Goal: Task Accomplishment & Management: Use online tool/utility

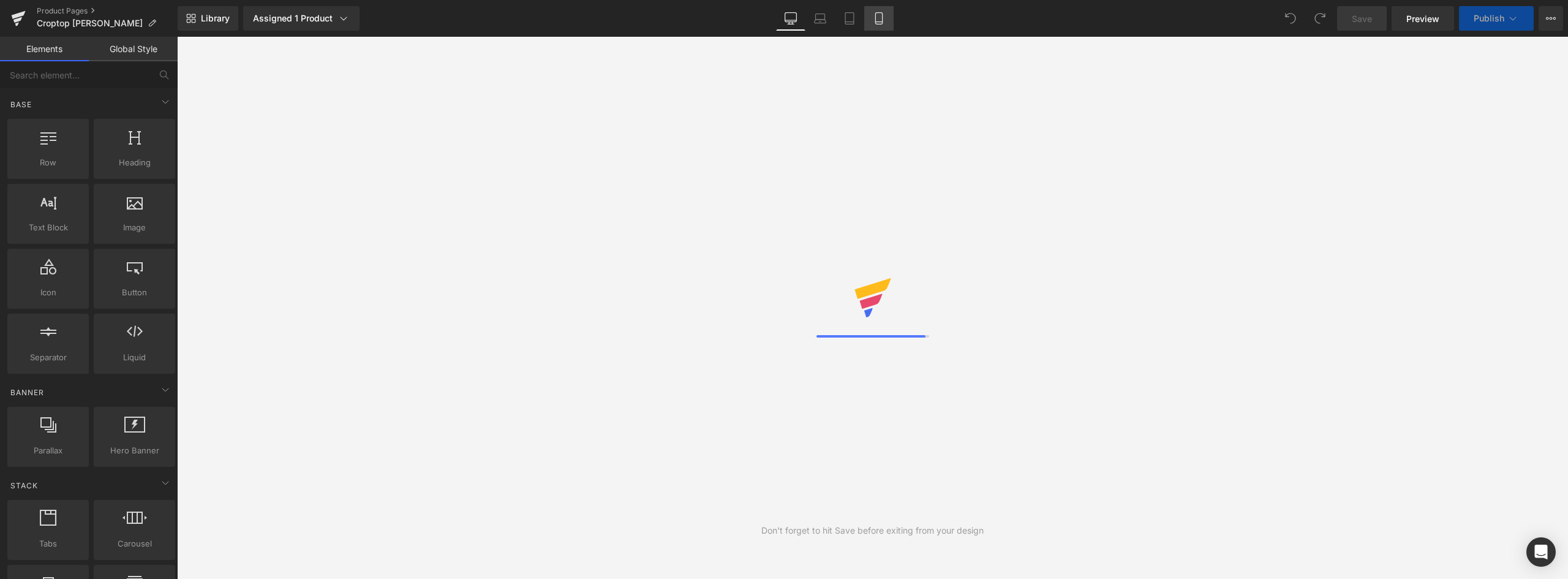
click at [881, 19] on icon at bounding box center [878, 18] width 12 height 12
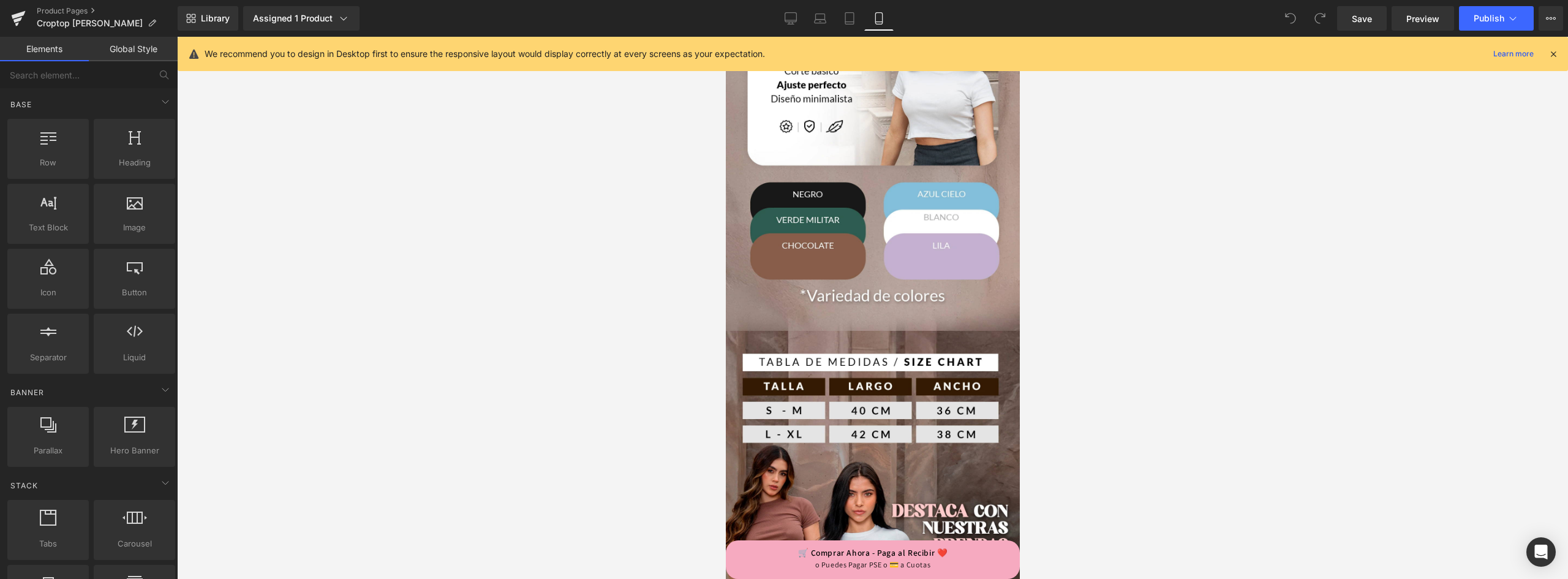
scroll to position [367, 0]
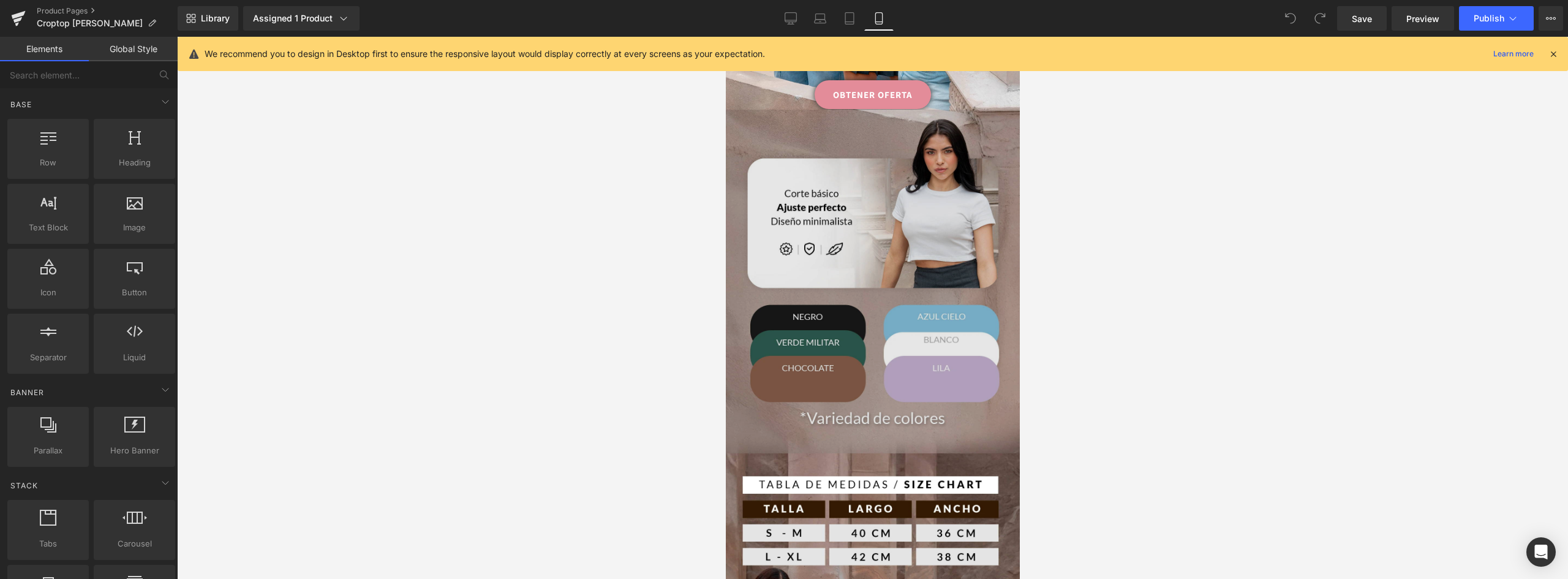
click at [889, 230] on img at bounding box center [872, 293] width 294 height 367
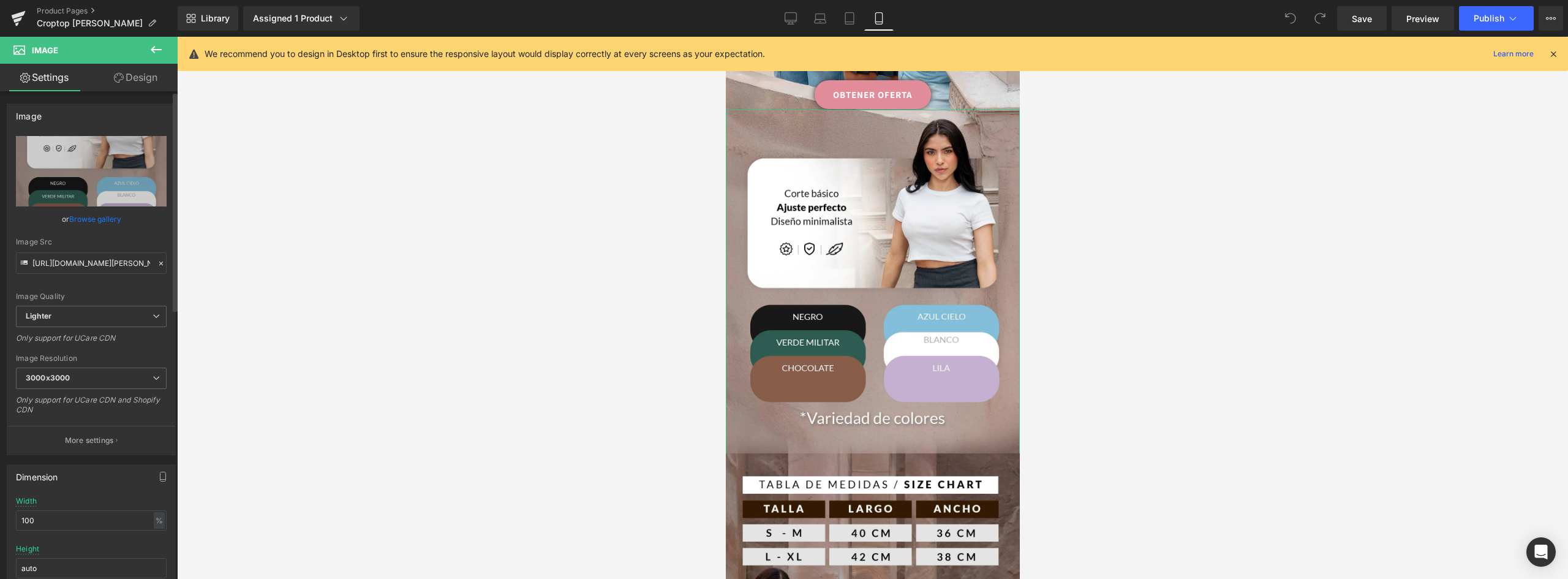
click at [92, 220] on link "Browse gallery" at bounding box center [95, 219] width 52 height 22
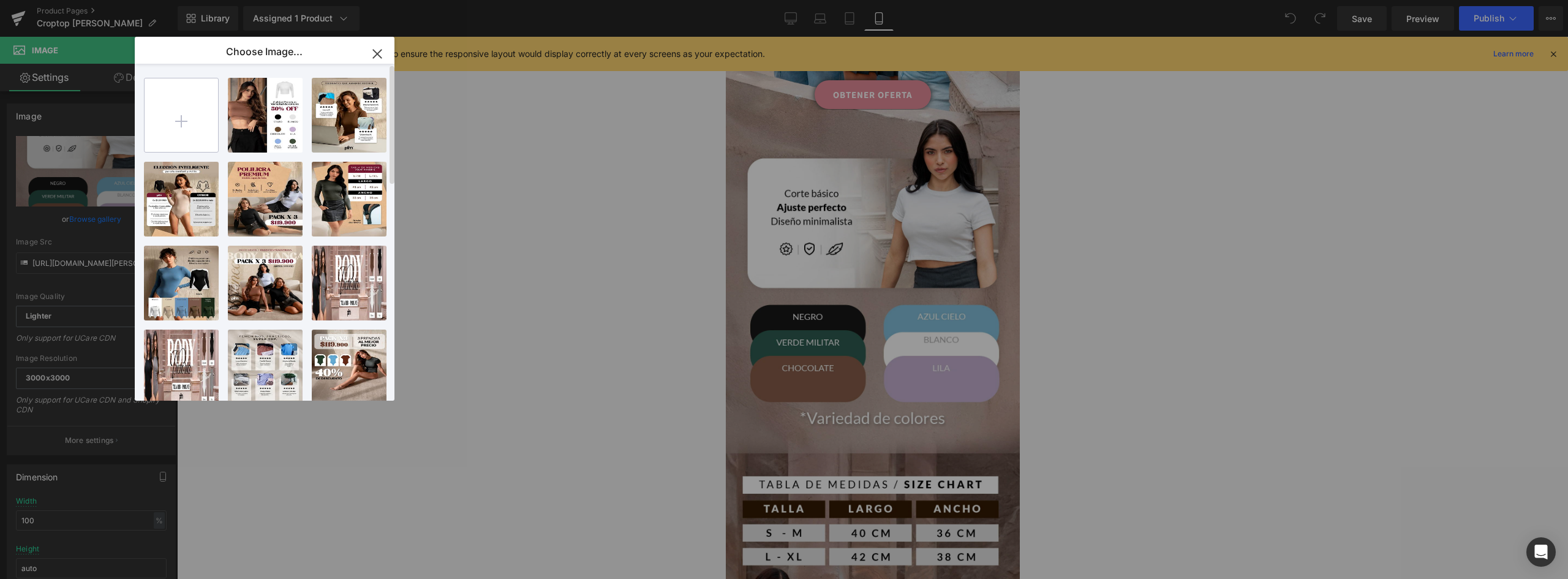
click at [193, 123] on input "file" at bounding box center [181, 115] width 73 height 73
type input "C:\fakepath\landing-valeria-2-(1)_02.webp"
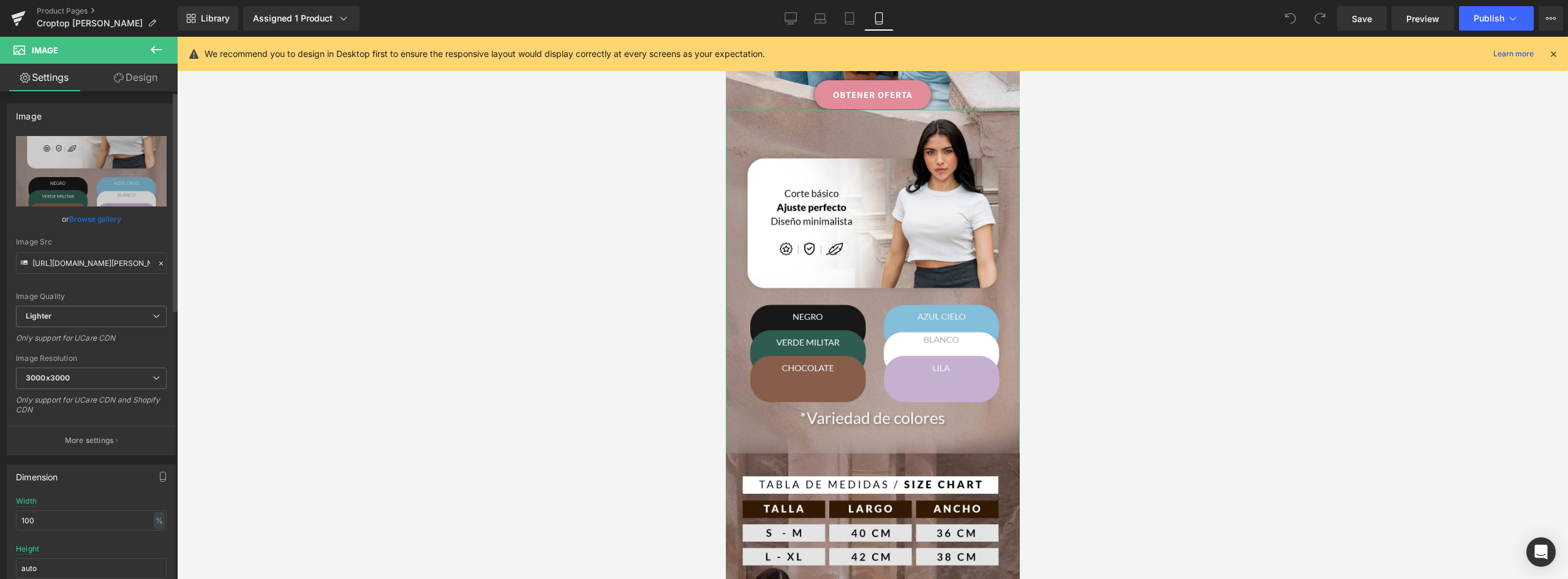
click at [103, 220] on link "Browse gallery" at bounding box center [95, 219] width 52 height 22
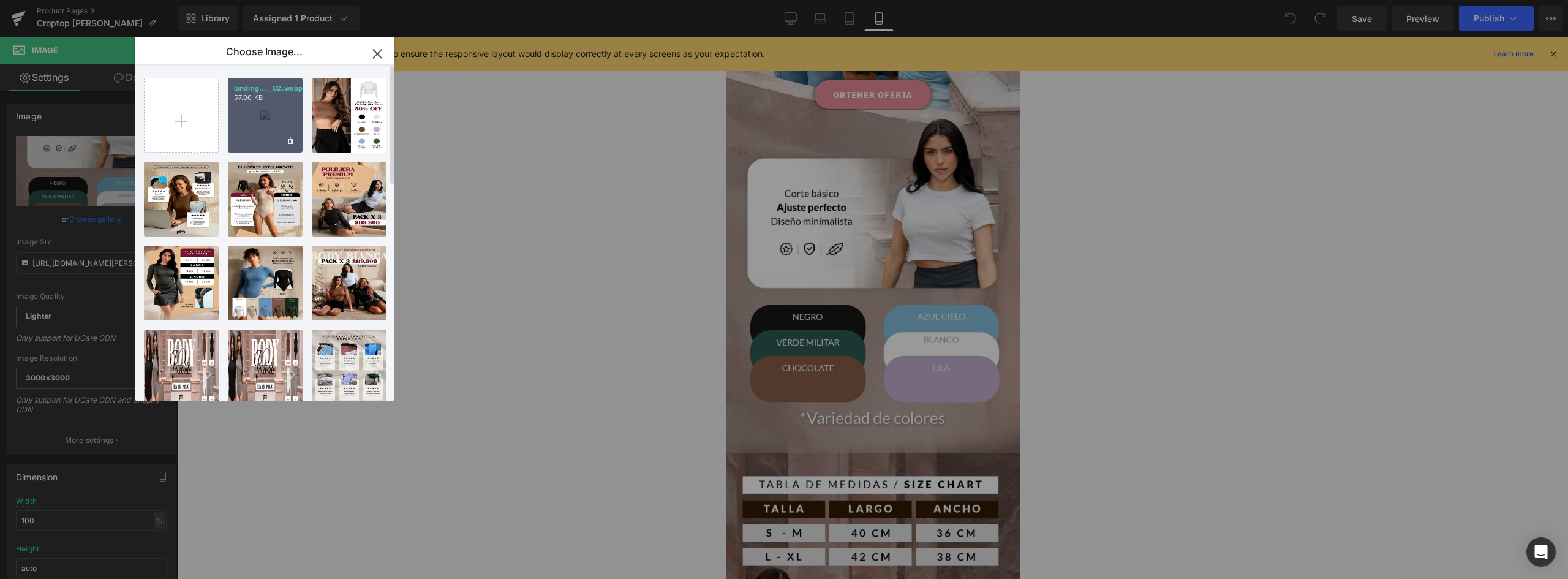
click at [262, 115] on div "landing...__02.webp 57.06 KB" at bounding box center [265, 115] width 75 height 75
type input "https://ucarecdn.com/a2778da9-90fe-4051-9d5f-9b75bbaadaa0/-/format/auto/-/previ…"
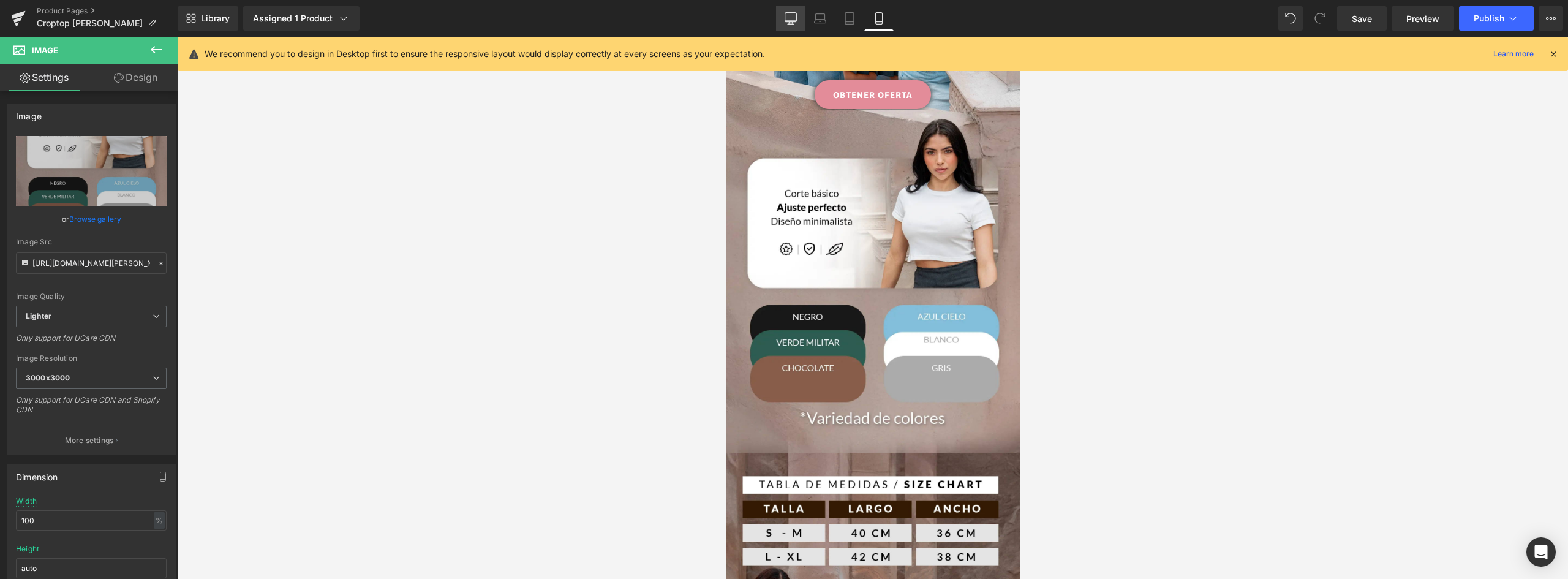
click at [795, 17] on icon at bounding box center [790, 18] width 12 height 12
type input "auto"
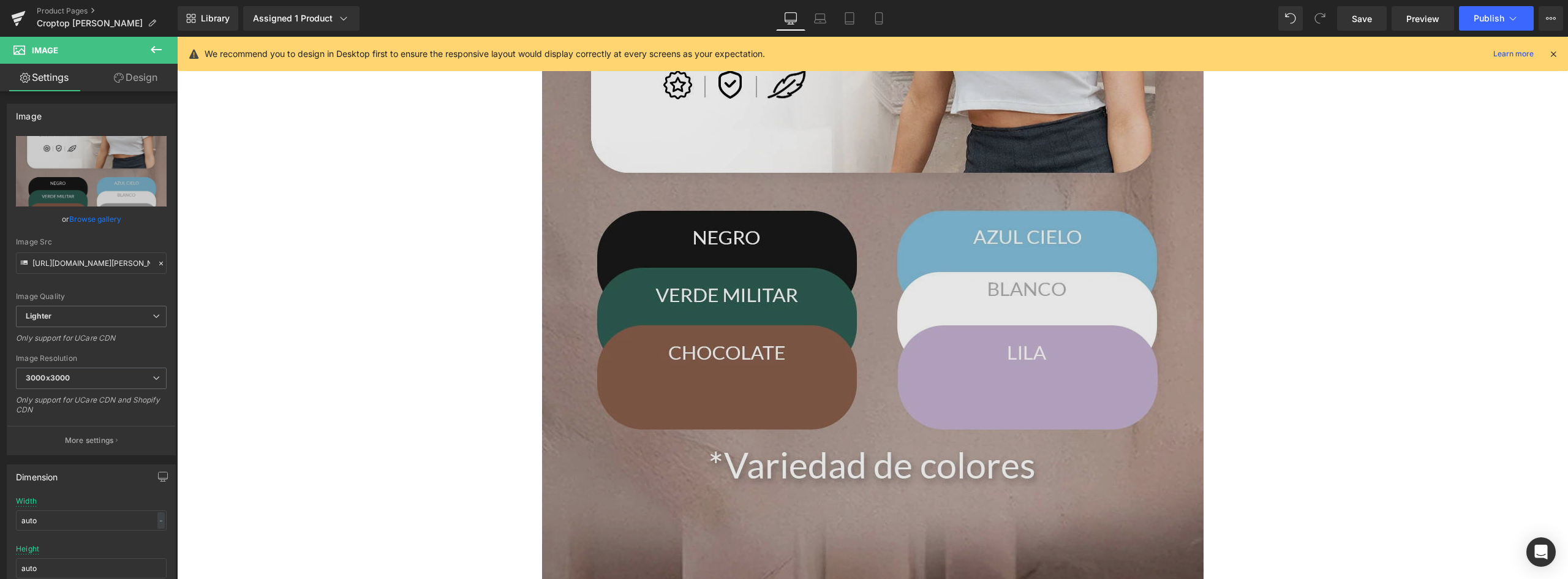
scroll to position [1471, 0]
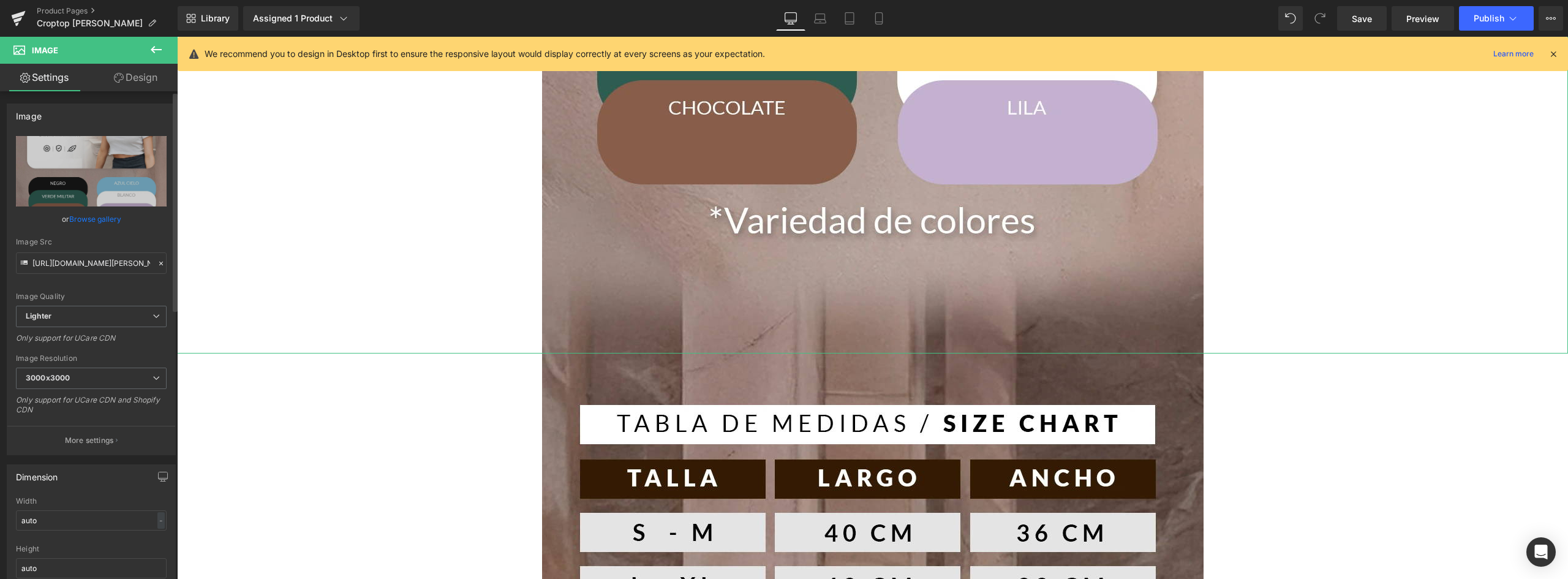
click at [99, 219] on link "Browse gallery" at bounding box center [95, 219] width 52 height 22
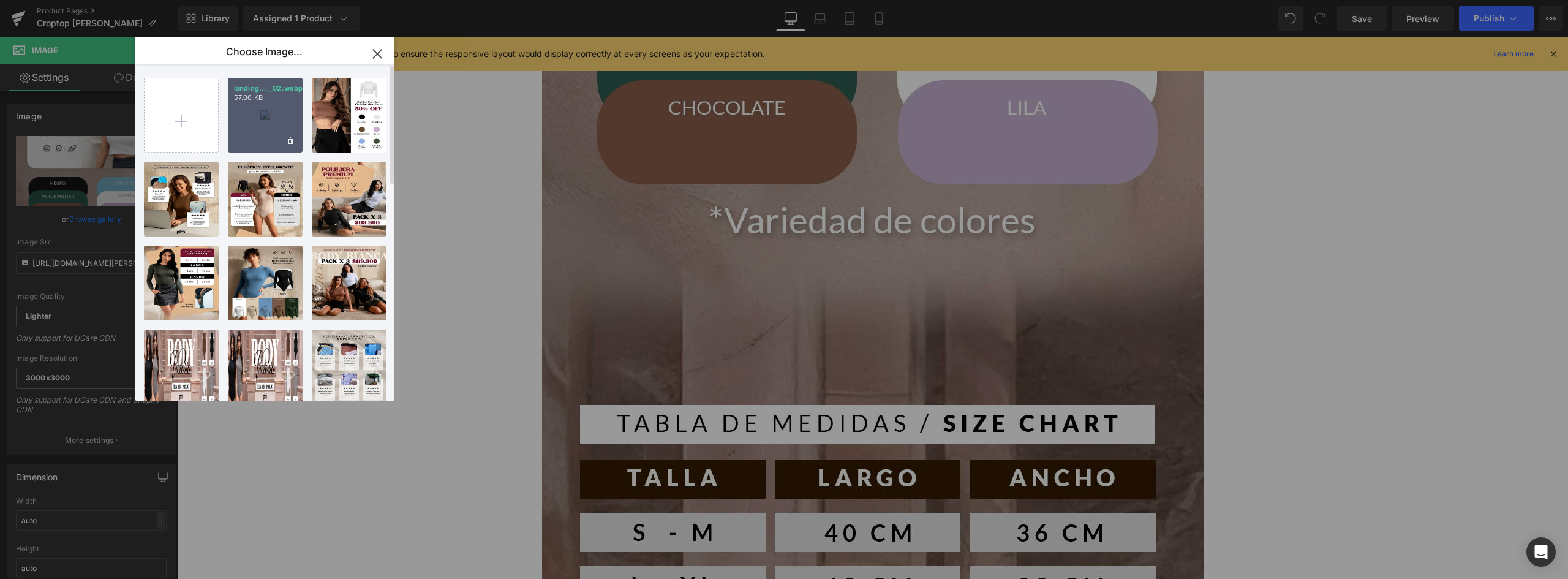
click at [254, 123] on div "landing...__02.webp 57.06 KB" at bounding box center [265, 115] width 75 height 75
type input "https://ucarecdn.com/a2778da9-90fe-4051-9d5f-9b75bbaadaa0/-/format/auto/-/previ…"
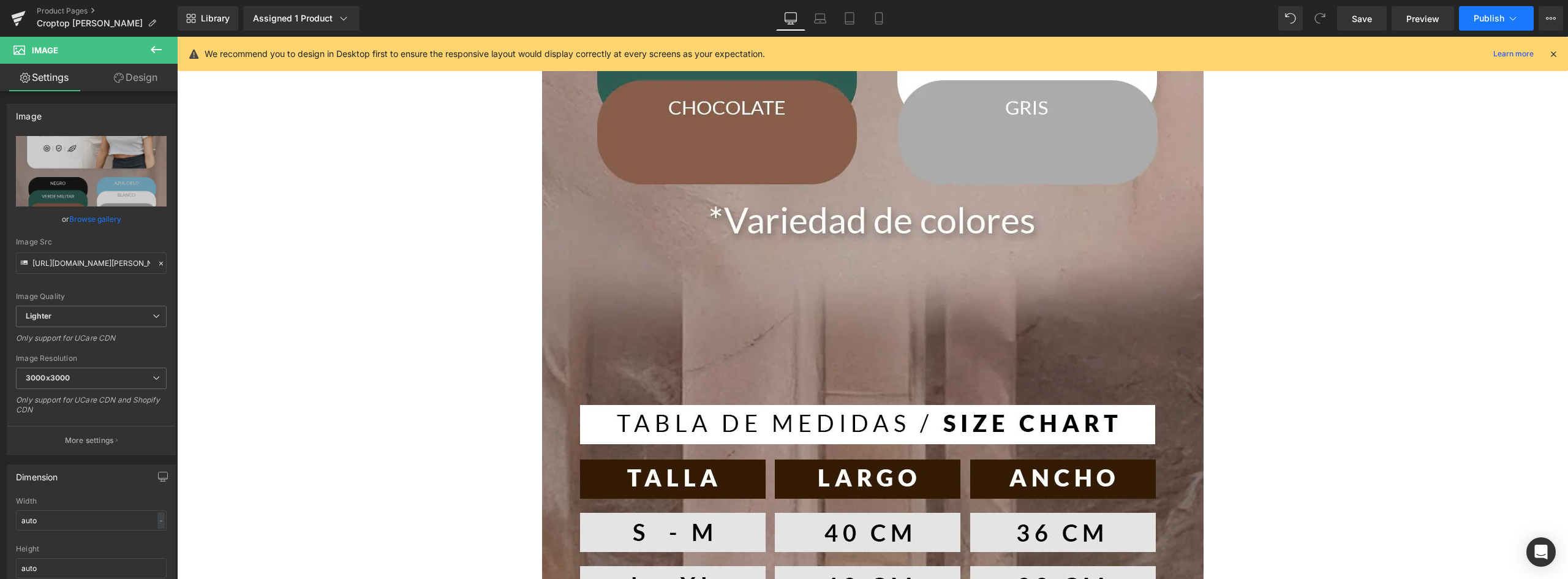
click at [1480, 8] on button "Publish" at bounding box center [1496, 19] width 75 height 24
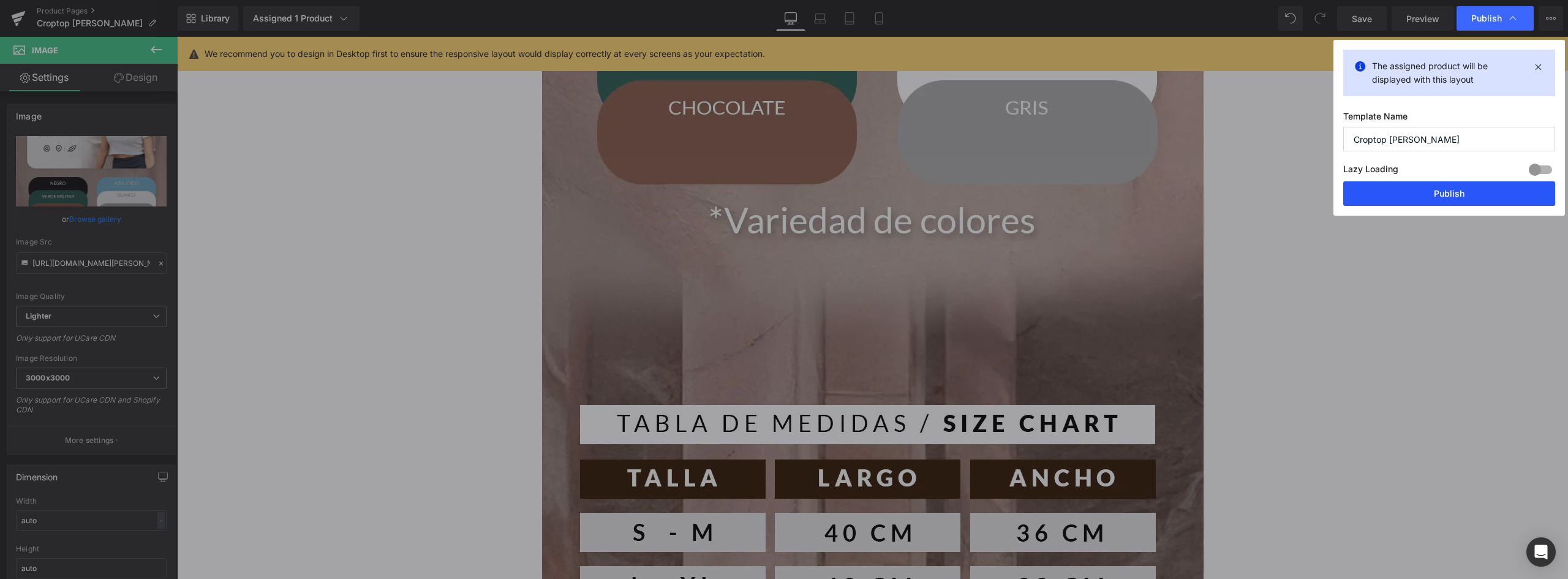
click at [1485, 191] on button "Publish" at bounding box center [1449, 194] width 212 height 24
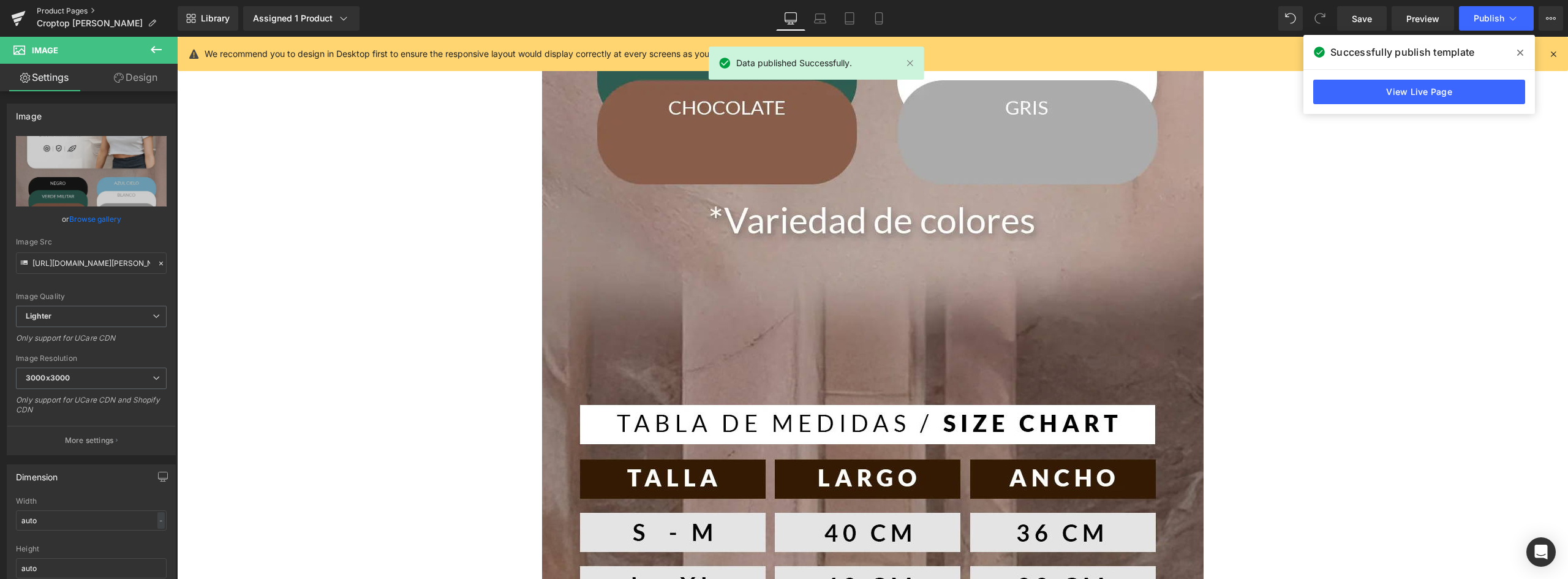
click at [65, 9] on link "Product Pages" at bounding box center [107, 11] width 141 height 10
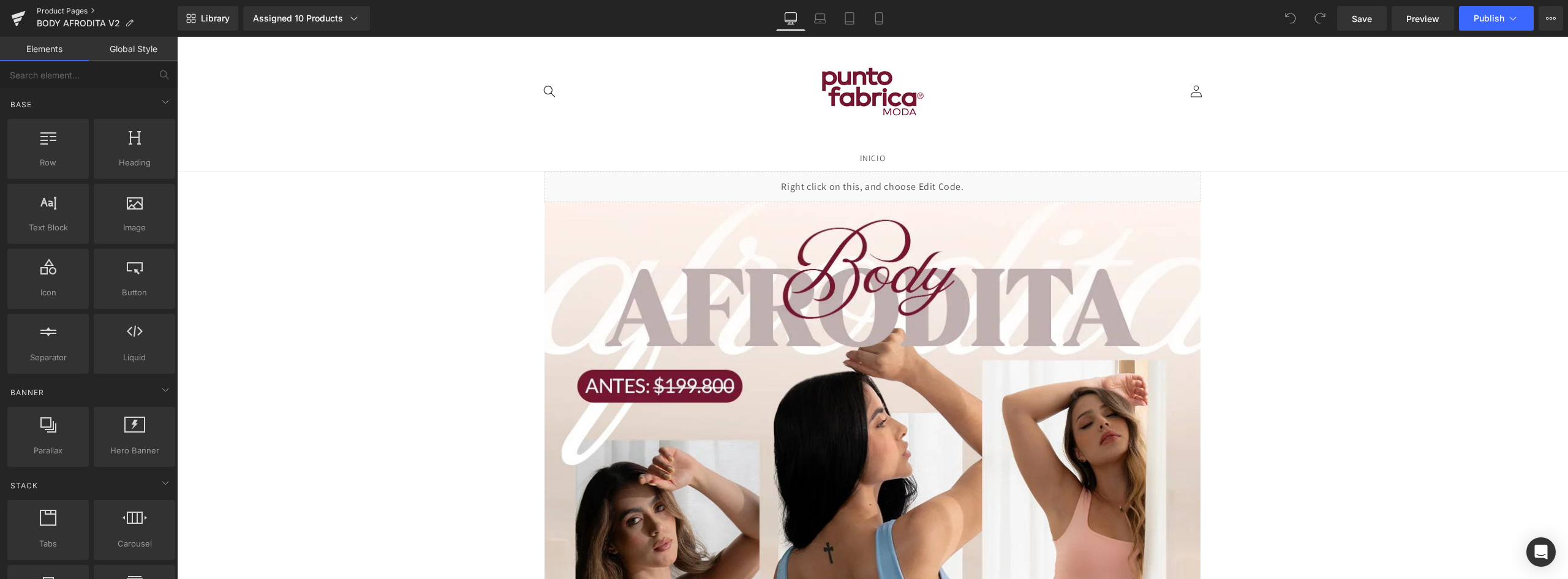
click at [57, 7] on link "Product Pages" at bounding box center [107, 11] width 141 height 10
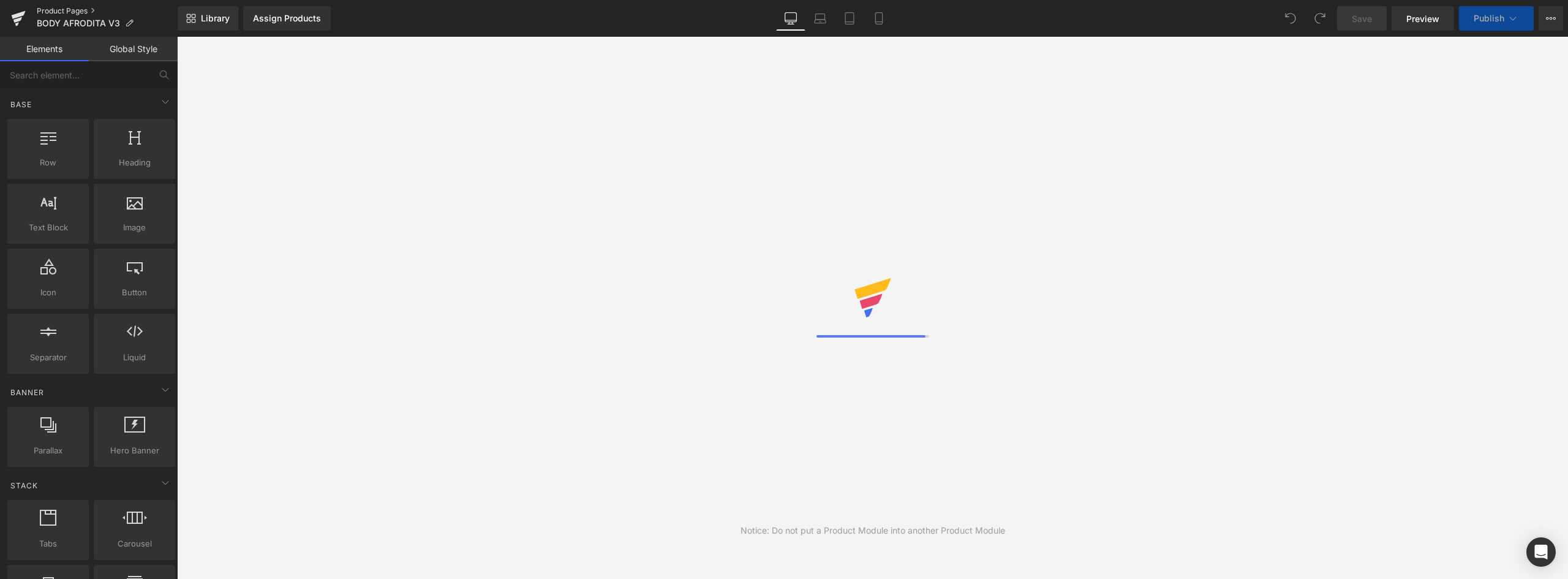
click at [63, 8] on link "Product Pages" at bounding box center [107, 11] width 141 height 10
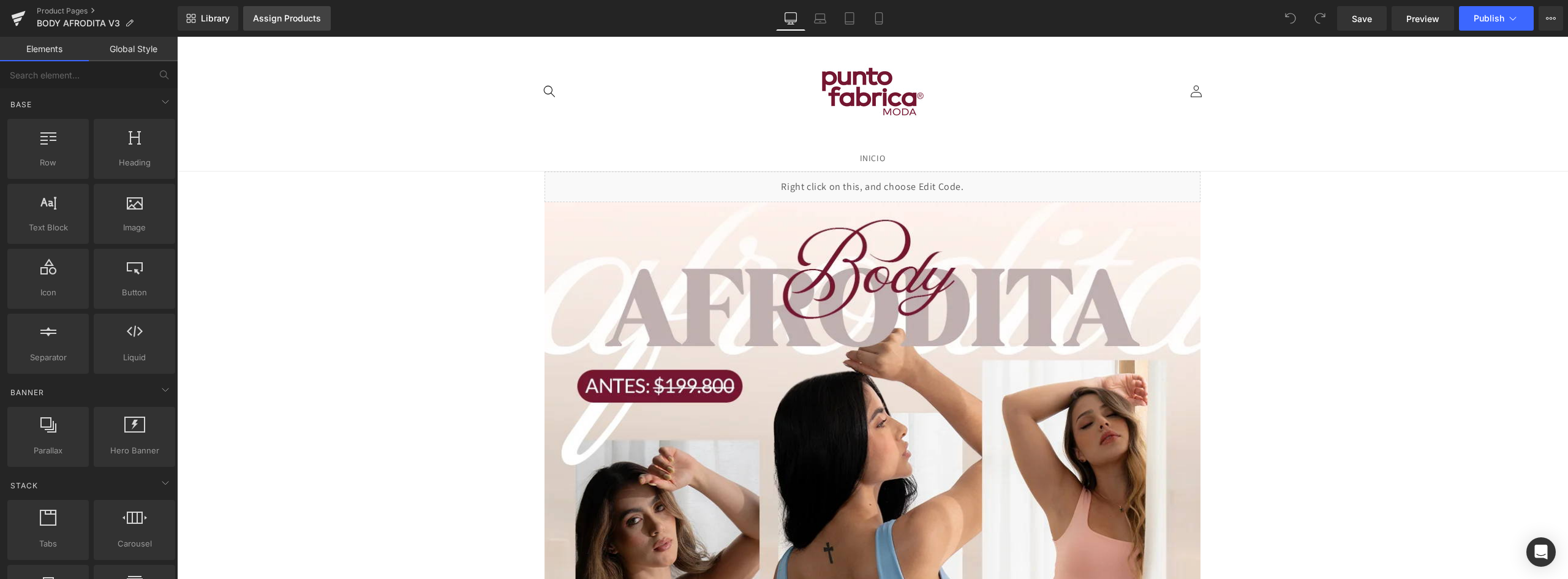
click at [266, 17] on div "Assign Products" at bounding box center [286, 19] width 68 height 10
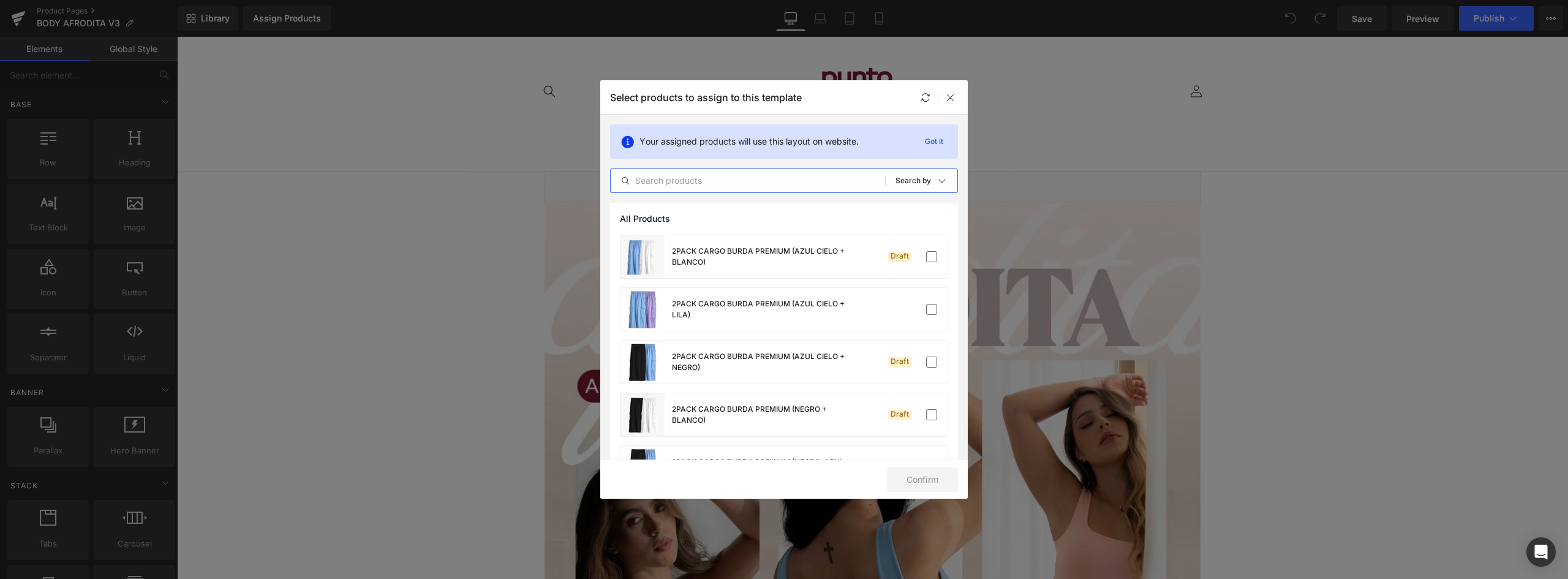
click at [718, 179] on input "text" at bounding box center [748, 181] width 274 height 15
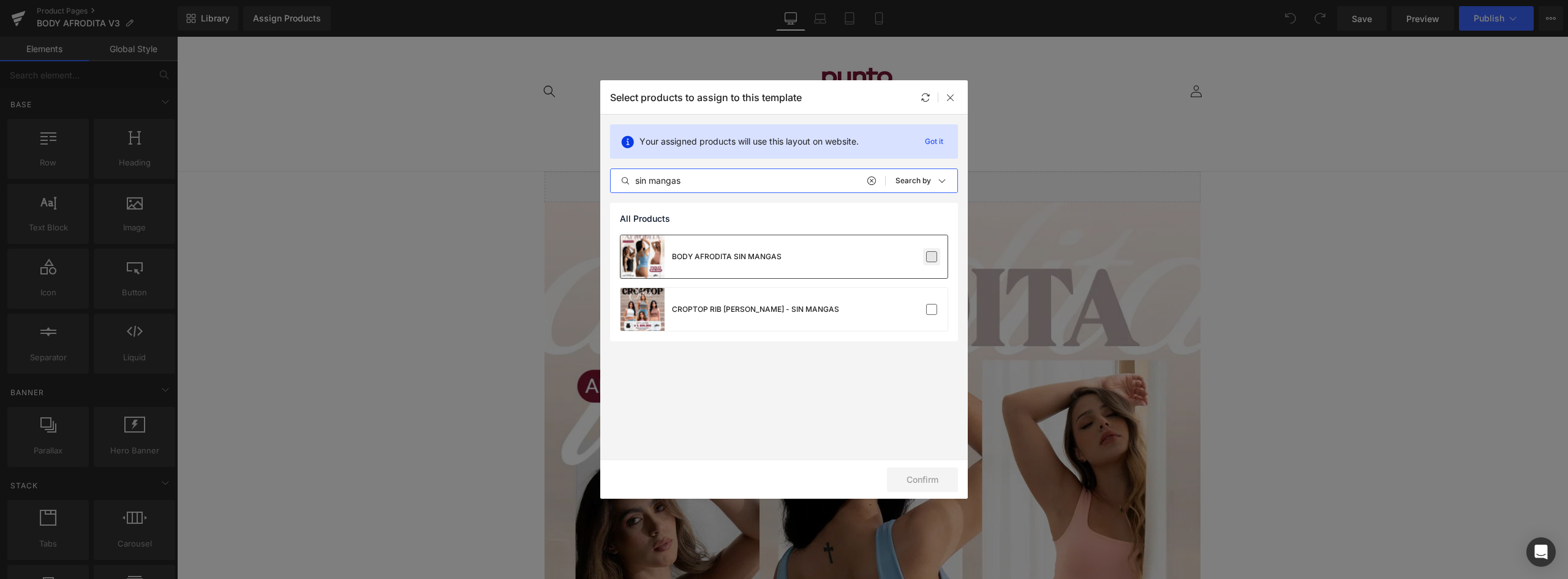
type input "sin mangas"
click at [930, 260] on label at bounding box center [931, 257] width 11 height 11
click at [931, 257] on input "checkbox" at bounding box center [931, 257] width 0 height 0
click at [933, 473] on button "Confirm" at bounding box center [922, 480] width 71 height 24
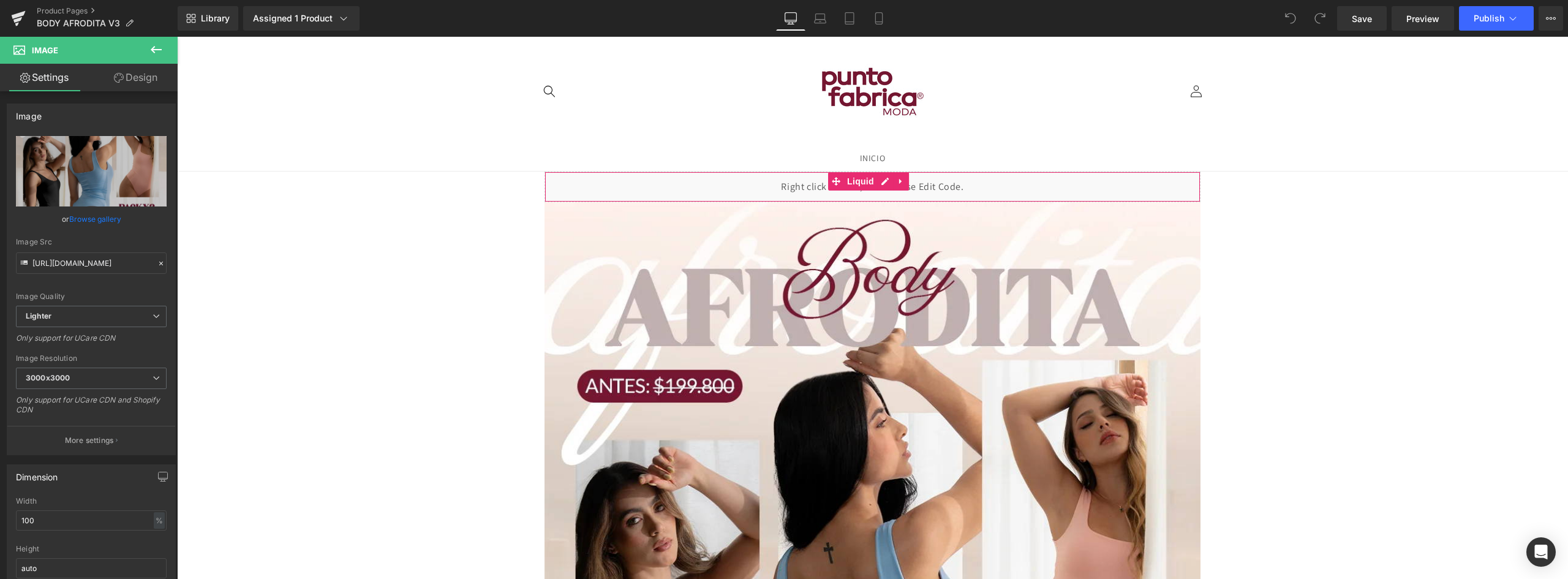
click at [738, 182] on div "Liquid" at bounding box center [872, 187] width 656 height 31
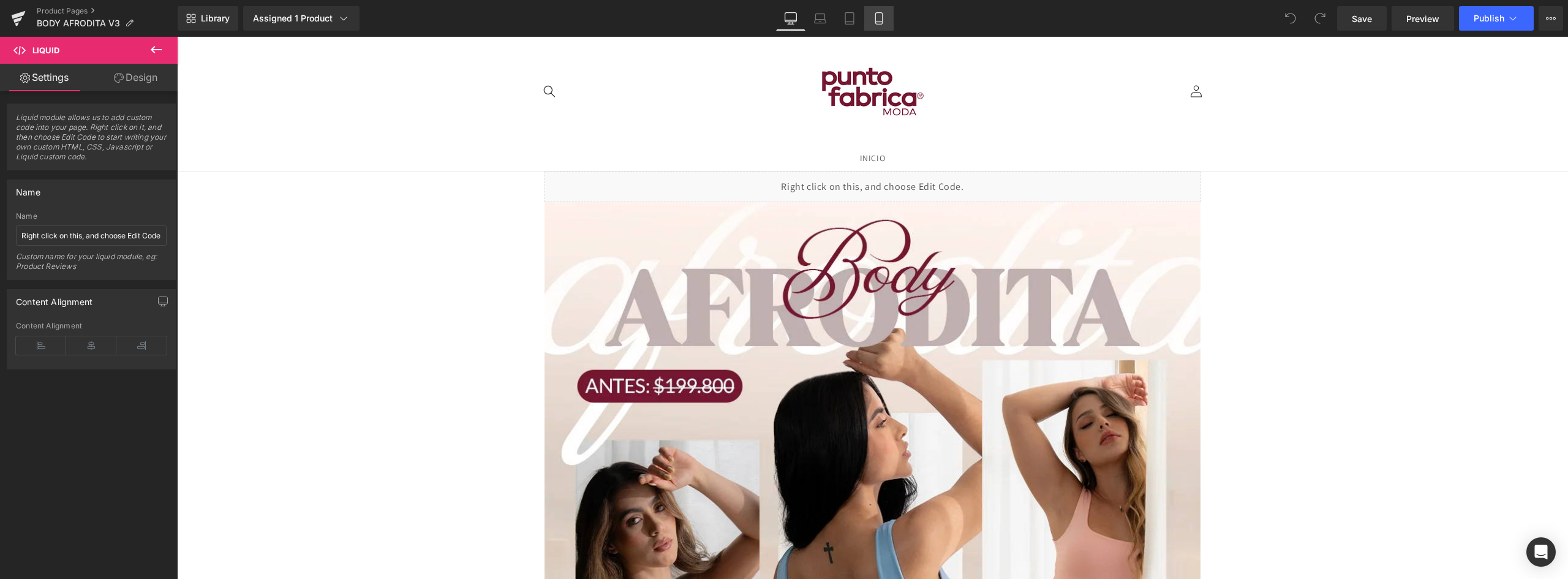
click at [880, 14] on icon at bounding box center [878, 18] width 12 height 12
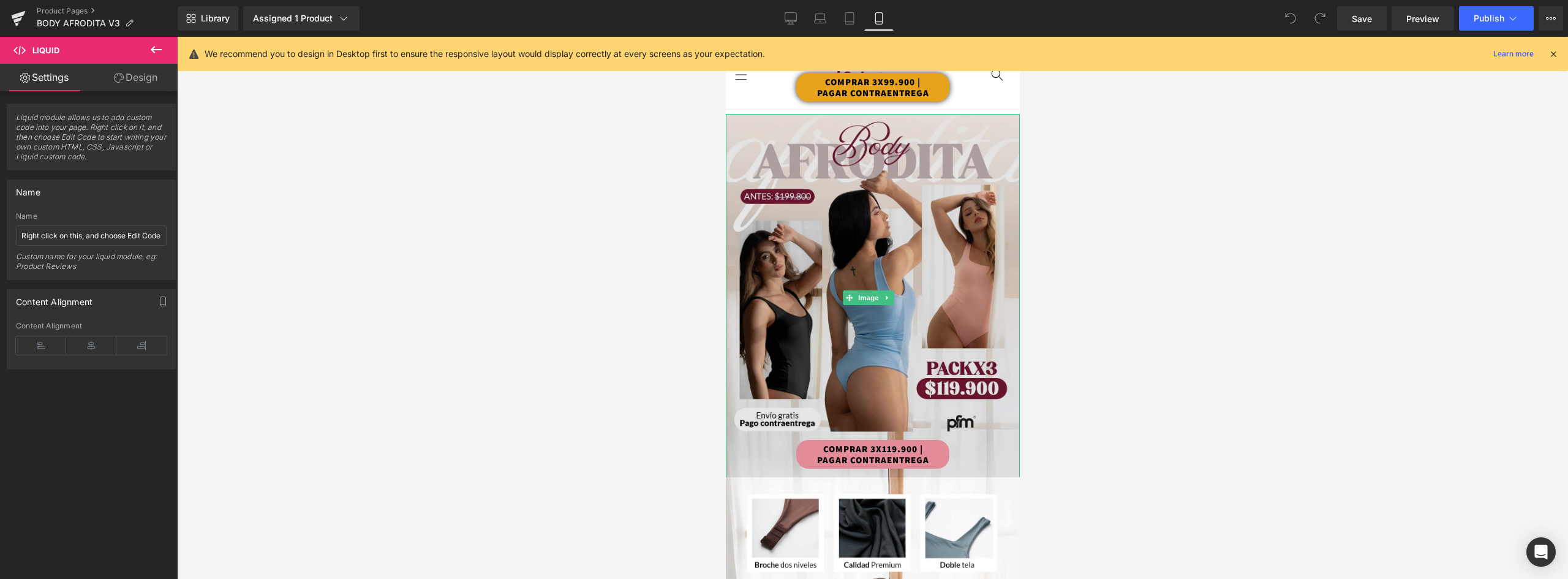
click at [895, 228] on img at bounding box center [872, 297] width 294 height 367
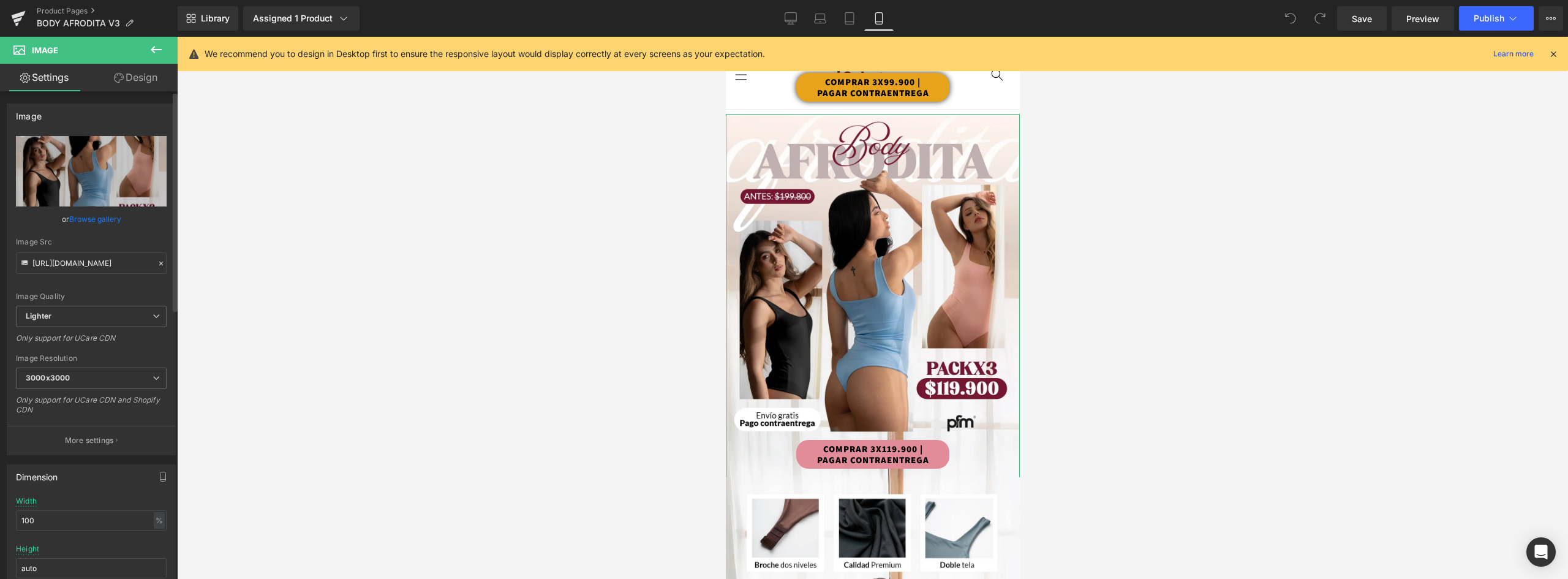
click at [110, 220] on link "Browse gallery" at bounding box center [95, 219] width 52 height 22
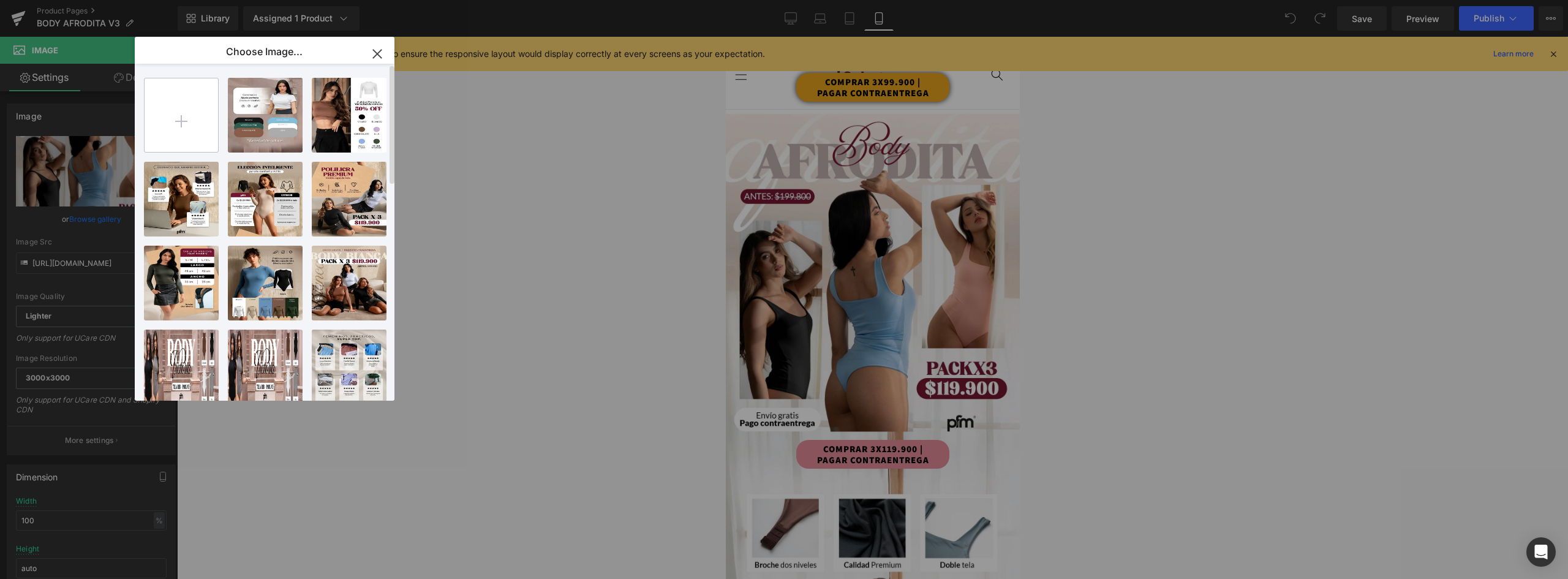
click at [186, 103] on input "file" at bounding box center [181, 115] width 73 height 73
type input "C:\fakepath\landing-AFRODITA-V3_01.webp"
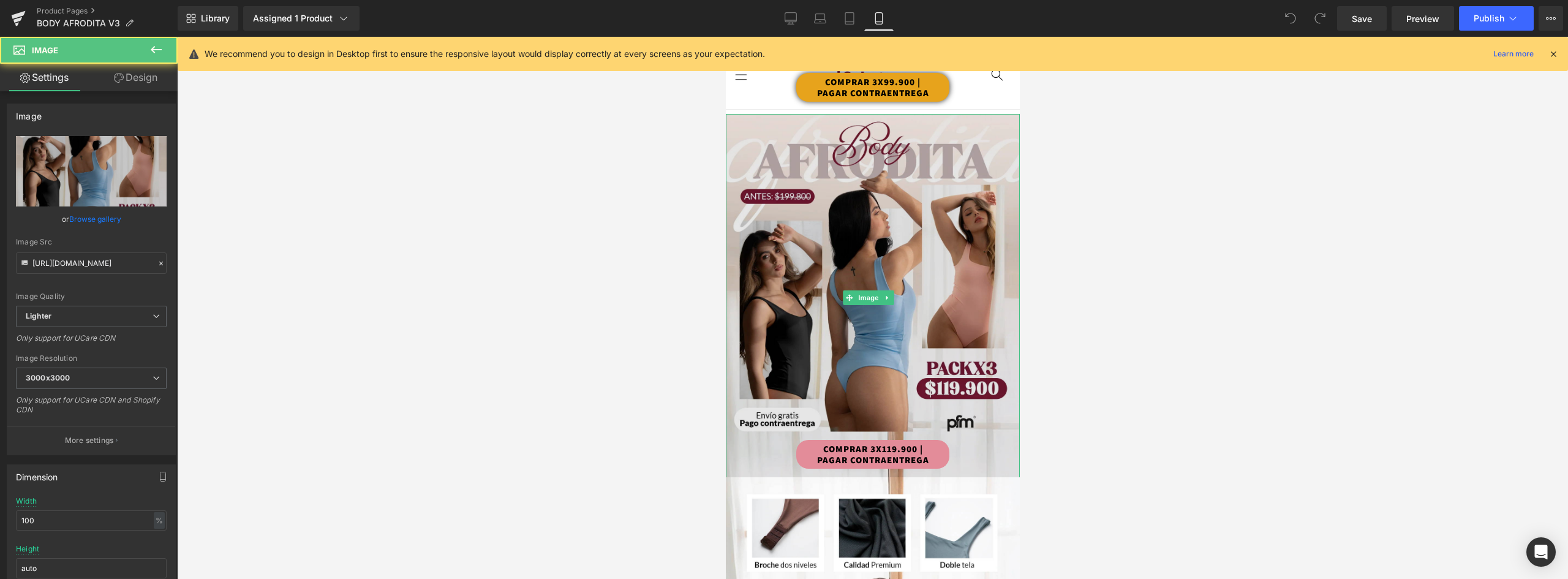
drag, startPoint x: 831, startPoint y: 240, endPoint x: 746, endPoint y: 222, distance: 86.9
click at [830, 240] on img at bounding box center [872, 297] width 294 height 367
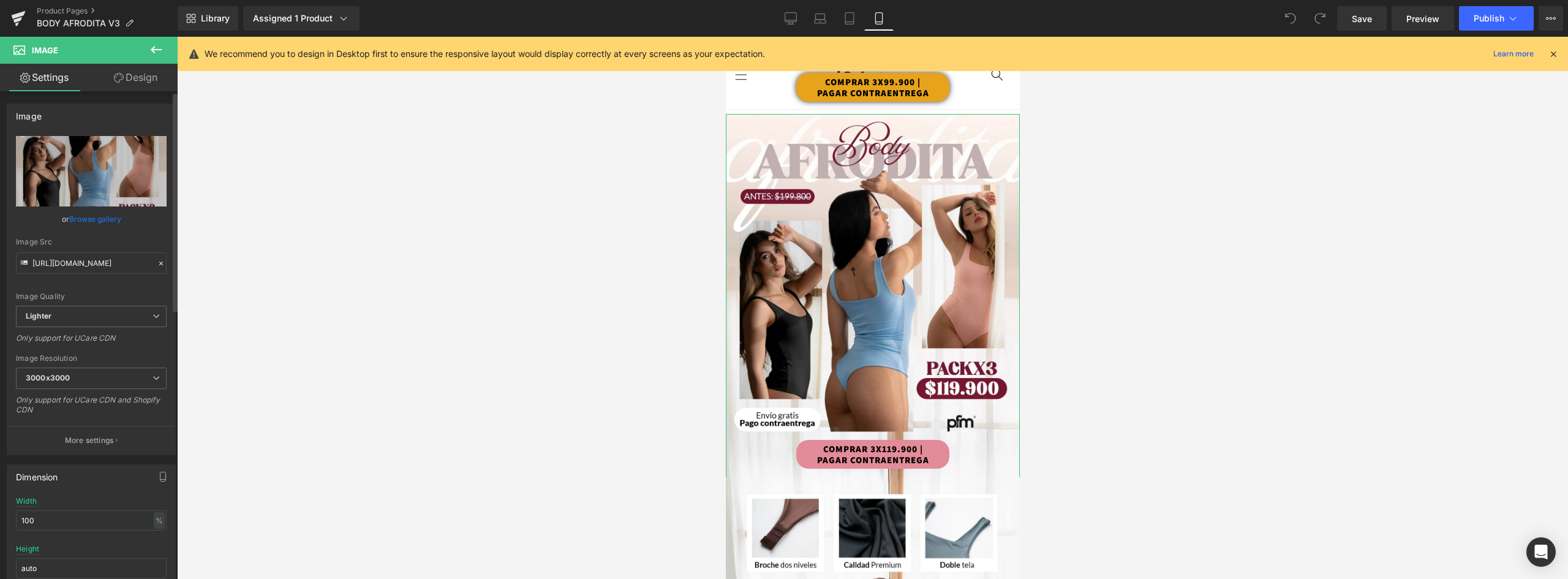
click at [108, 213] on link "Browse gallery" at bounding box center [95, 219] width 52 height 22
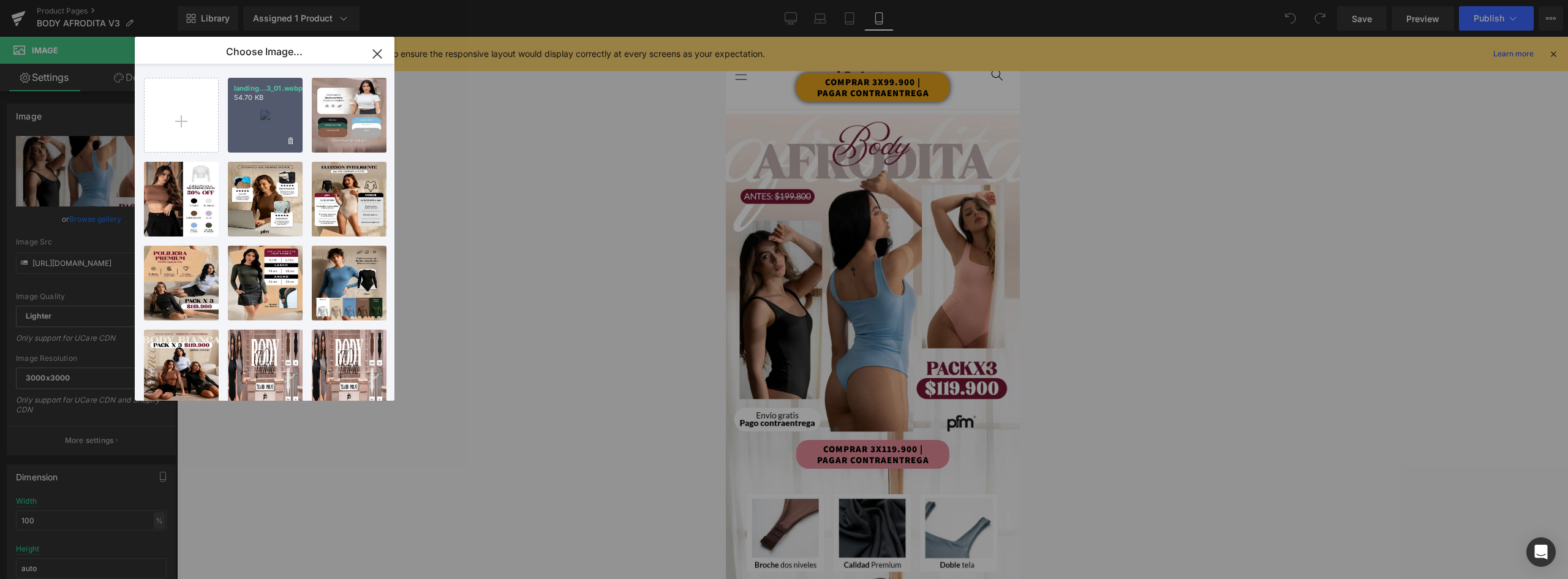
click at [272, 115] on div "landing...3_01.webp 54.70 KB" at bounding box center [265, 115] width 75 height 75
type input "https://ucarecdn.com/d23b0eb9-786d-4436-9529-60699d72ebfd/-/format/auto/-/previ…"
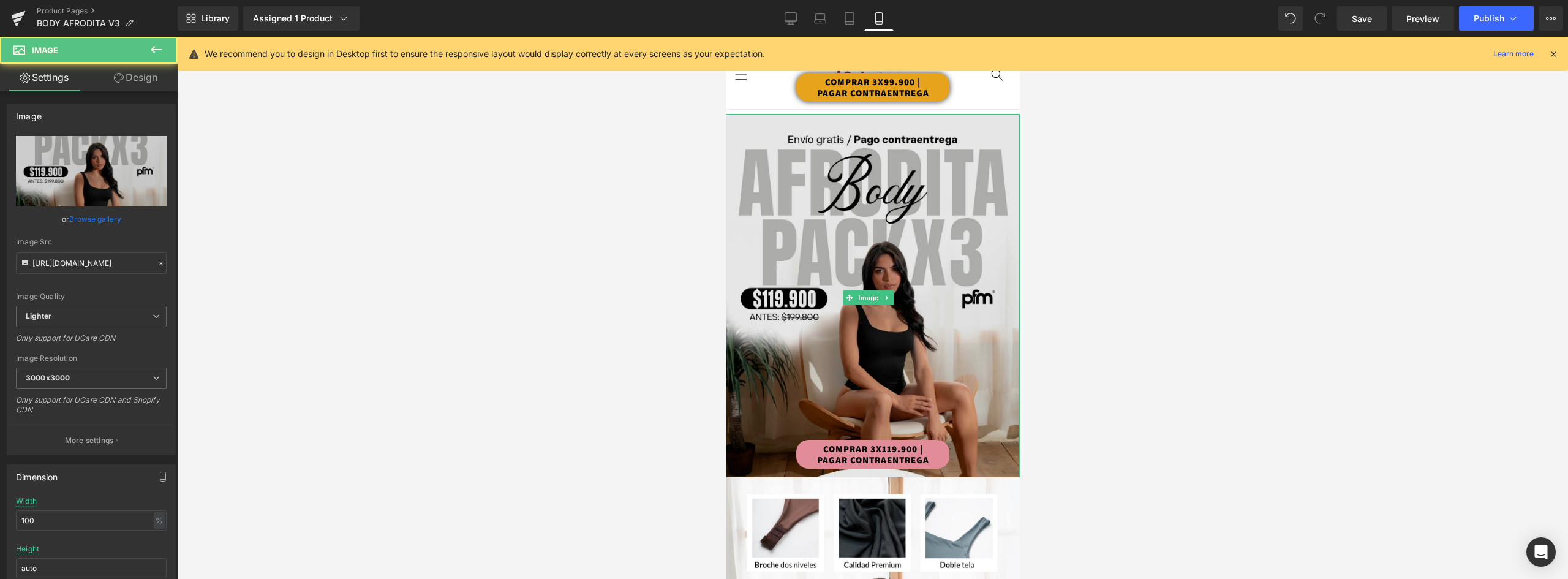
click at [888, 197] on img at bounding box center [872, 297] width 294 height 367
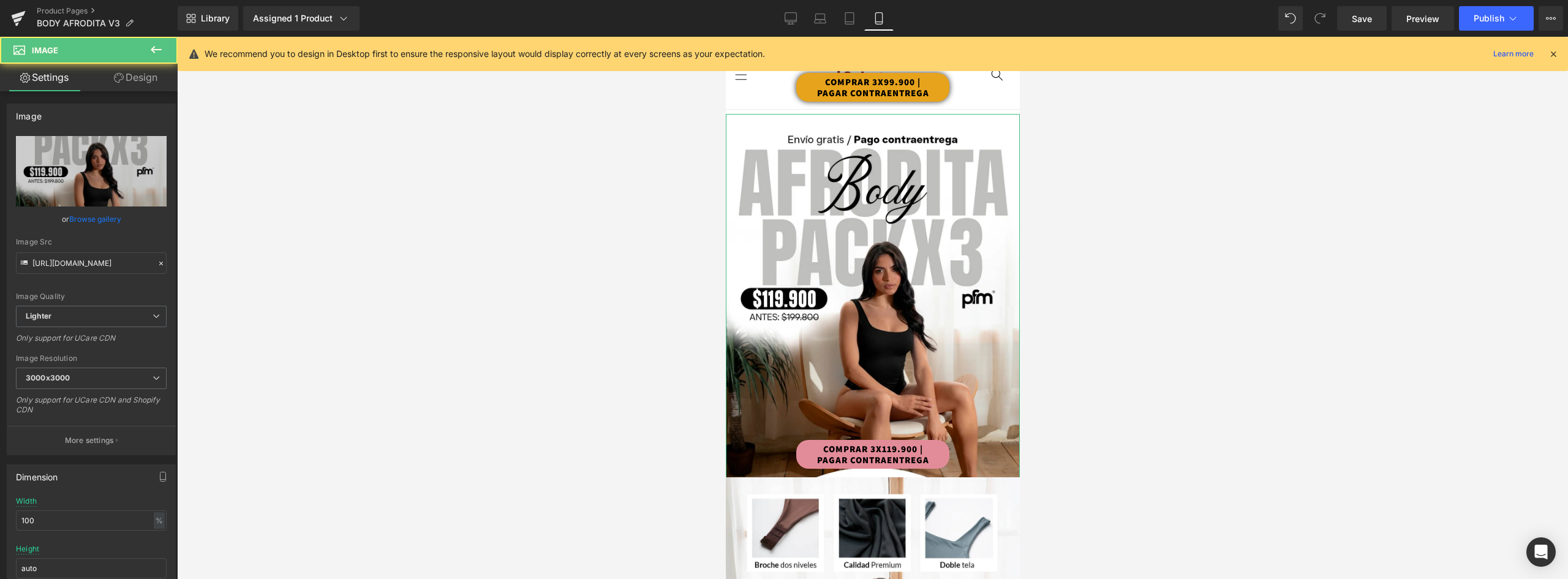
click at [144, 81] on link "Design" at bounding box center [136, 78] width 89 height 27
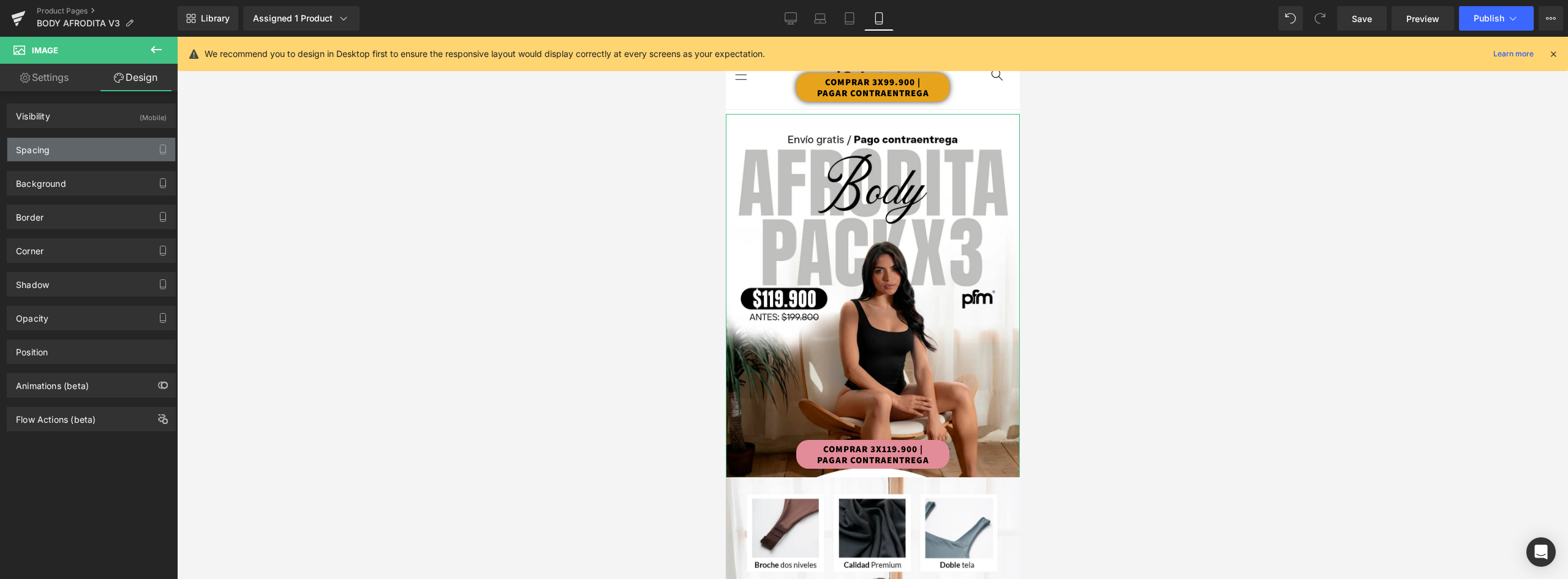
click at [82, 148] on div "Spacing" at bounding box center [91, 149] width 168 height 23
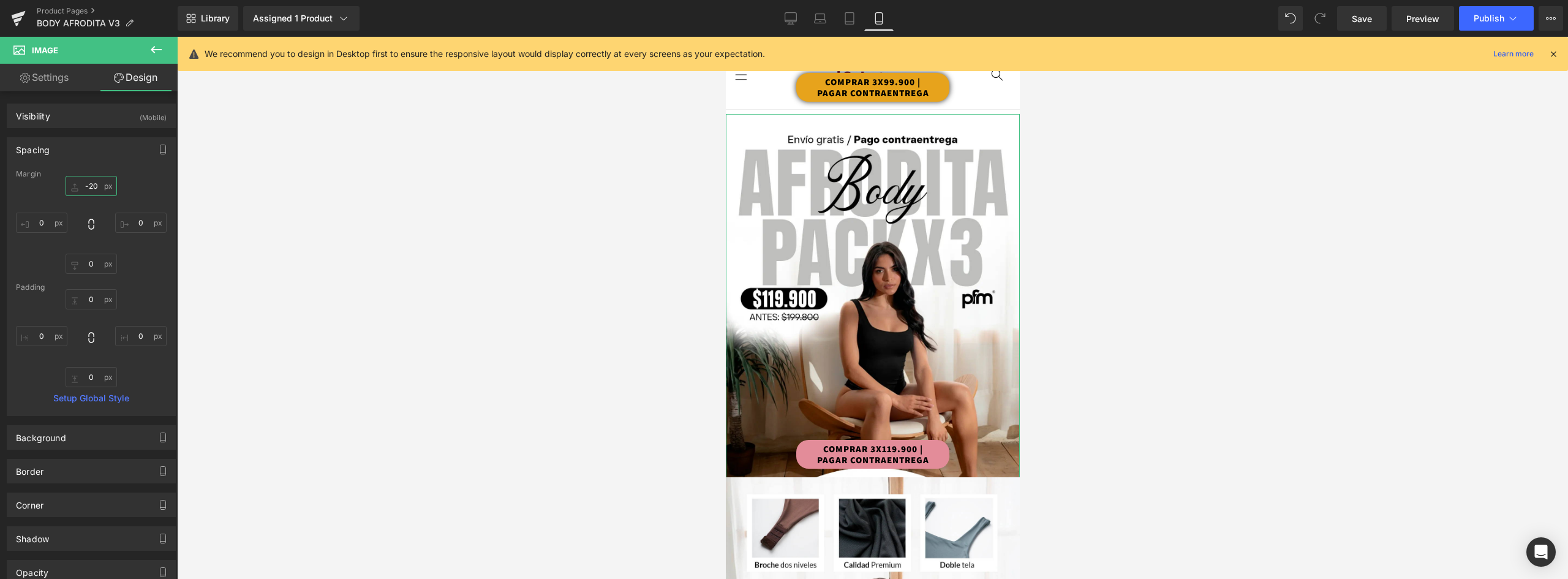
click at [82, 184] on input "-20" at bounding box center [91, 186] width 52 height 20
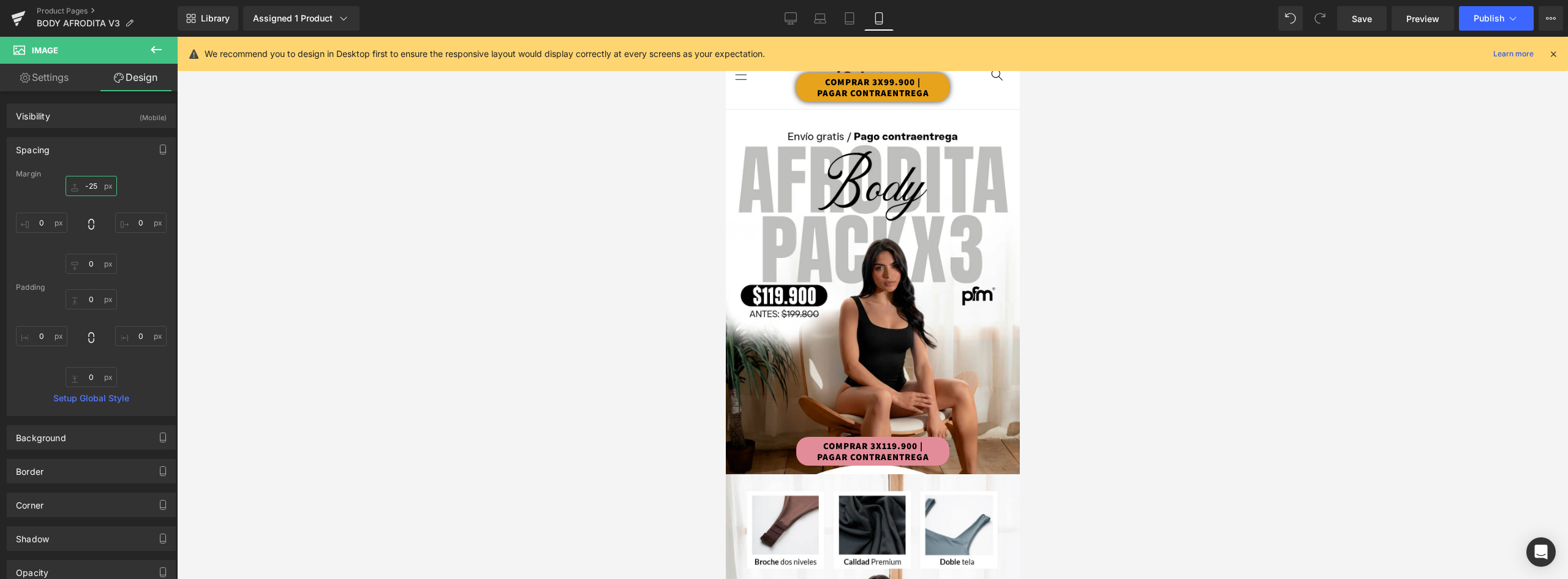
type input "-25"
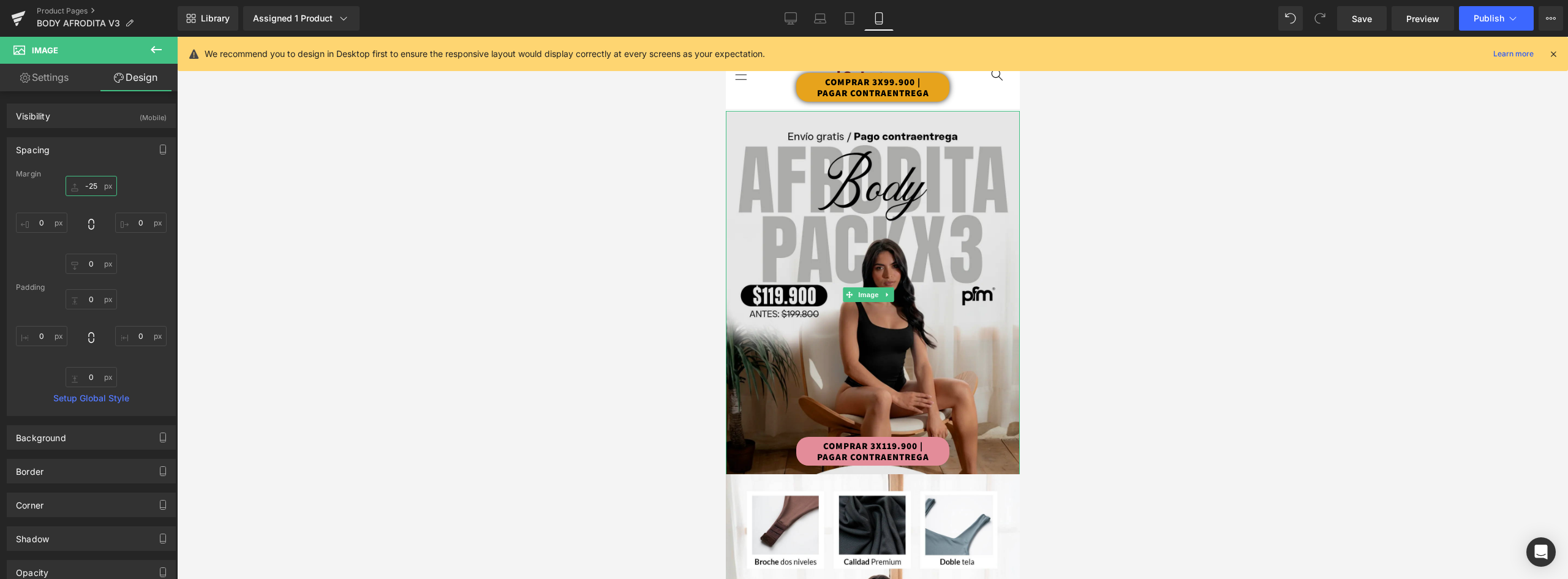
scroll to position [123, 0]
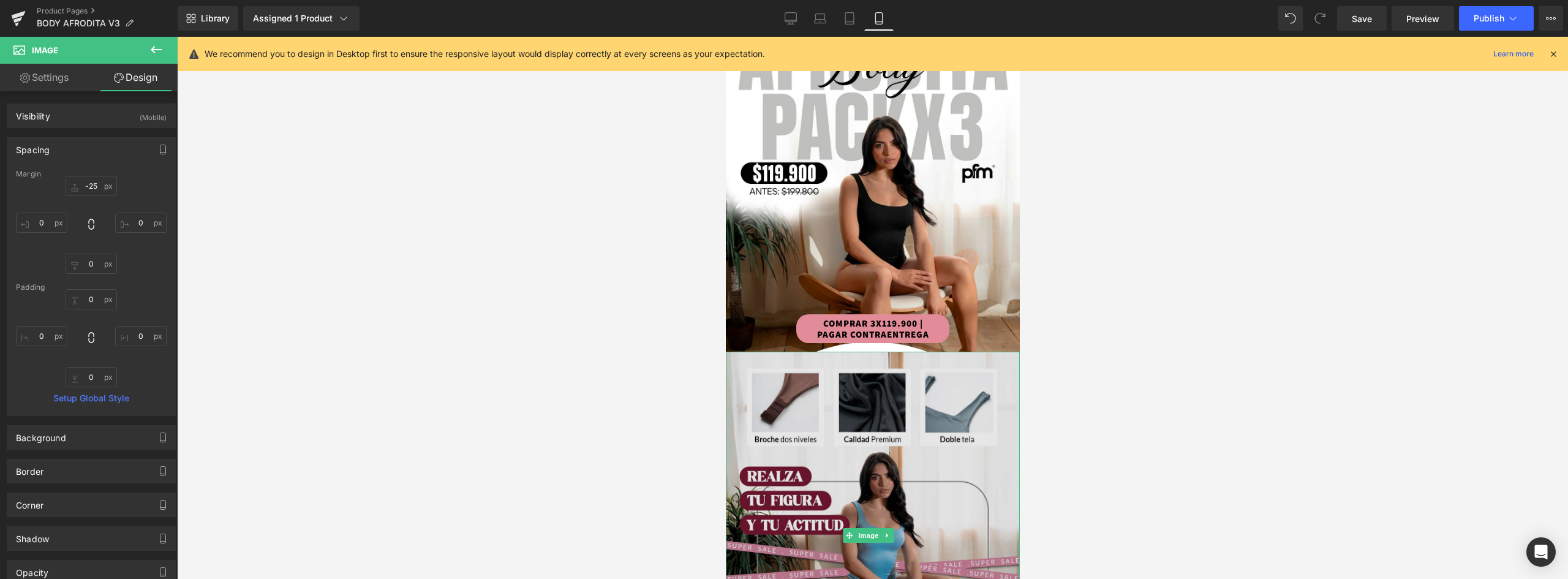
click at [946, 413] on img at bounding box center [872, 535] width 294 height 367
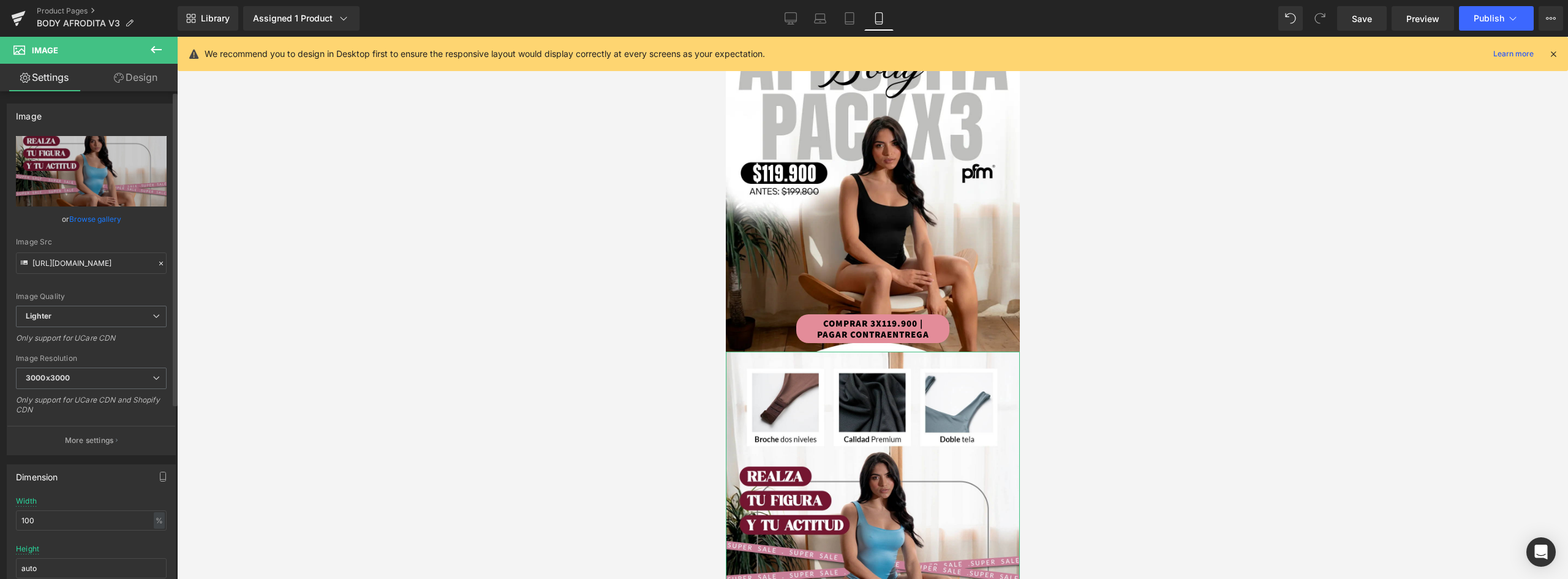
click at [95, 218] on link "Browse gallery" at bounding box center [95, 219] width 52 height 22
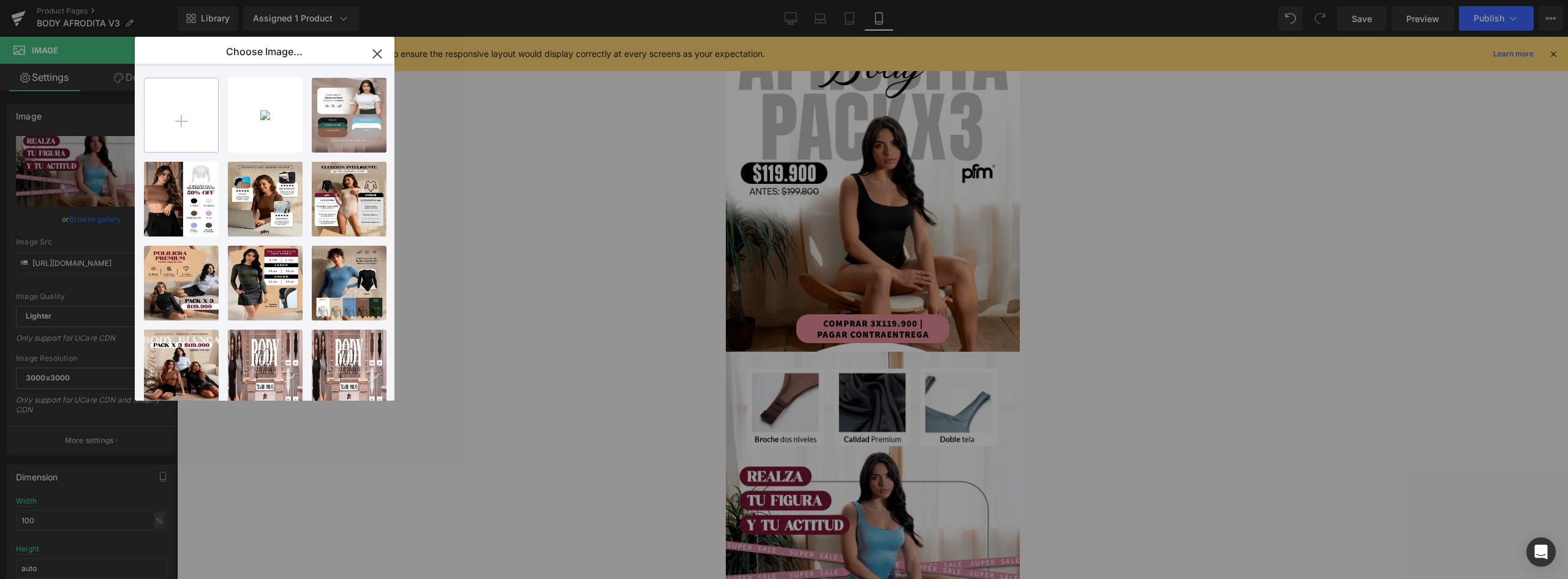
click at [179, 110] on input "file" at bounding box center [181, 115] width 73 height 73
type input "C:\fakepath\landing-AFRODITA-V3_02.webp"
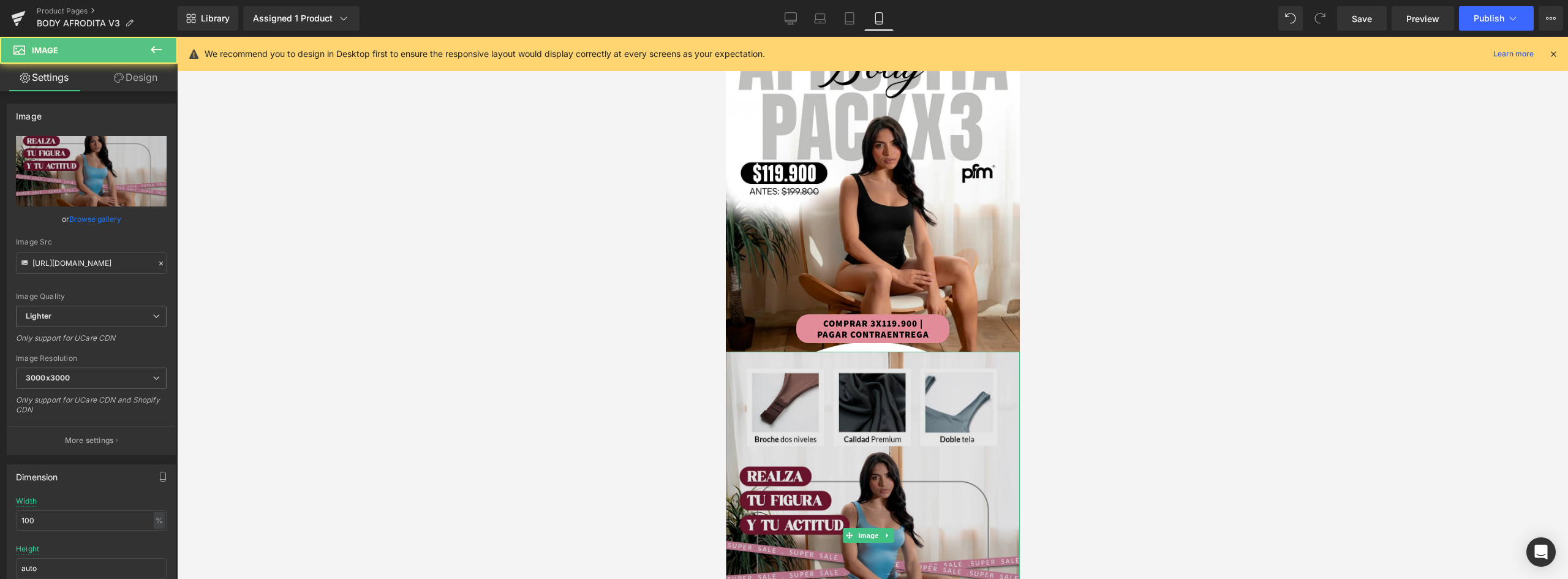
click at [817, 392] on img at bounding box center [872, 535] width 294 height 367
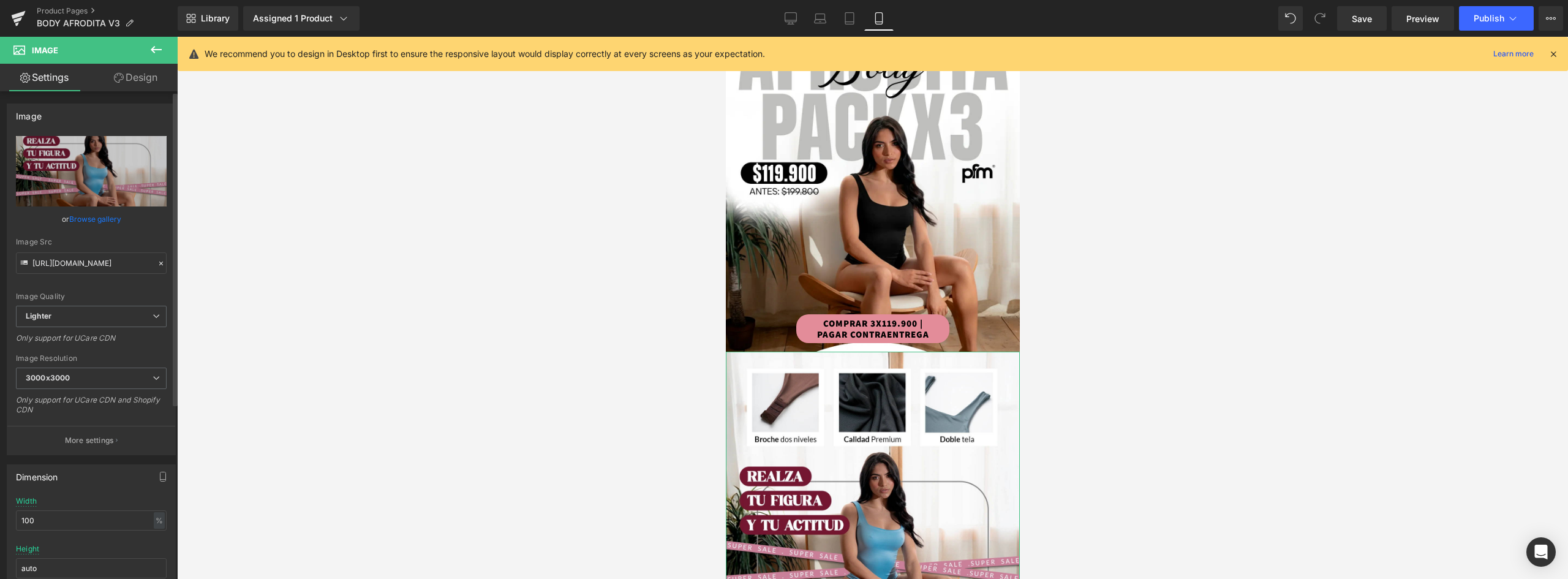
click at [98, 220] on link "Browse gallery" at bounding box center [95, 219] width 52 height 22
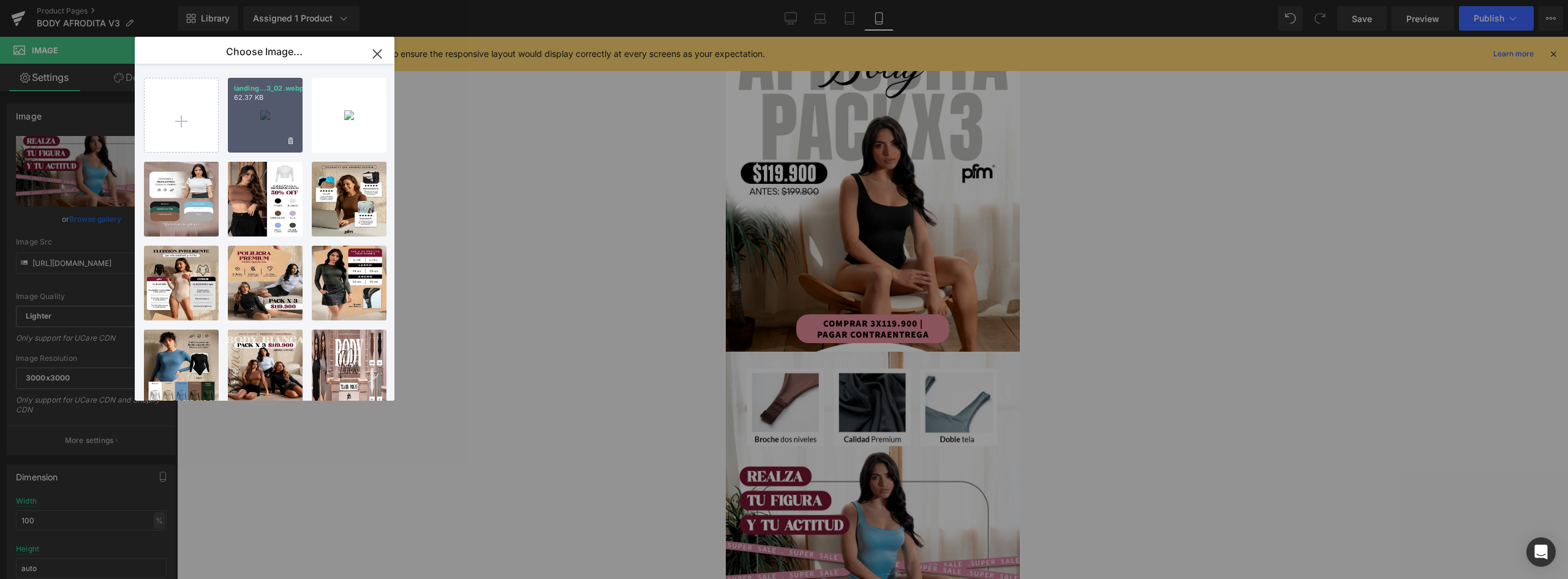
click at [267, 111] on div "landing...3_02.webp 62.37 KB" at bounding box center [265, 115] width 75 height 75
type input "https://ucarecdn.com/6e981a09-0c04-486a-bbf9-3e3f58f5badd/-/format/auto/-/previ…"
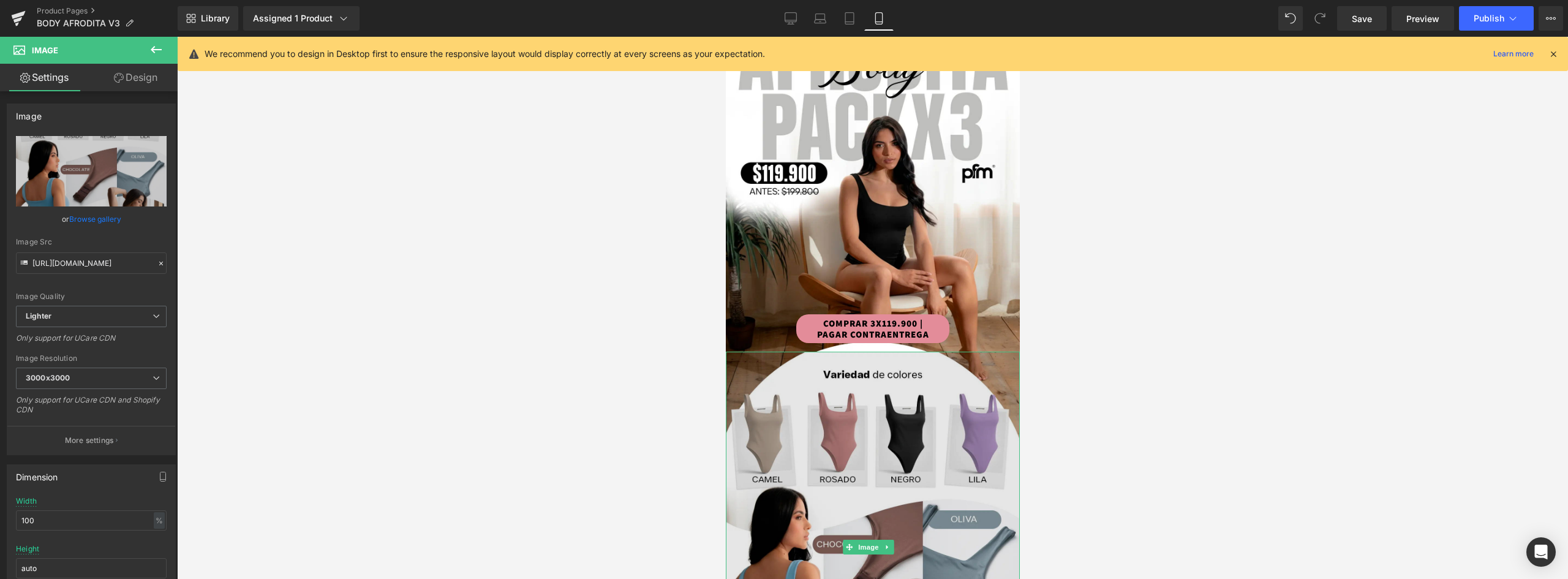
drag, startPoint x: 869, startPoint y: 368, endPoint x: 863, endPoint y: 365, distance: 6.7
click at [869, 368] on img at bounding box center [872, 548] width 294 height 391
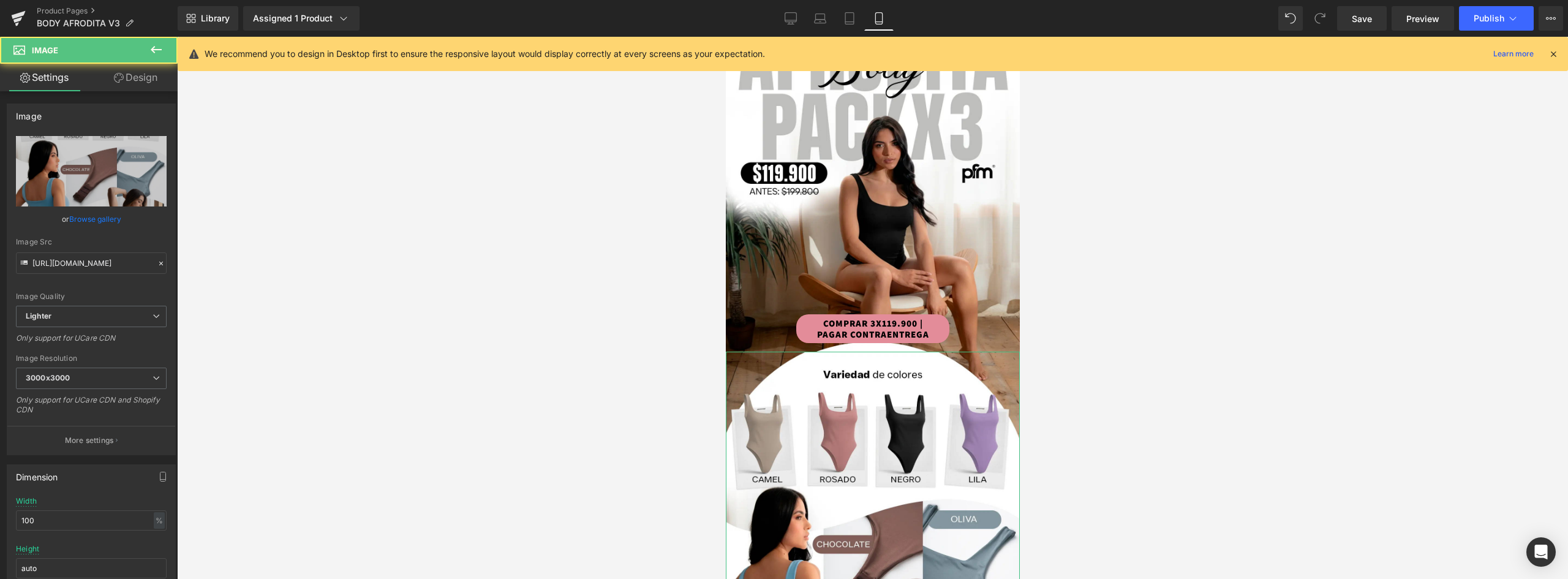
click at [127, 79] on link "Design" at bounding box center [136, 78] width 89 height 27
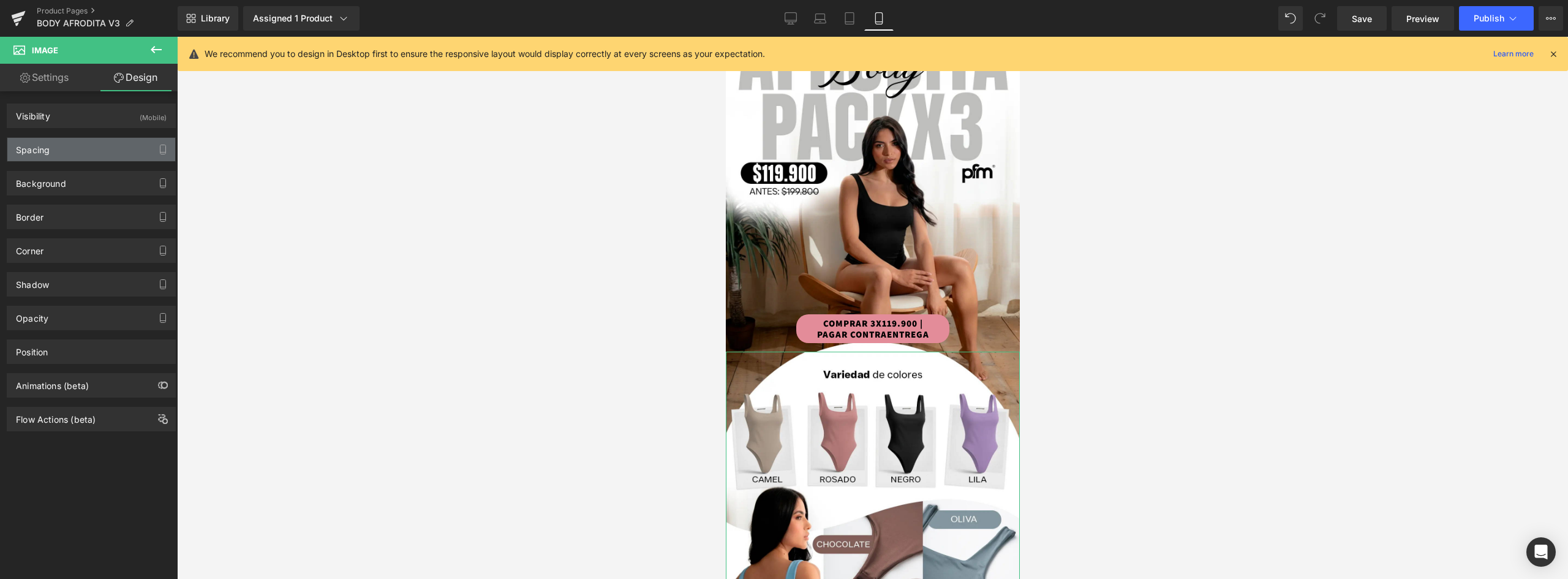
click at [64, 154] on div "Spacing" at bounding box center [91, 149] width 168 height 23
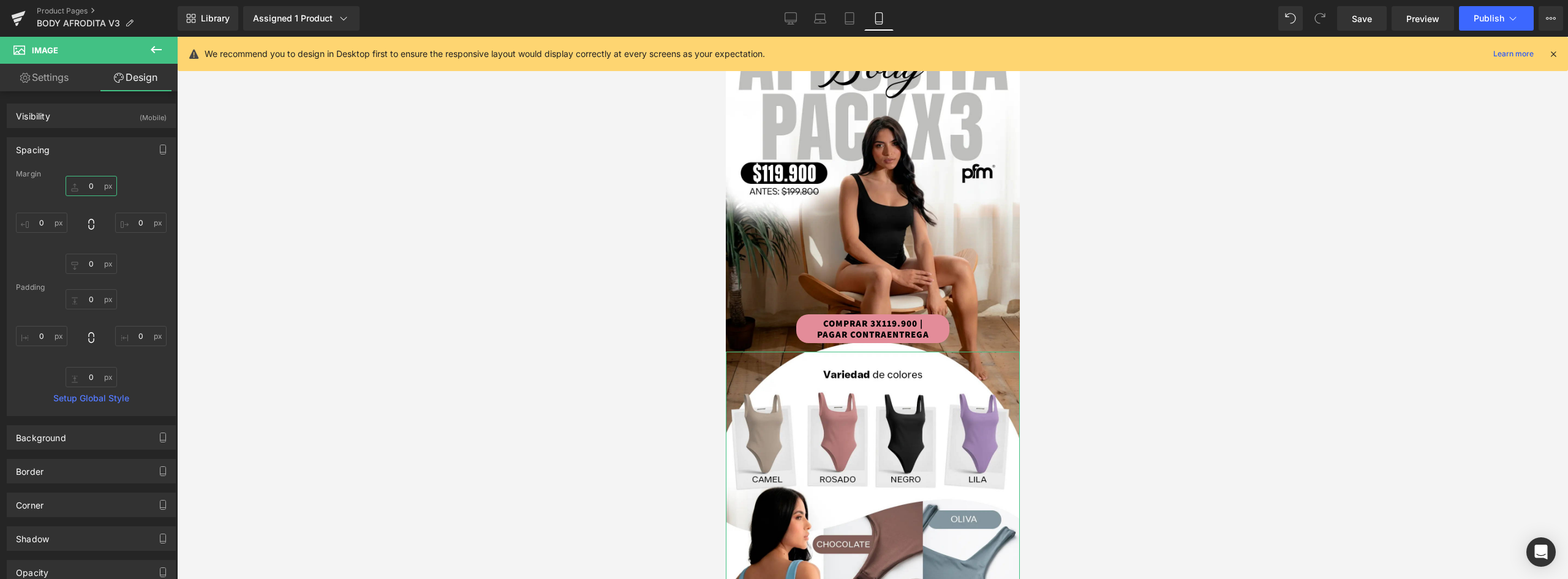
click at [98, 190] on input "0" at bounding box center [91, 186] width 52 height 20
type input "5"
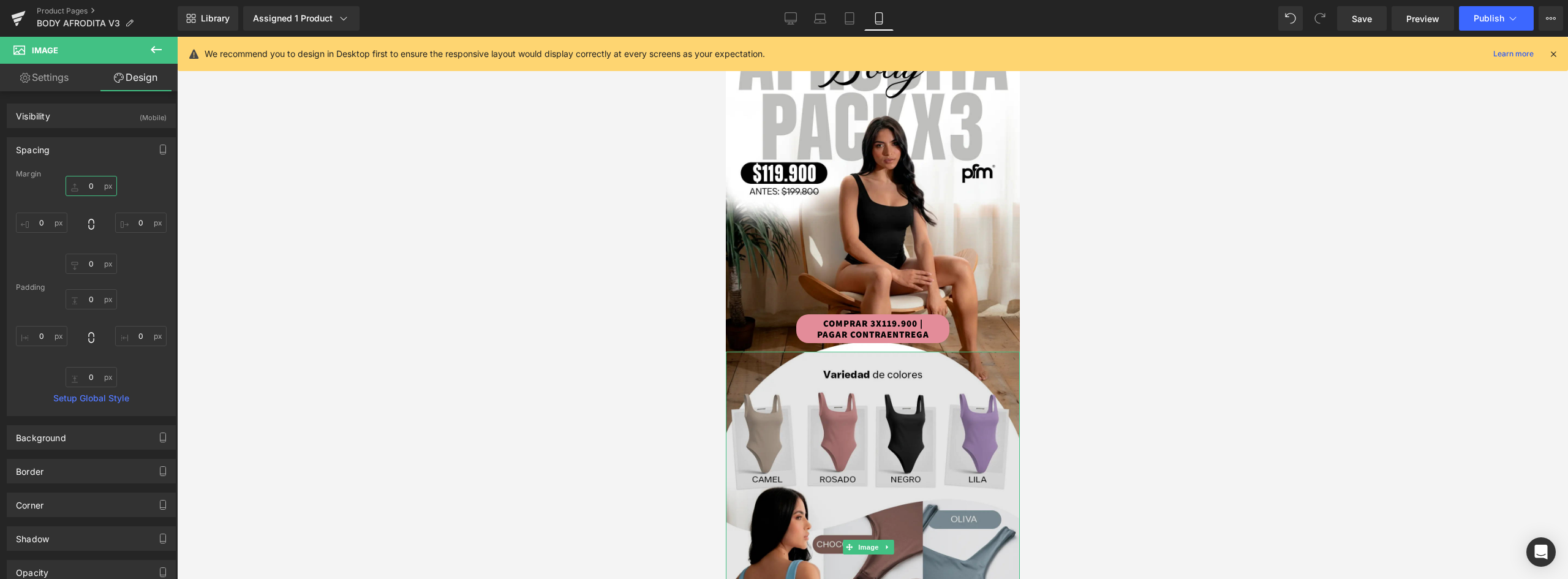
type input "8"
type input "6"
type input "7"
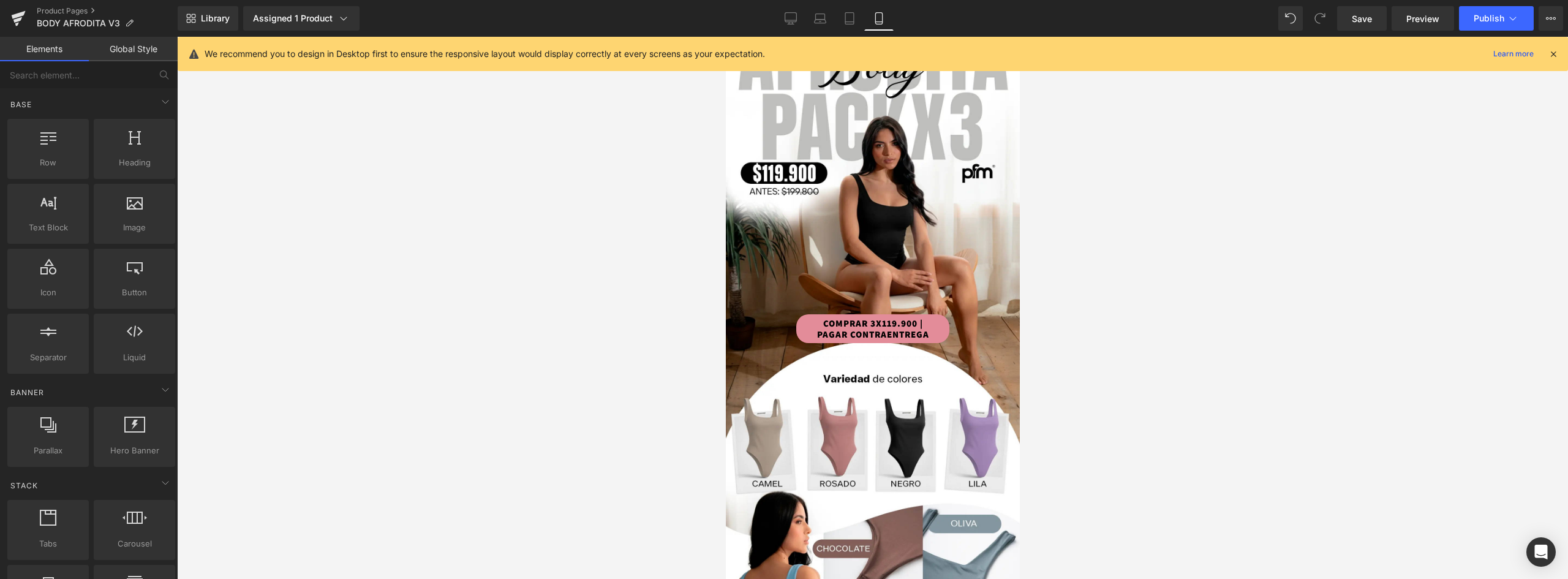
click at [1134, 363] on div at bounding box center [872, 308] width 1390 height 543
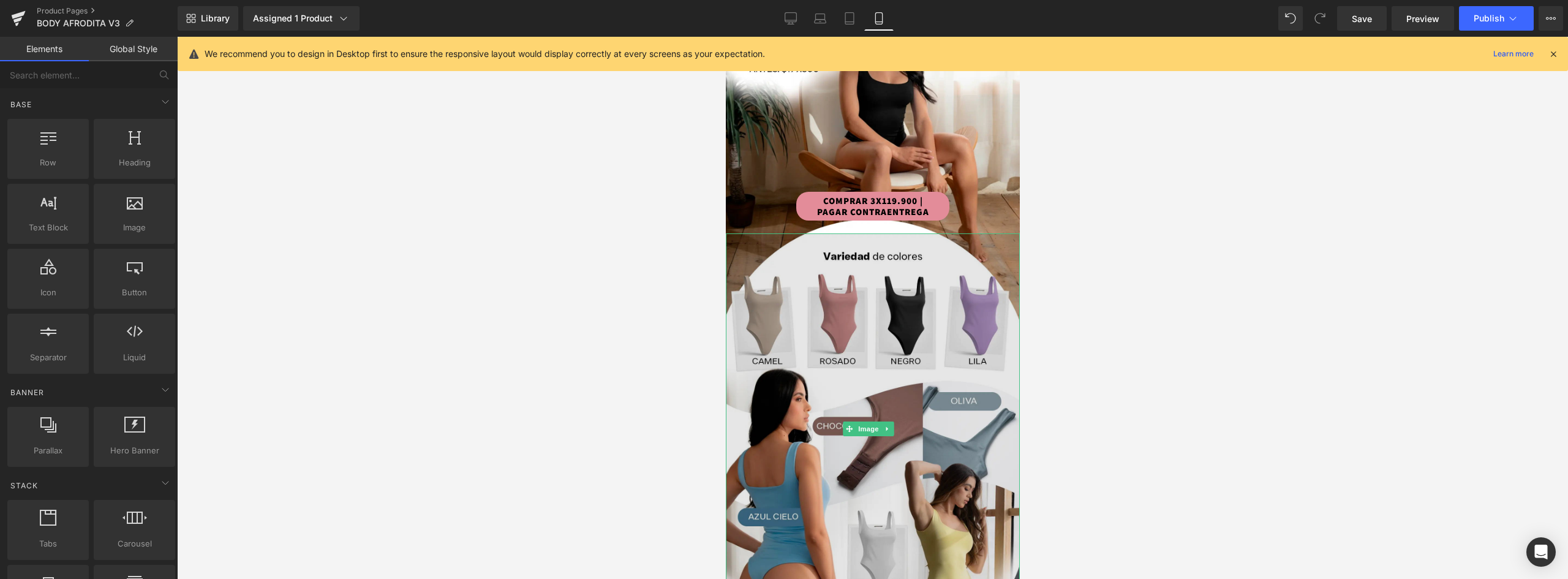
scroll to position [429, 0]
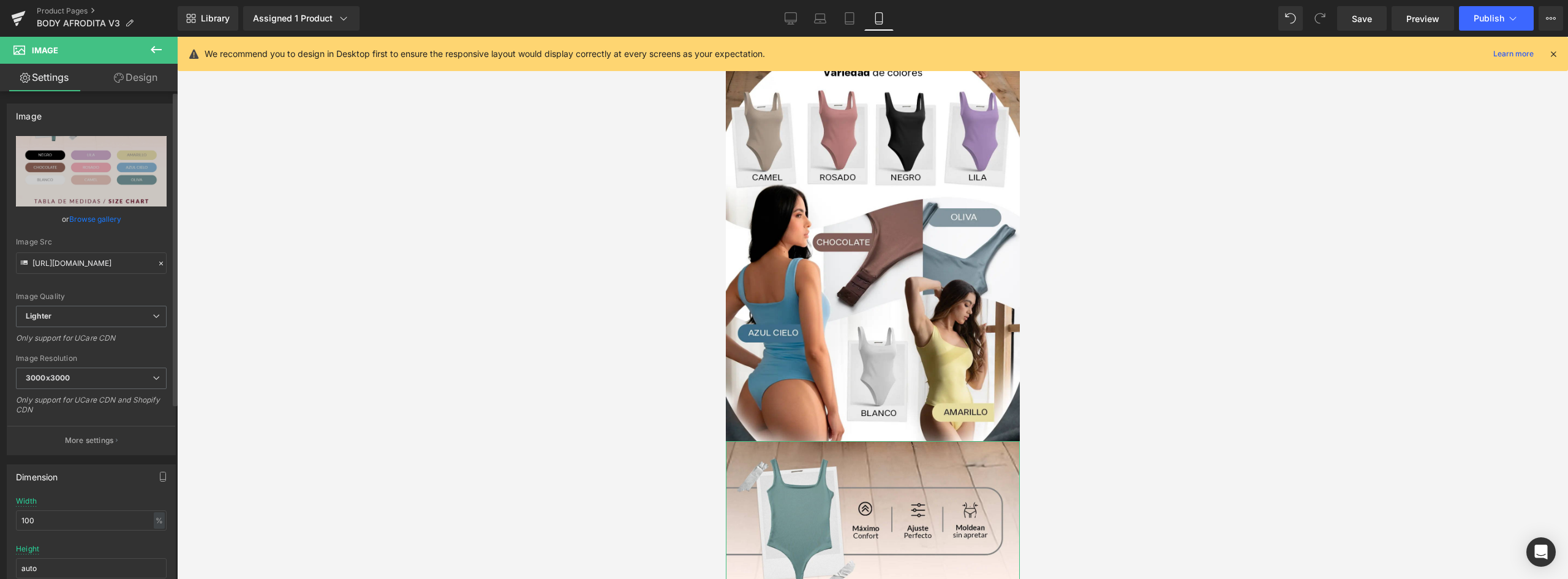
click at [98, 216] on link "Browse gallery" at bounding box center [95, 219] width 52 height 22
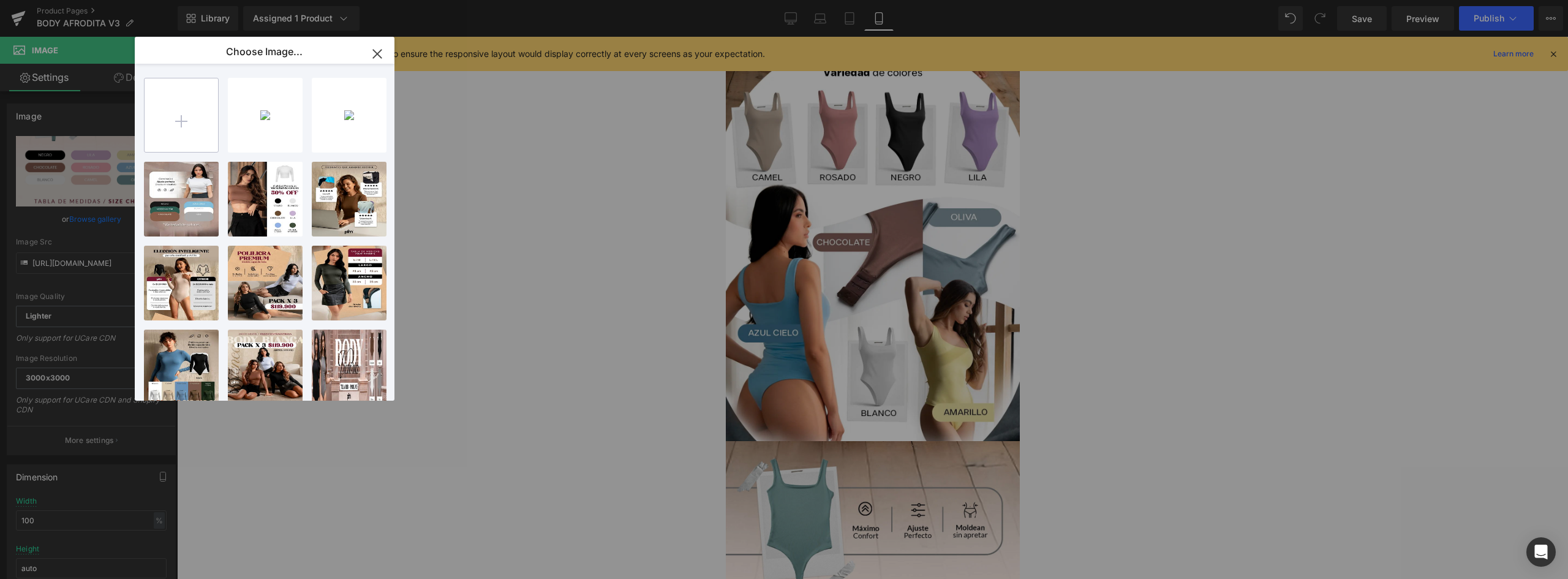
click at [190, 120] on input "file" at bounding box center [181, 115] width 73 height 73
type input "C:\fakepath\landing-AFRODITA-V3_03.webp"
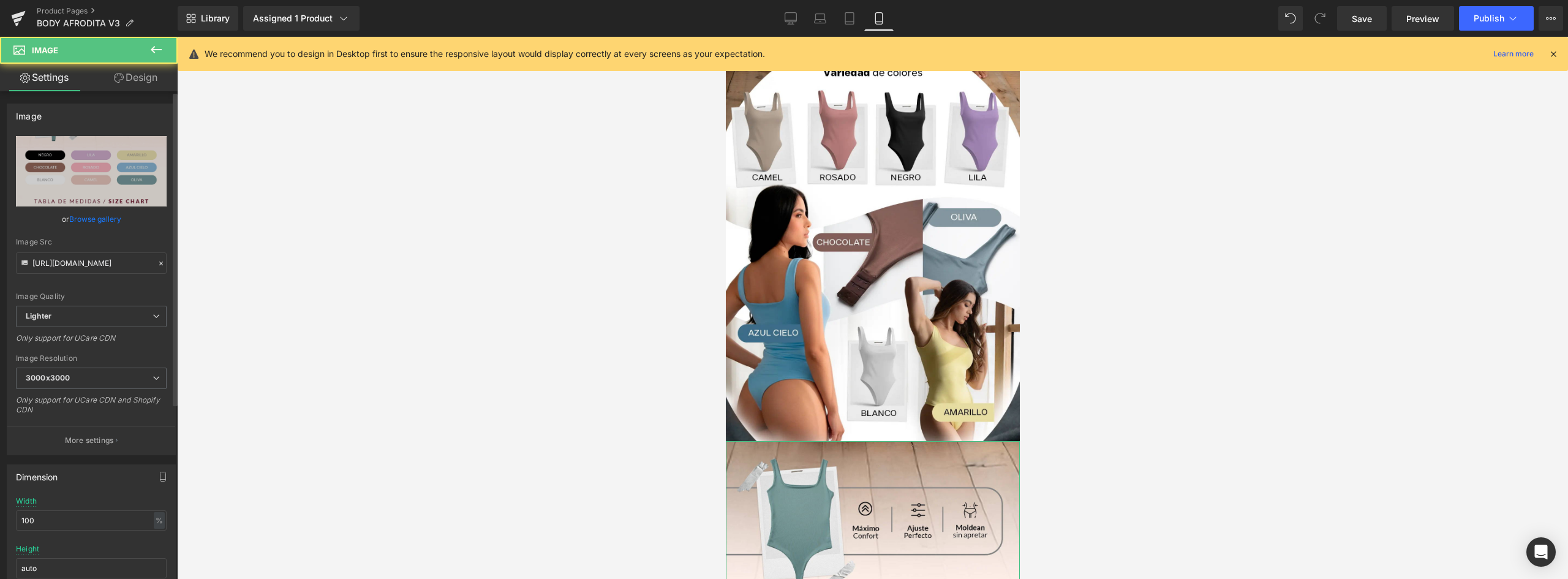
click at [108, 221] on link "Browse gallery" at bounding box center [95, 219] width 52 height 22
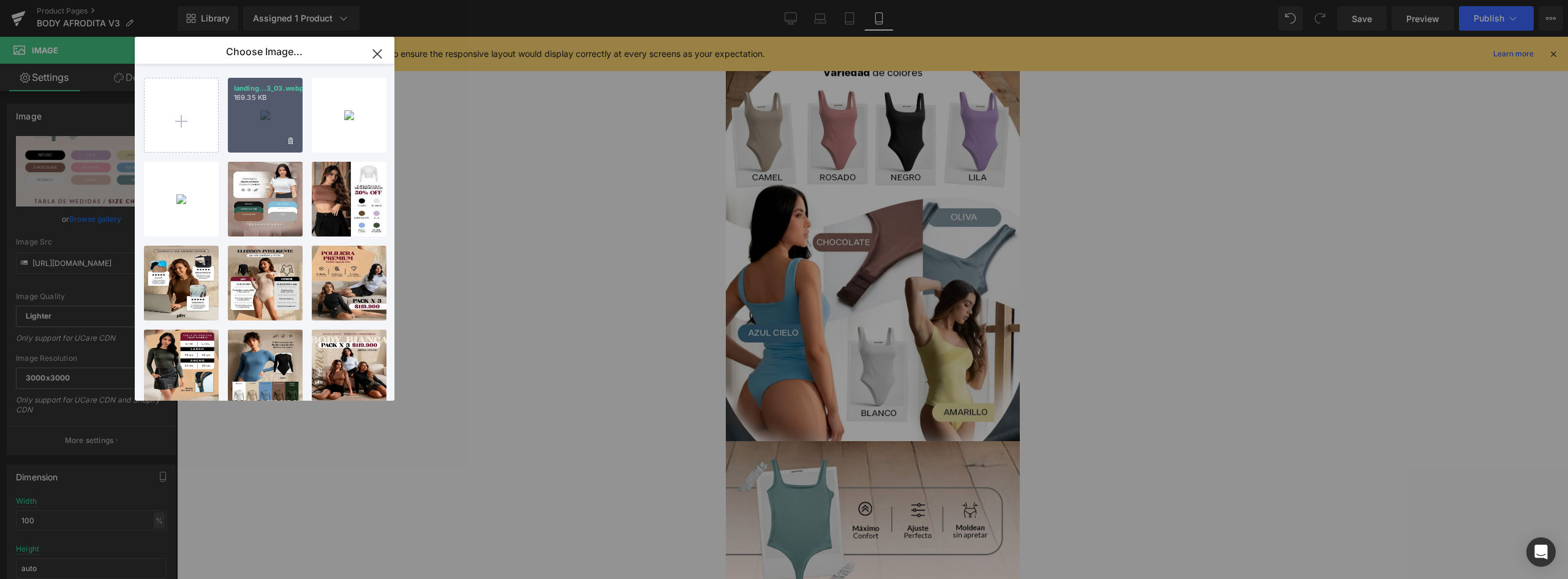
click at [278, 104] on div "landing...3_03.webp 169.35 KB" at bounding box center [265, 115] width 75 height 75
type input "https://ucarecdn.com/da8ca3c7-6810-4529-be32-3f9d0475f54f/-/format/auto/-/previ…"
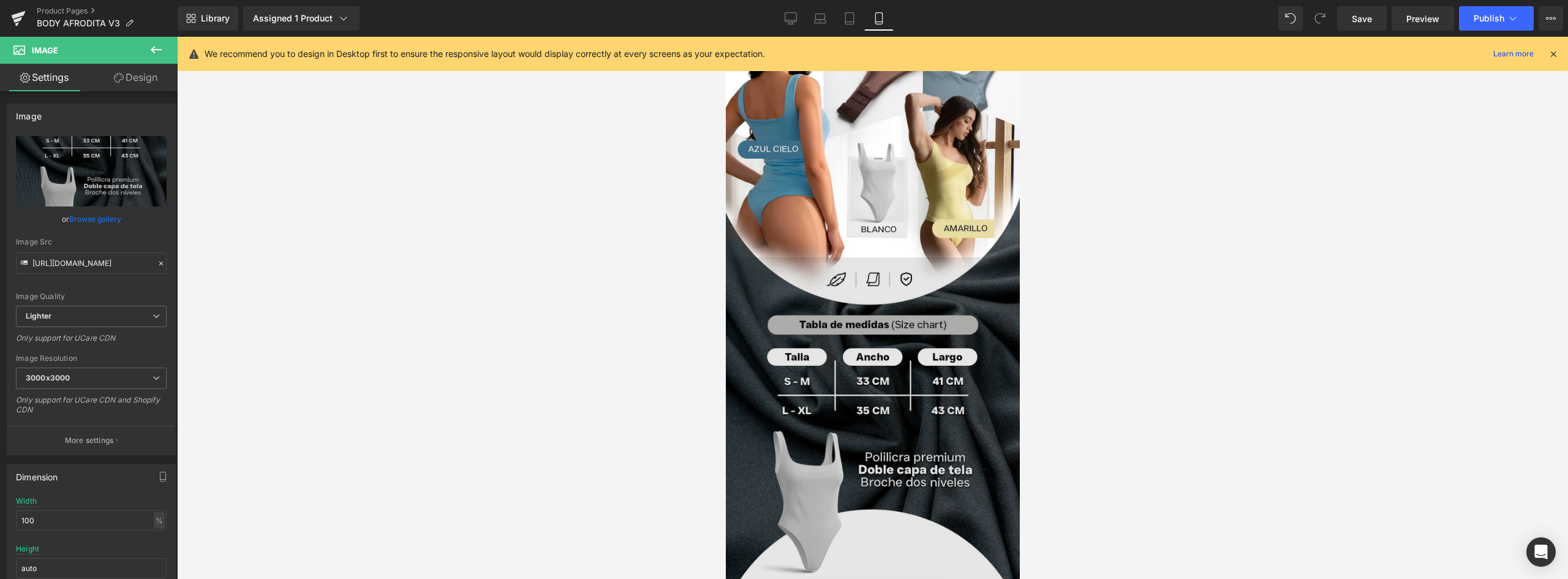
scroll to position [858, 0]
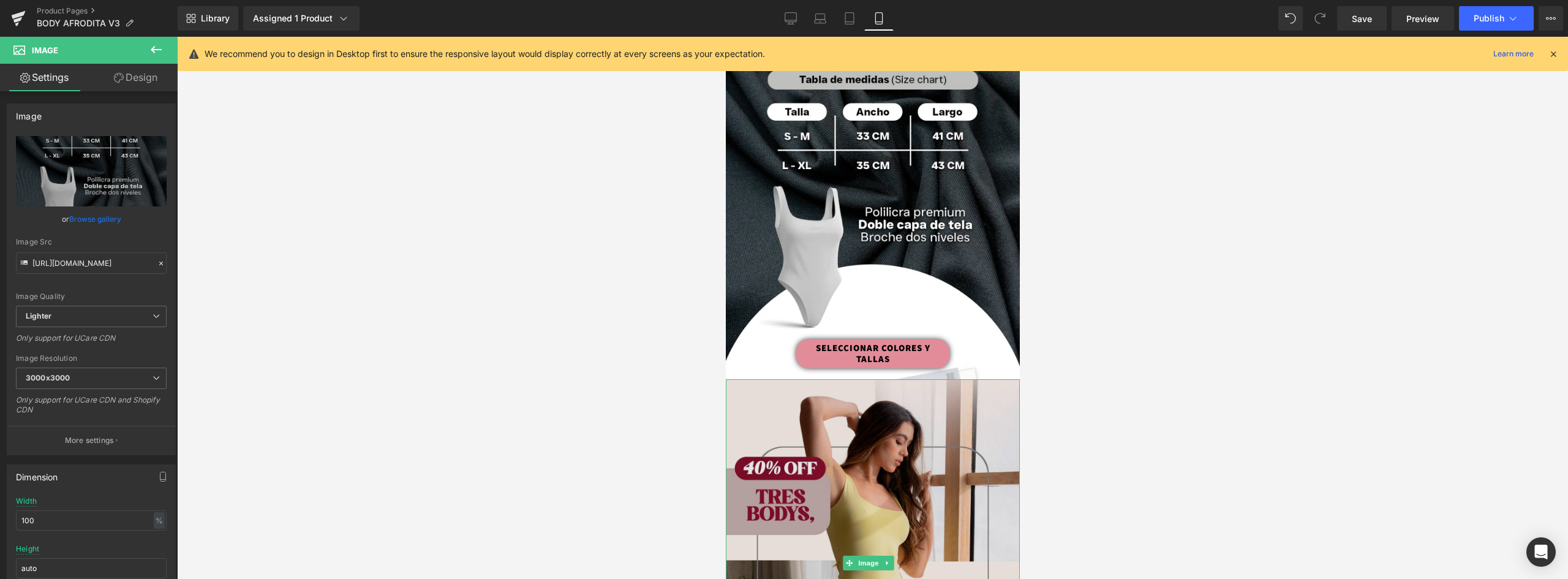
click at [895, 380] on img at bounding box center [872, 563] width 294 height 367
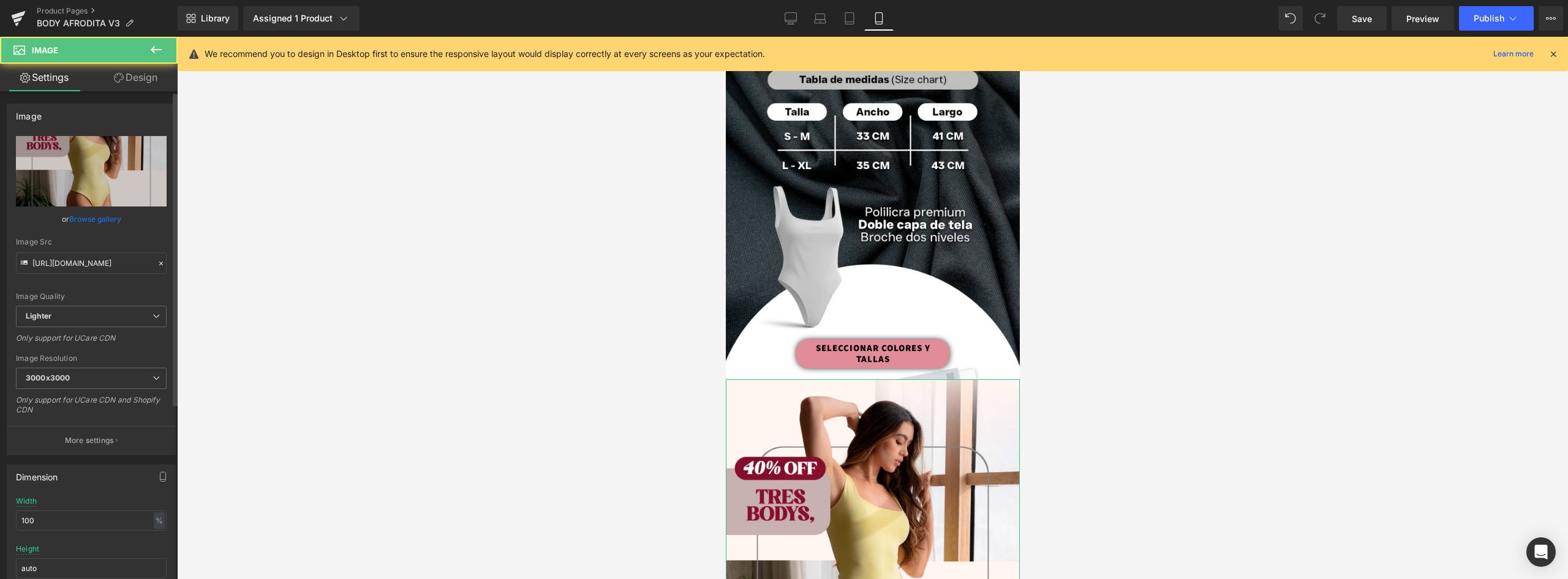
click at [91, 216] on link "Browse gallery" at bounding box center [95, 219] width 52 height 22
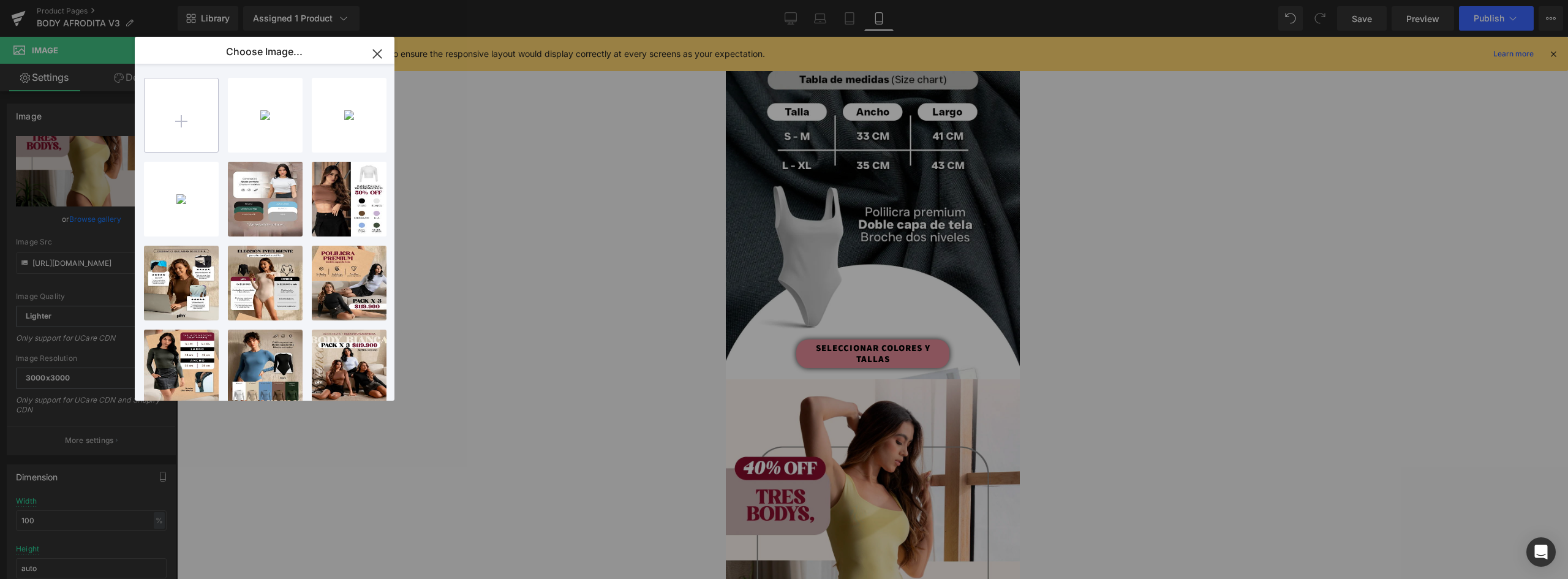
click at [183, 102] on input "file" at bounding box center [181, 115] width 73 height 73
type input "C:\fakepath\landing-AFRODITA-V3_04.webp"
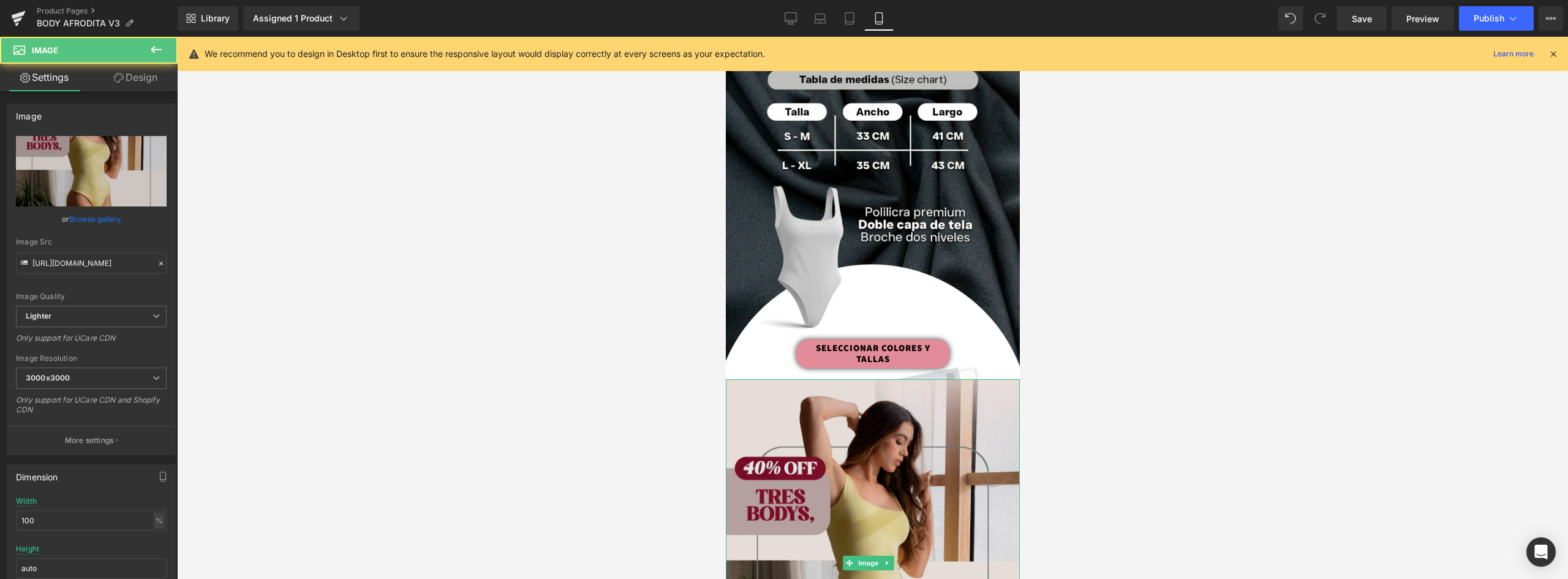
click at [872, 389] on img at bounding box center [872, 563] width 294 height 367
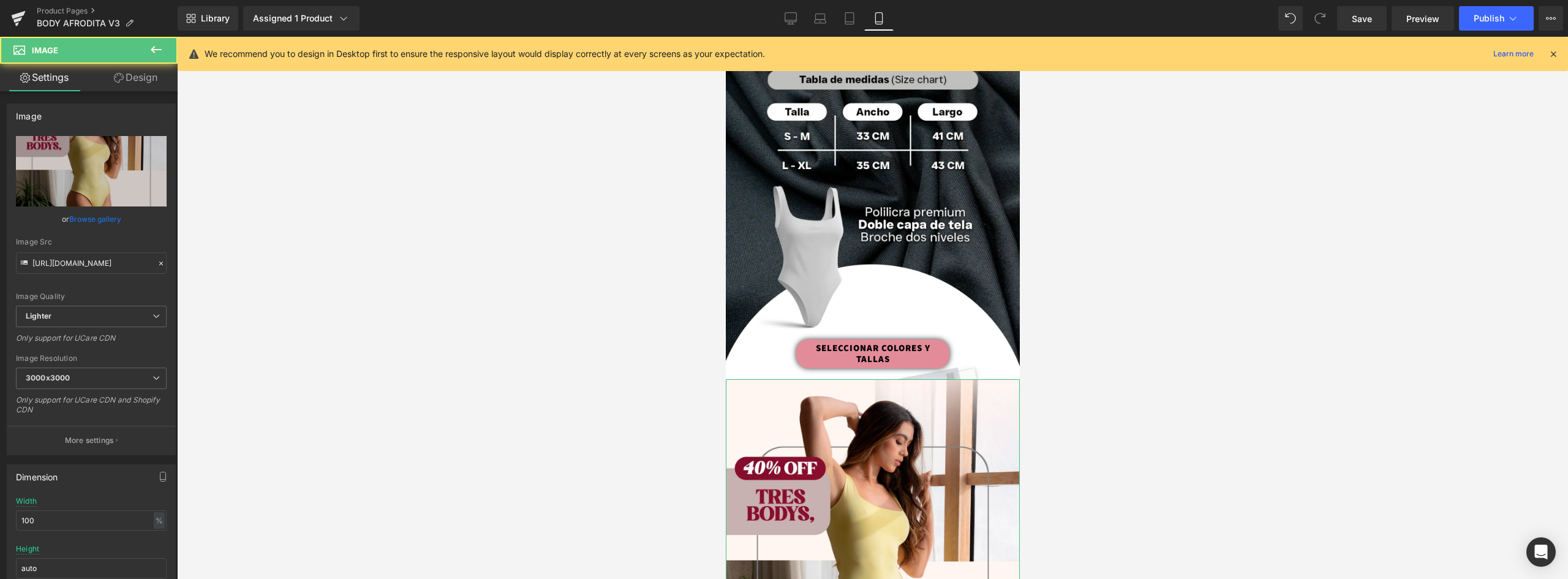
click at [88, 215] on link "Browse gallery" at bounding box center [95, 219] width 52 height 22
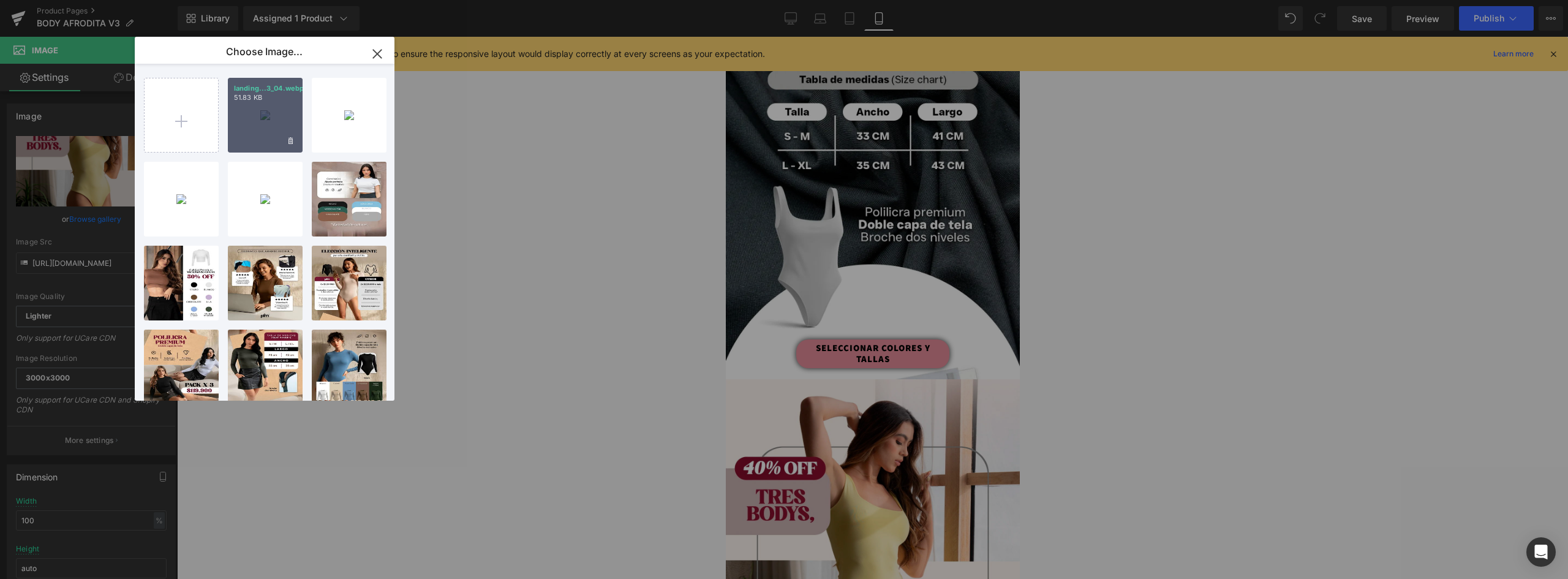
click at [270, 120] on div "landing...3_04.webp 51.83 KB" at bounding box center [265, 115] width 75 height 75
type input "https://ucarecdn.com/dbe59025-0755-45a9-af3a-627ebe6e6d53/-/format/auto/-/previ…"
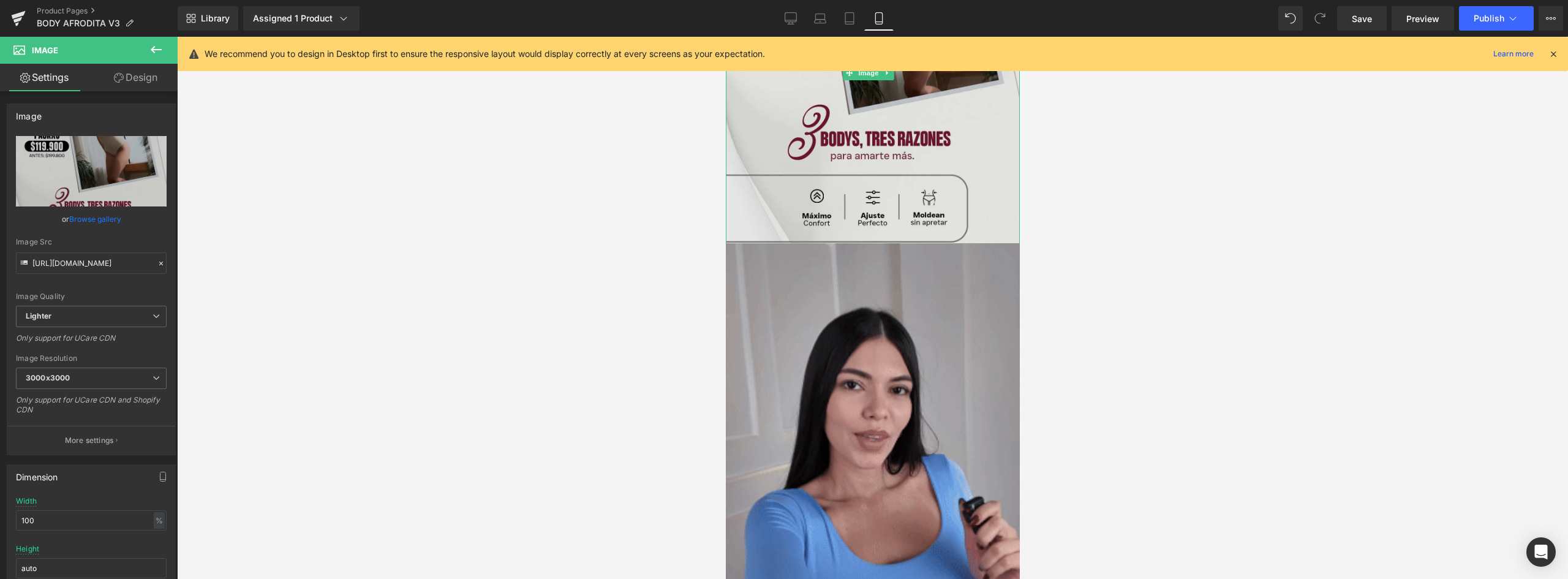
scroll to position [1226, 0]
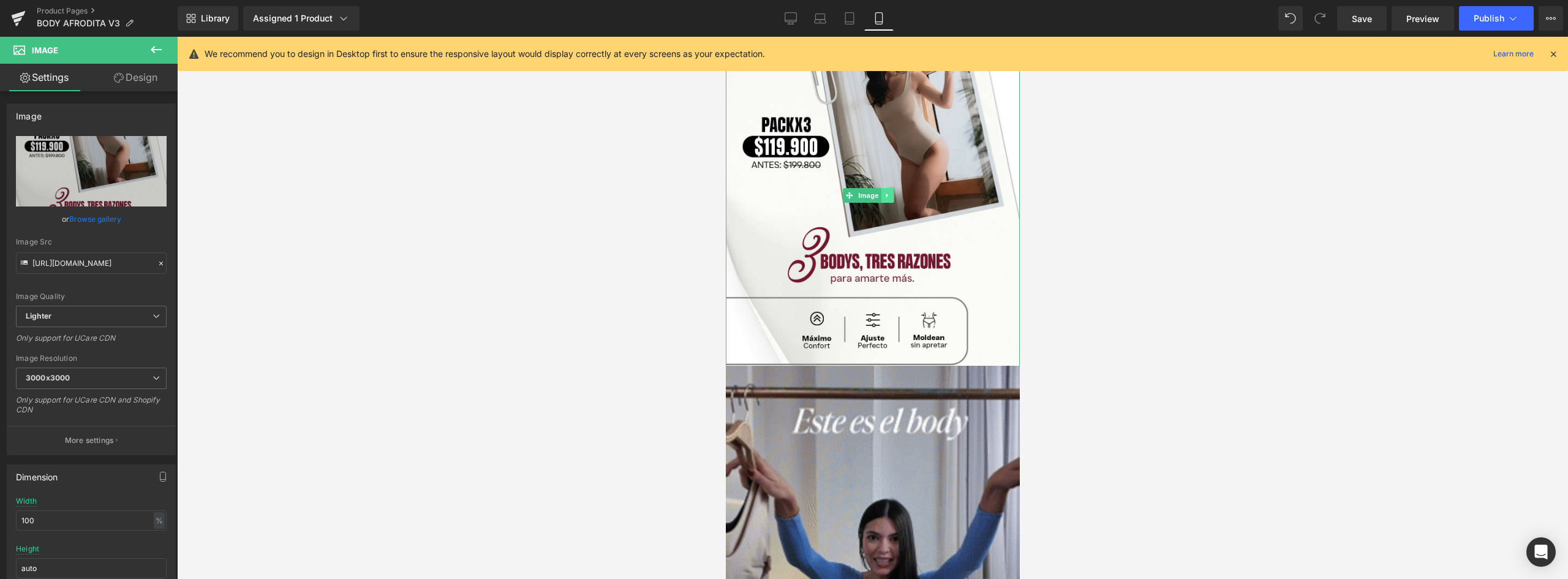
click at [890, 188] on link at bounding box center [887, 195] width 13 height 15
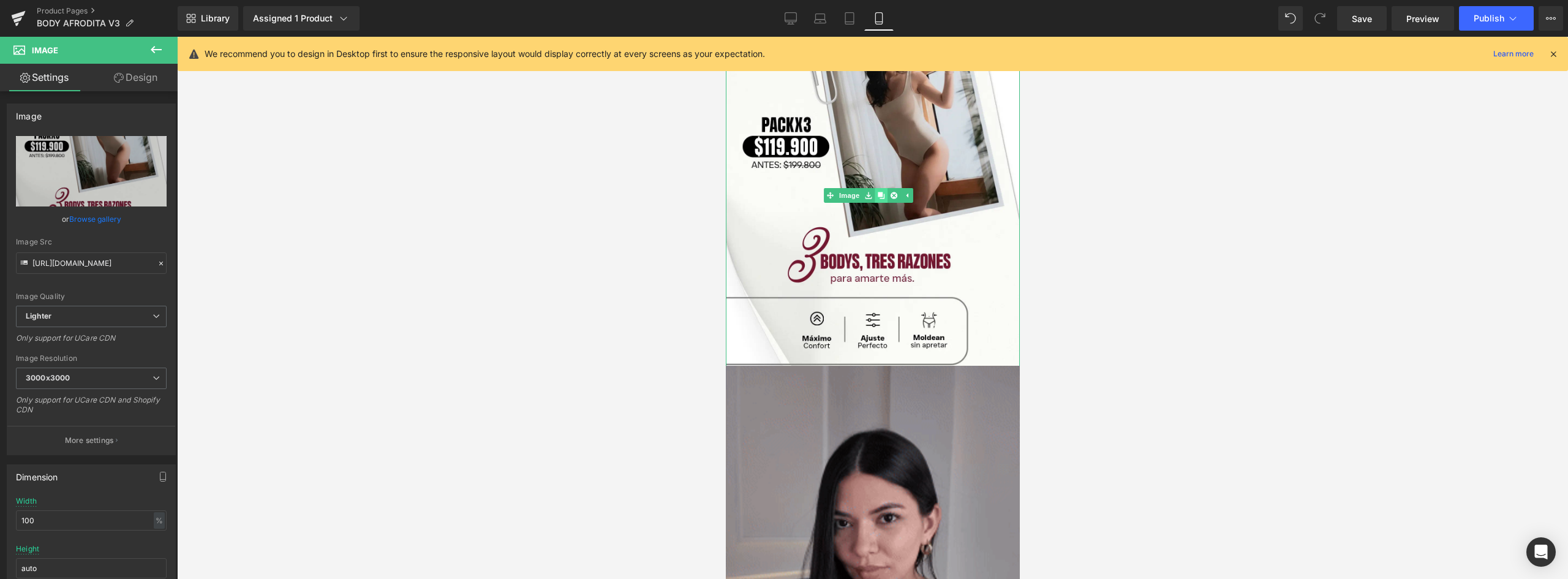
click at [879, 192] on icon at bounding box center [880, 195] width 6 height 6
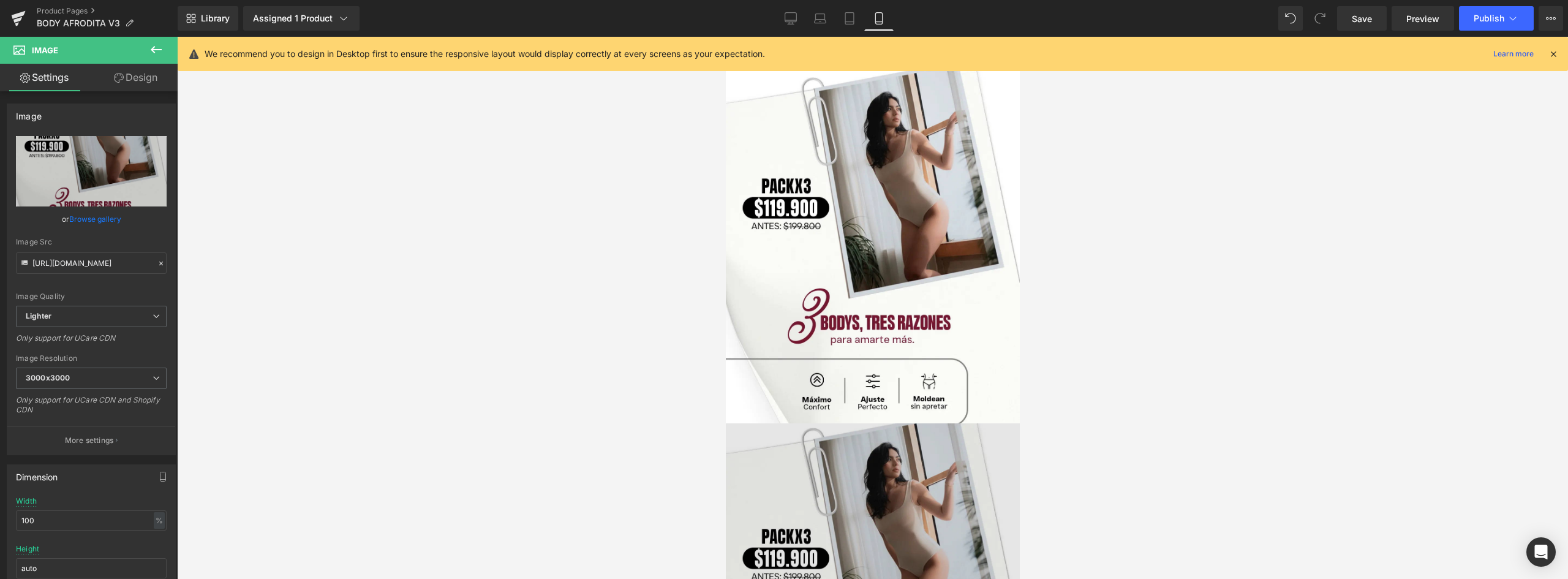
scroll to position [1287, 0]
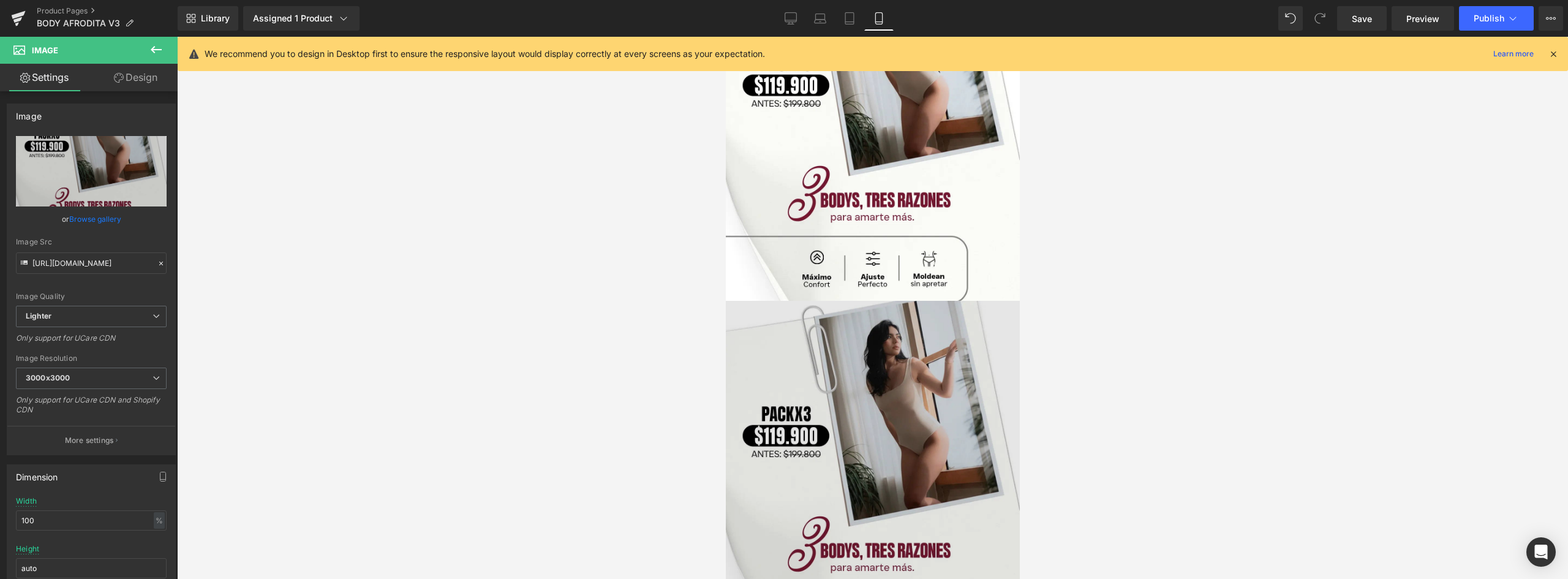
click at [889, 335] on img at bounding box center [872, 485] width 294 height 367
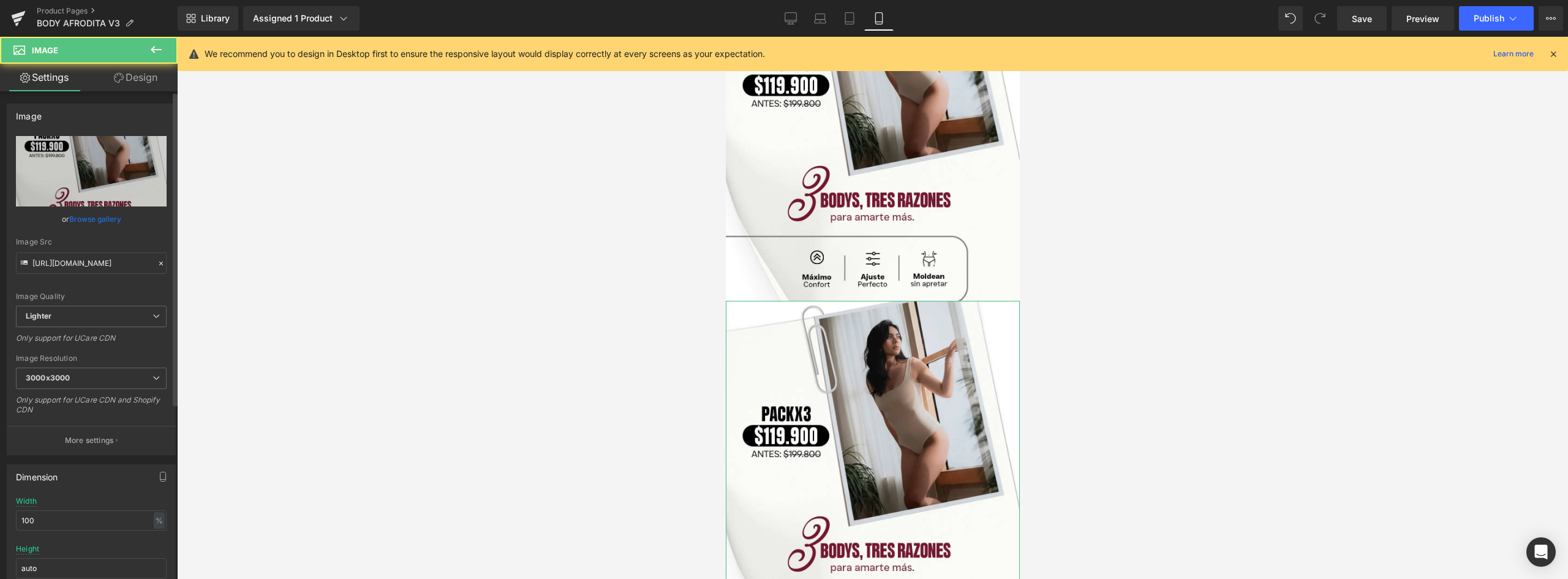
click at [100, 219] on link "Browse gallery" at bounding box center [95, 219] width 52 height 22
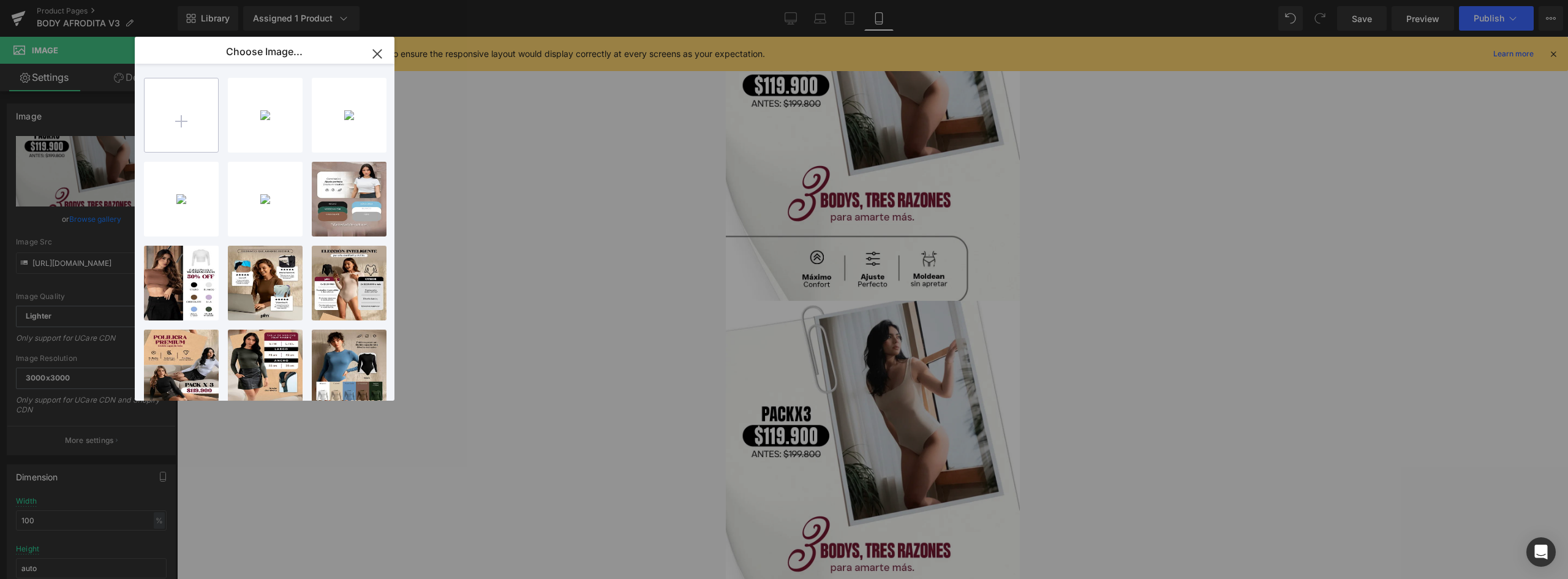
click at [192, 123] on input "file" at bounding box center [181, 115] width 73 height 73
type input "C:\fakepath\landing-AFRODITA-V3_05.webp"
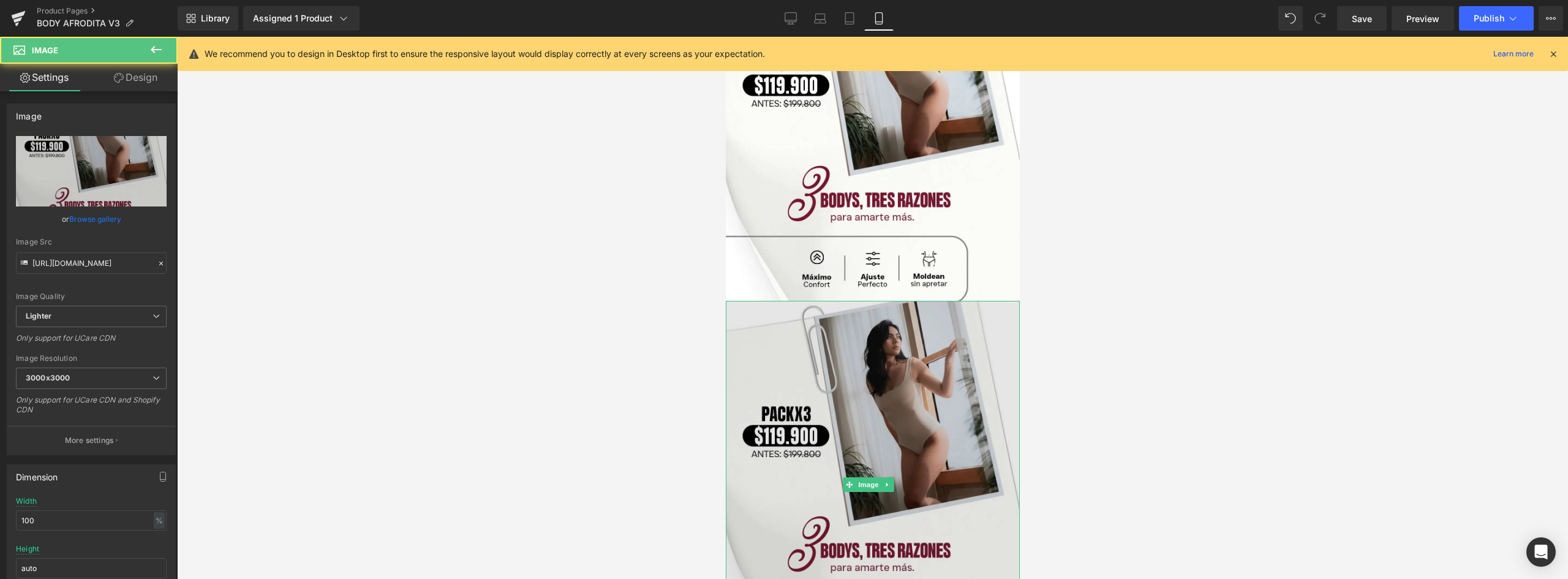
click at [809, 334] on img at bounding box center [872, 485] width 294 height 367
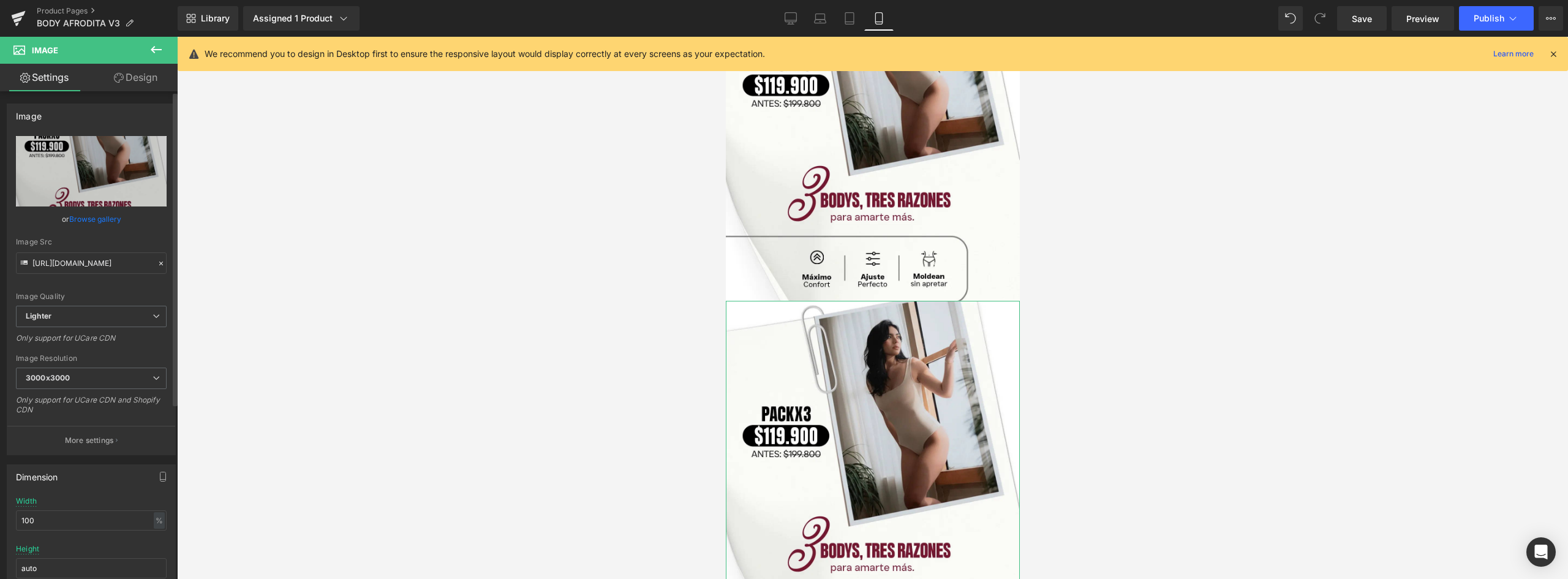
click at [107, 215] on link "Browse gallery" at bounding box center [95, 219] width 52 height 22
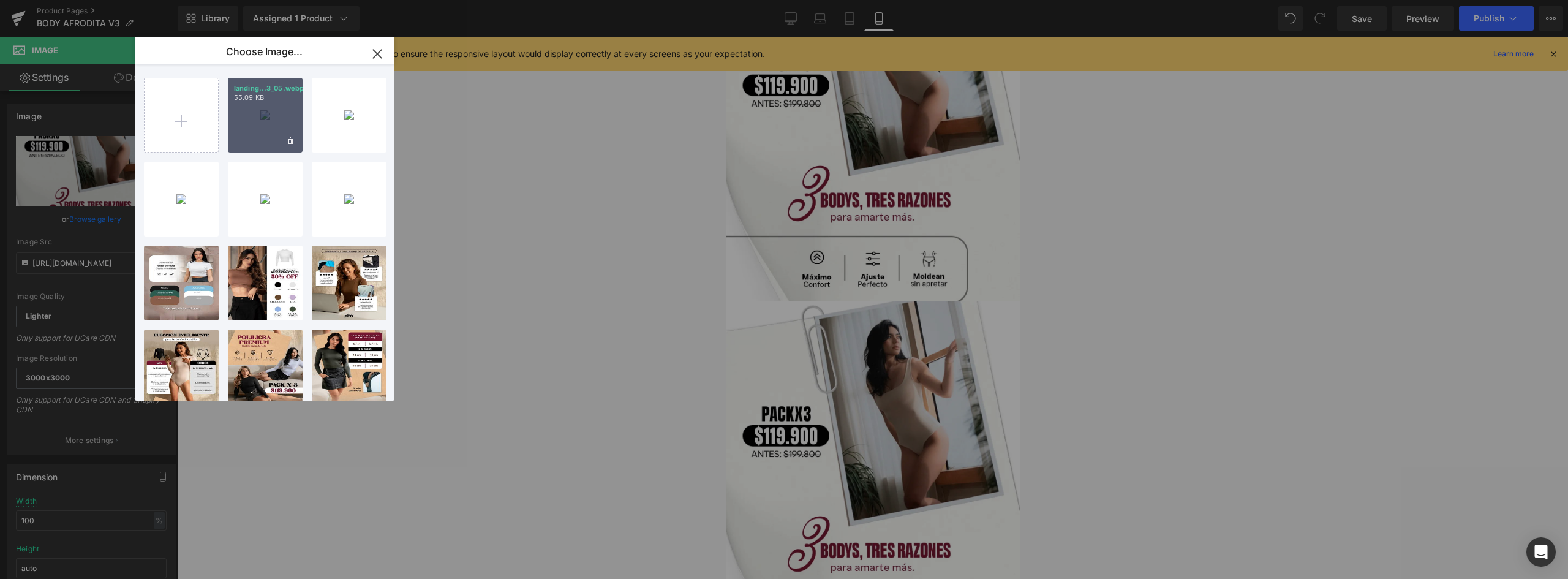
click at [282, 107] on div "landing...3_05.webp 55.09 KB" at bounding box center [265, 115] width 75 height 75
type input "https://ucarecdn.com/2f7fb6f5-c74c-480c-a613-4fb52fd6593a/-/format/auto/-/previ…"
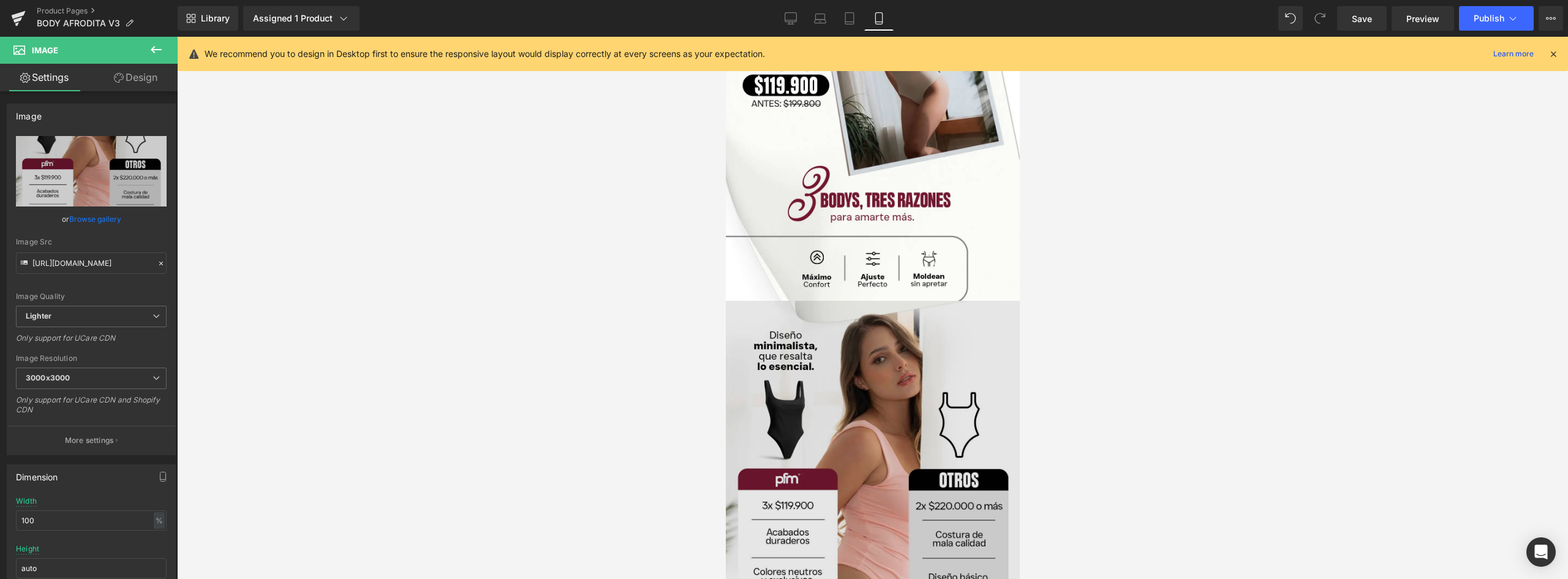
click at [826, 309] on img at bounding box center [872, 493] width 294 height 385
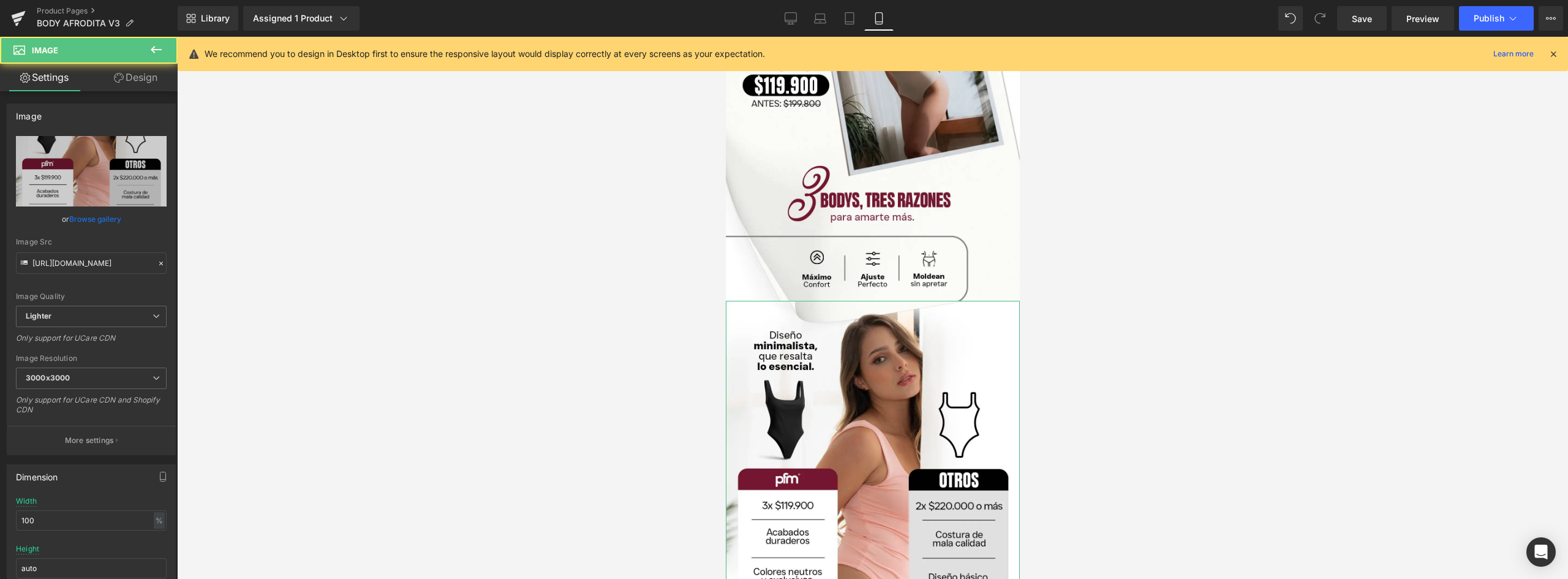
drag, startPoint x: 123, startPoint y: 75, endPoint x: 44, endPoint y: 197, distance: 145.3
click at [123, 75] on link "Design" at bounding box center [136, 78] width 89 height 27
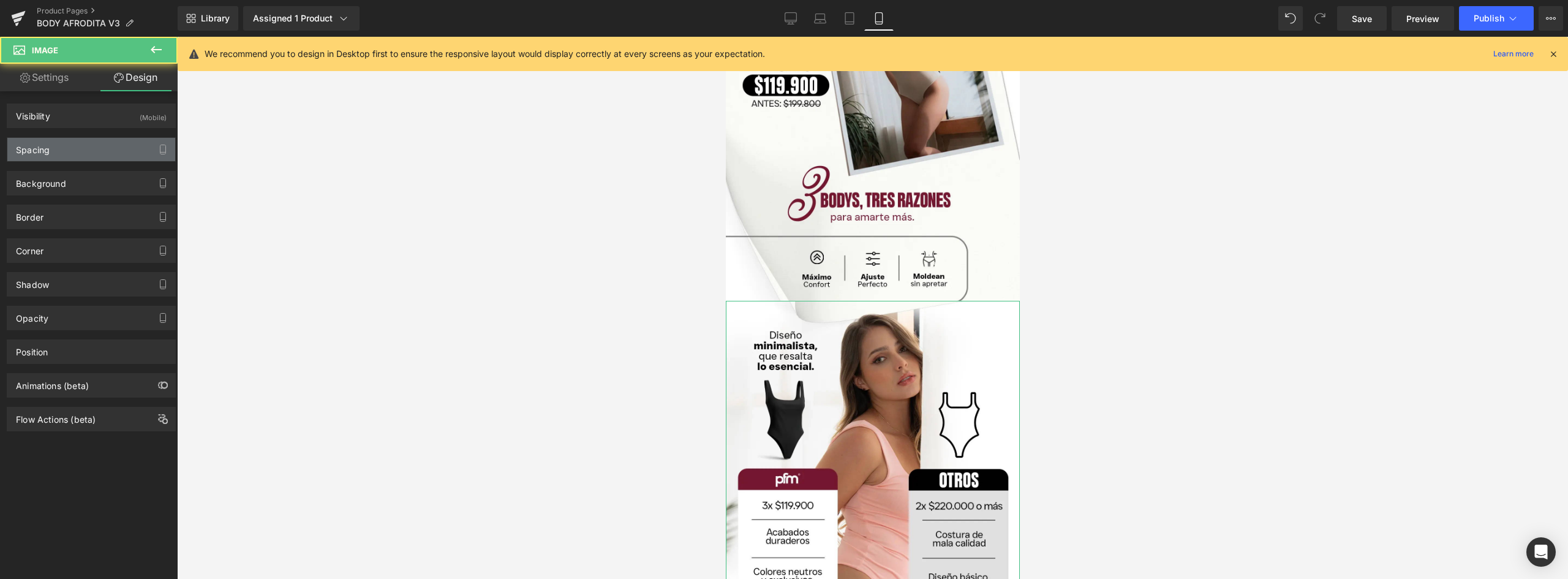
type input "-28"
type input "0"
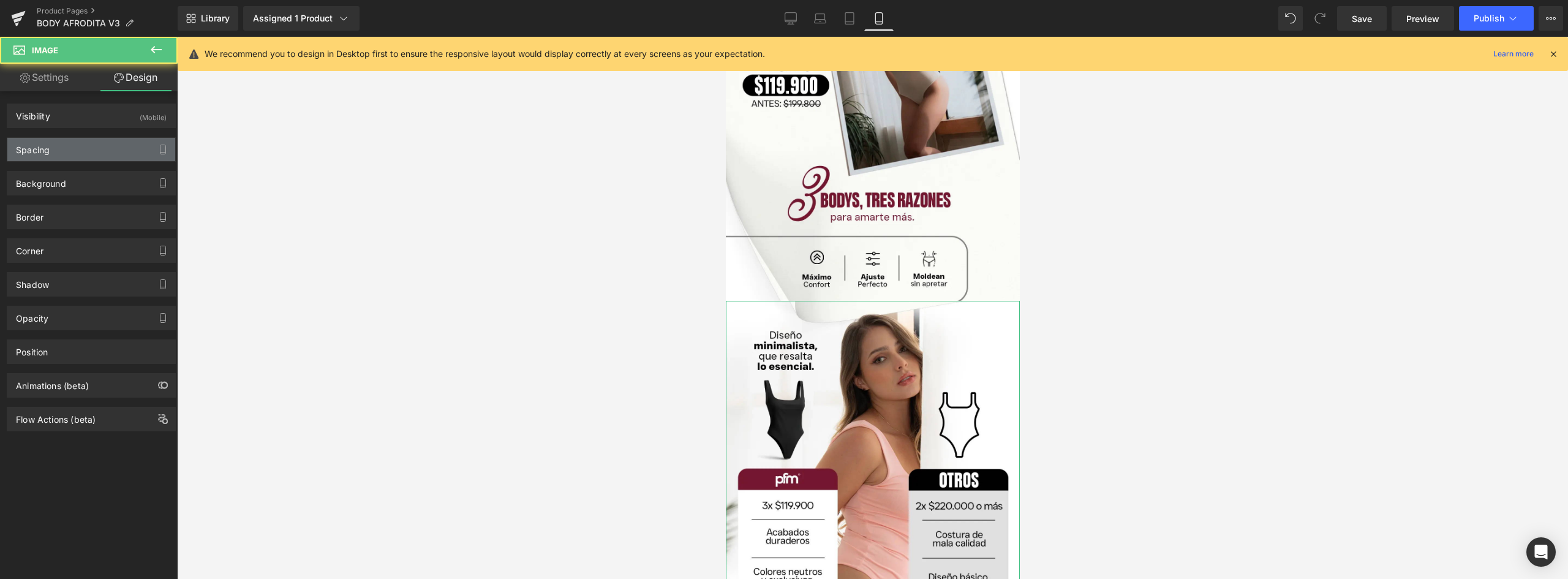
type input "0"
click at [50, 145] on div "Spacing" at bounding box center [91, 149] width 168 height 23
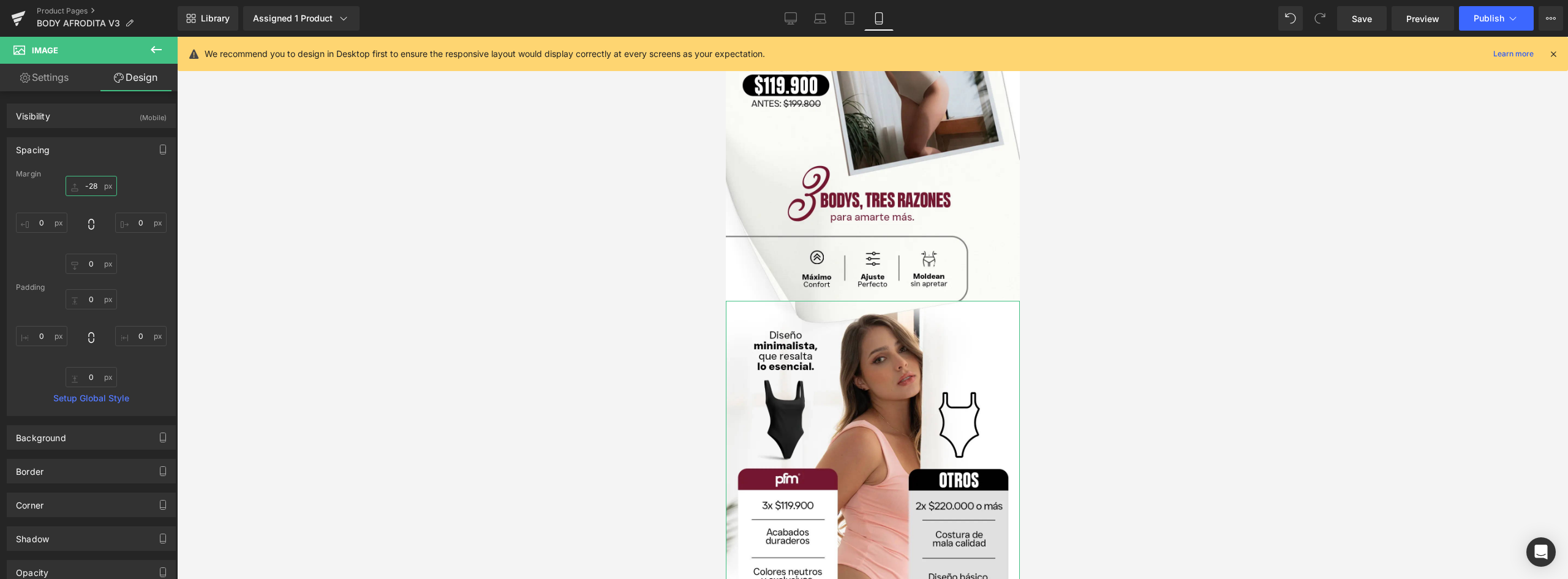
click at [86, 187] on input "-28" at bounding box center [91, 186] width 52 height 20
type input "0"
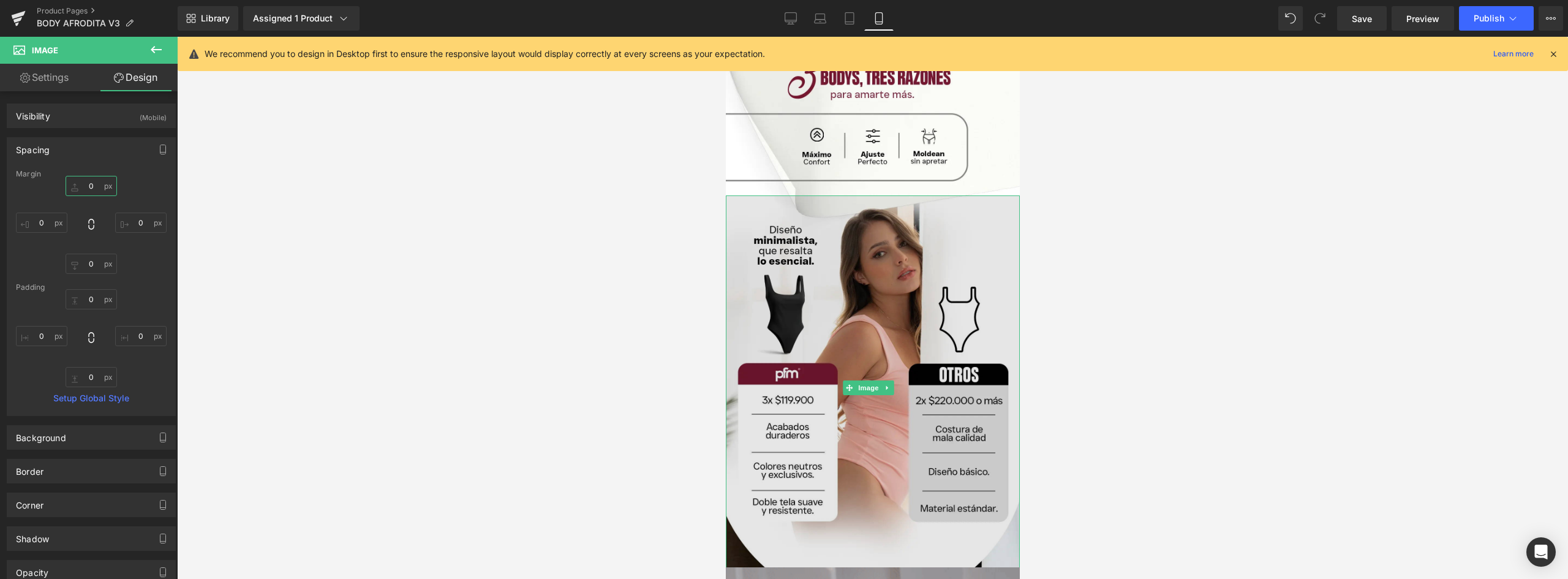
scroll to position [1532, 0]
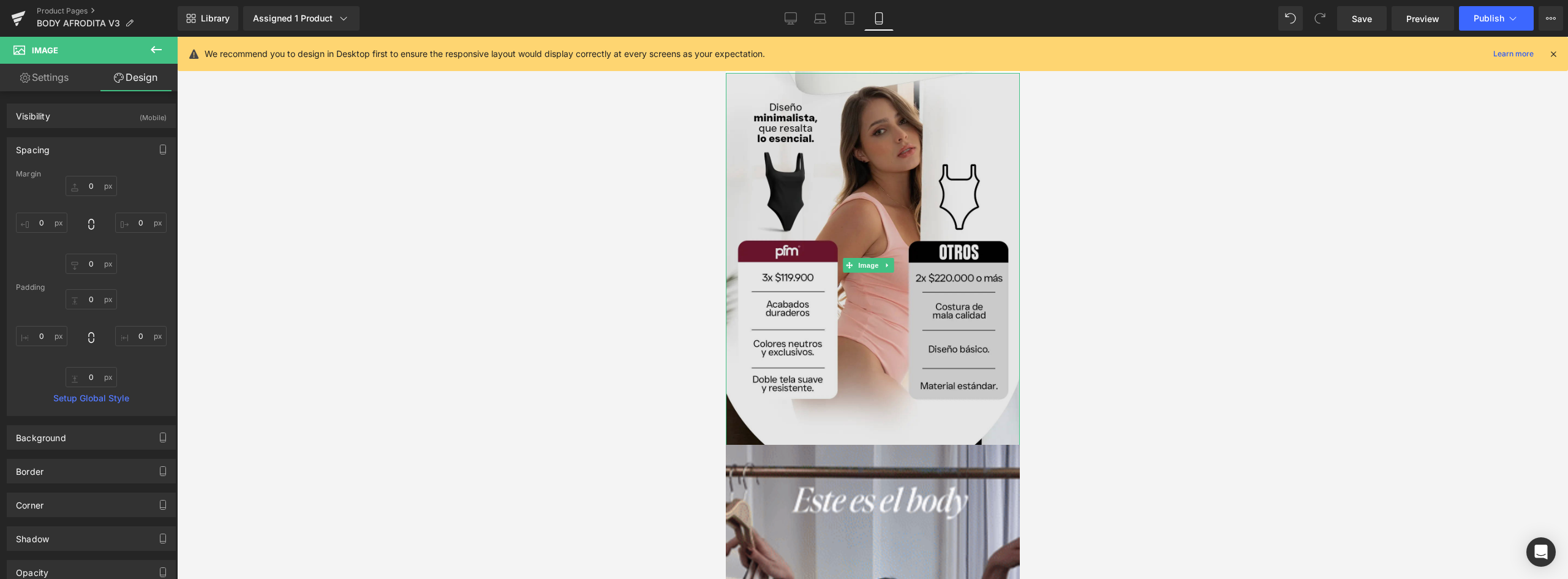
click at [918, 350] on img at bounding box center [872, 265] width 294 height 385
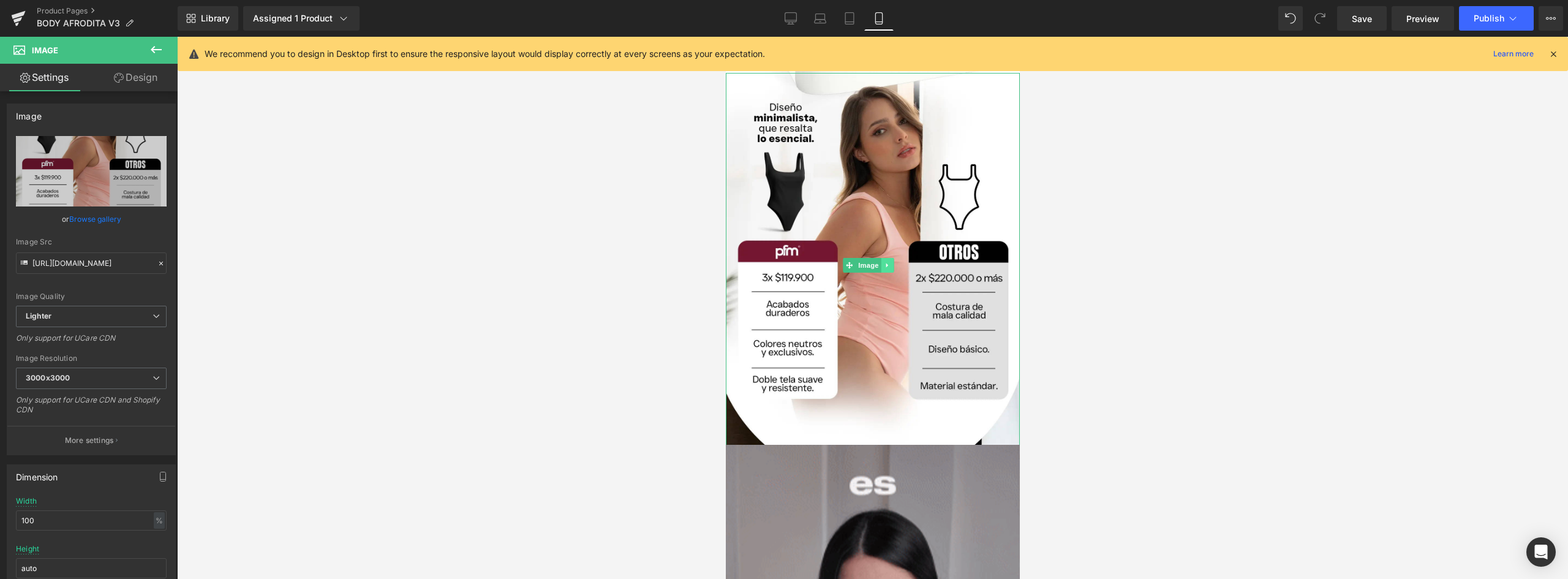
click at [884, 262] on icon at bounding box center [886, 265] width 6 height 7
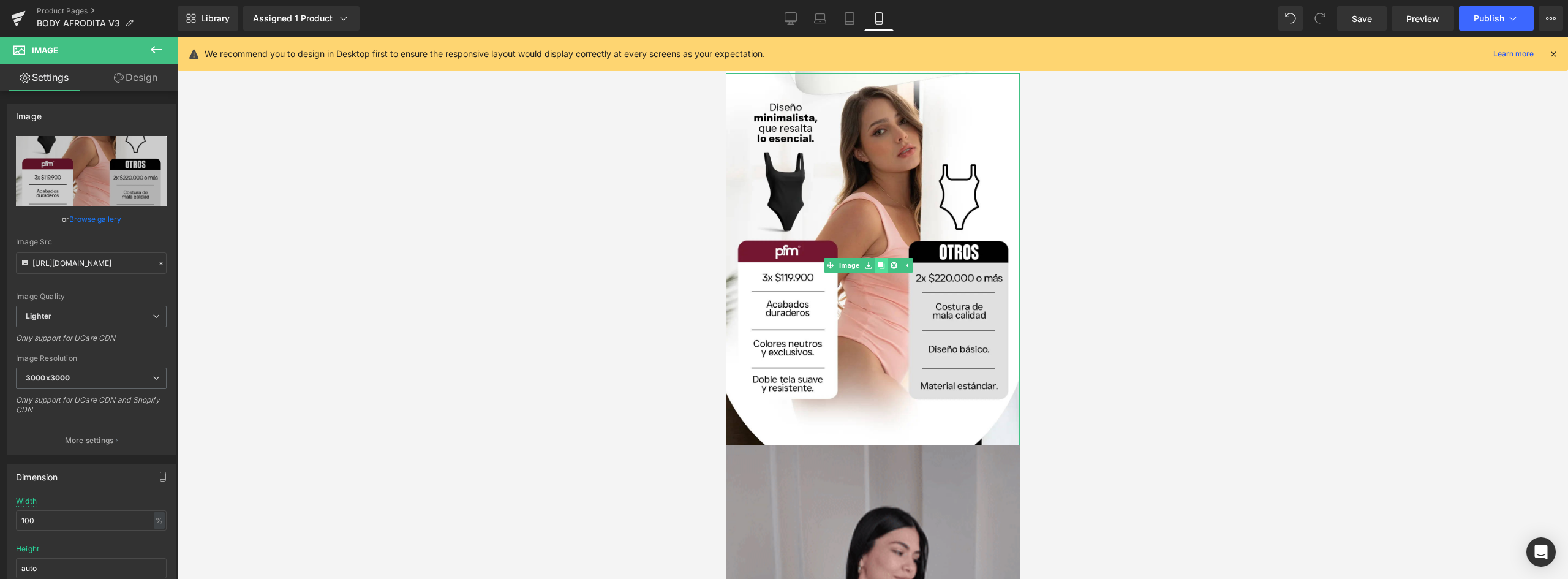
click at [878, 262] on icon at bounding box center [880, 266] width 6 height 6
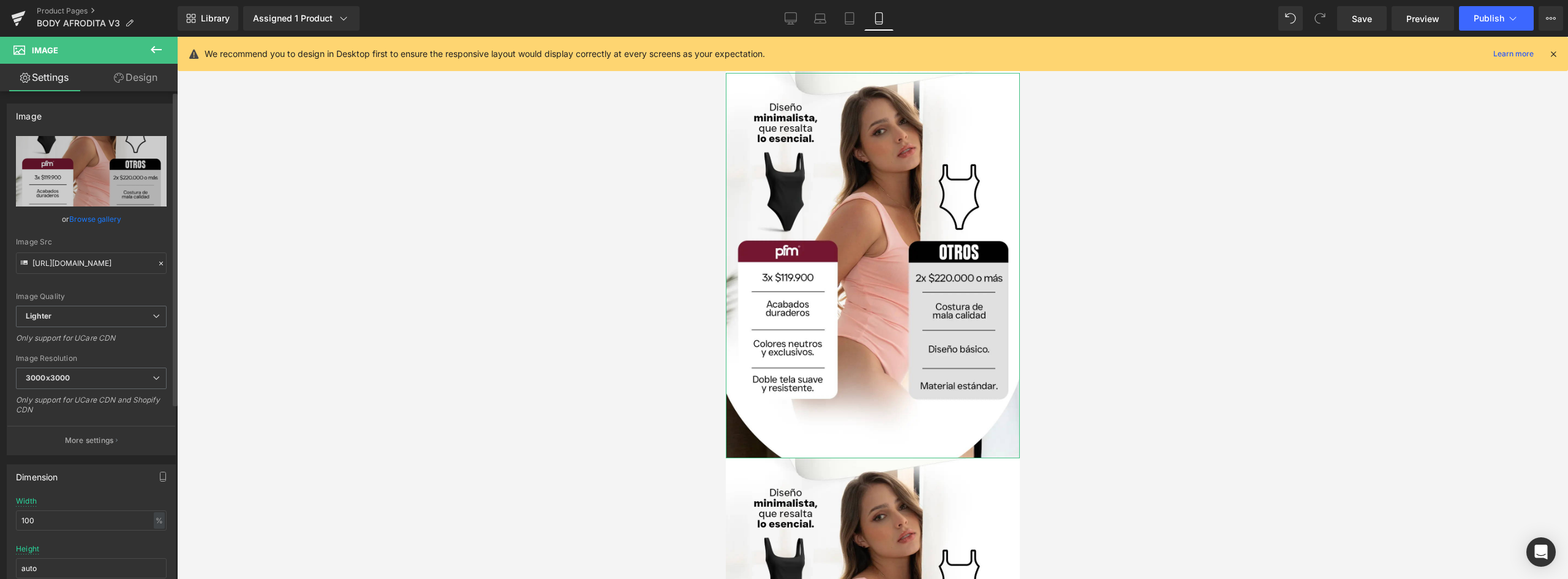
click at [84, 220] on link "Browse gallery" at bounding box center [95, 219] width 52 height 22
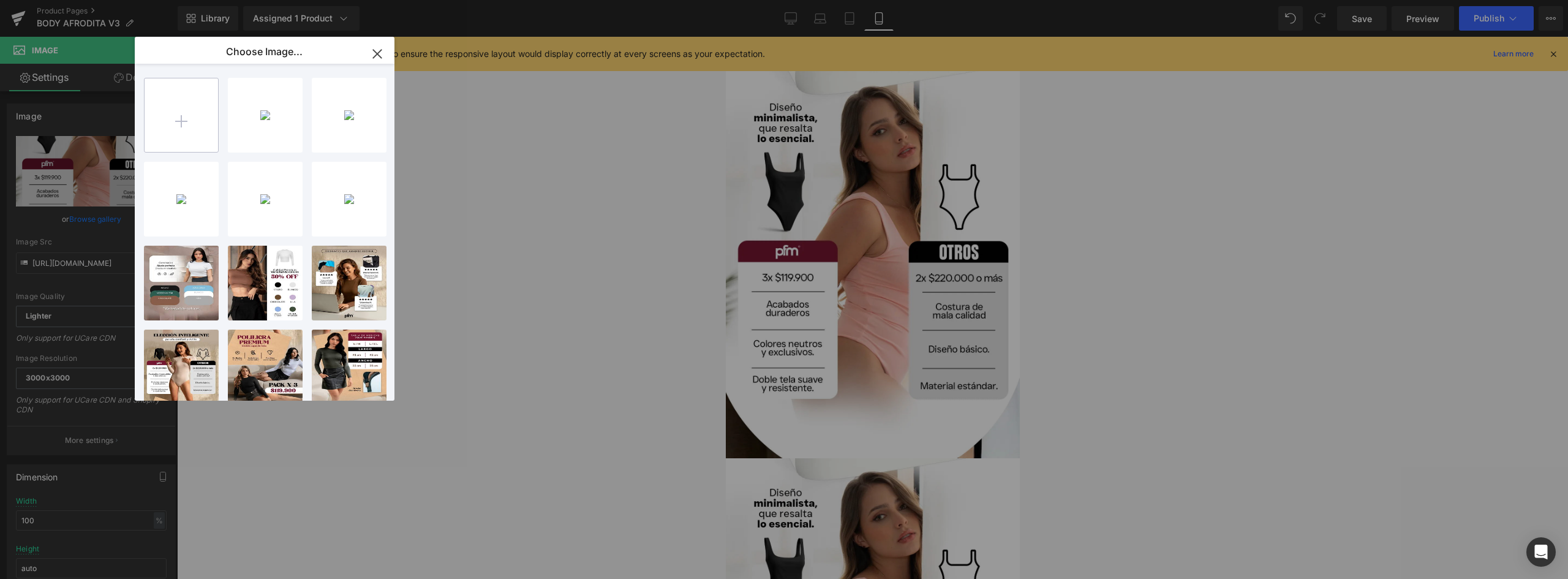
click at [203, 120] on input "file" at bounding box center [181, 115] width 73 height 73
type input "C:\fakepath\landing-AFRODITA-V3_06.webp"
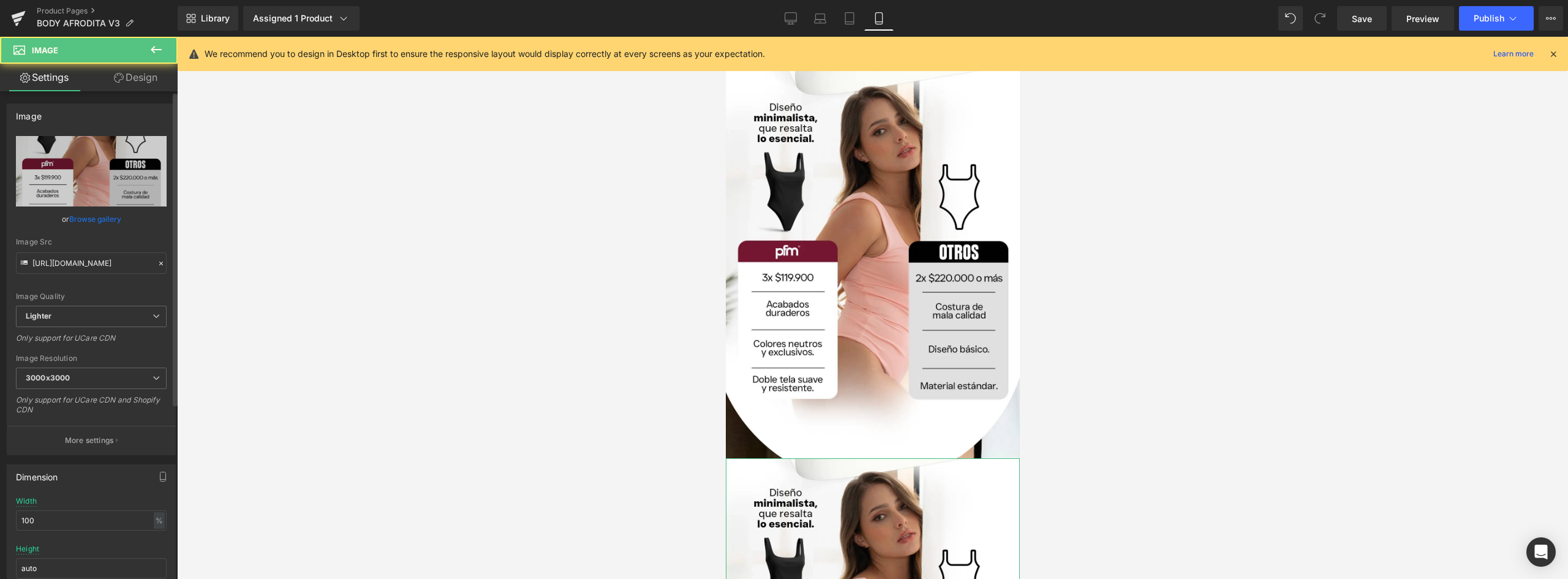
click at [102, 220] on link "Browse gallery" at bounding box center [95, 219] width 52 height 22
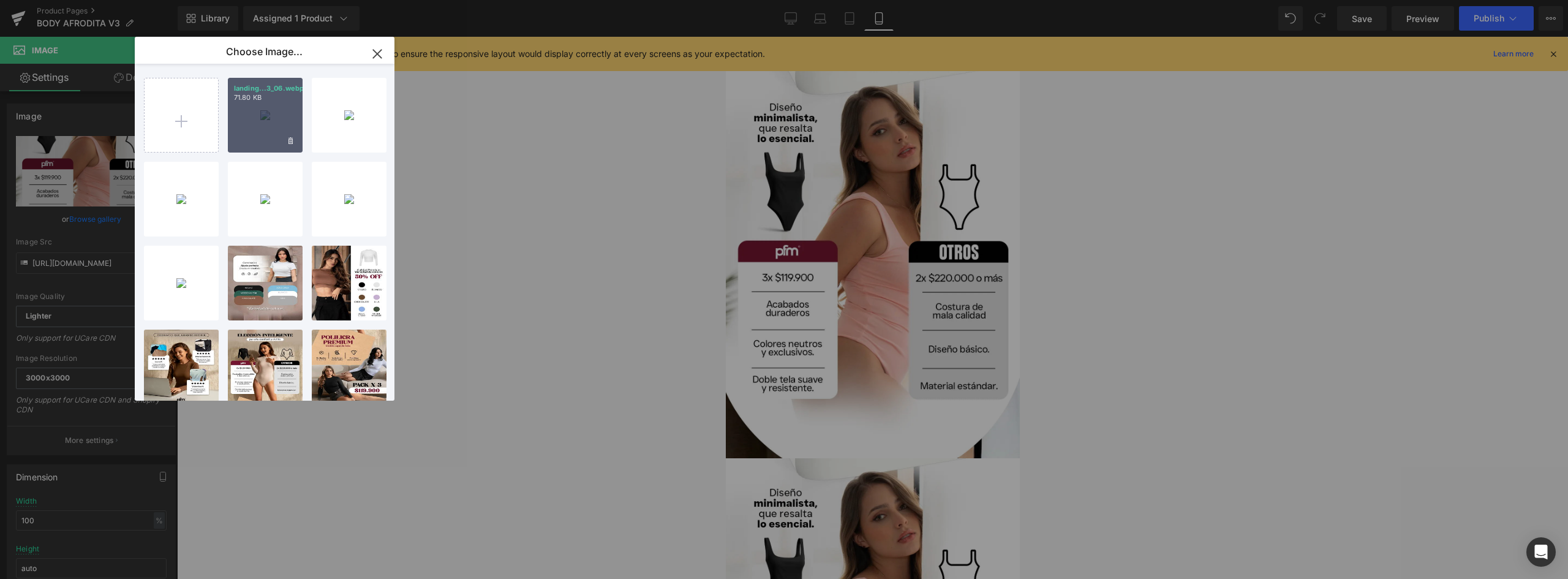
click at [270, 108] on div "landing...3_06.webp 71.80 KB" at bounding box center [265, 115] width 75 height 75
type input "https://ucarecdn.com/309fcf55-b125-4980-a131-a4b5760727fb/-/format/auto/-/previ…"
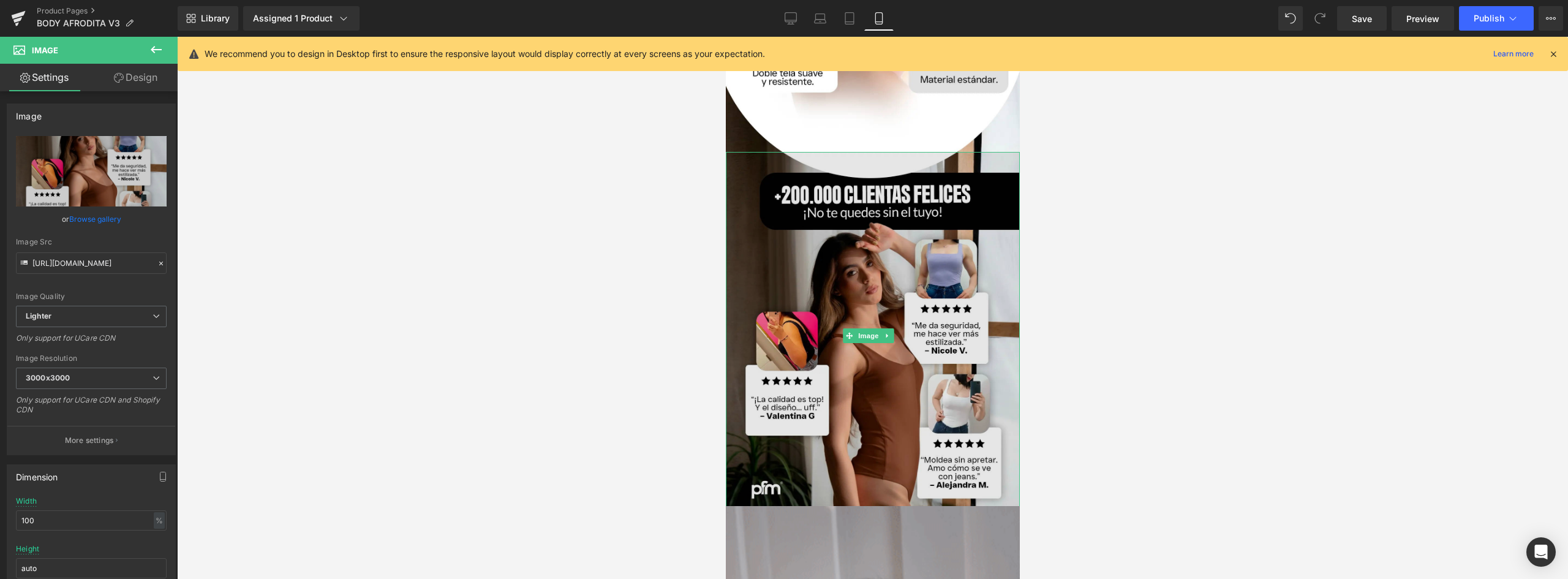
scroll to position [2022, 0]
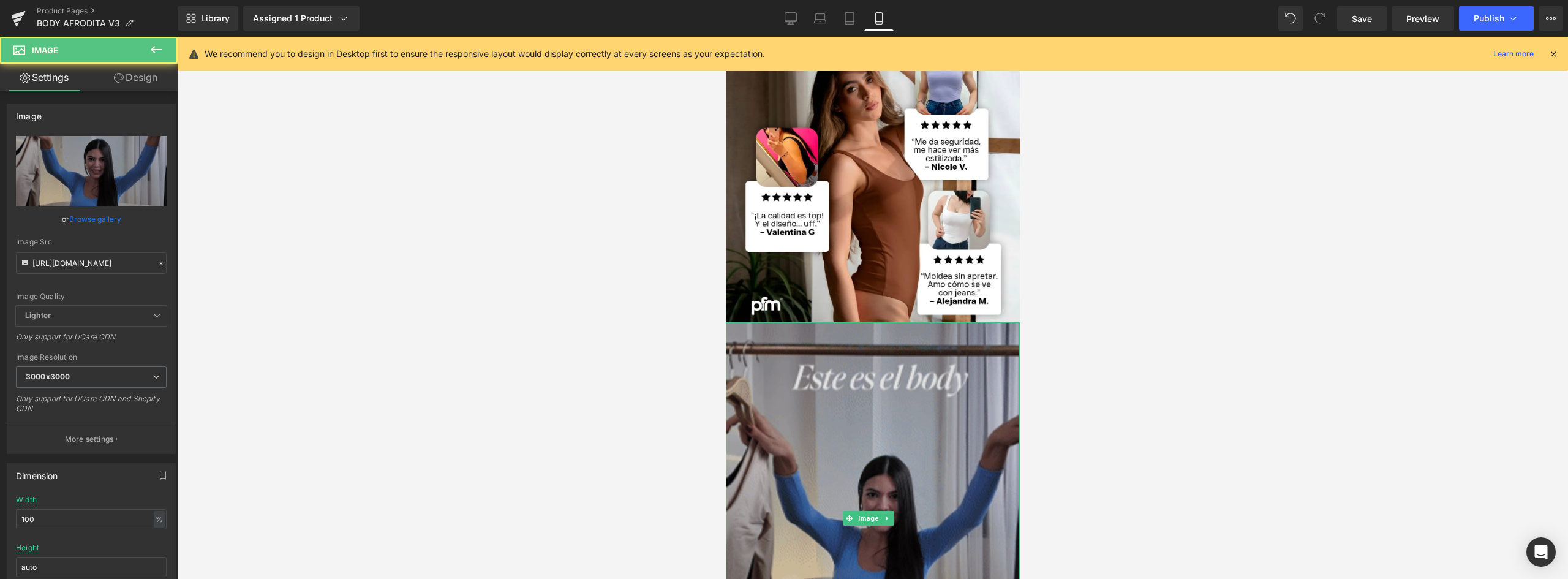
click at [916, 372] on img at bounding box center [872, 518] width 294 height 392
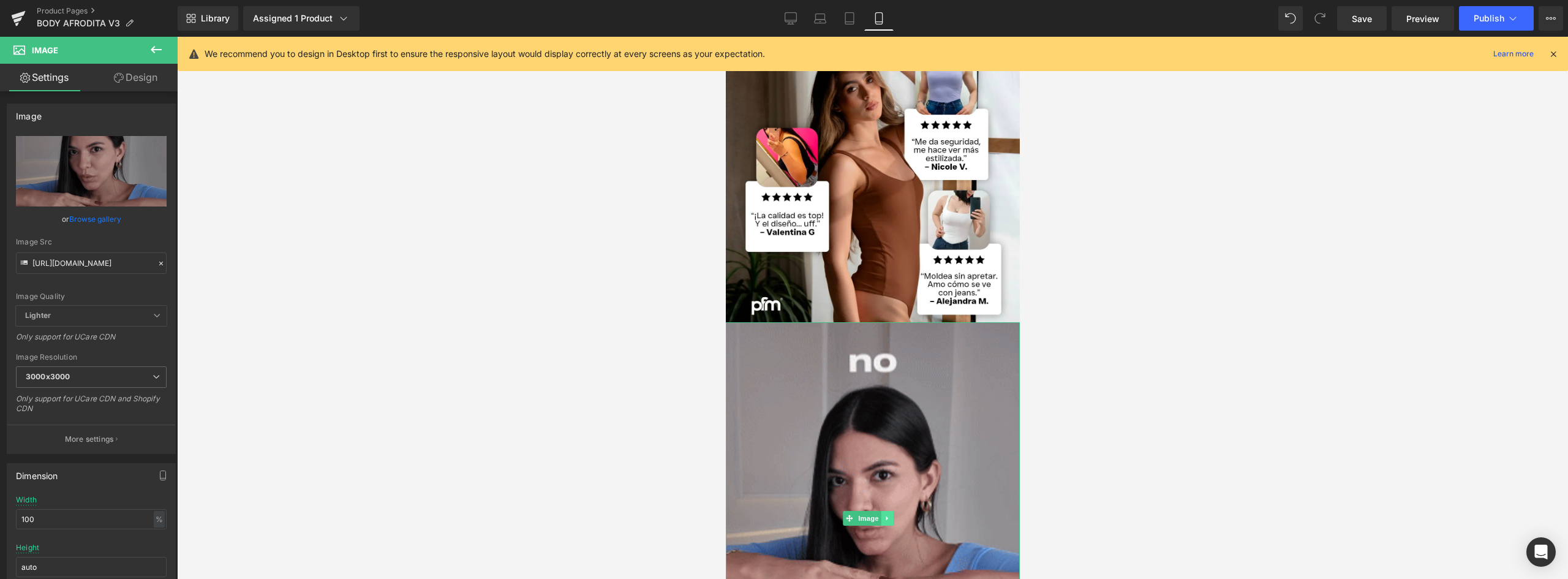
click at [889, 514] on icon at bounding box center [886, 518] width 6 height 7
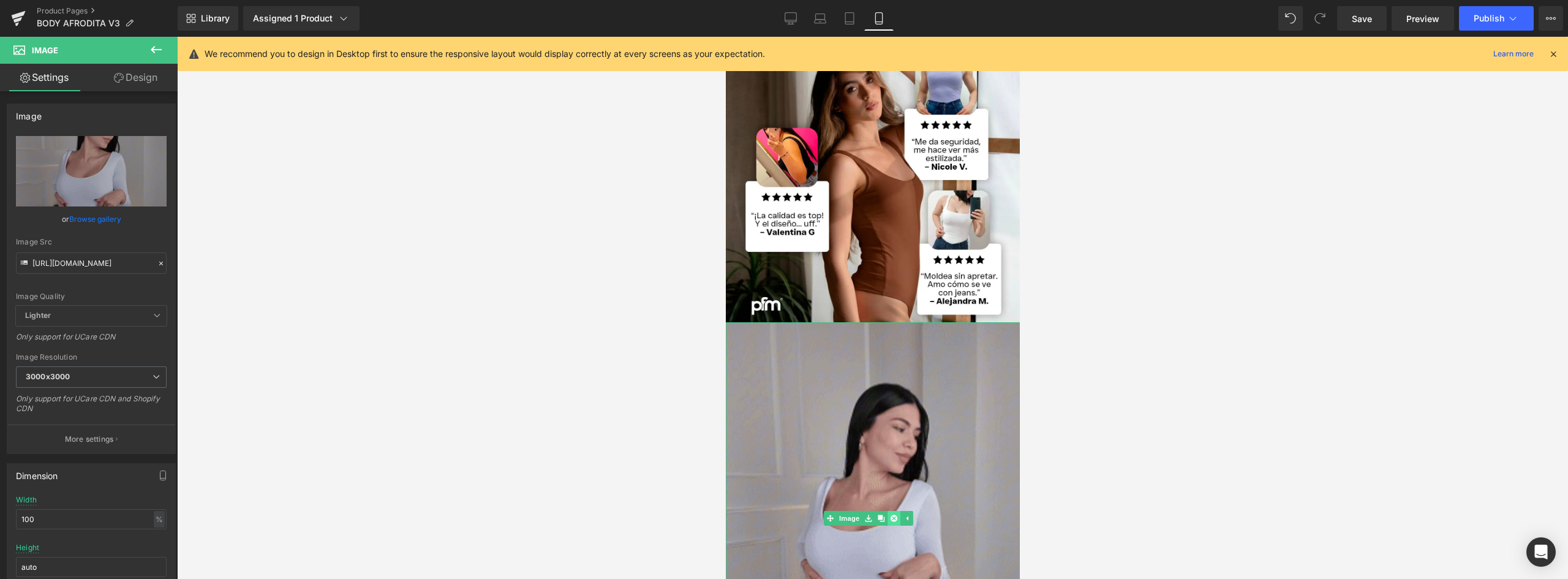
click at [891, 514] on icon at bounding box center [893, 518] width 6 height 6
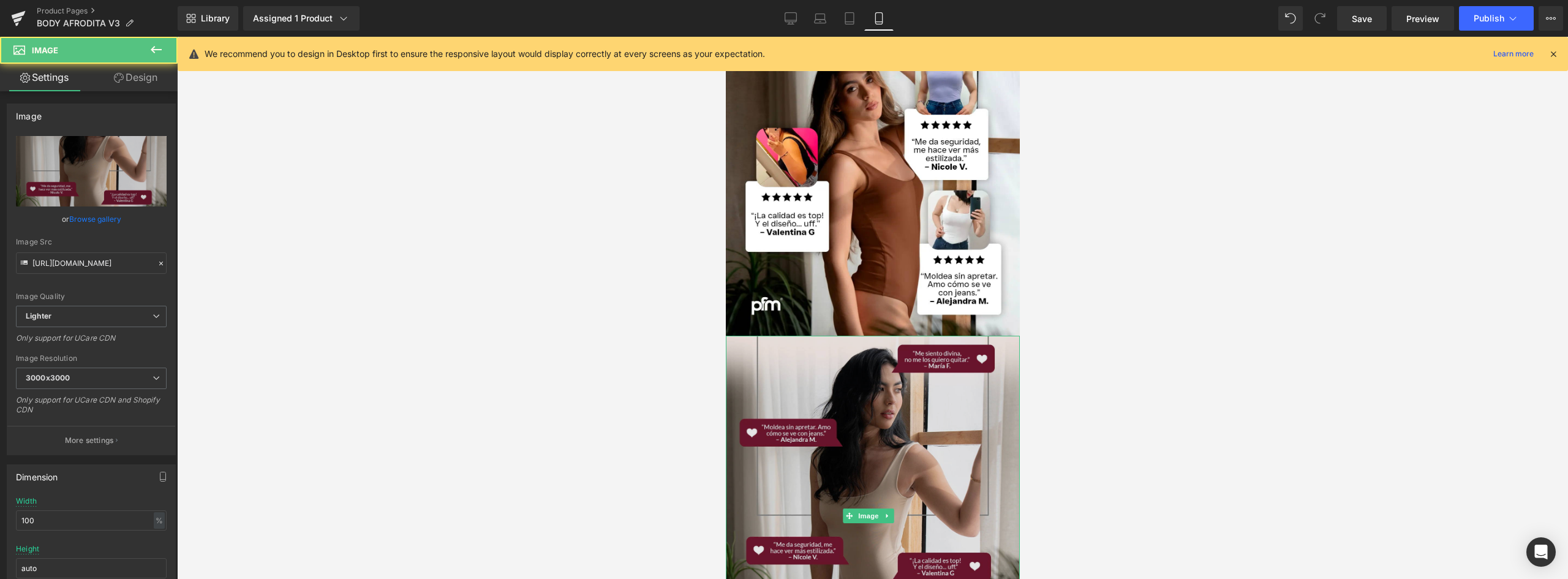
click at [931, 359] on img at bounding box center [872, 516] width 294 height 361
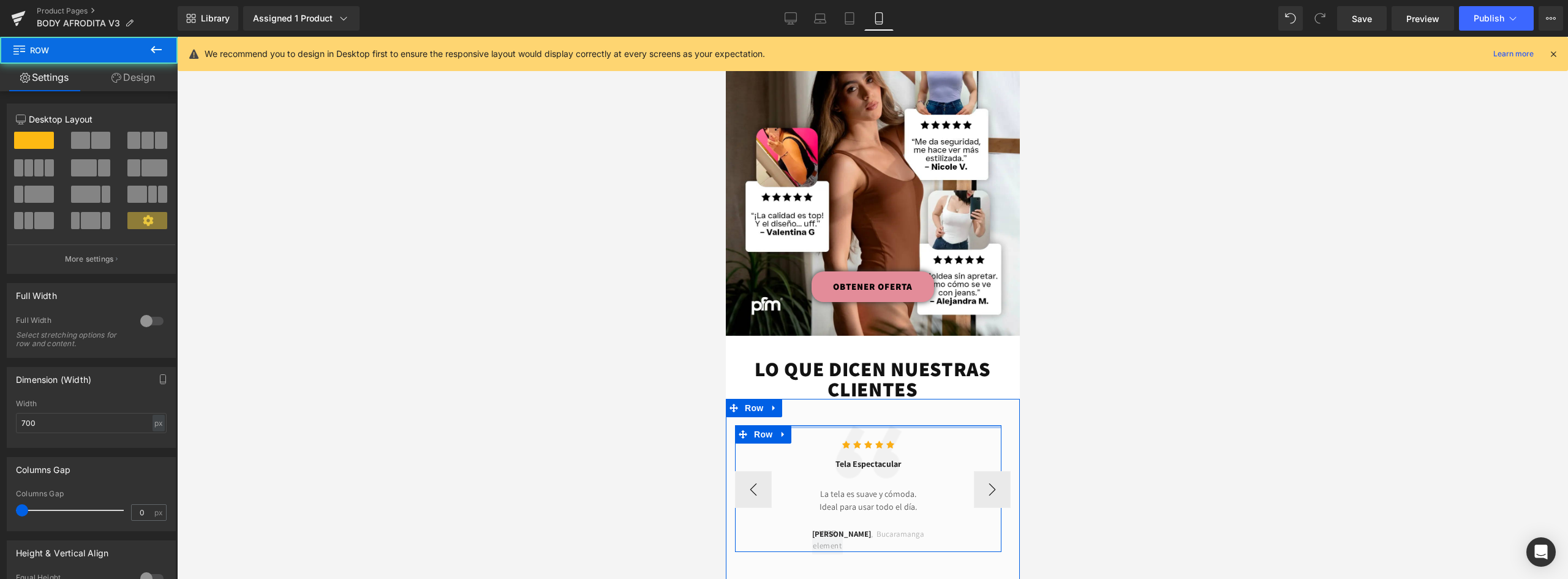
click at [930, 426] on div at bounding box center [868, 427] width 266 height 3
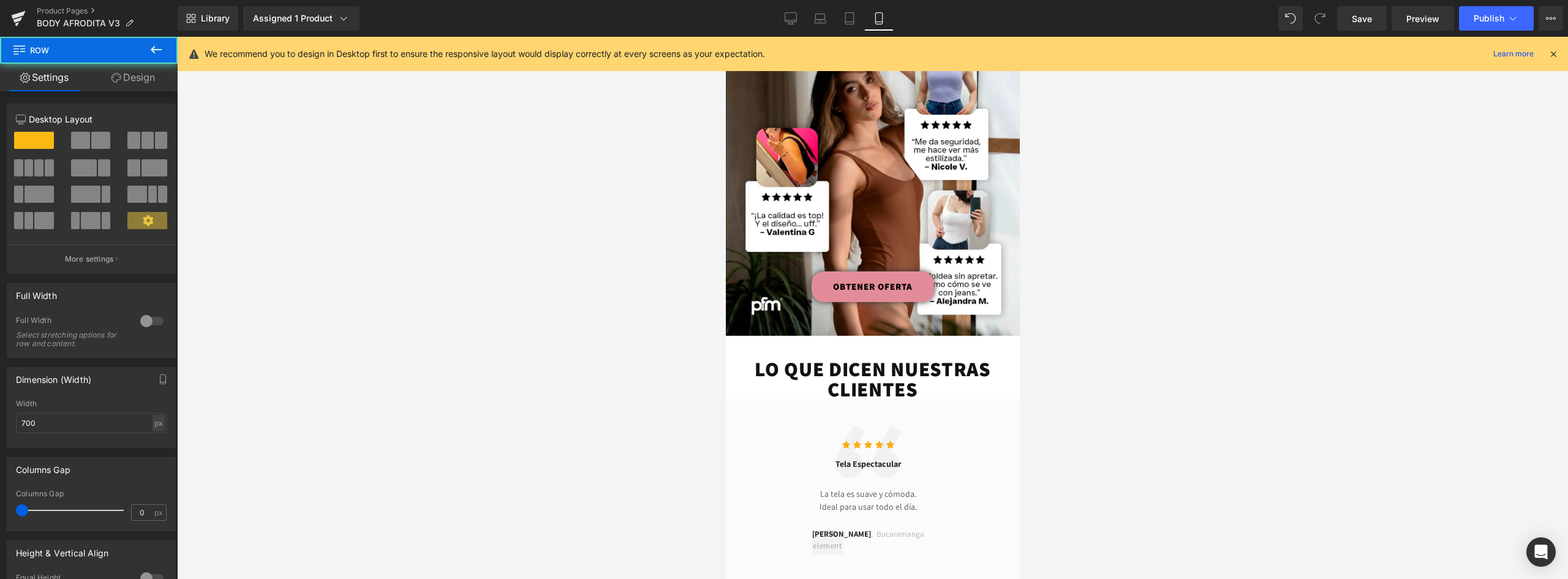
click at [940, 359] on h1 "LO QUE DICEN NUESTRAS CLIENTES" at bounding box center [872, 379] width 282 height 40
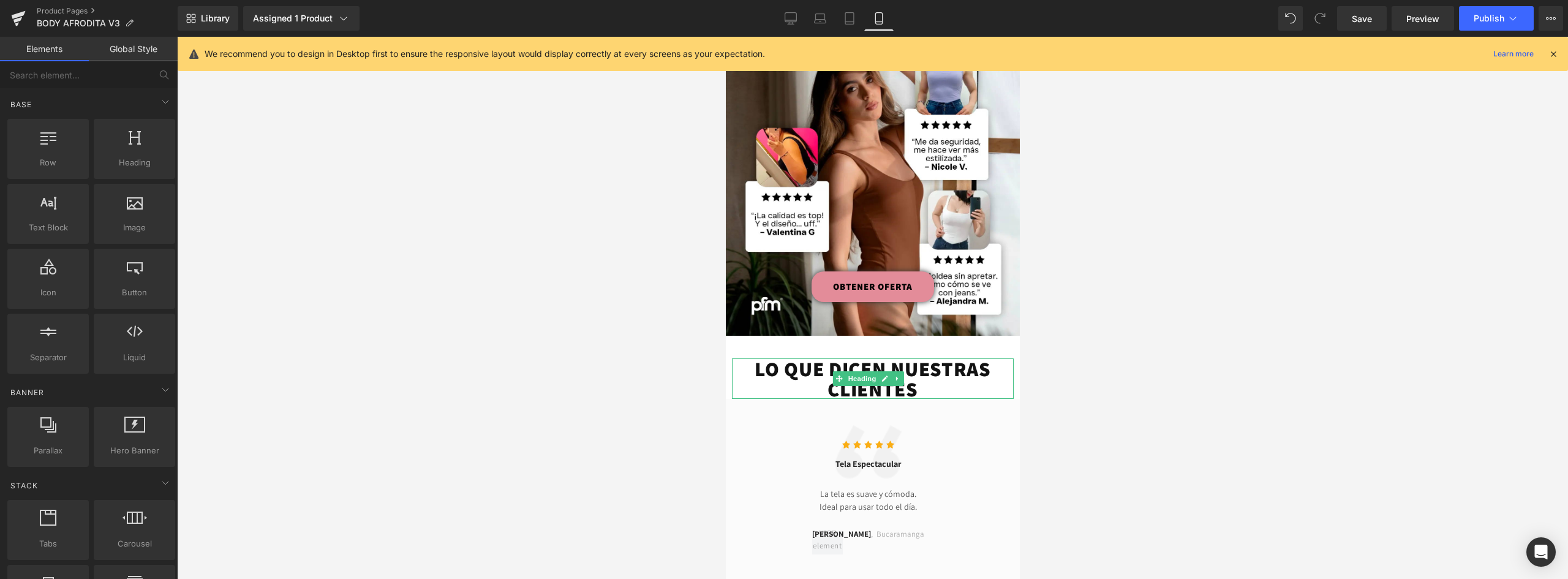
click at [931, 359] on h1 "LO QUE DICEN NUESTRAS CLIENTES" at bounding box center [872, 379] width 282 height 40
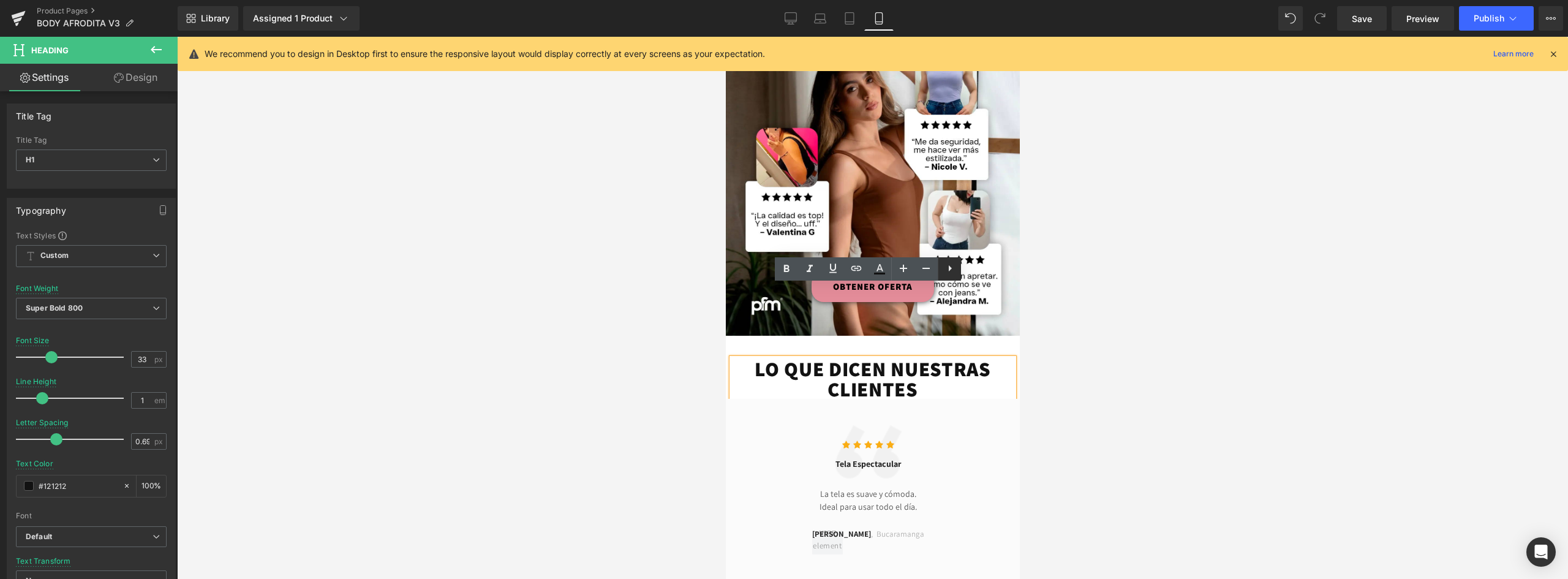
click at [945, 273] on icon at bounding box center [950, 268] width 15 height 15
click at [947, 270] on icon at bounding box center [949, 268] width 15 height 15
click at [968, 426] on div "Icon Icon Icon Icon Icon Icon List Hoz" at bounding box center [868, 442] width 266 height 32
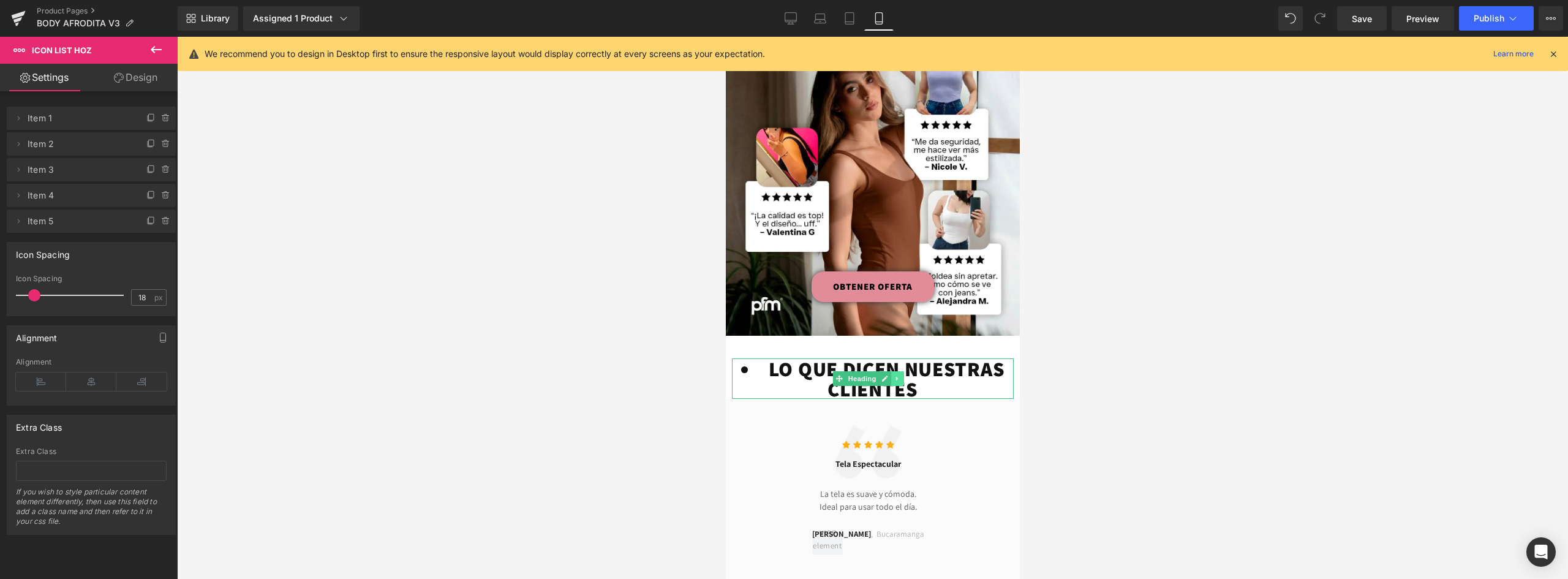
click at [893, 371] on link at bounding box center [897, 379] width 13 height 15
click at [899, 371] on link at bounding box center [903, 379] width 13 height 15
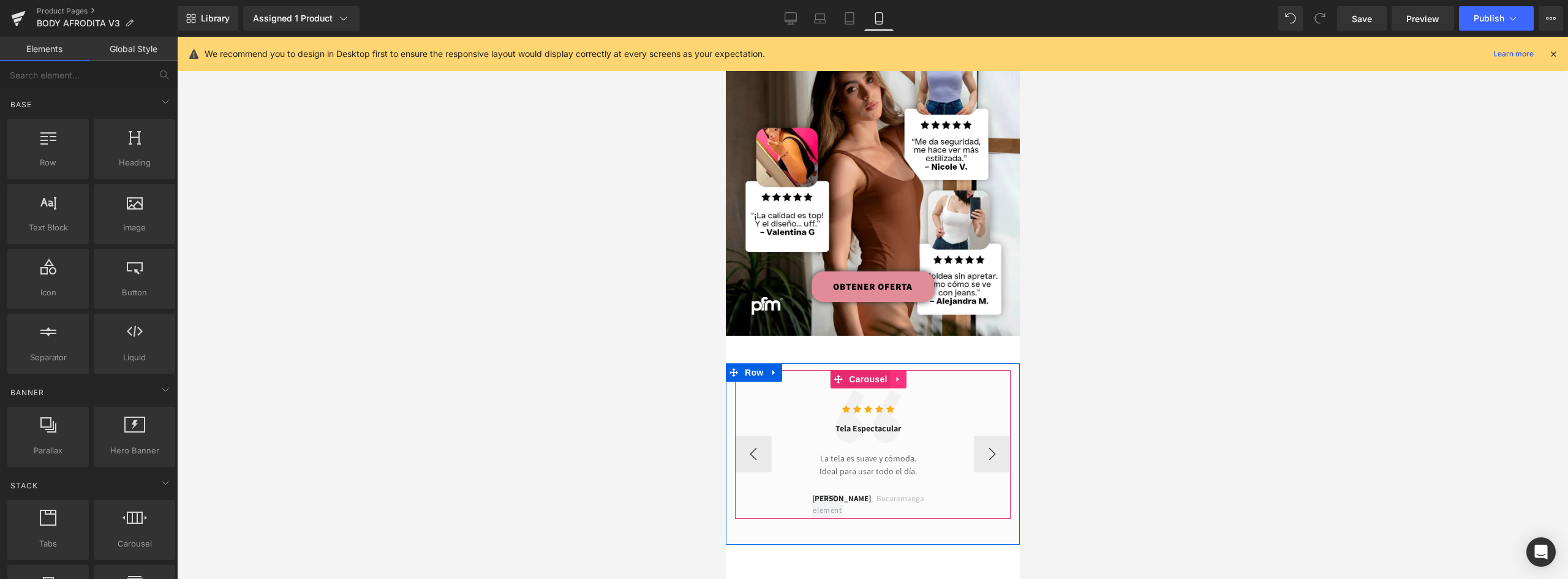
click at [902, 370] on link at bounding box center [898, 379] width 16 height 19
click at [908, 375] on icon at bounding box center [905, 379] width 9 height 9
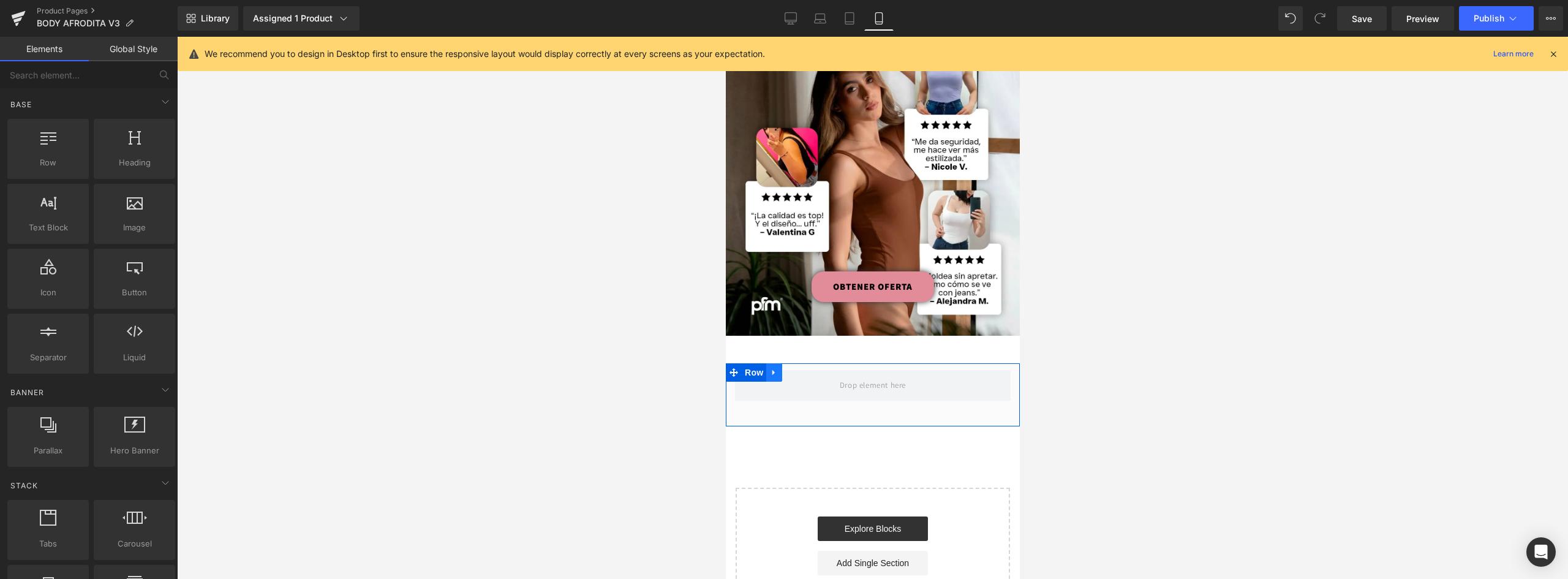
click at [776, 367] on icon at bounding box center [773, 371] width 9 height 9
click at [807, 368] on icon at bounding box center [805, 372] width 9 height 9
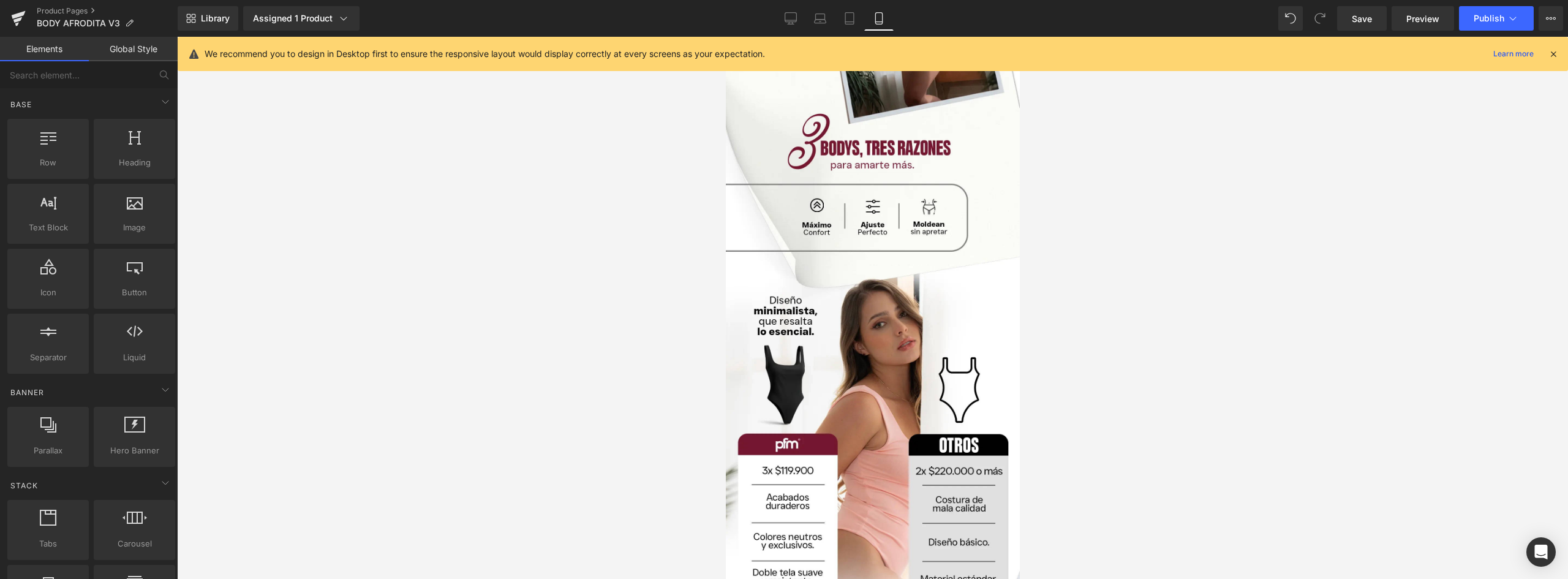
scroll to position [1369, 0]
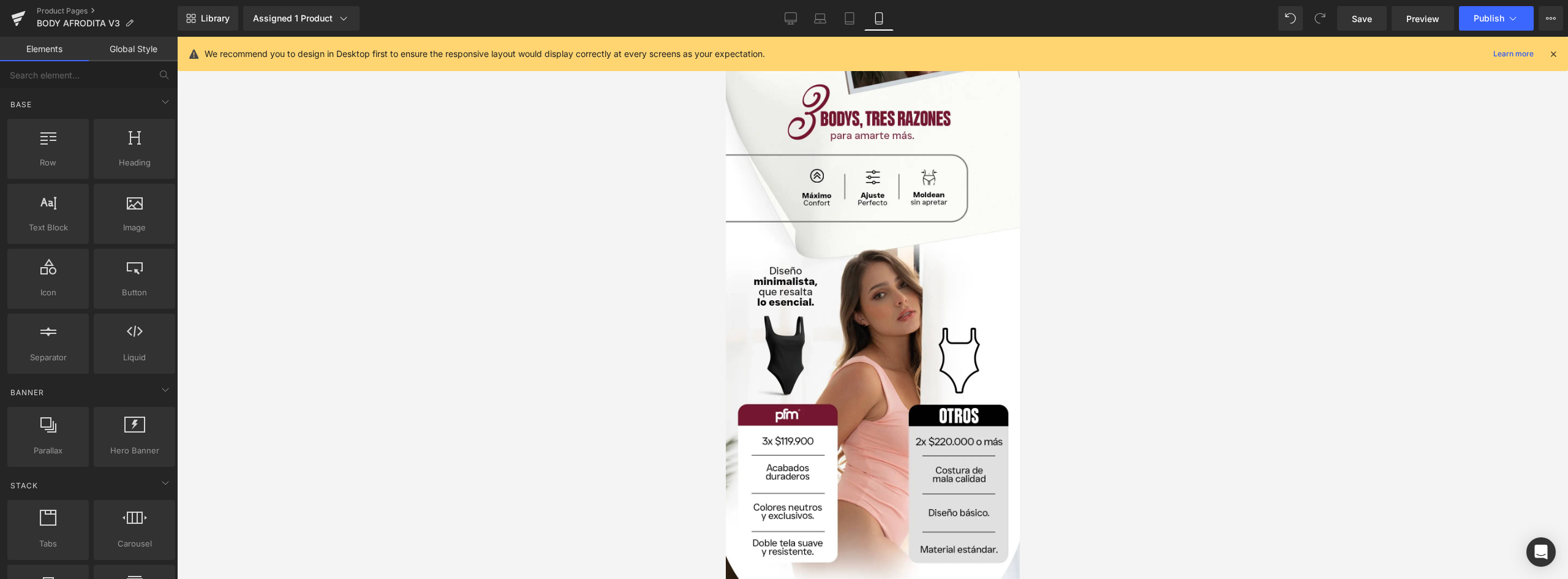
drag, startPoint x: 1012, startPoint y: 364, endPoint x: 1763, endPoint y: 321, distance: 752.2
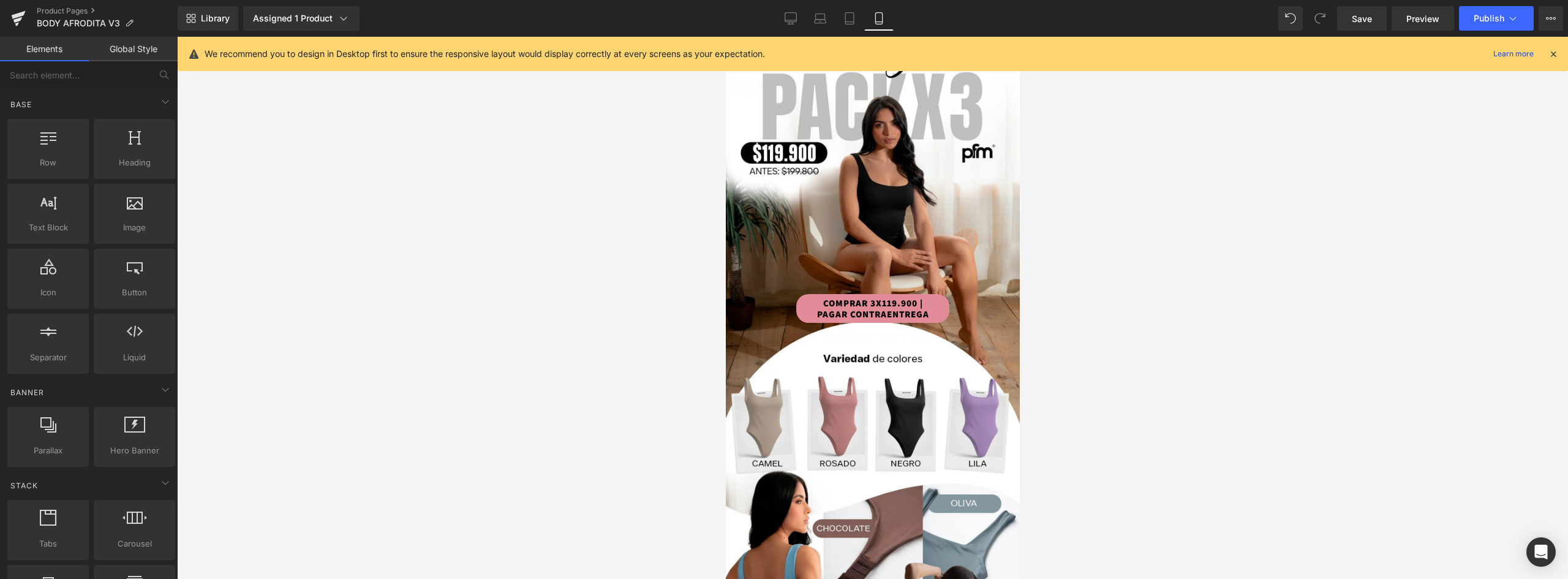
scroll to position [0, 0]
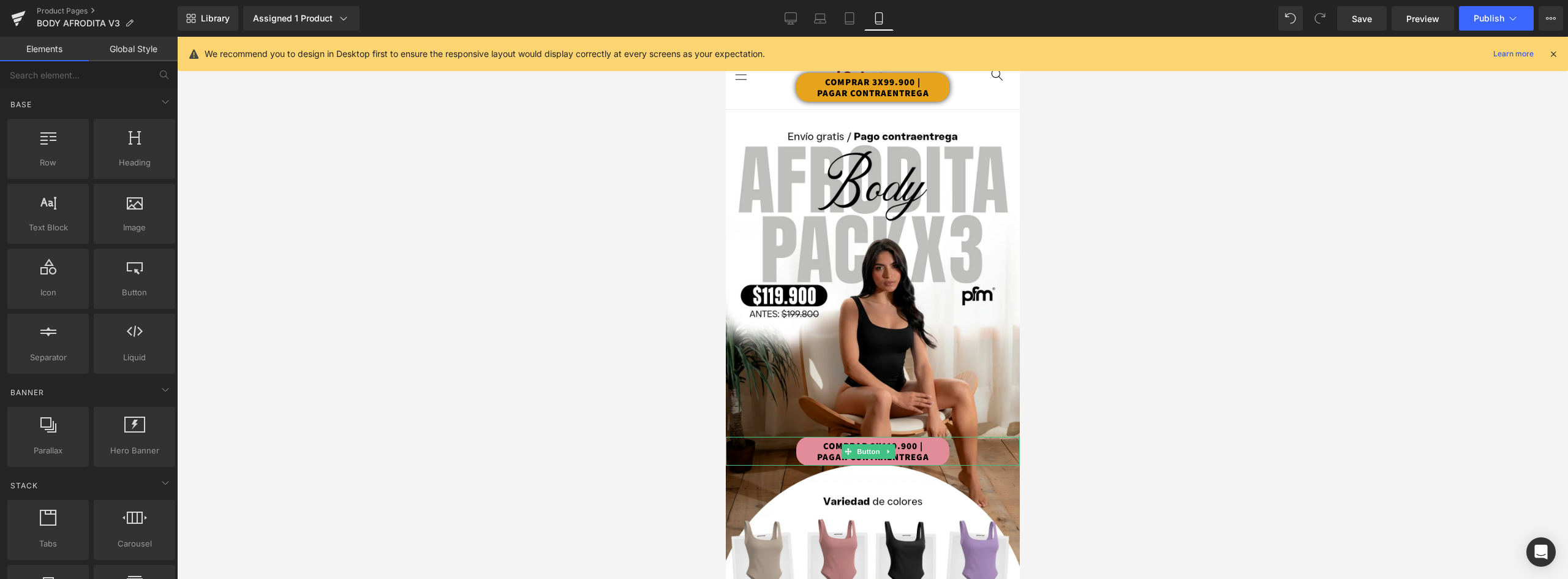
click at [938, 437] on link "COMPRAR 3X119.900 | PAGAR CONTRAENTREGA" at bounding box center [872, 451] width 153 height 29
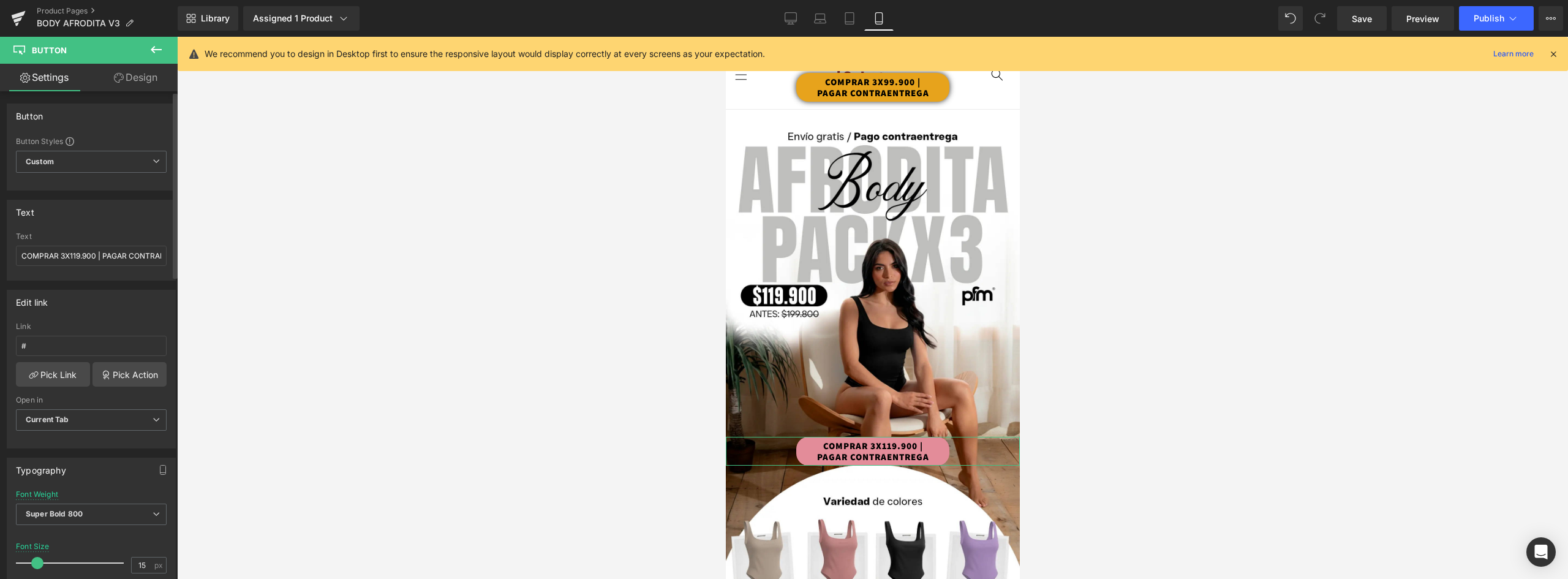
scroll to position [245, 0]
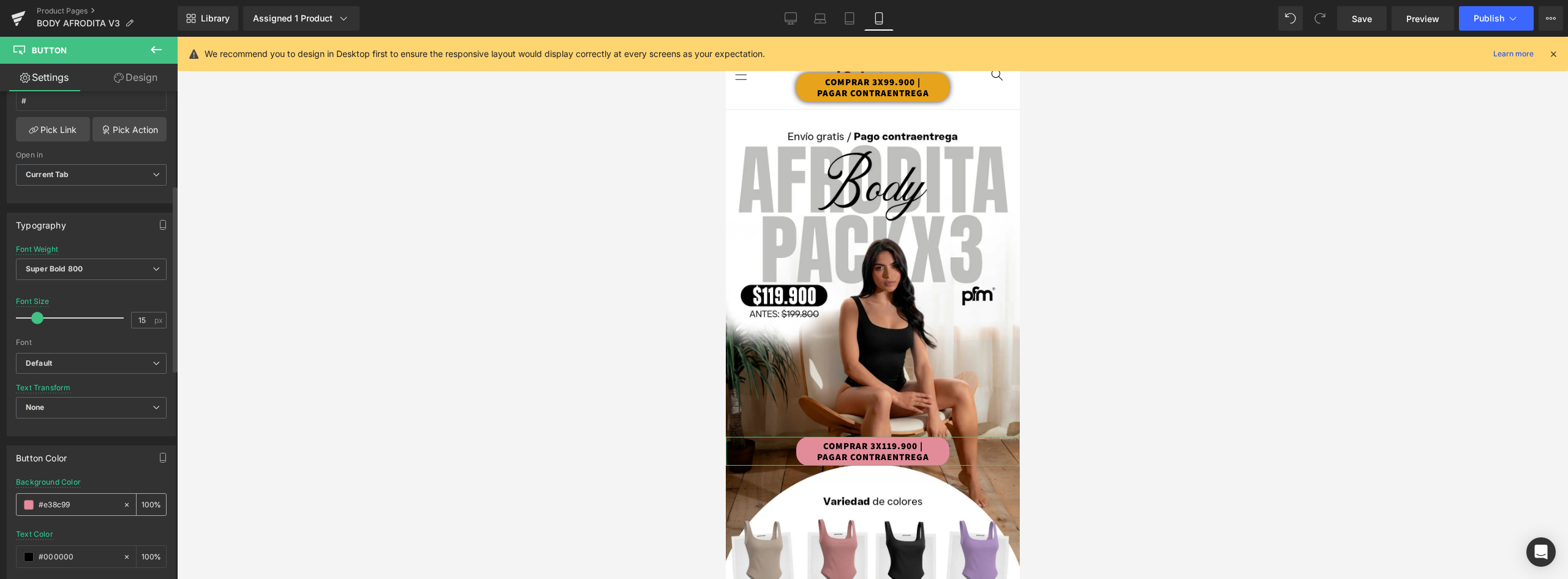
click at [27, 505] on span at bounding box center [29, 505] width 10 height 10
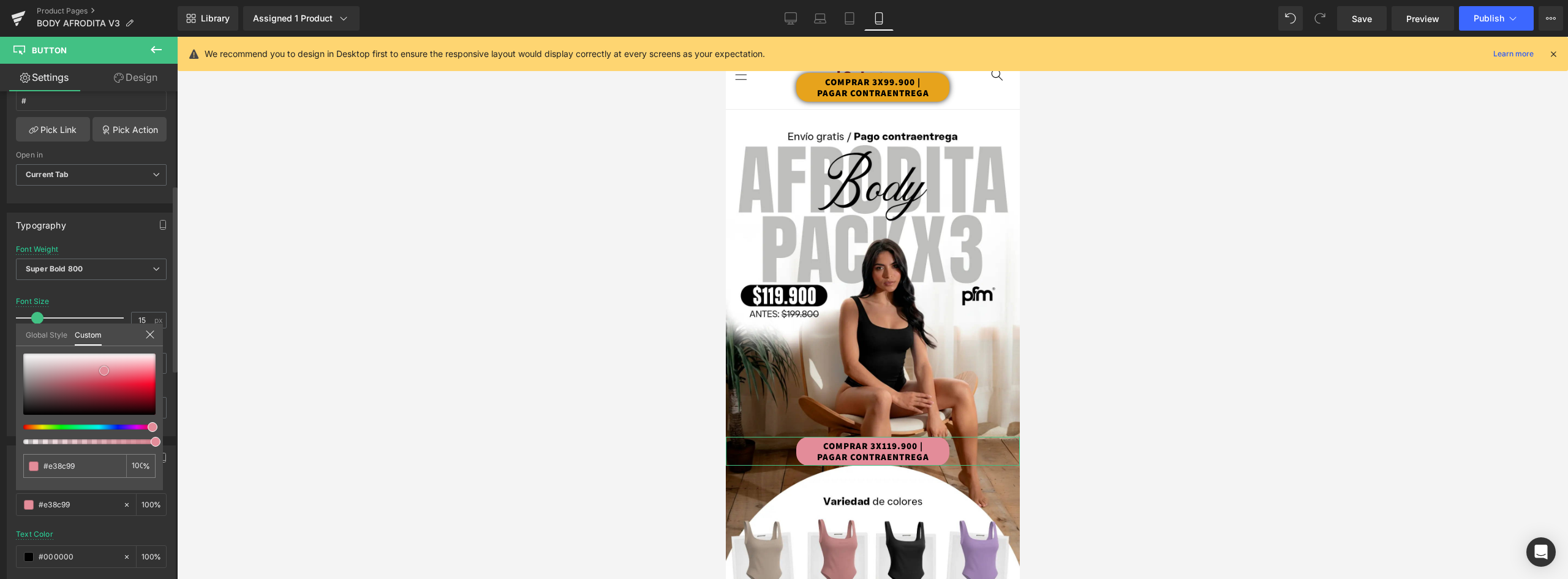
type input "#d06172"
type input "#d05b6d"
type input "#cf5c6e"
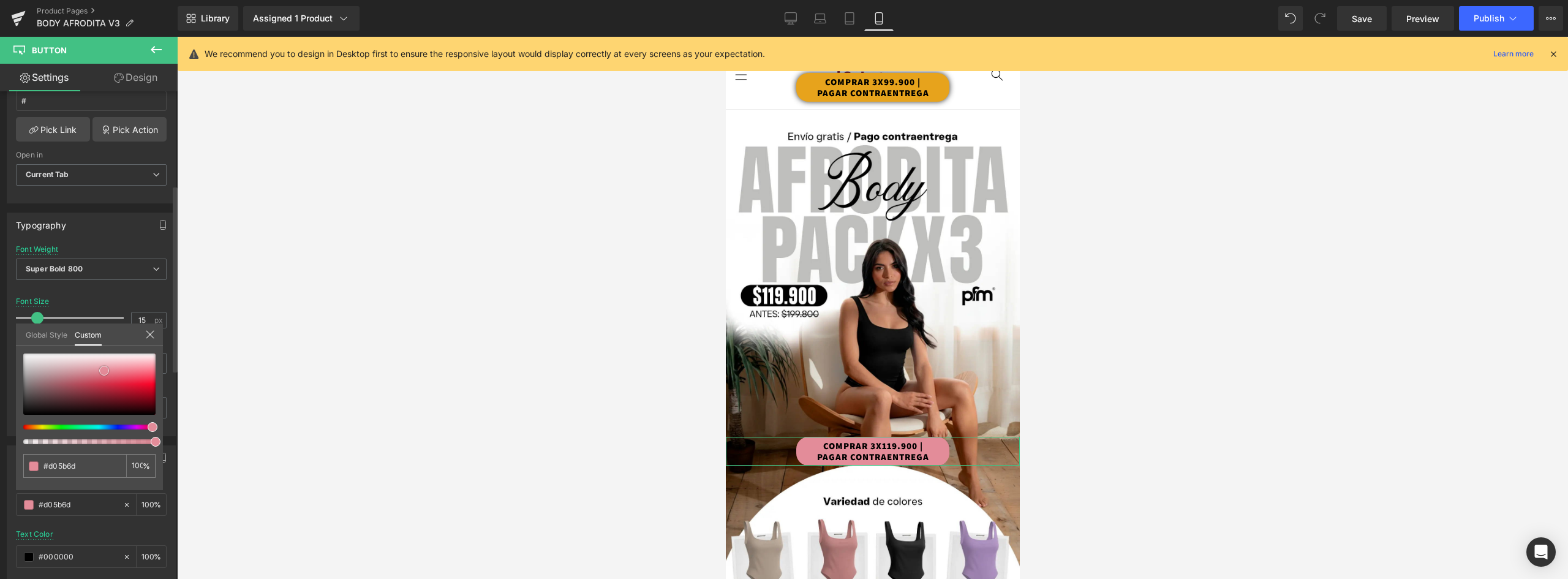
type input "#cf5c6e"
type input "#d3596c"
type input "#d4586b"
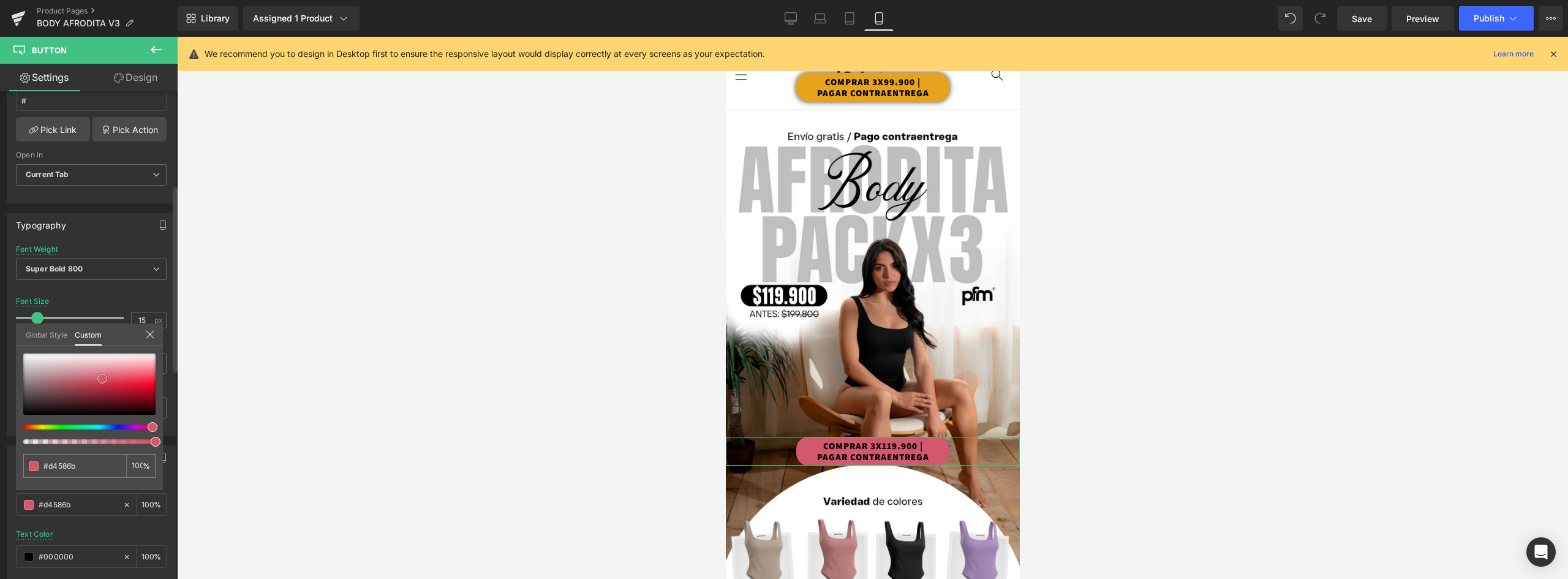
type input "#d5576a"
type input "#d55266"
type input "#d44e62"
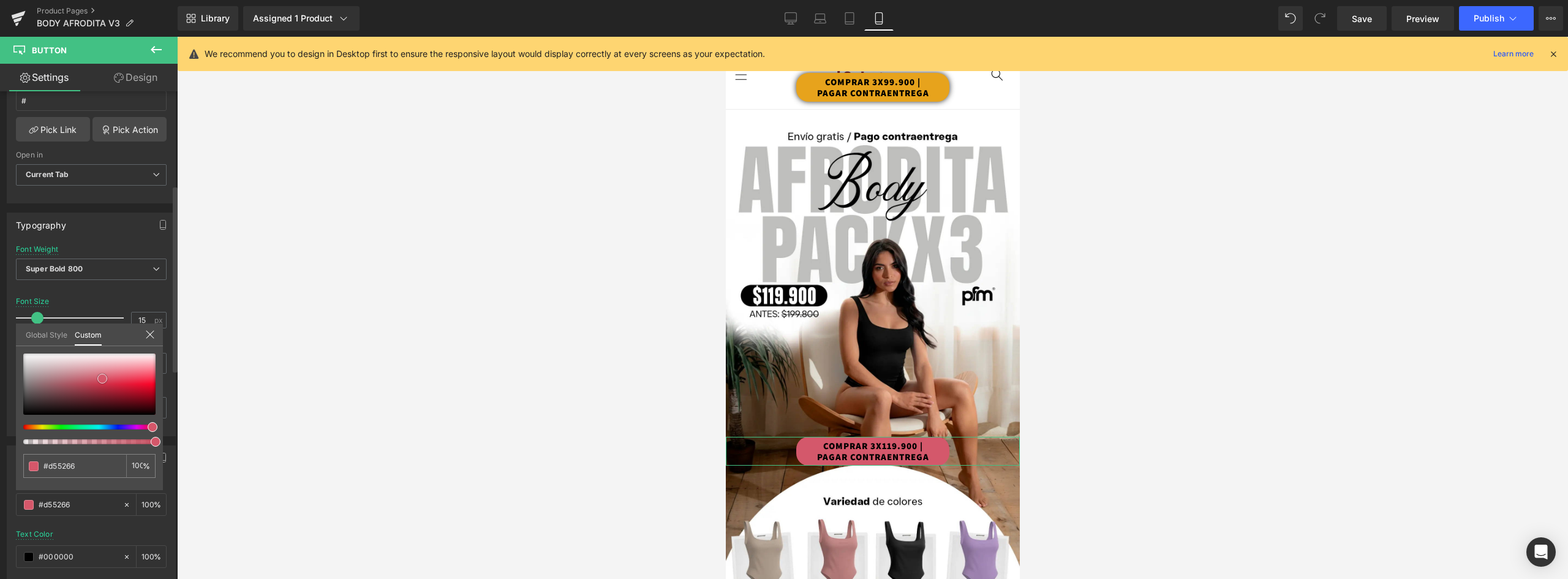
type input "#d44e62"
type input "#d34a5e"
type input "#d14257"
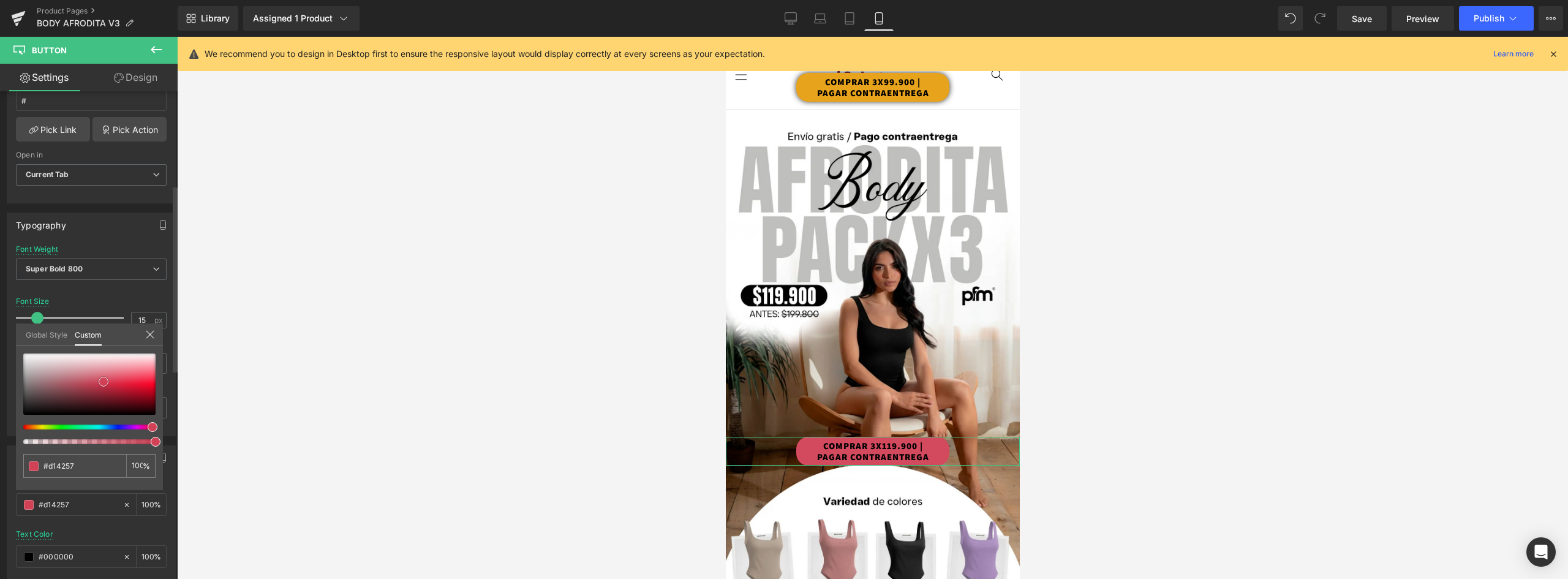
type input "#d03e53"
type input "#ce3b51"
type input "#cc3249"
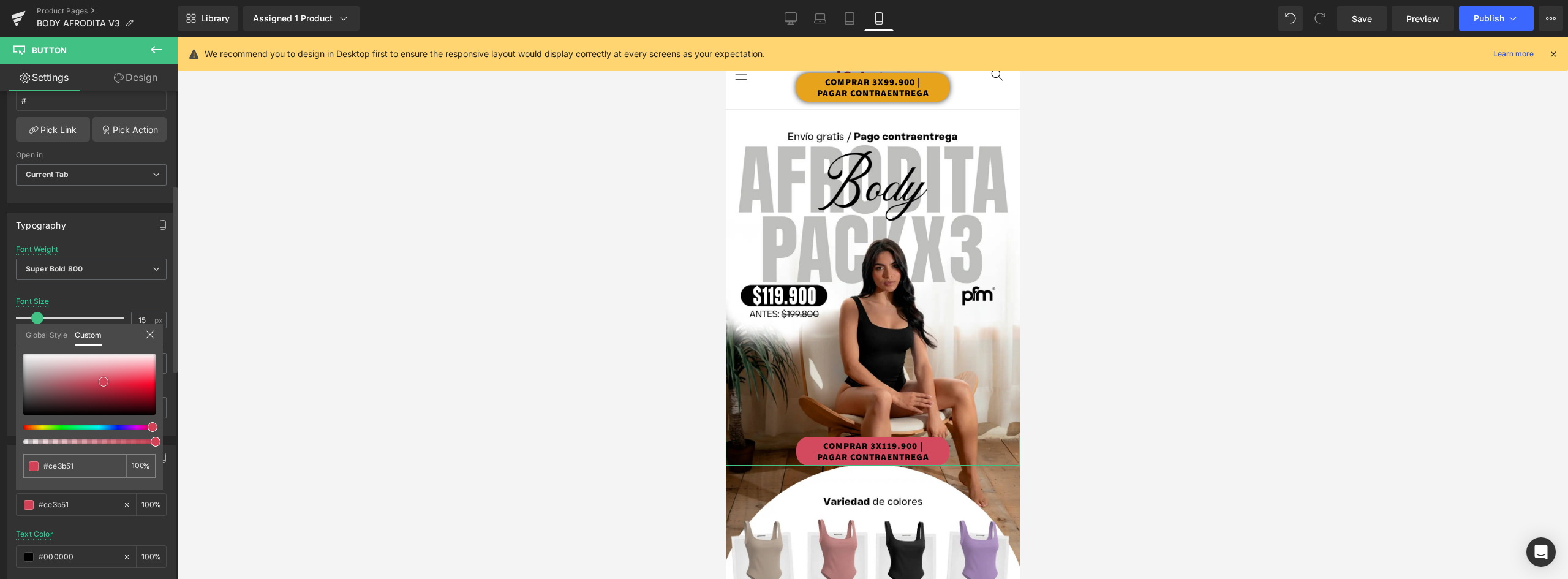
type input "#cc3249"
type input "#c23247"
type input "#c13348"
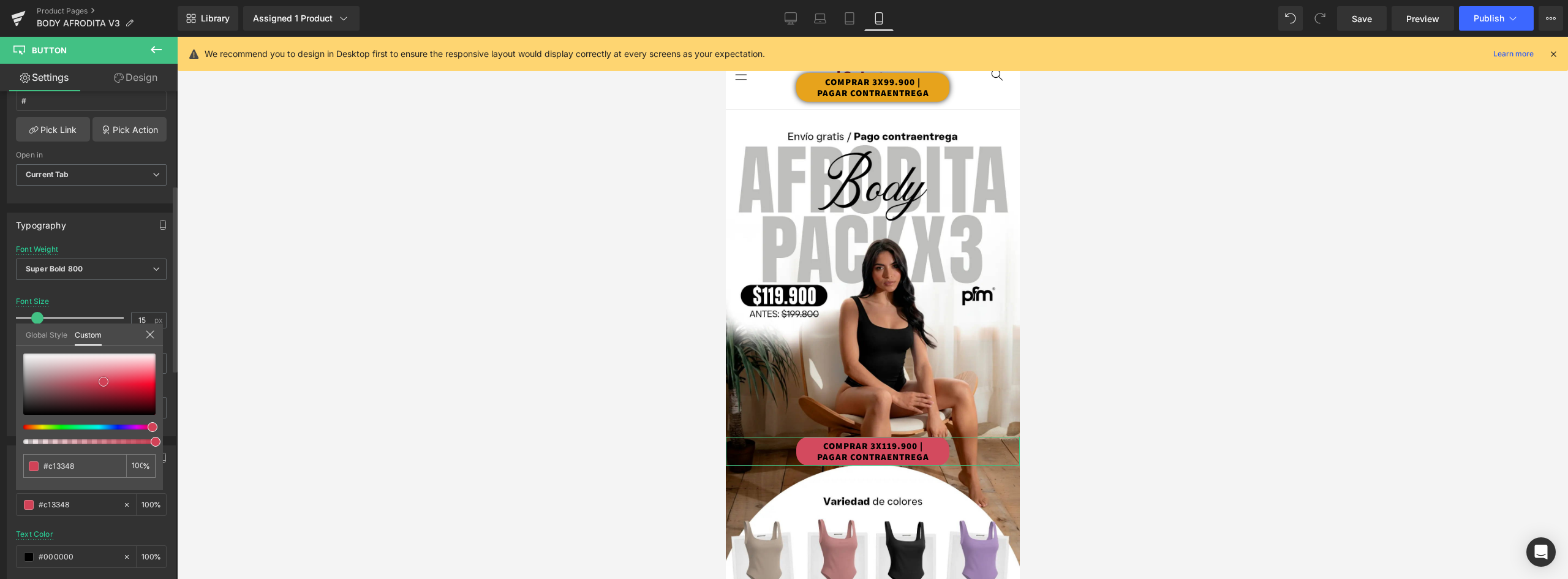
type input "#b33245"
type input "#a43142"
type input "#a33243"
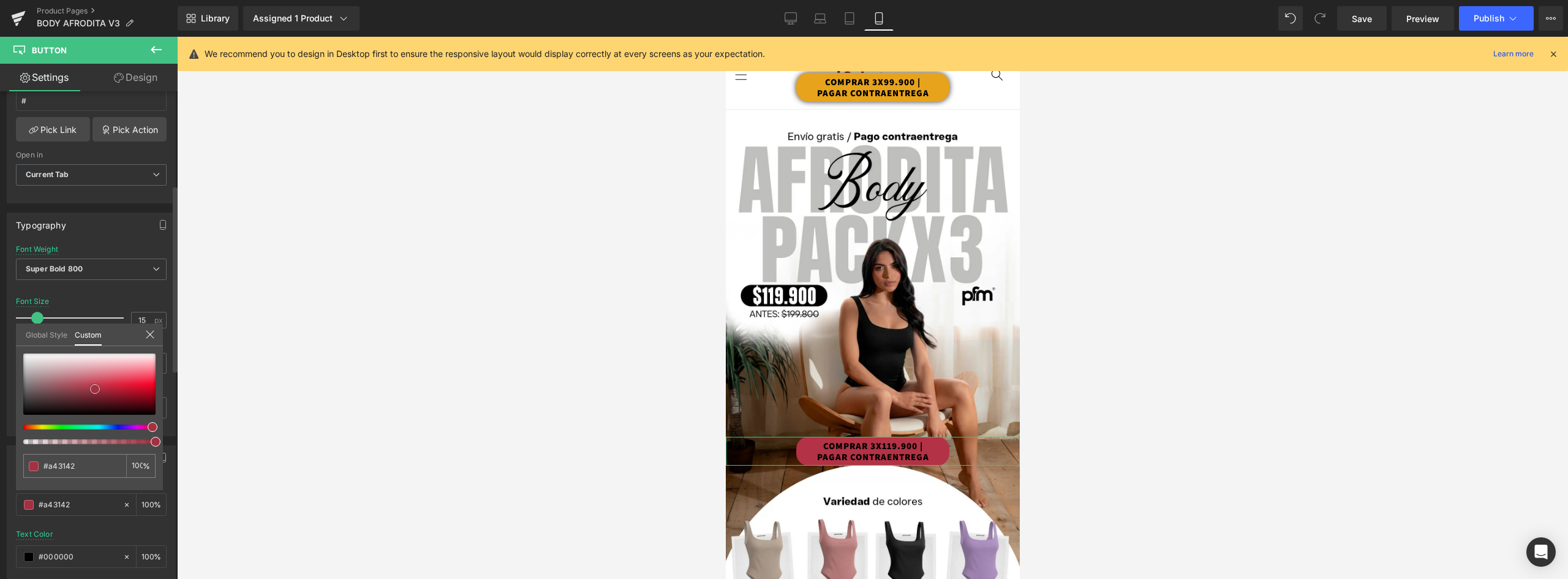
type input "#a33243"
type input "#9c3443"
type input "#963543"
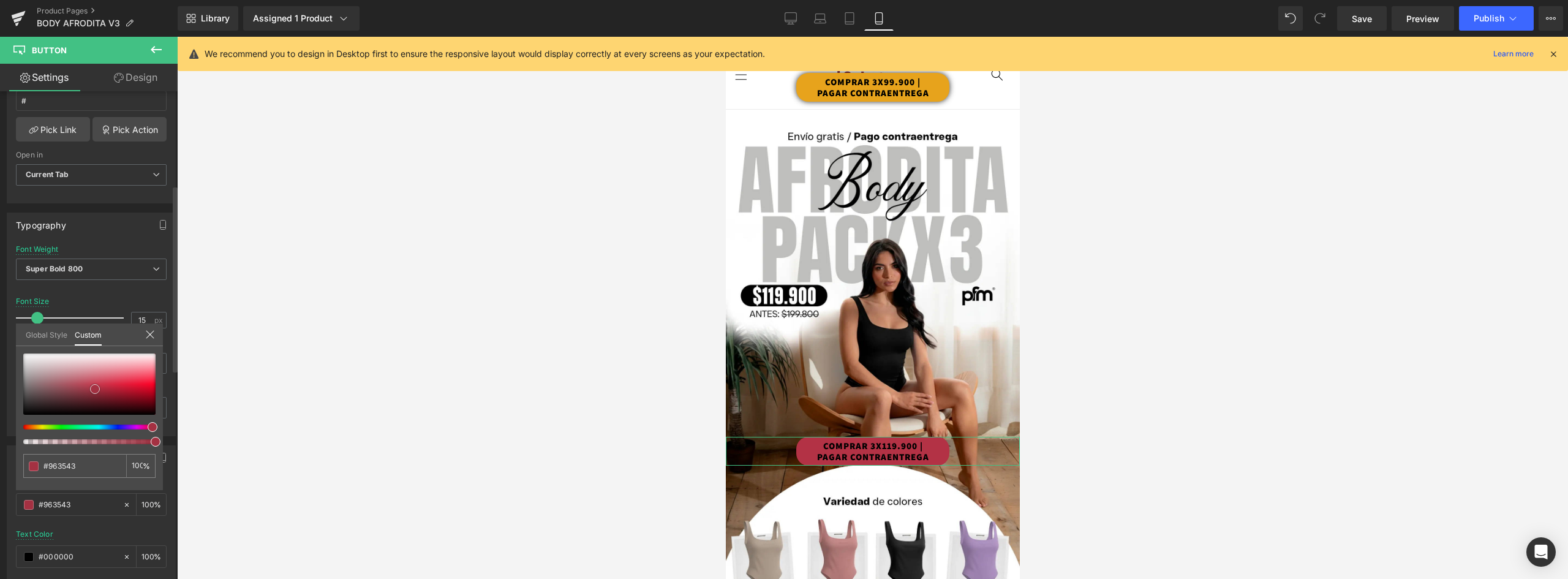
type input "#923946"
type input "#903b48"
type input "#8f3c48"
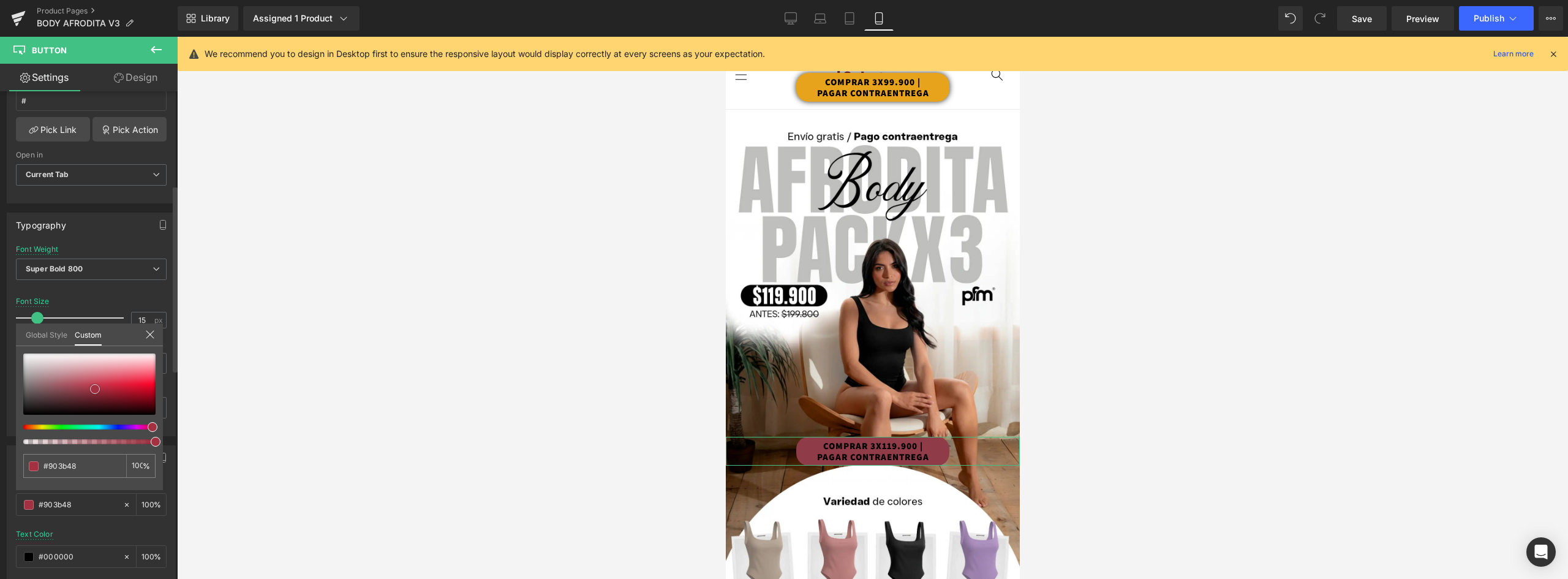
type input "#8f3c48"
type input "#8b3b47"
type input "#853c47"
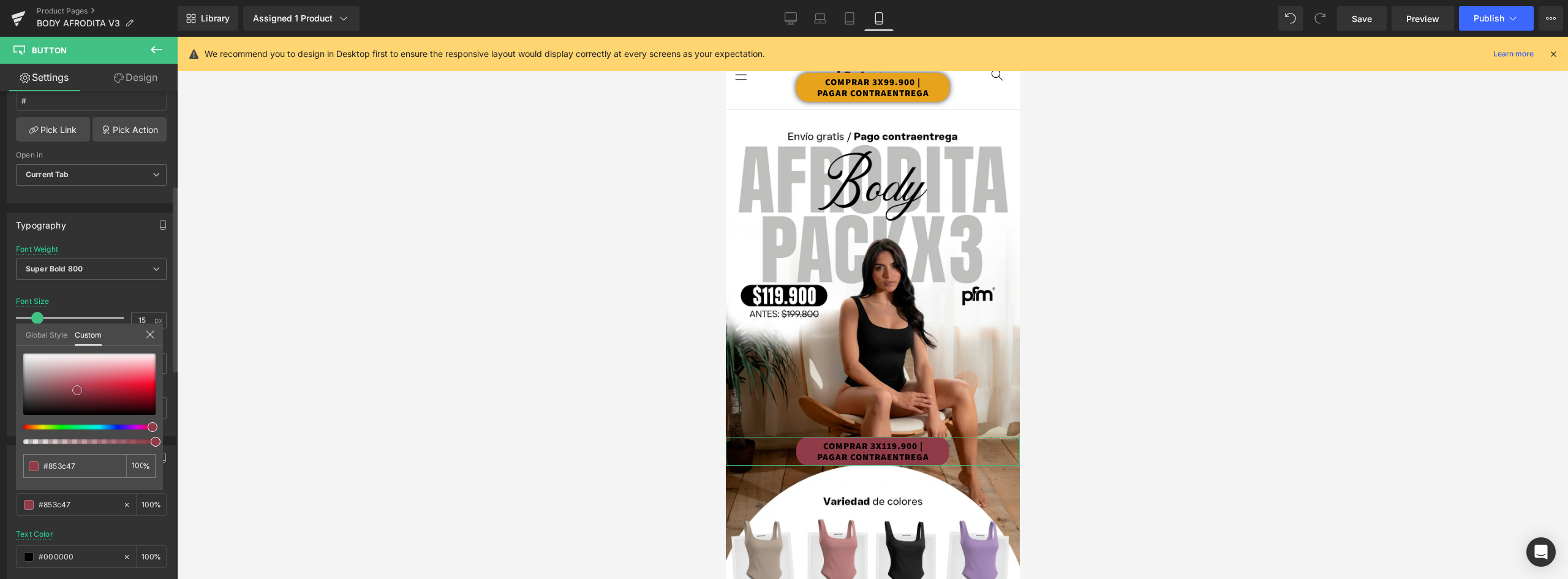
type input "#823a45"
type input "#793942"
type input "#72353d"
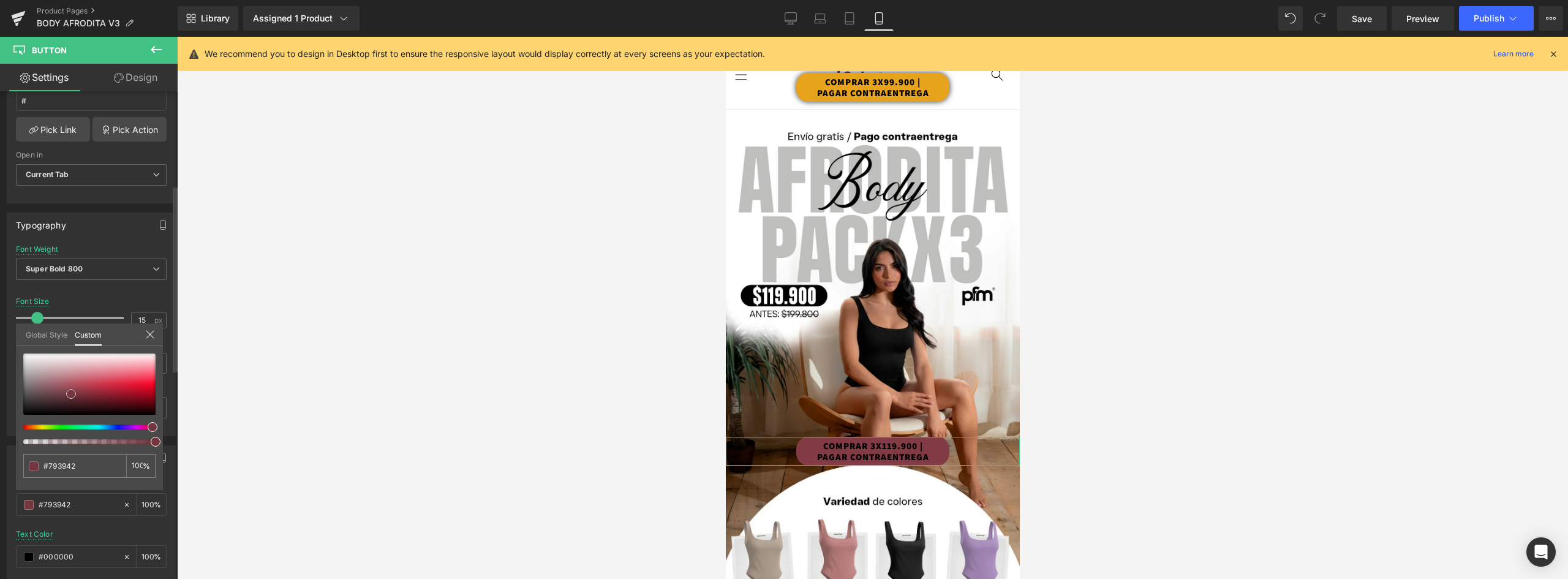
type input "#72353d"
type input "#73353d"
type input "#6d3139"
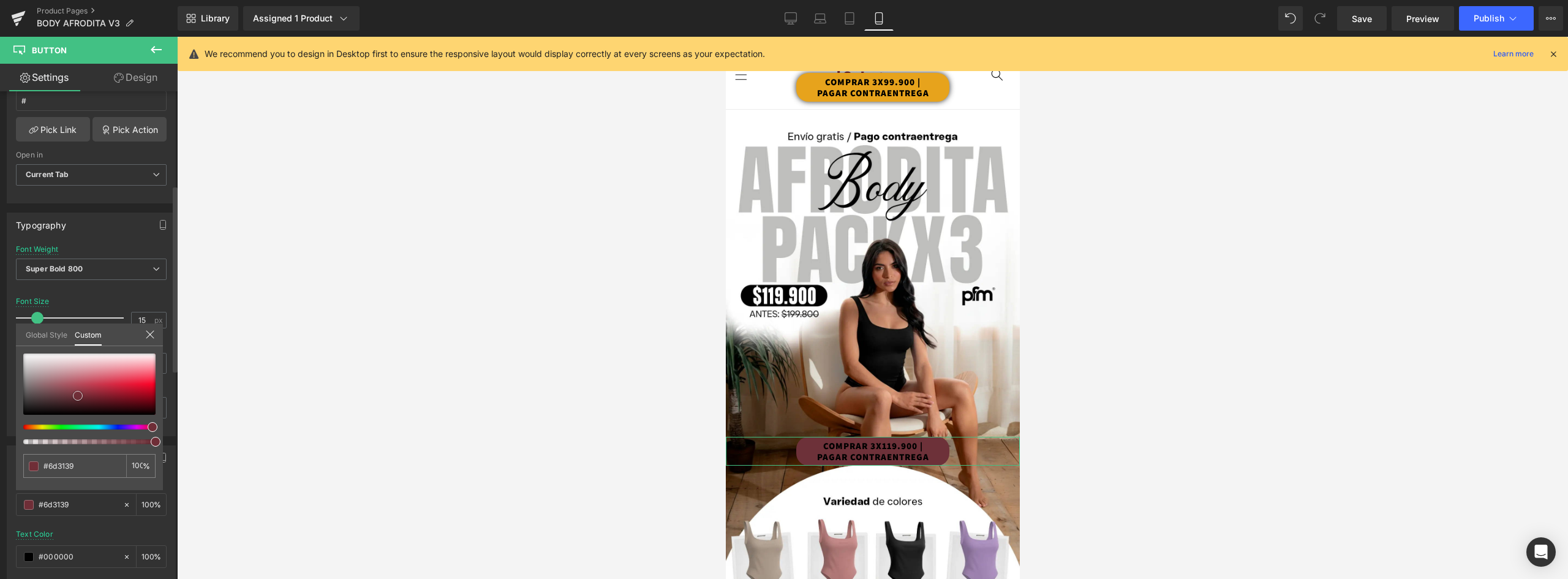
type input "#6f2e37"
type input "#712d36"
type input "#712c35"
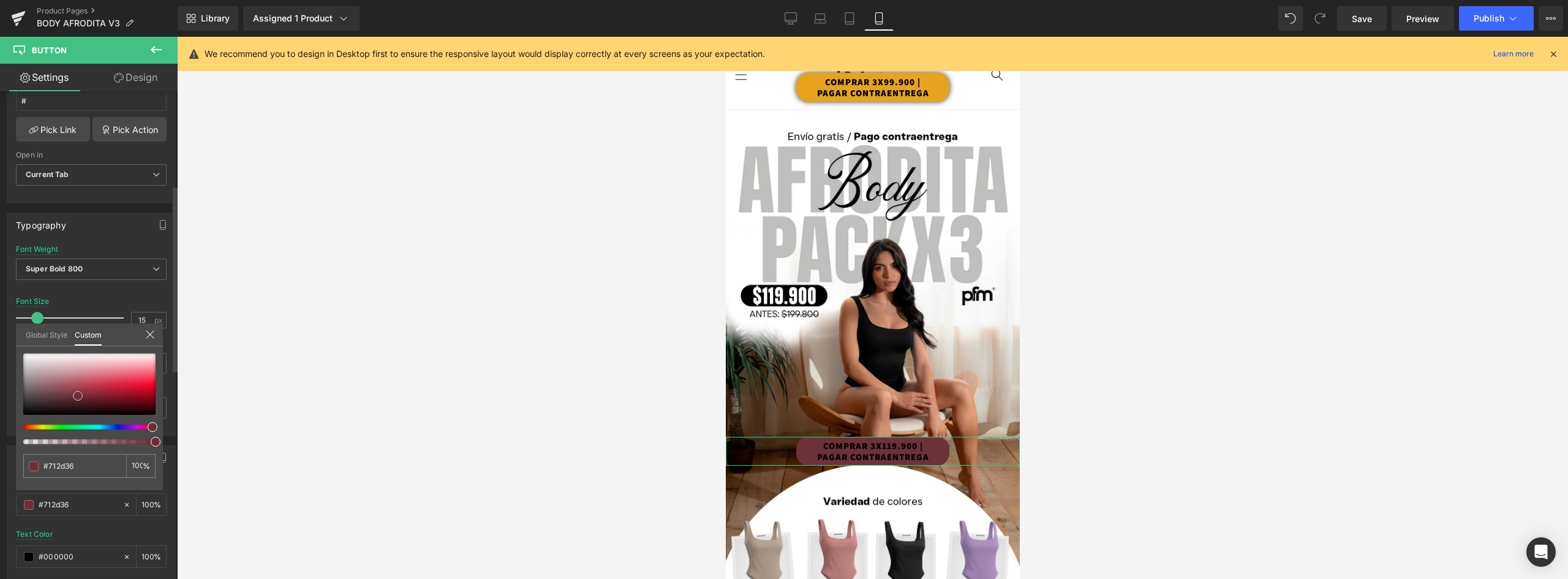
type input "#712c35"
type input "#722b34"
type input "#732a34"
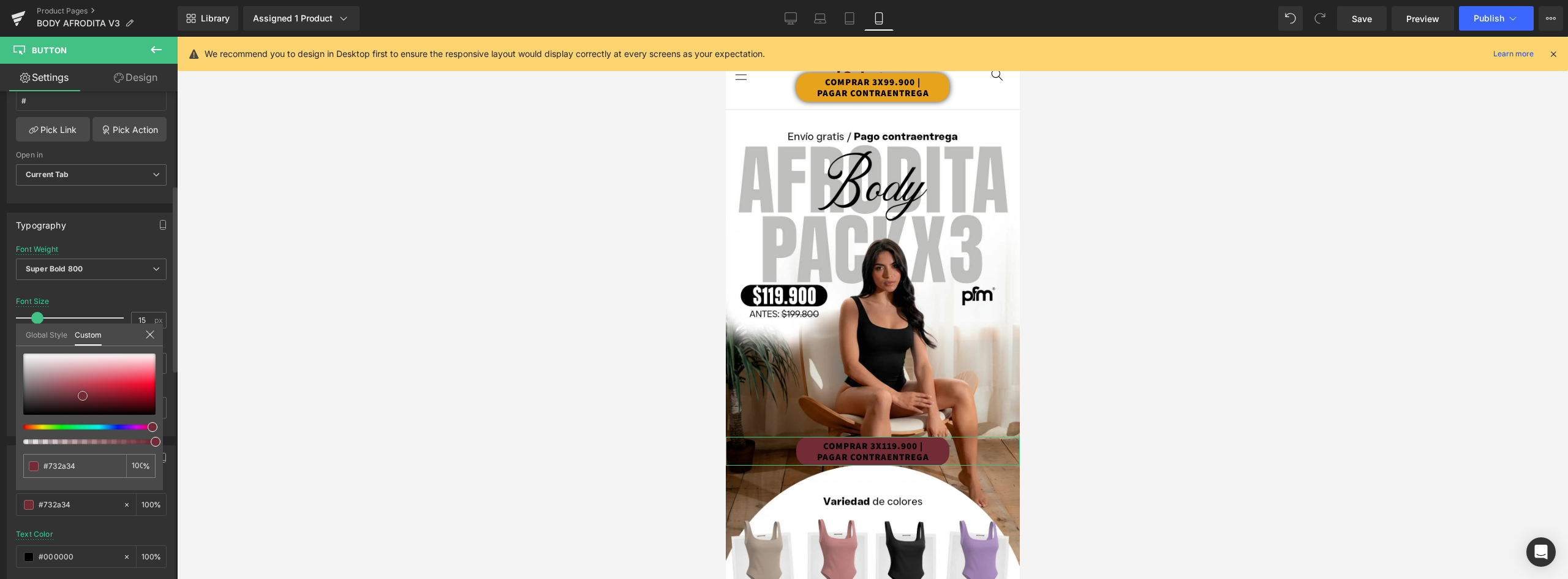
type input "#742933"
type input "#782a34"
type input "#7e2a35"
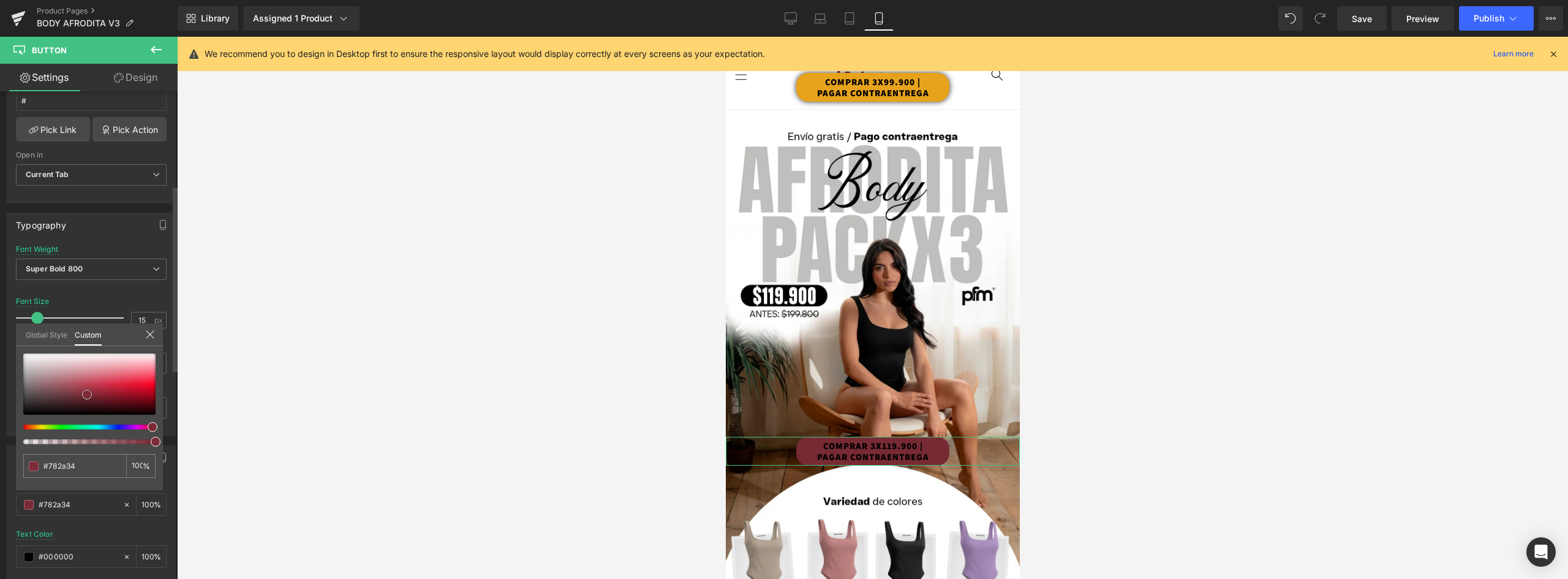
type input "#7e2a35"
type input "#7c2732"
type input "#772631"
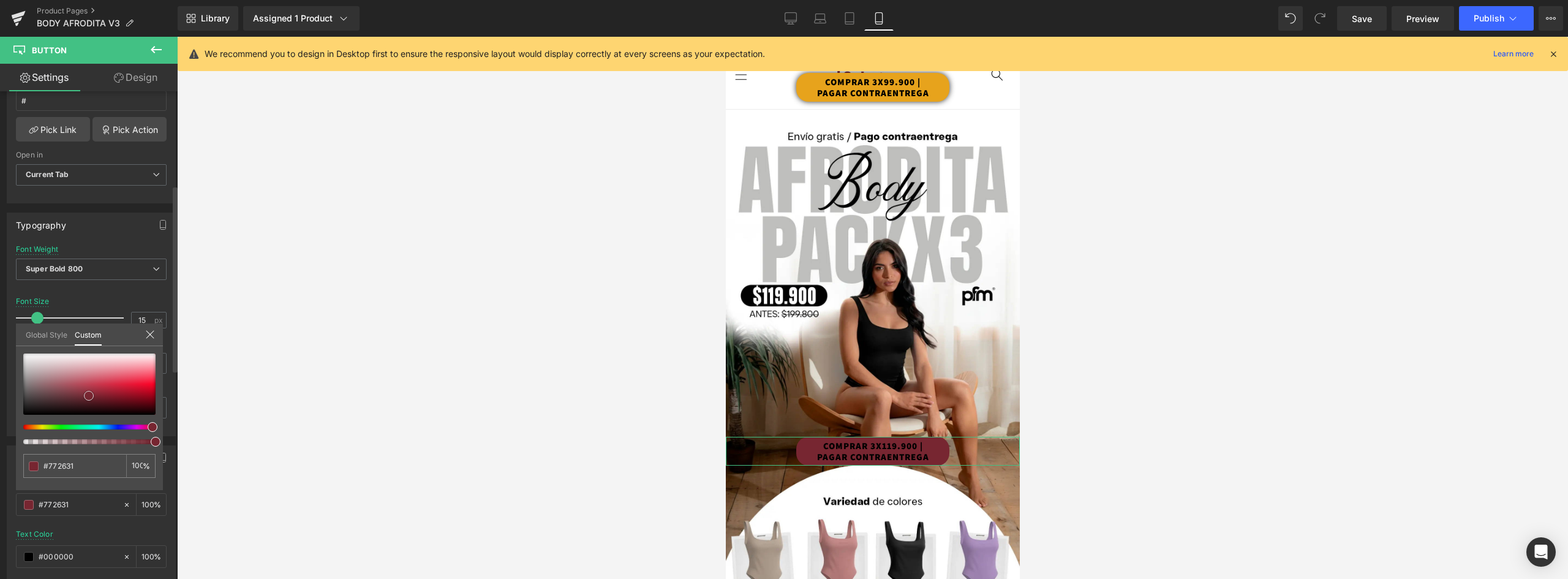
type input "#712731"
type input "#6d262f"
type input "#65232c"
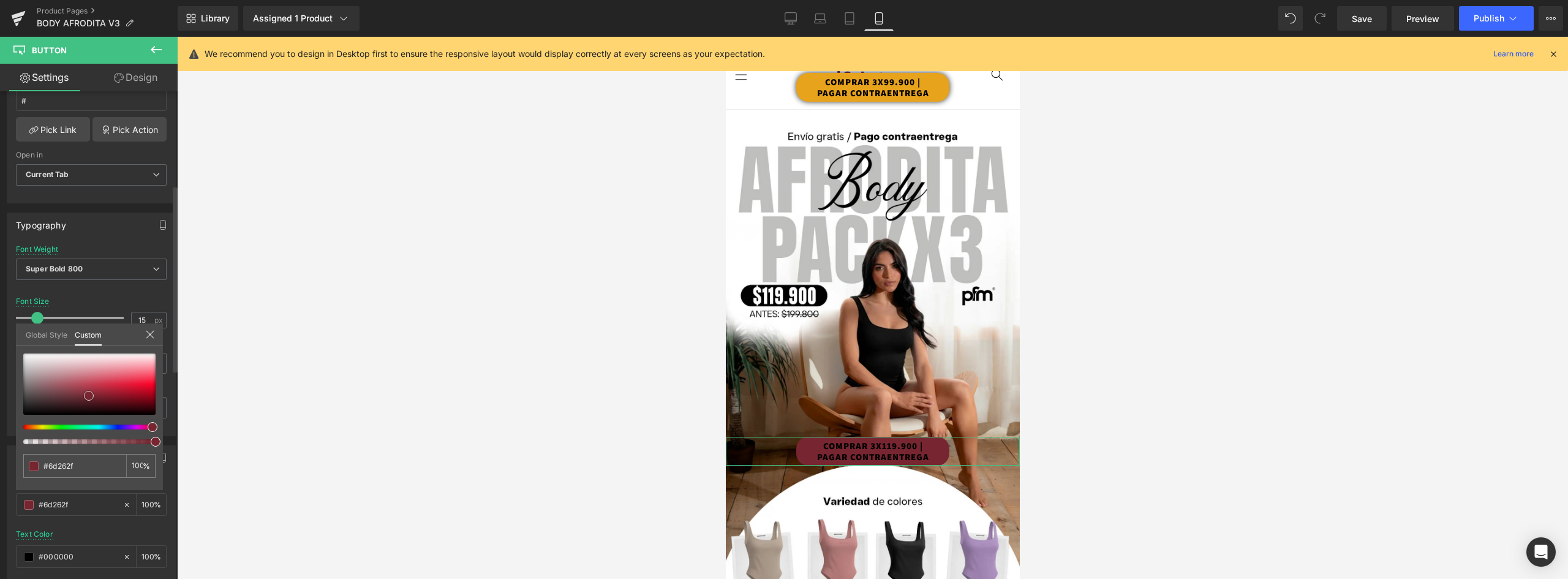
type input "#65232c"
type input "#61232b"
type input "#5e2129"
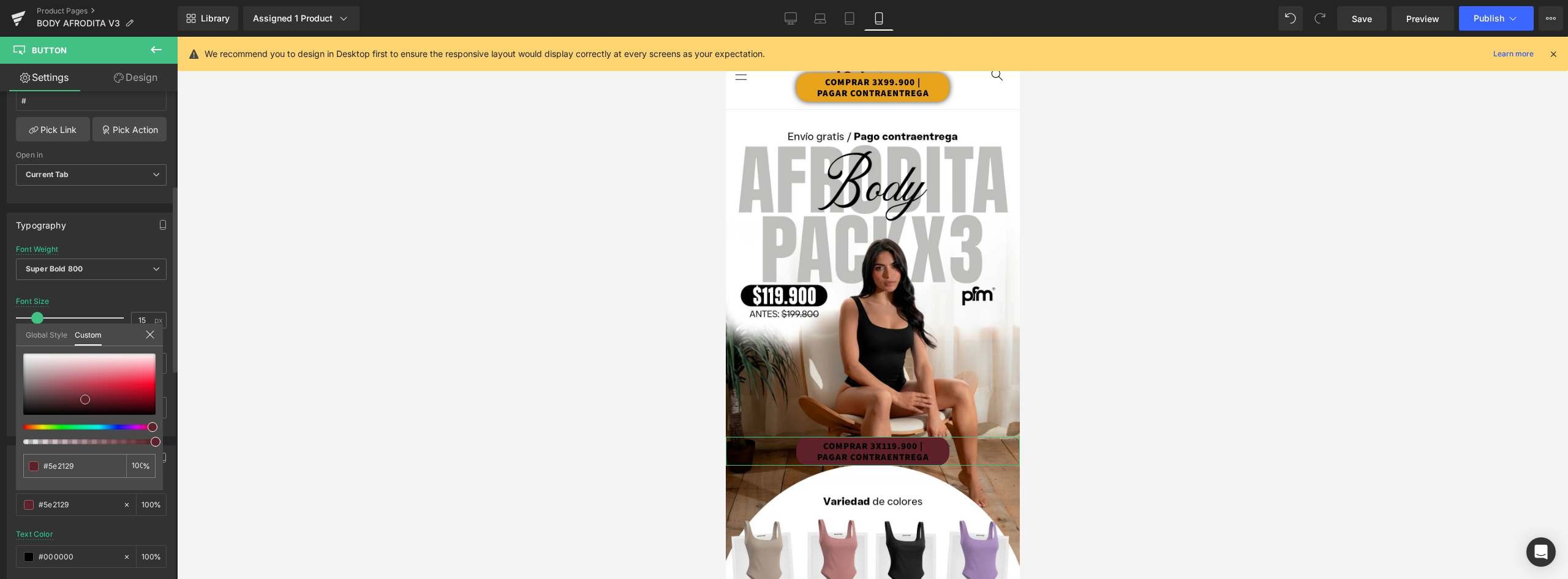
type input "#5a1f27"
type input "#592128"
type input "#592027"
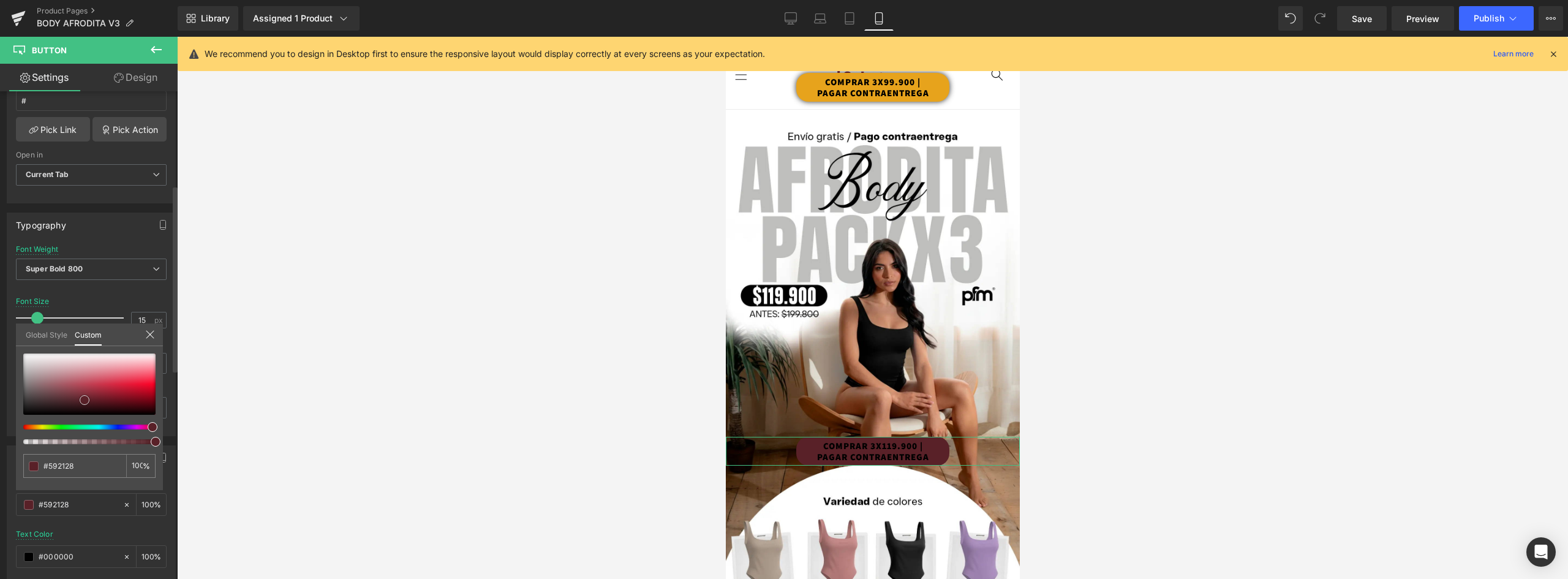
type input "#592027"
type input "#5b1f26"
type input "#5b1e25"
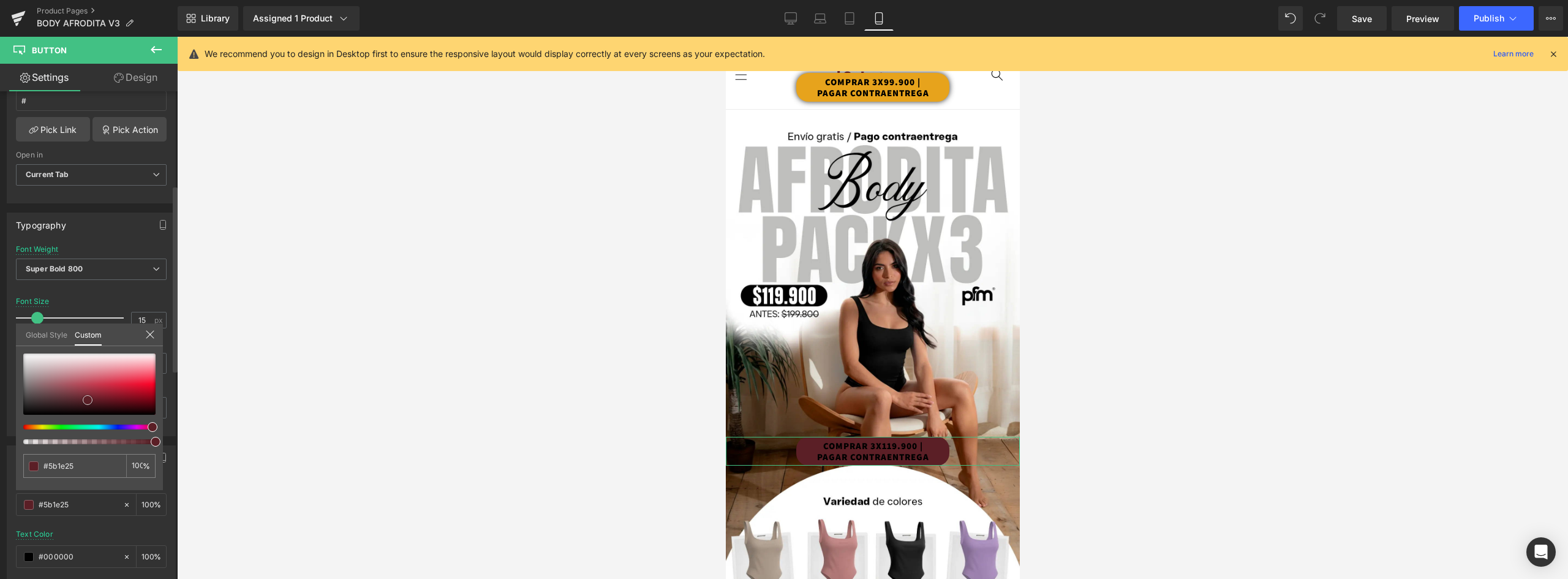
type input "#5f1f27"
type input "#642028"
type input "#67222a"
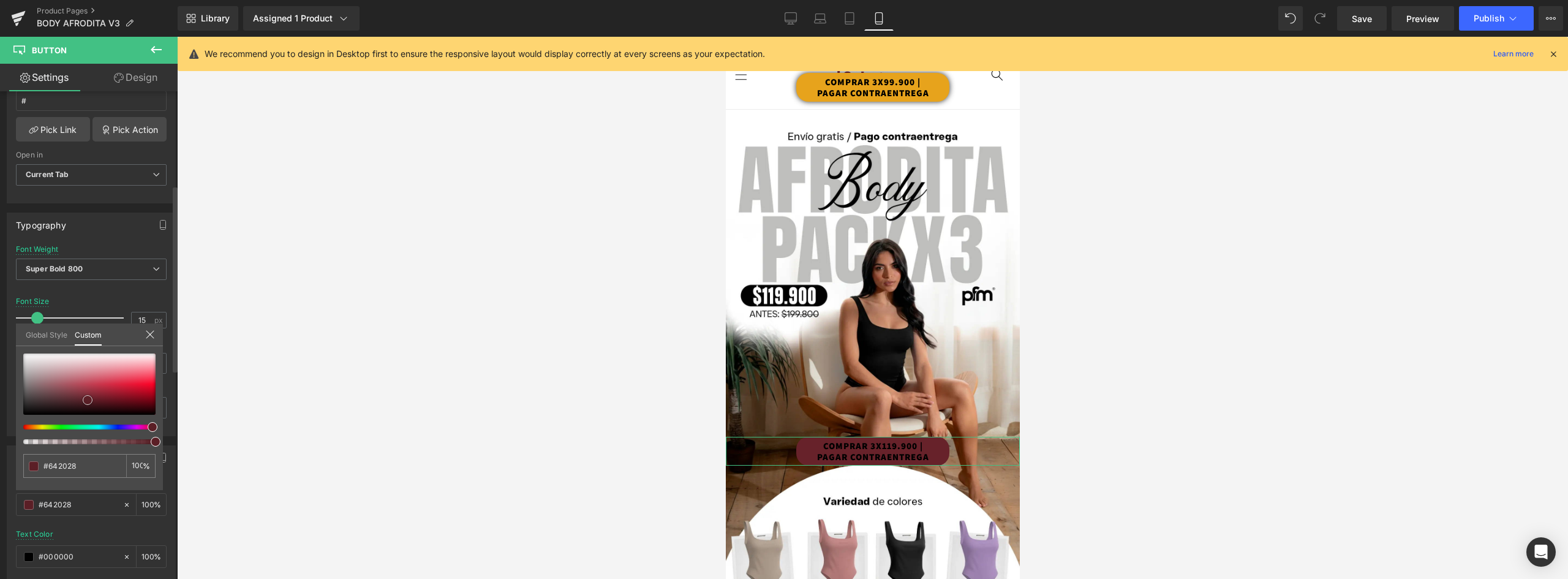
type input "#67222a"
type input "#73252e"
type input "#762730"
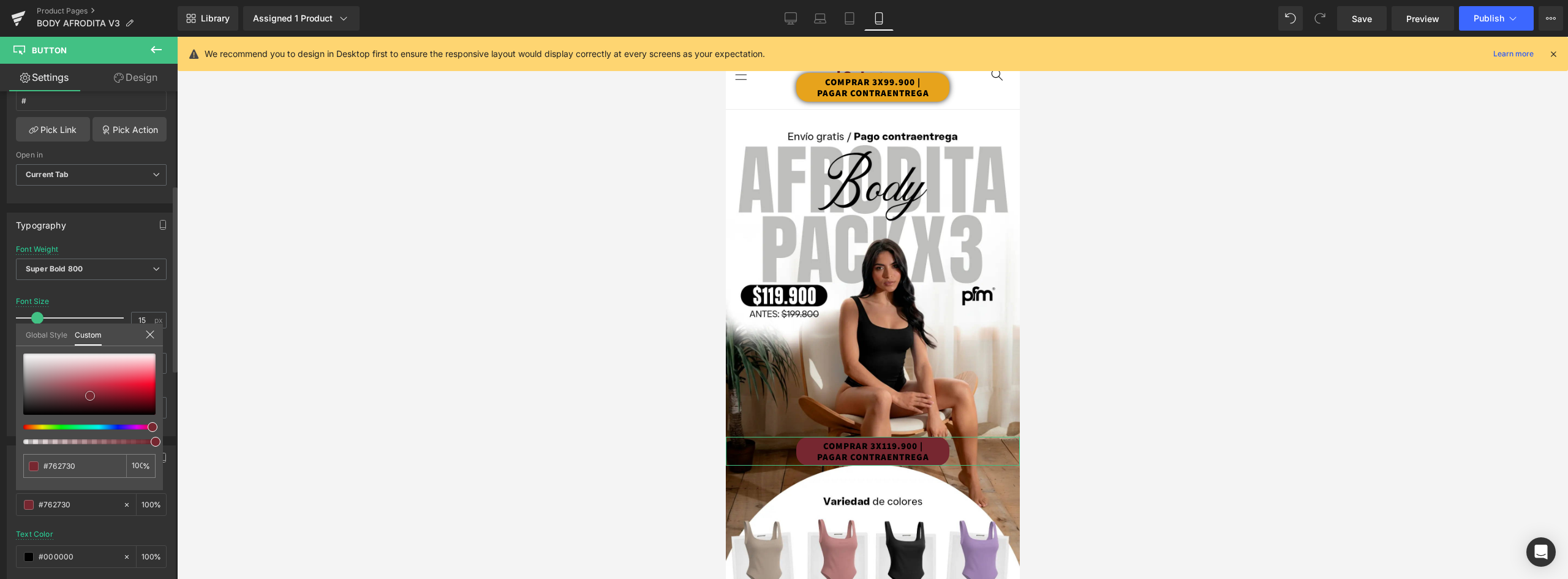
drag, startPoint x: 98, startPoint y: 379, endPoint x: 90, endPoint y: 396, distance: 18.8
click at [90, 396] on div at bounding box center [90, 384] width 132 height 61
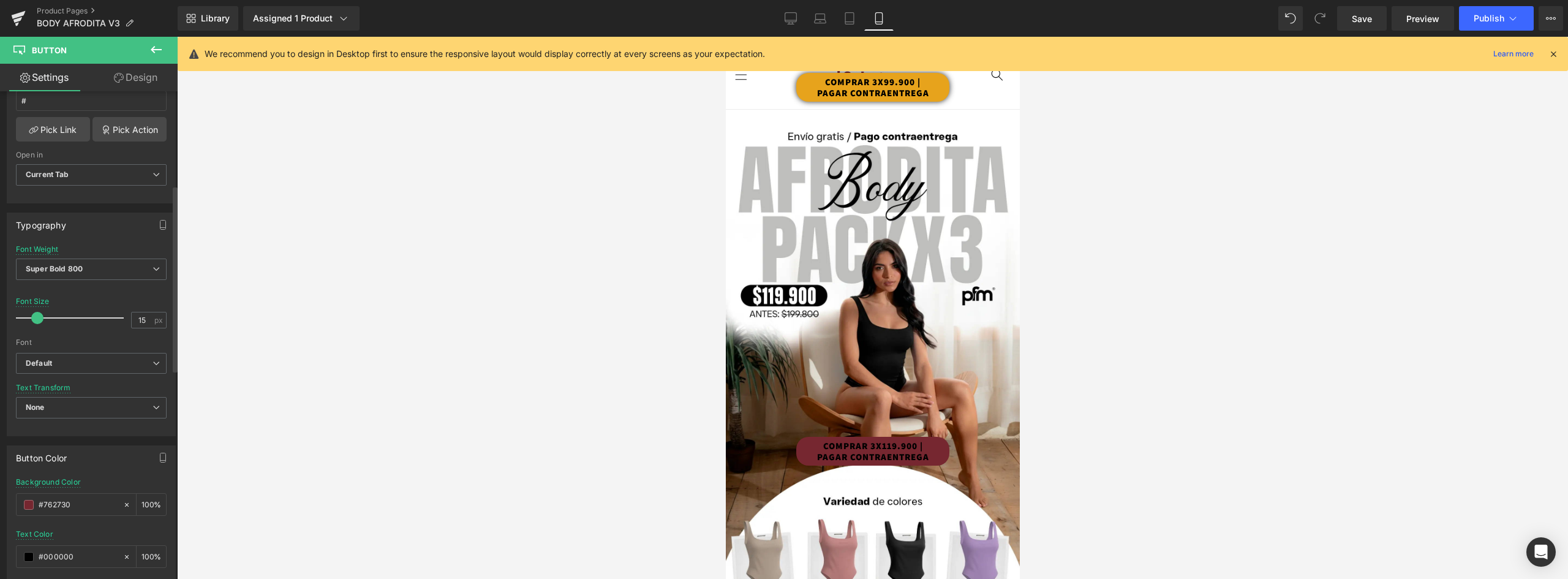
click at [839, 437] on link "COMPRAR 3X119.900 | PAGAR CONTRAENTREGA" at bounding box center [872, 451] width 153 height 29
click at [28, 556] on span at bounding box center [29, 557] width 10 height 10
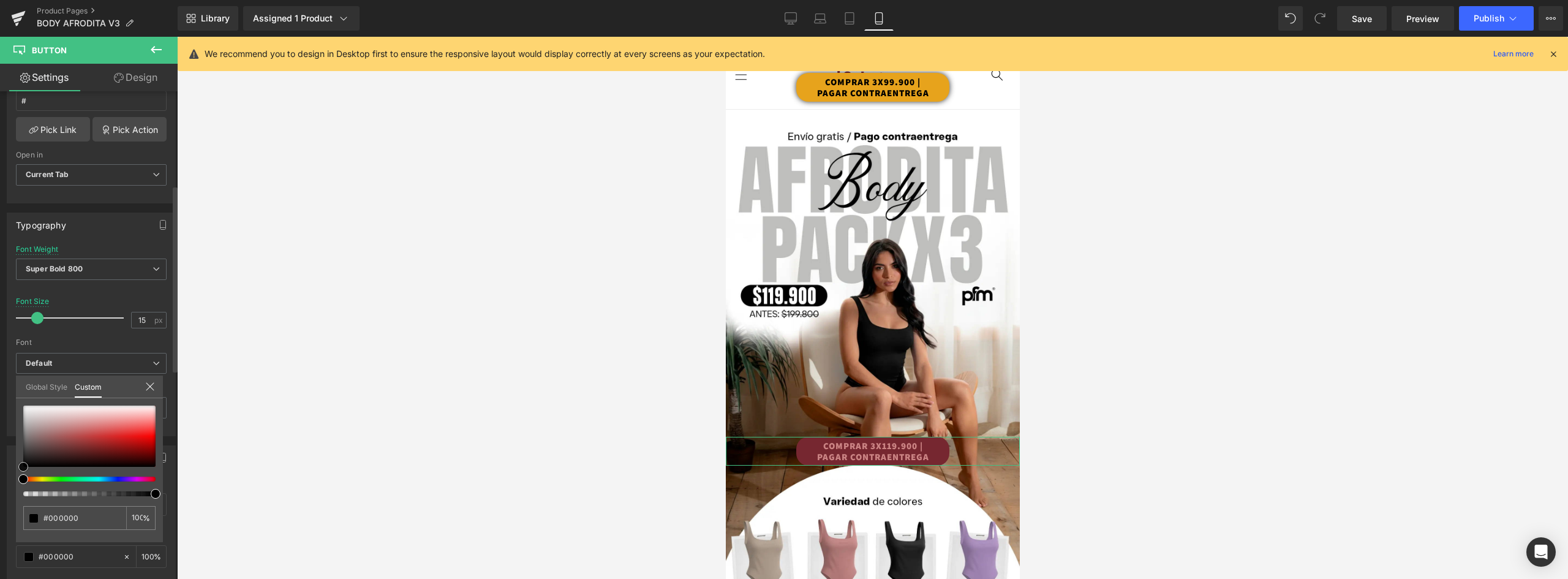
type input "#cb8484"
type input "#d7acac"
type input "#ede3e3"
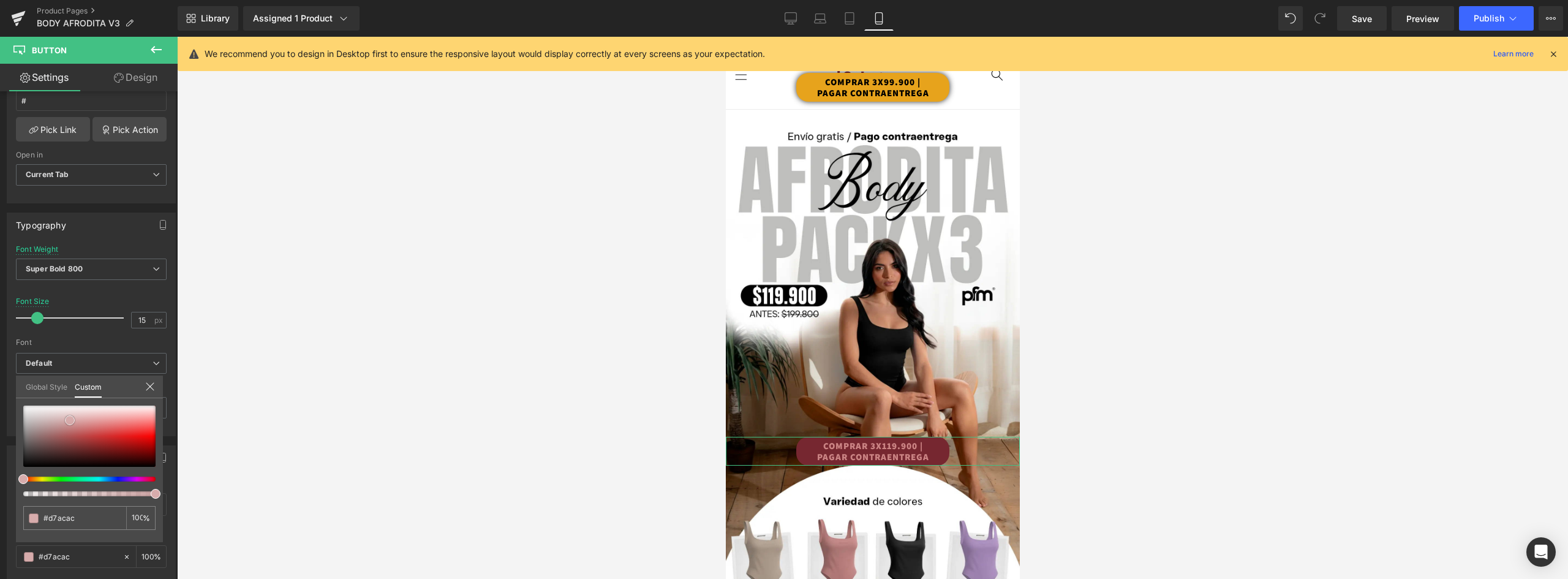
type input "#ede3e3"
type input "#ffffff"
drag, startPoint x: 70, startPoint y: 421, endPoint x: -16, endPoint y: 387, distance: 92.5
click at [0, 387] on html "You are previewing how the will restyle your page. You can not edit Elements in…" at bounding box center [784, 289] width 1568 height 579
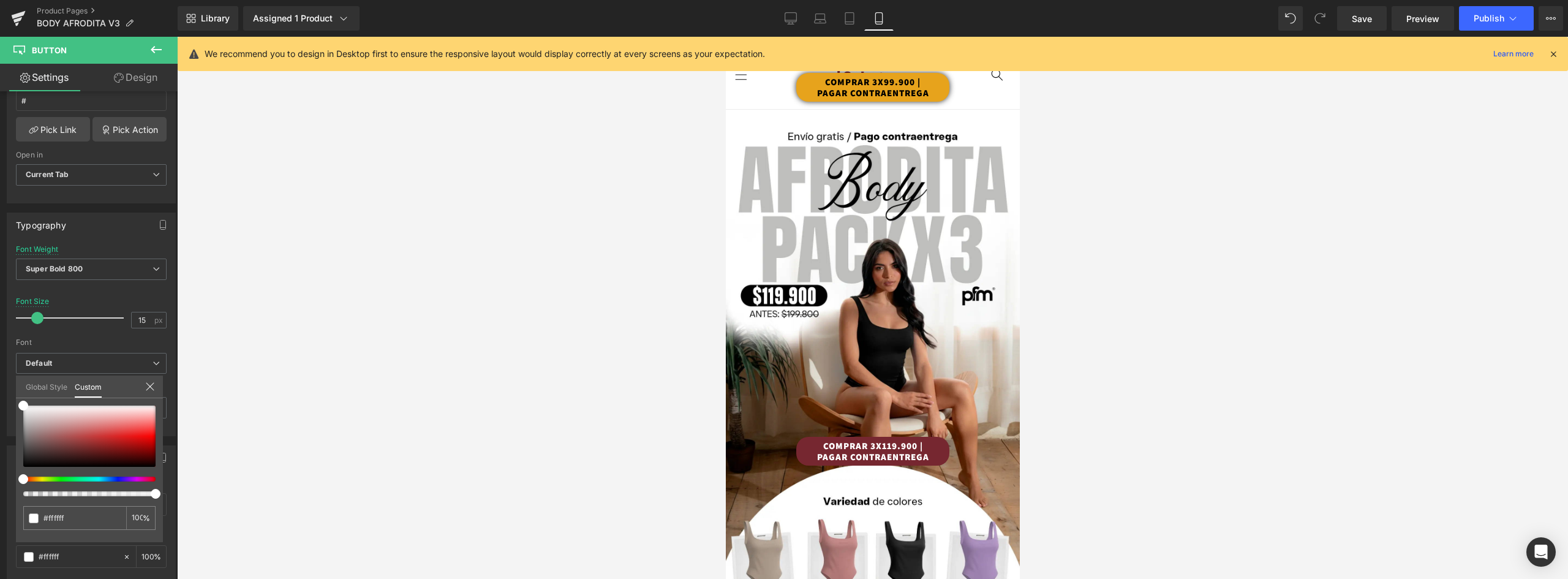
click at [454, 290] on div at bounding box center [872, 308] width 1390 height 543
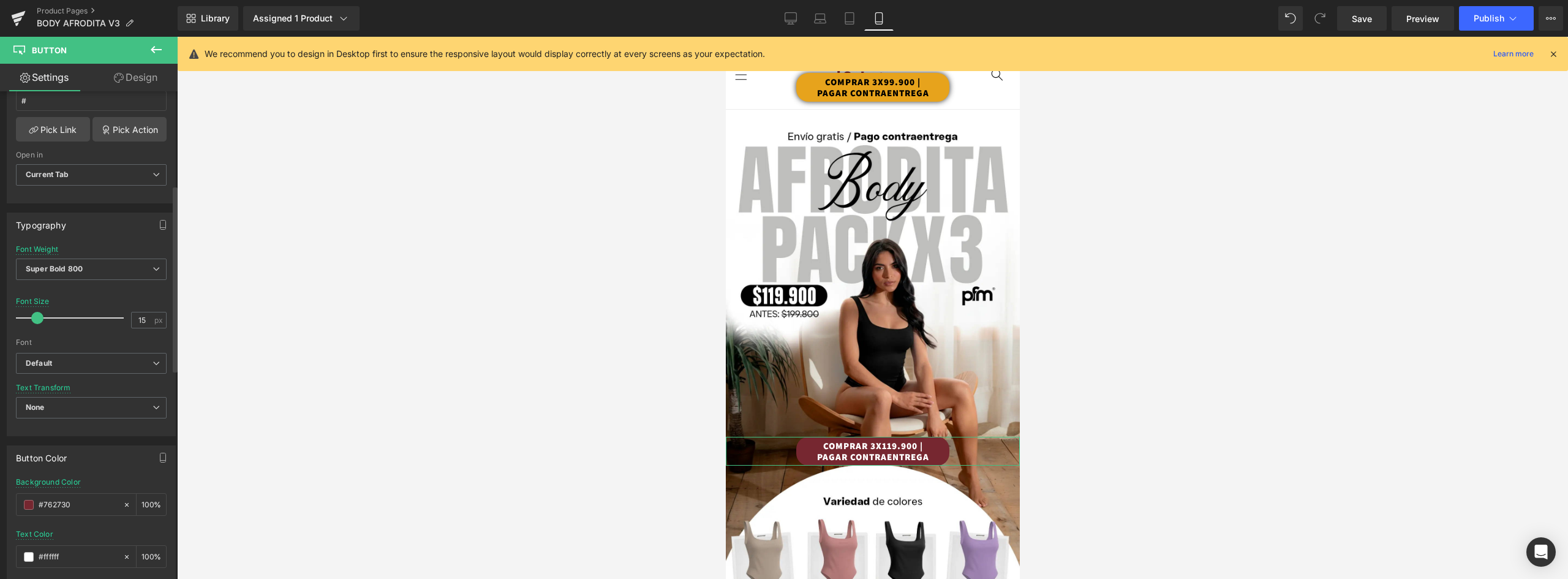
drag, startPoint x: 82, startPoint y: 505, endPoint x: 2, endPoint y: 492, distance: 81.0
click at [2, 492] on div "Button Color rgba(118, 39, 48, 1) Background Color #762730 100 % rgba(255, 255,…" at bounding box center [91, 522] width 183 height 174
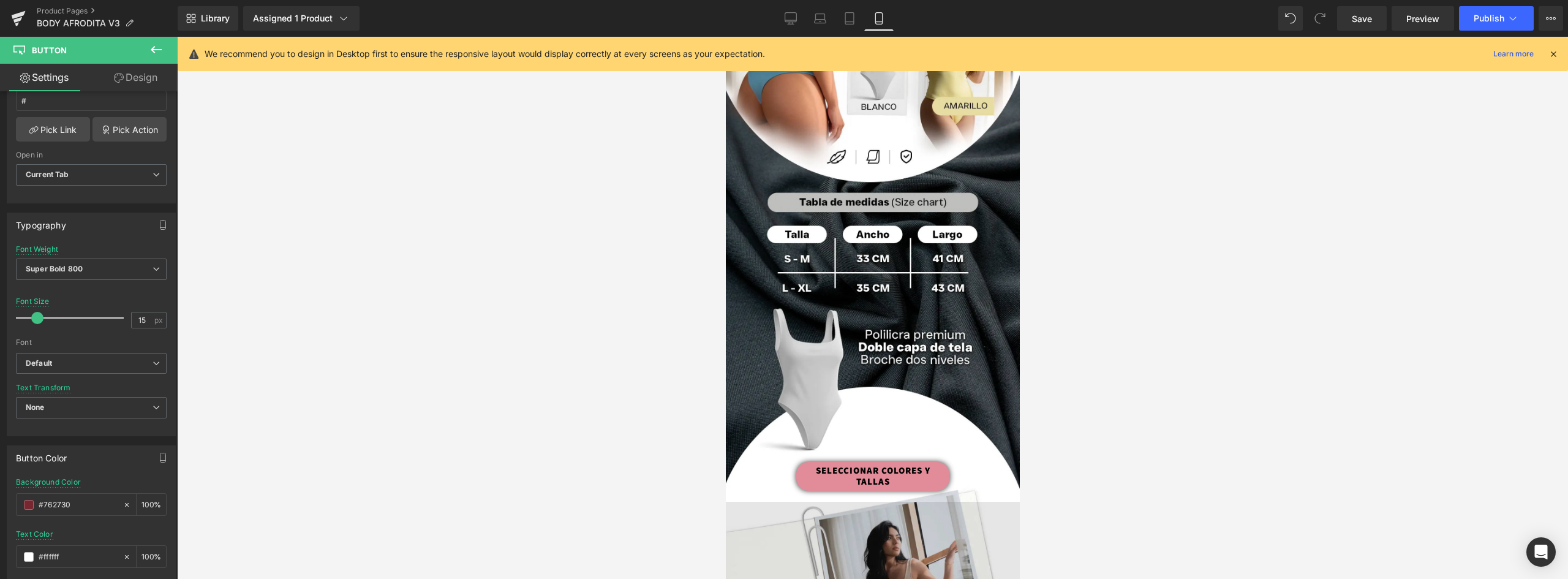
scroll to position [919, 0]
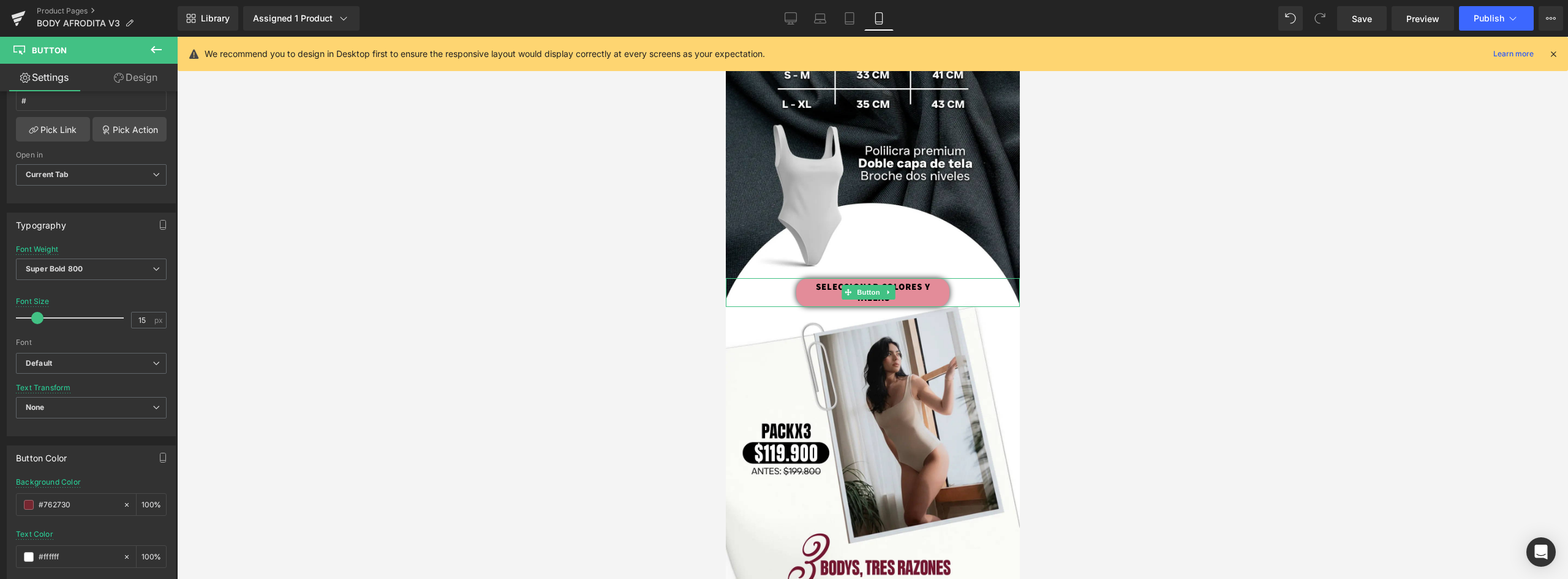
click at [929, 279] on link "SELECCIONAR COLORES Y TALLAS" at bounding box center [872, 293] width 153 height 29
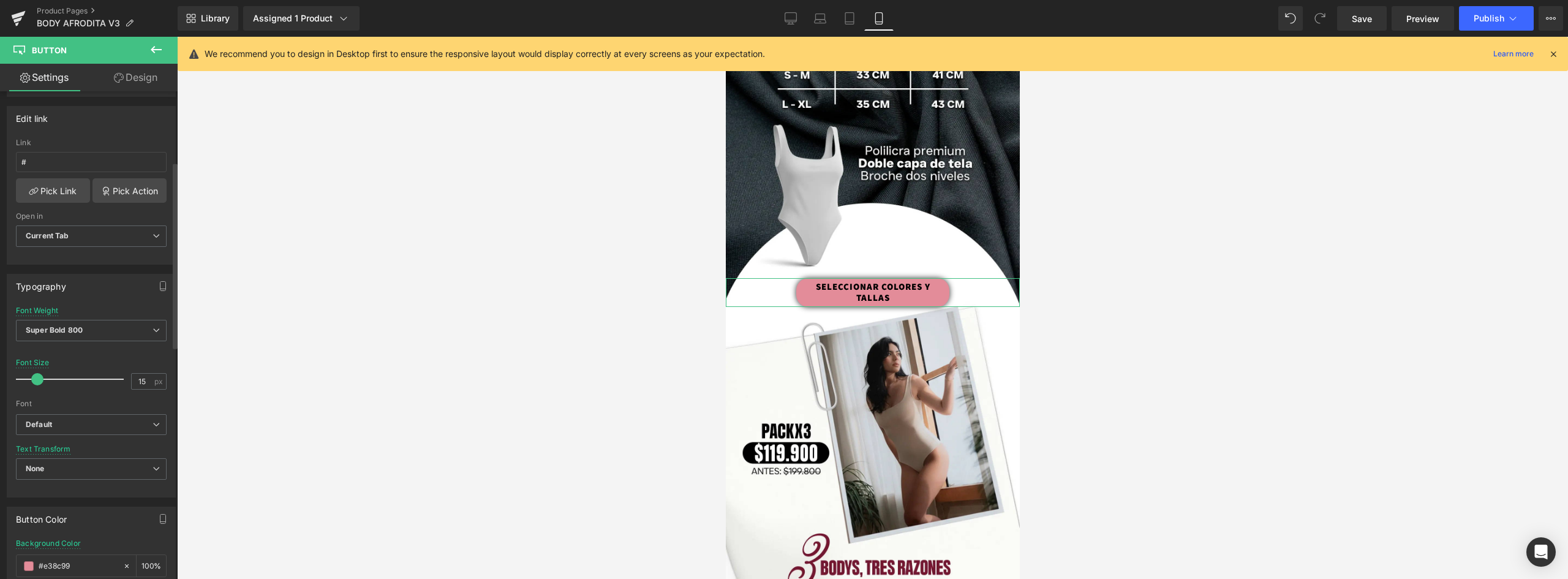
scroll to position [367, 0]
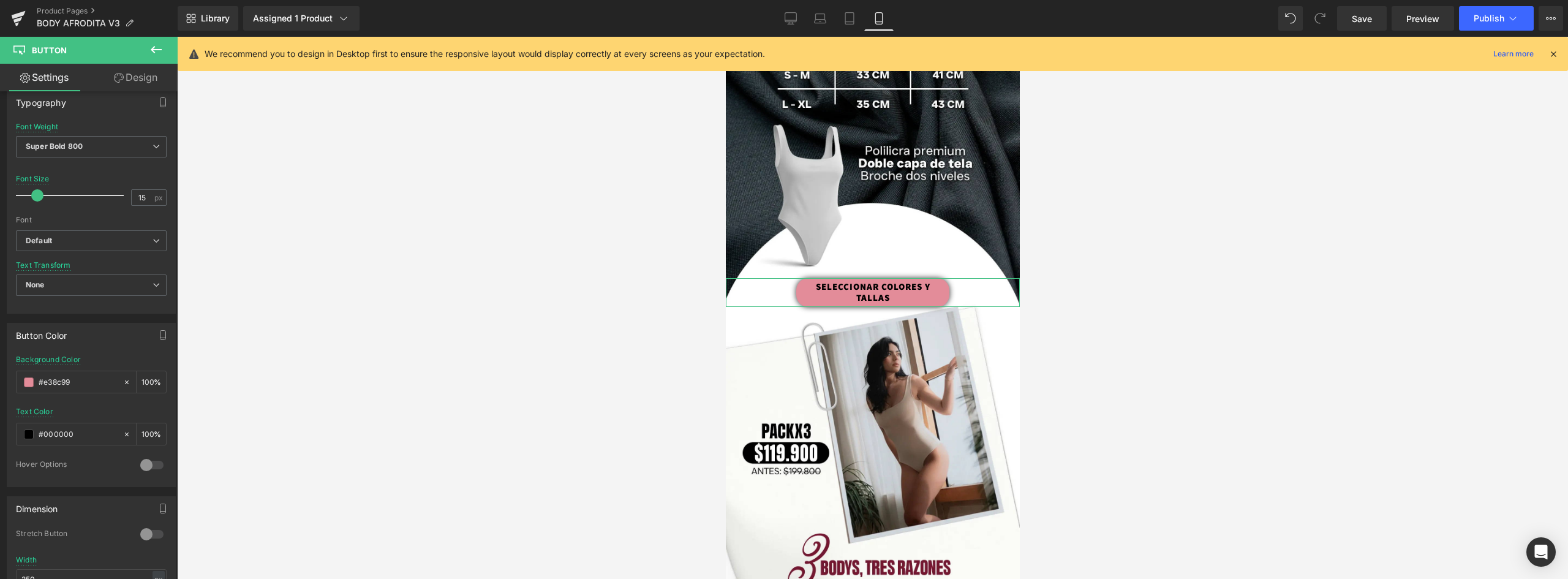
drag, startPoint x: 80, startPoint y: 376, endPoint x: -29, endPoint y: 355, distance: 111.0
click at [0, 355] on html "You are previewing how the will restyle your page. You can not edit Elements in…" at bounding box center [784, 289] width 1568 height 579
type input "#762730"
click at [26, 434] on span at bounding box center [29, 434] width 10 height 10
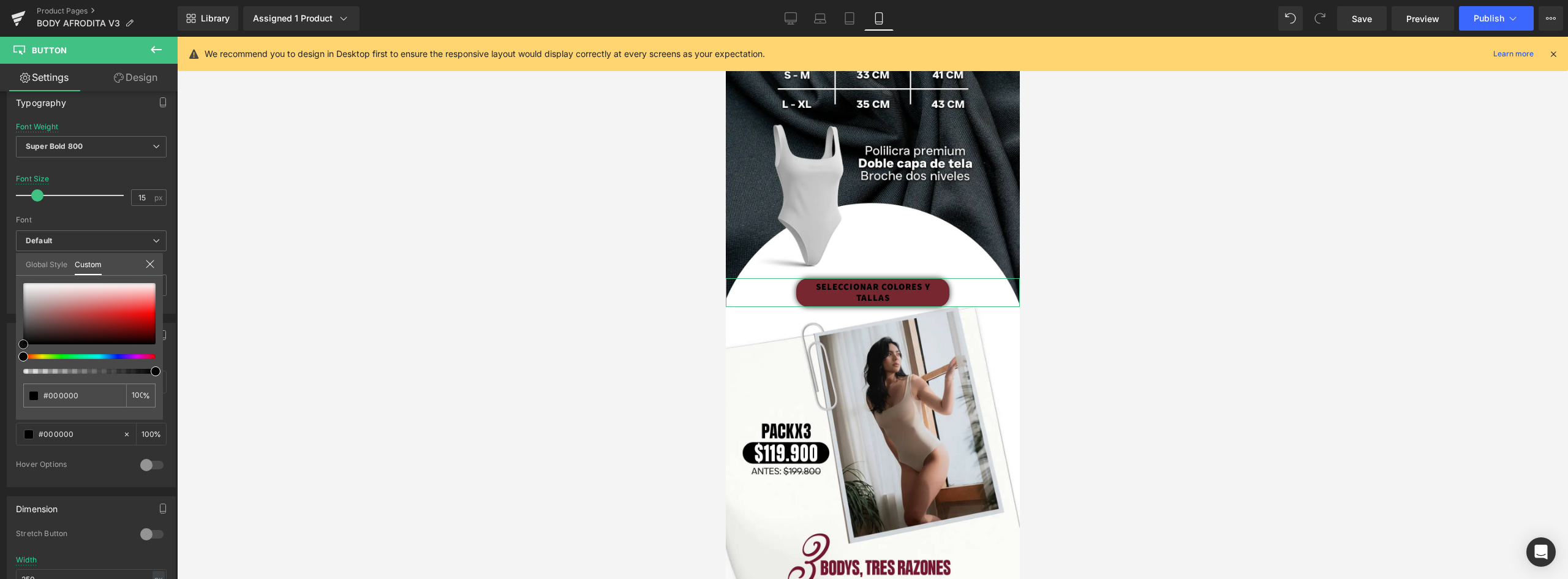
type input "#b68a8a"
type input "#dad1d1"
type input "#ffffff"
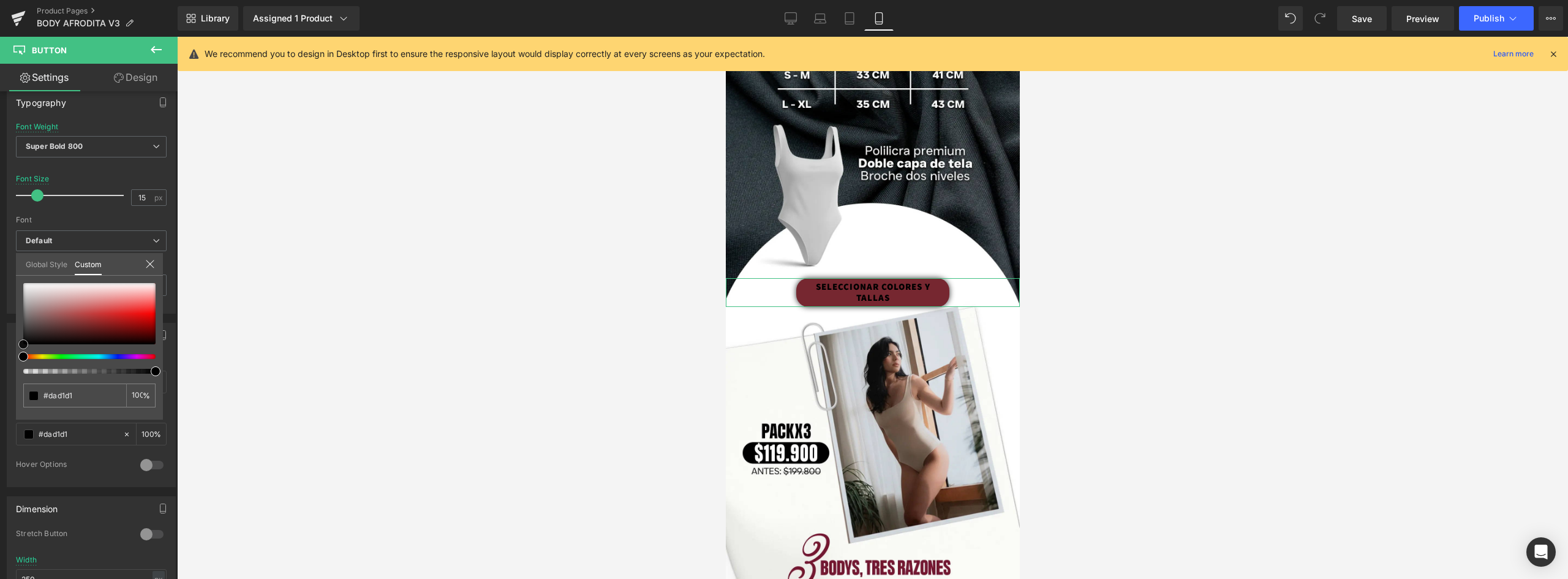
type input "#ffffff"
drag, startPoint x: -2, startPoint y: 263, endPoint x: -24, endPoint y: 247, distance: 27.2
click at [0, 247] on html "You are previewing how the will restyle your page. You can not edit Elements in…" at bounding box center [784, 289] width 1568 height 579
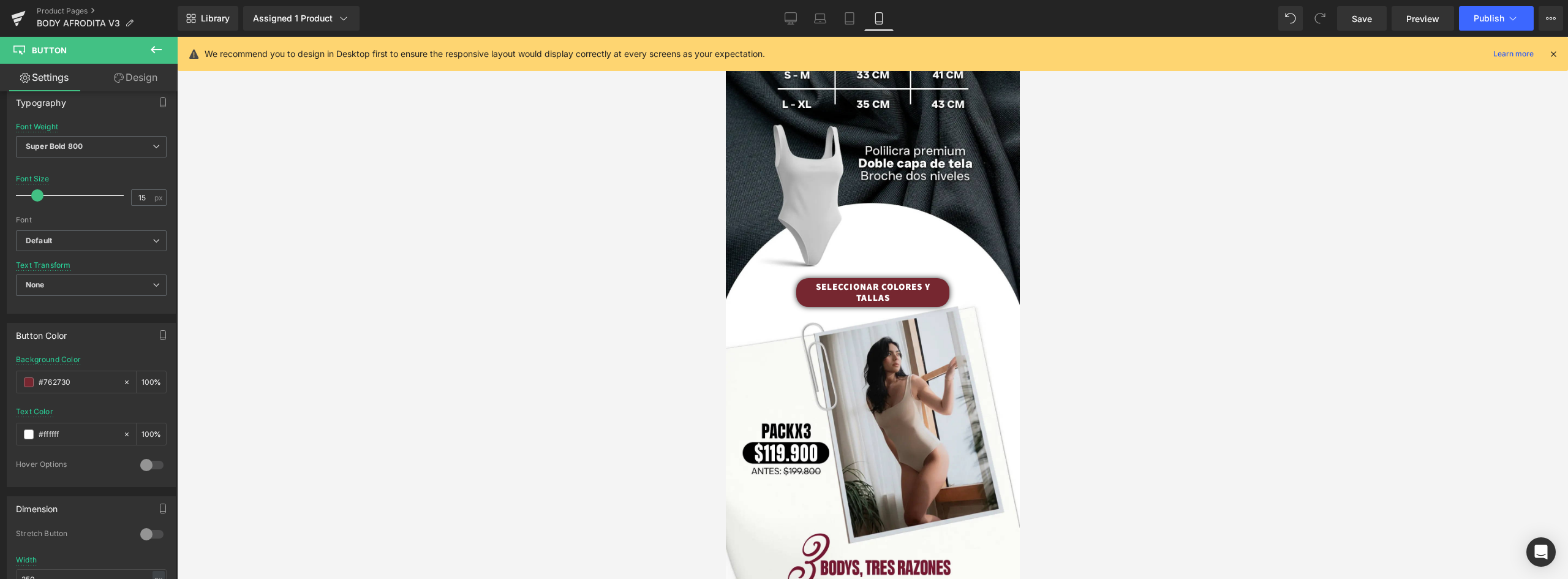
click at [481, 355] on div at bounding box center [872, 308] width 1390 height 543
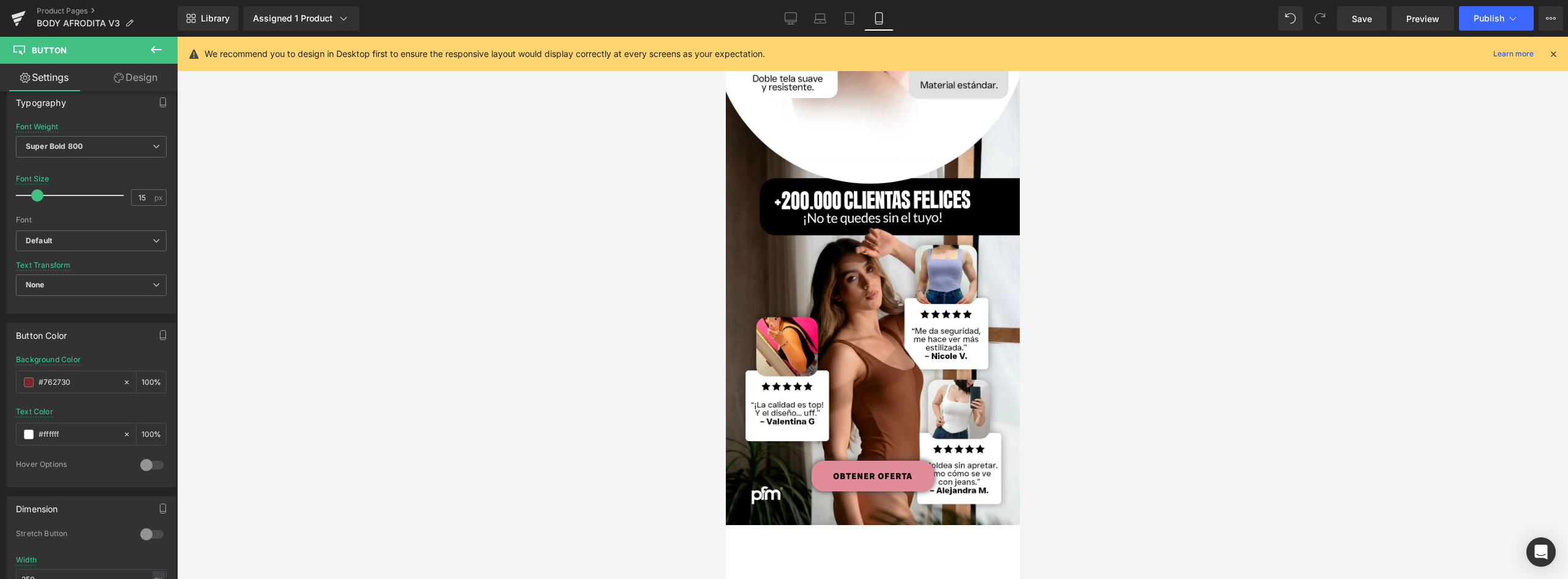
scroll to position [1928, 0]
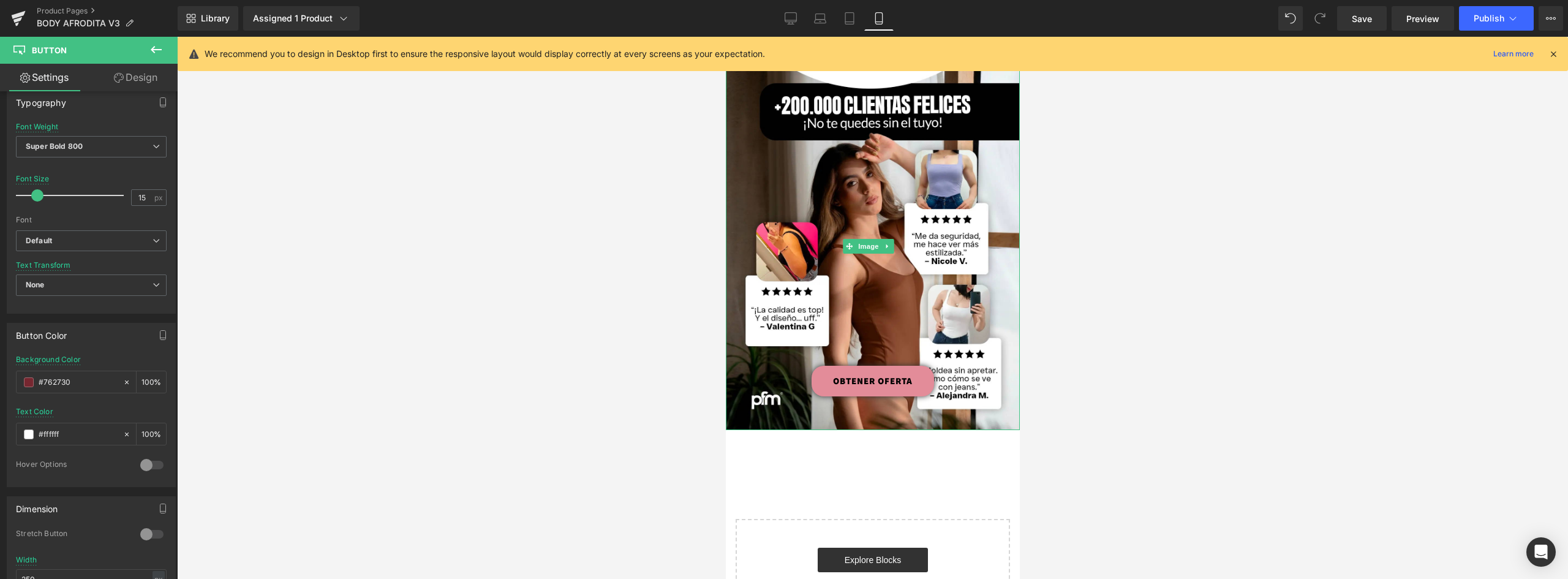
click at [910, 366] on link "OBTENER OFERTA" at bounding box center [872, 381] width 123 height 31
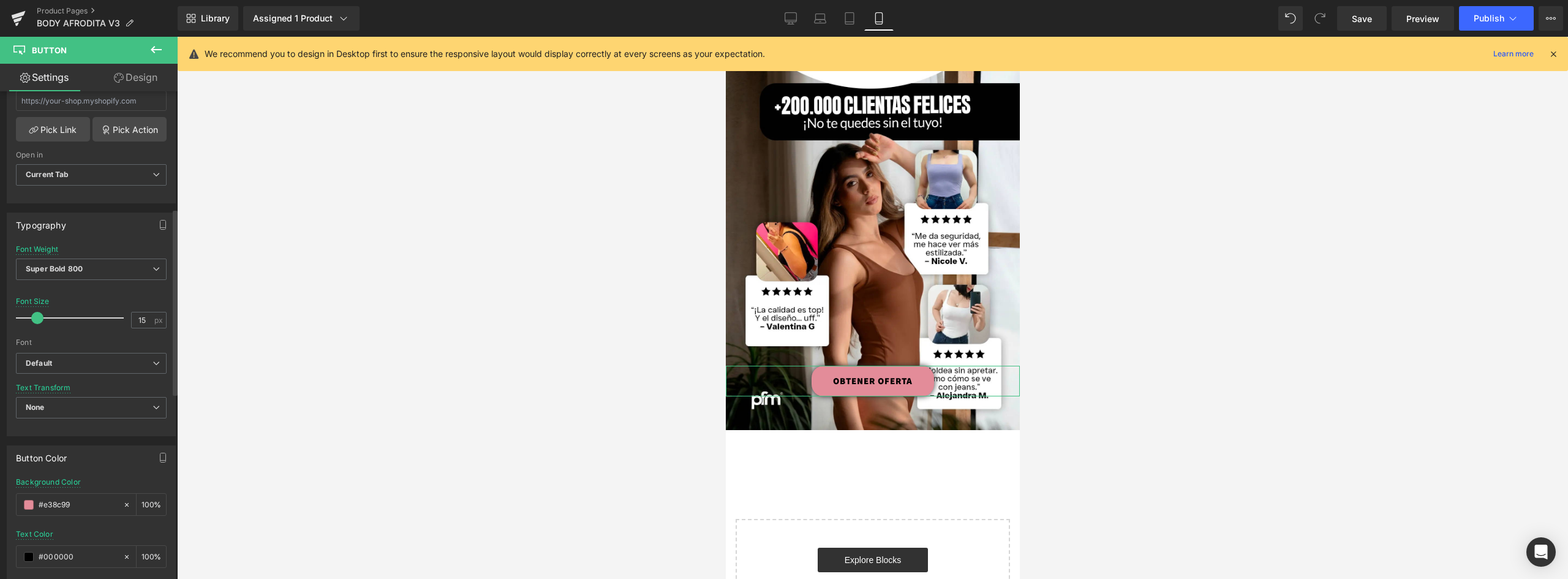
scroll to position [306, 0]
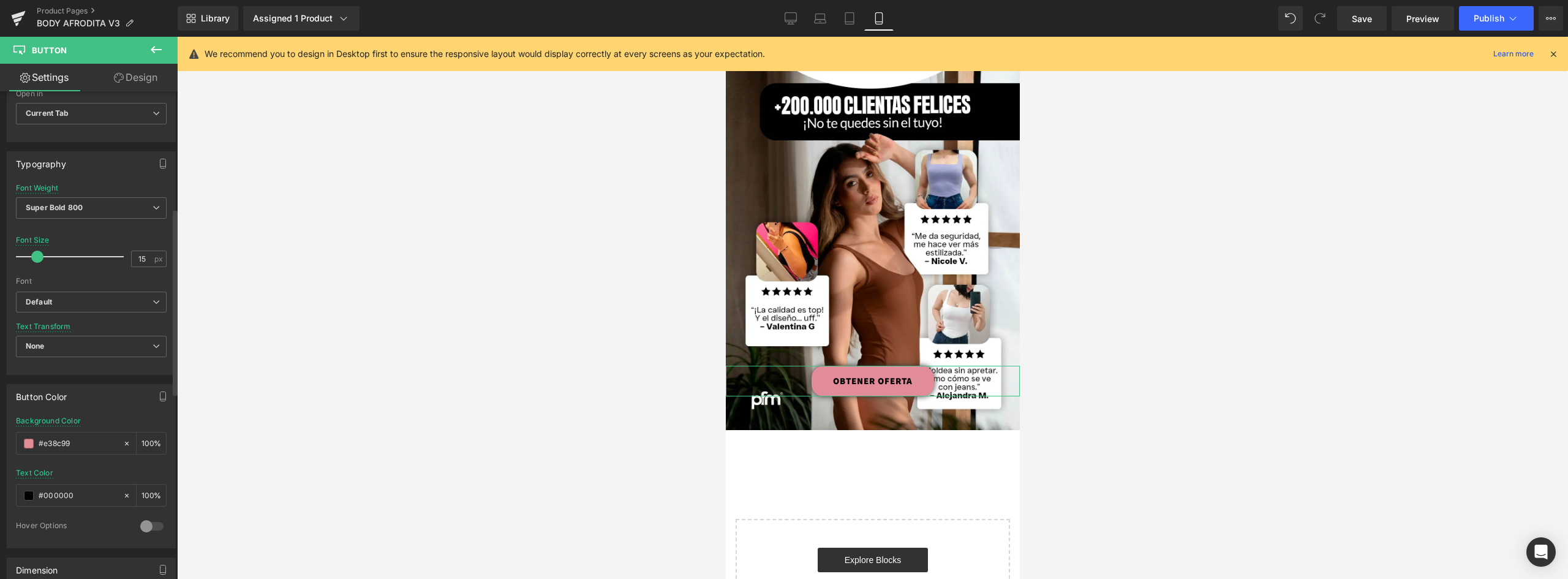
drag, startPoint x: 98, startPoint y: 437, endPoint x: 14, endPoint y: 440, distance: 84.1
click at [15, 437] on div "rgb(227, 140, 153) Background Color #e38c99 100 % rgba(0, 0, 0, 1) Text Color #…" at bounding box center [91, 482] width 168 height 131
paste input "762730"
click at [26, 441] on span at bounding box center [29, 443] width 10 height 10
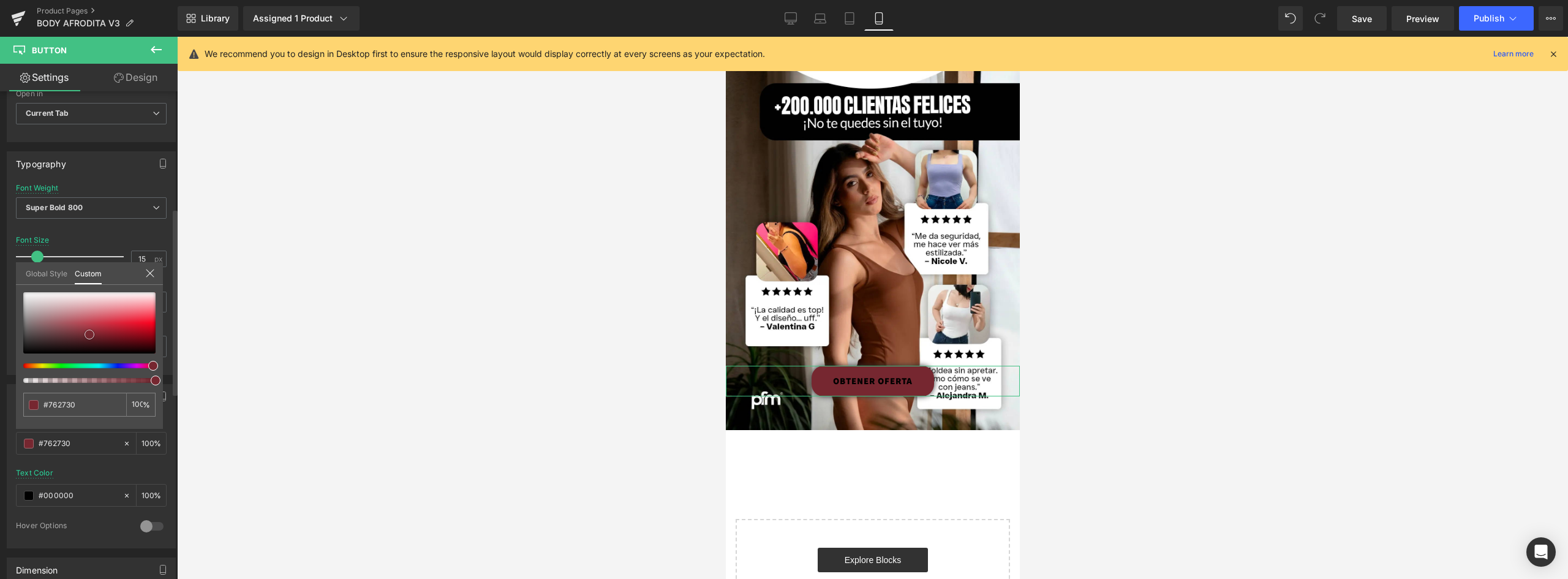
type input "#c16b75"
type input "#c17079"
type input "#cd9ca2"
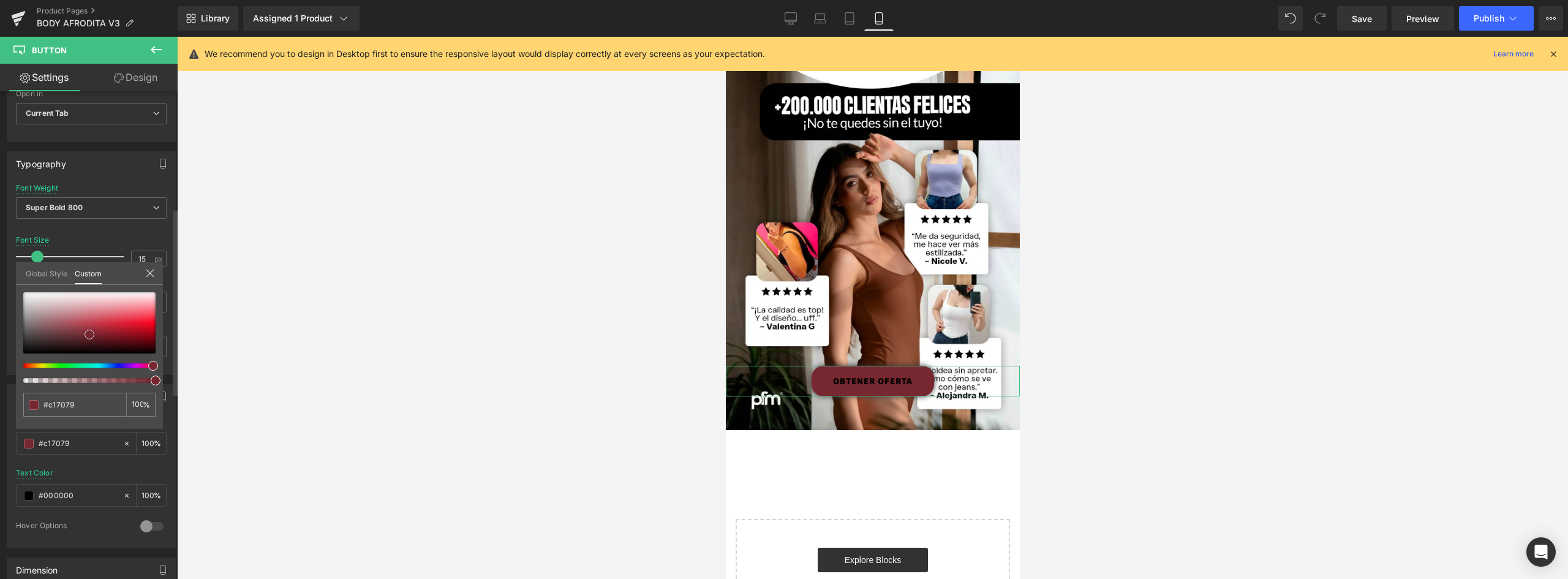
type input "#cd9ca2"
type input "#faf9f9"
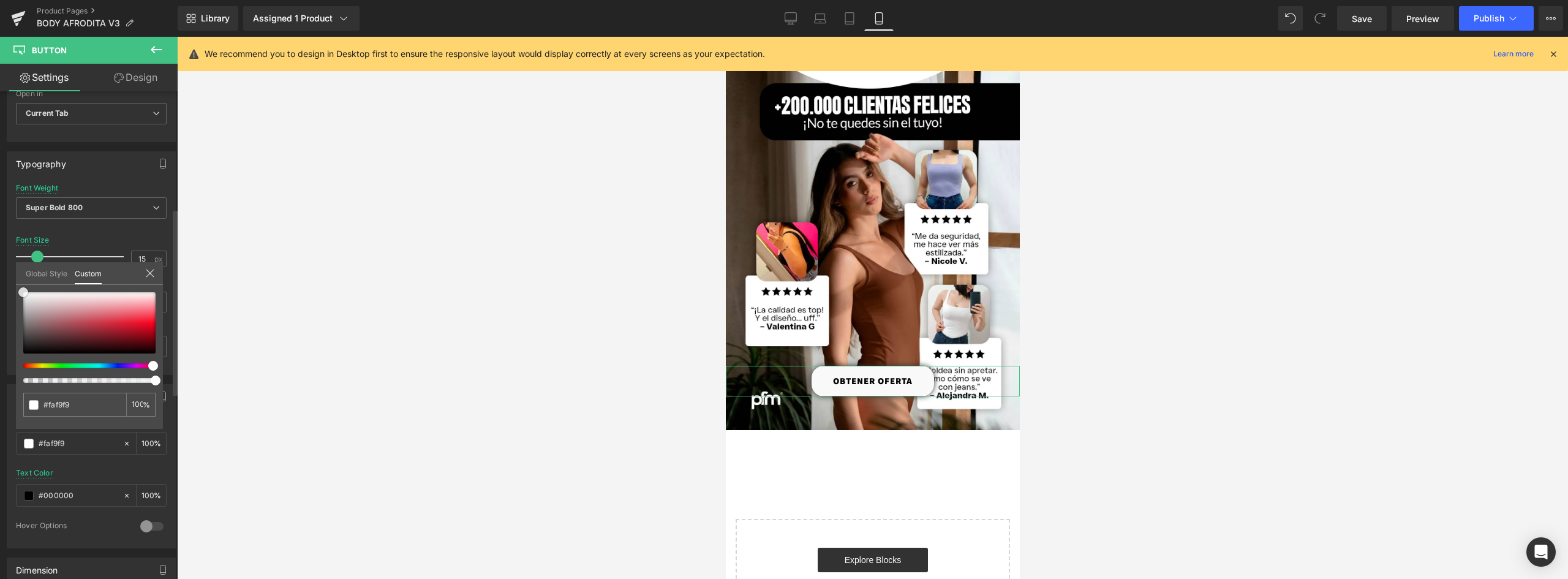
type input "#ffffff"
drag, startPoint x: 77, startPoint y: 317, endPoint x: 4, endPoint y: 274, distance: 84.7
click at [4, 375] on div "Button Color rgba(255, 255, 255, 1) Background Color #ffffff 100 % rgba(0, 0, 0…" at bounding box center [91, 461] width 183 height 174
click at [152, 272] on icon at bounding box center [150, 273] width 10 height 10
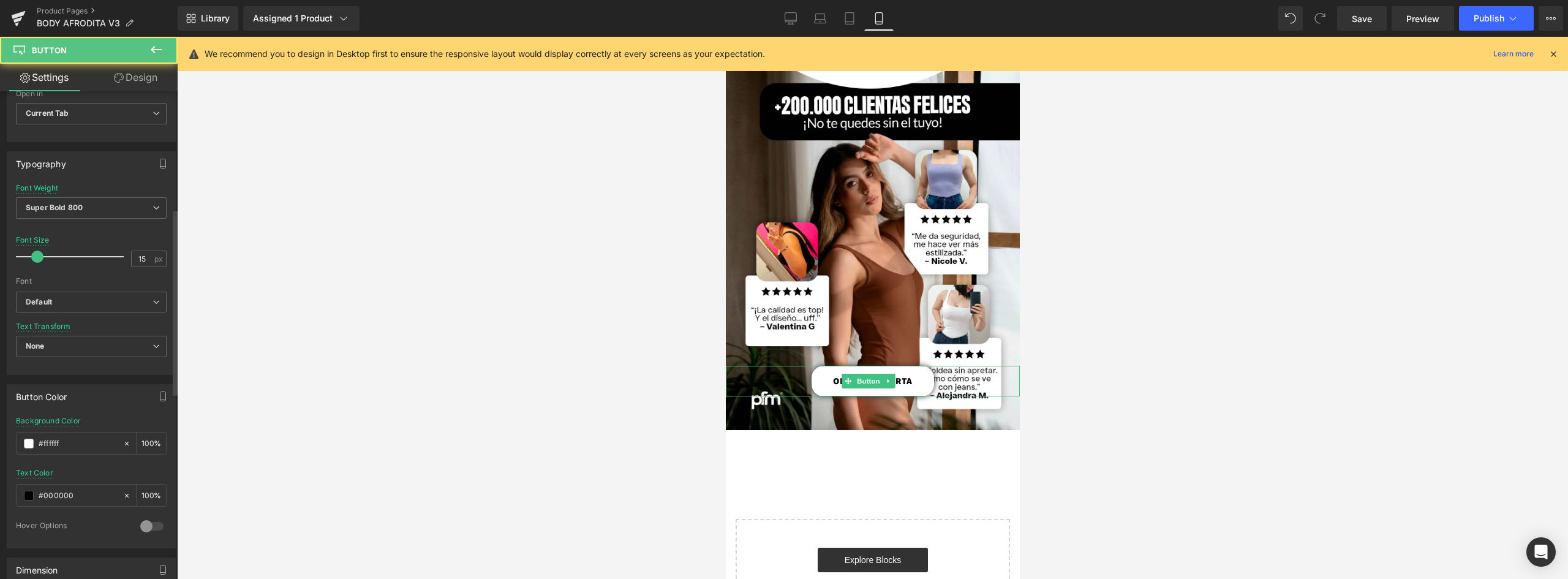
click at [917, 366] on link "OBTENER OFERTA" at bounding box center [872, 381] width 123 height 31
drag, startPoint x: 82, startPoint y: 442, endPoint x: -22, endPoint y: 437, distance: 104.1
click at [0, 437] on html "You are previewing how the will restyle your page. You can not edit Elements in…" at bounding box center [784, 289] width 1568 height 579
paste input "762730"
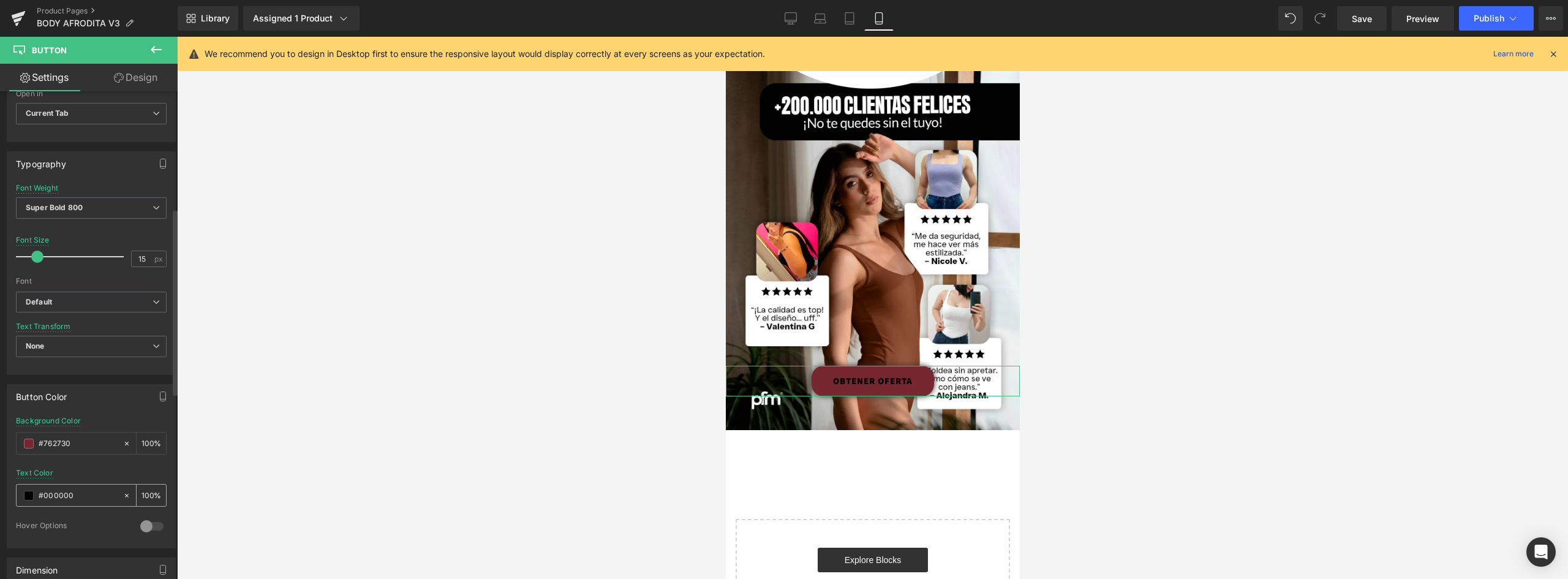
type input "#762730"
drag, startPoint x: 77, startPoint y: 492, endPoint x: 15, endPoint y: 493, distance: 62.0
click at [15, 493] on div "rgba(118, 39, 48, 1) Background Color #762730 100 % rgba(0, 0, 0, 1) Text Color…" at bounding box center [91, 482] width 168 height 131
click at [19, 492] on div "#000000" at bounding box center [69, 495] width 106 height 22
click at [23, 495] on div "#000000" at bounding box center [69, 495] width 106 height 22
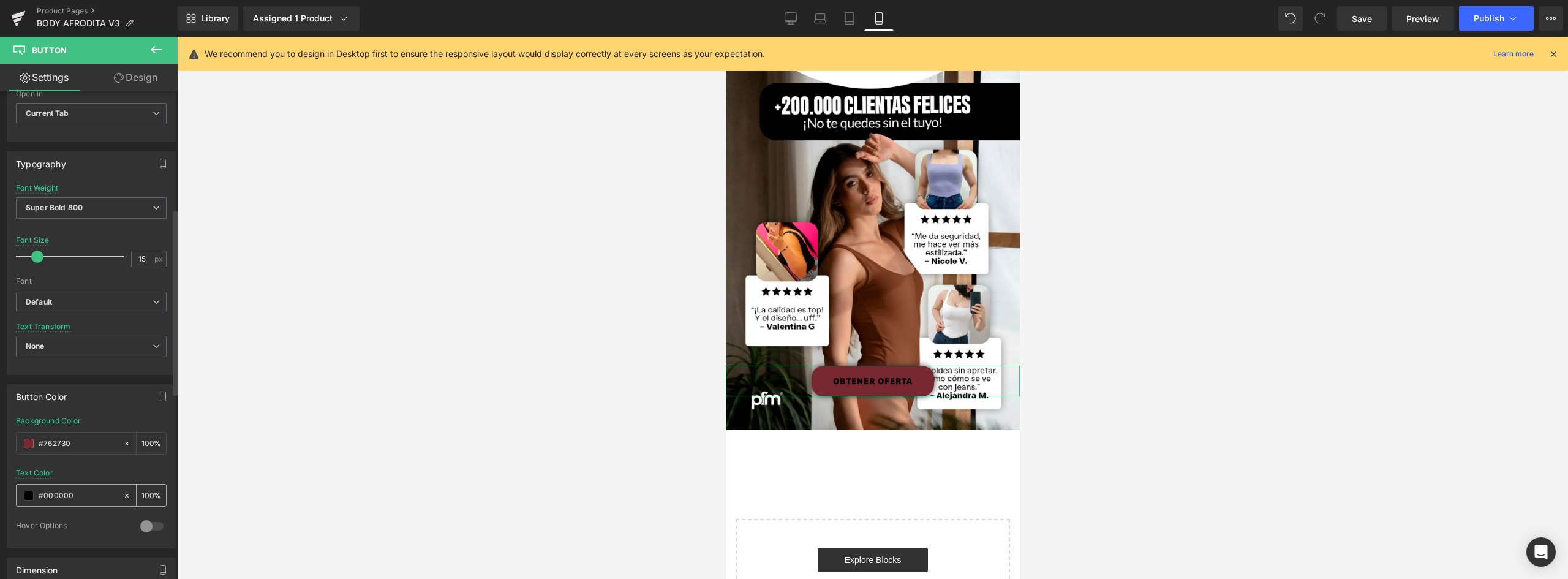
click at [29, 495] on span at bounding box center [29, 496] width 10 height 10
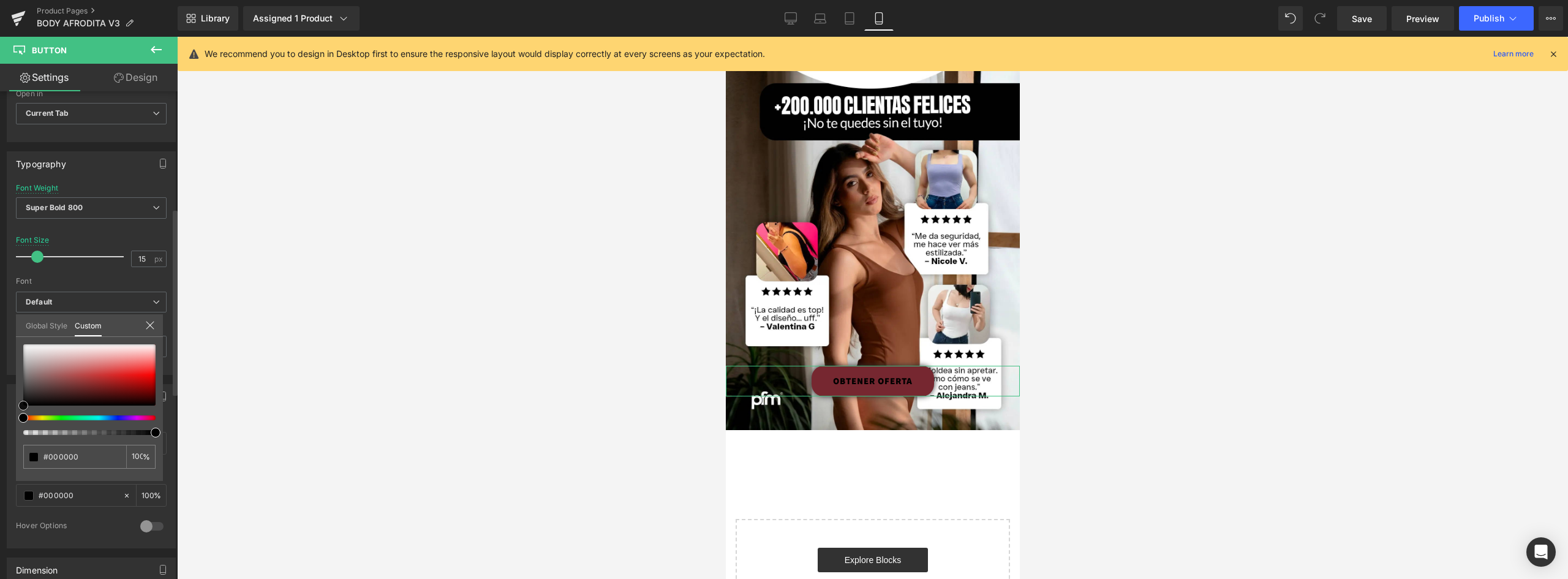
type input "#b18080"
type input "#c5aaaa"
type input "#ffffff"
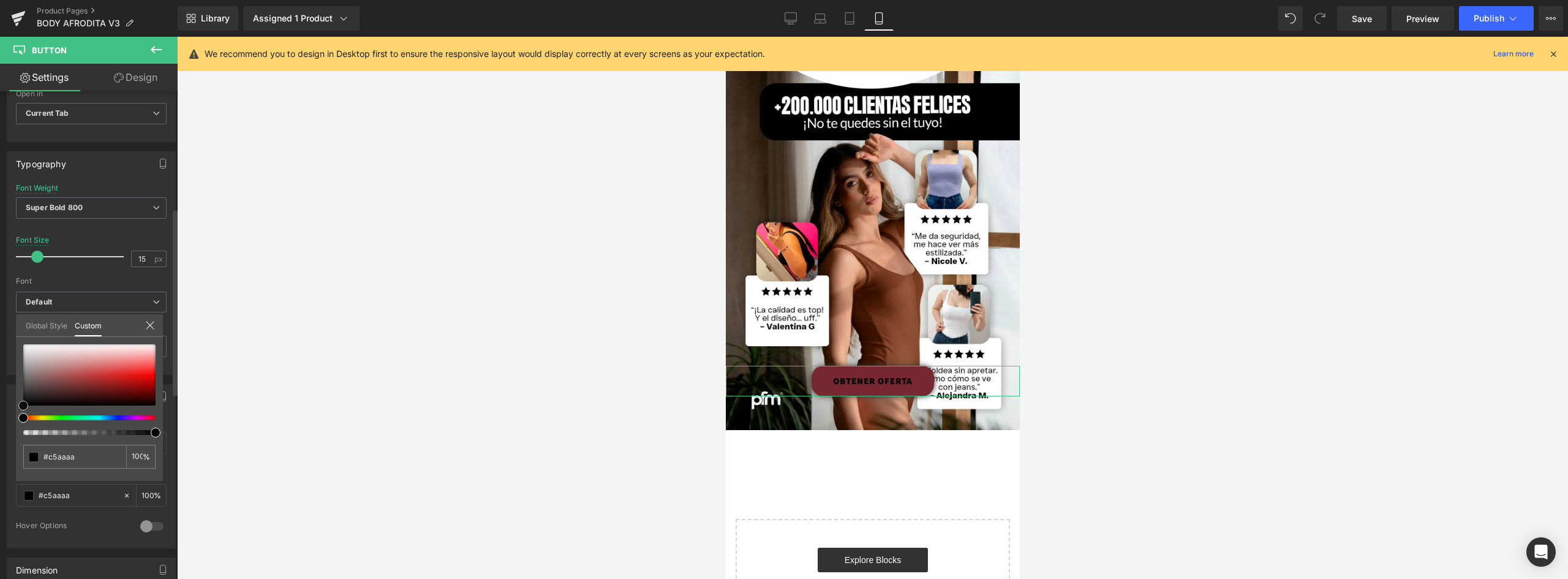
type input "#ffffff"
click at [6, 375] on div "Button Color rgba(118, 39, 48, 1) Background Color #762730 100 % rgba(255, 255,…" at bounding box center [91, 461] width 183 height 174
click at [416, 401] on div at bounding box center [872, 308] width 1390 height 543
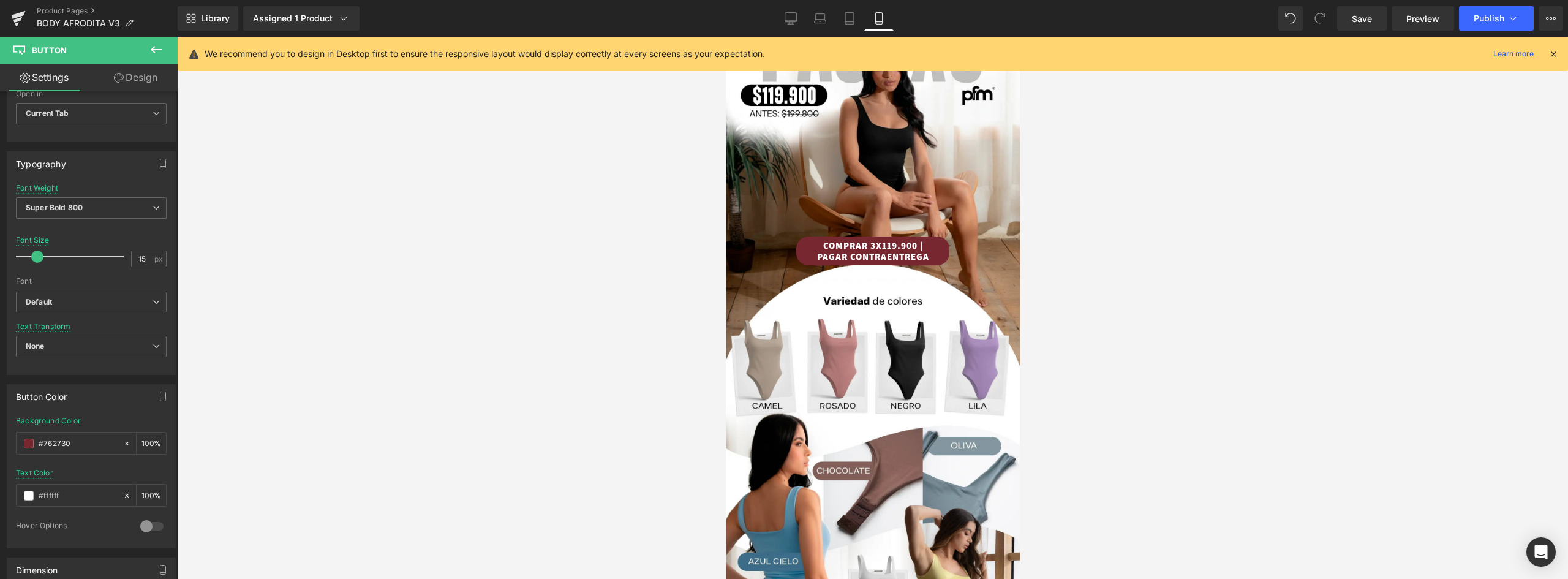
scroll to position [157, 0]
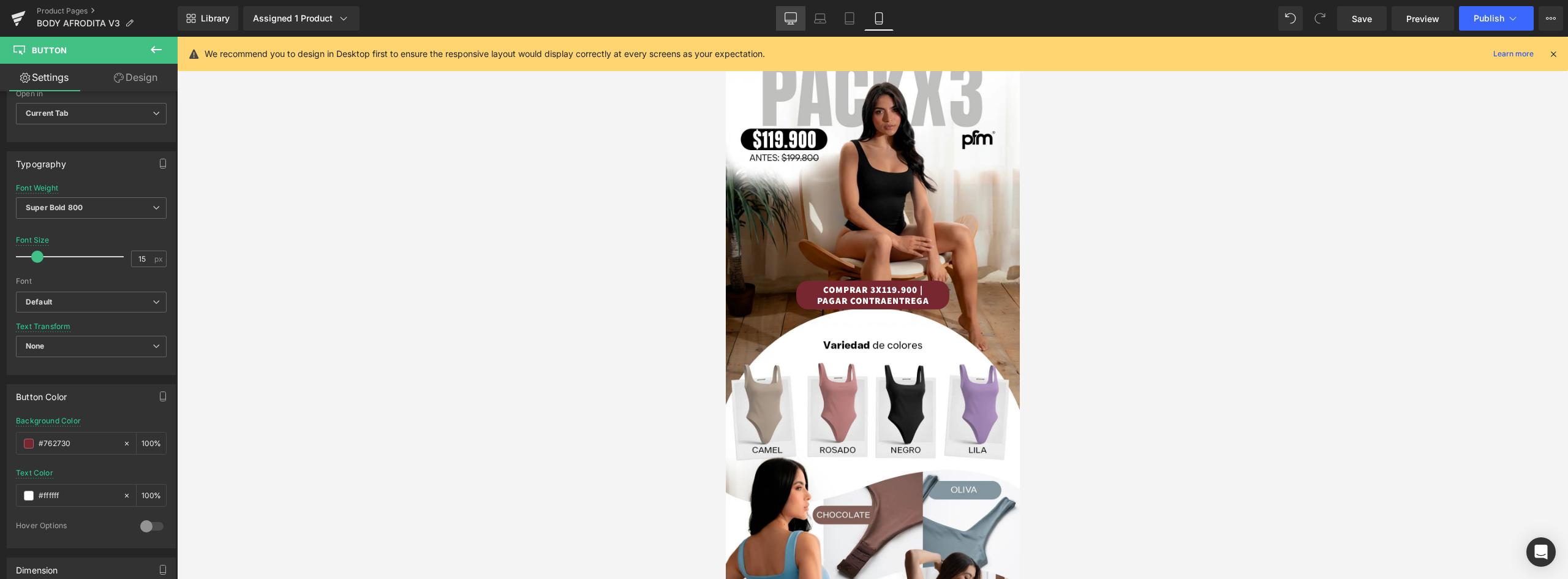
click at [788, 18] on icon at bounding box center [790, 18] width 12 height 12
type input "#e38c99"
type input "100"
type input "#000000"
type input "100"
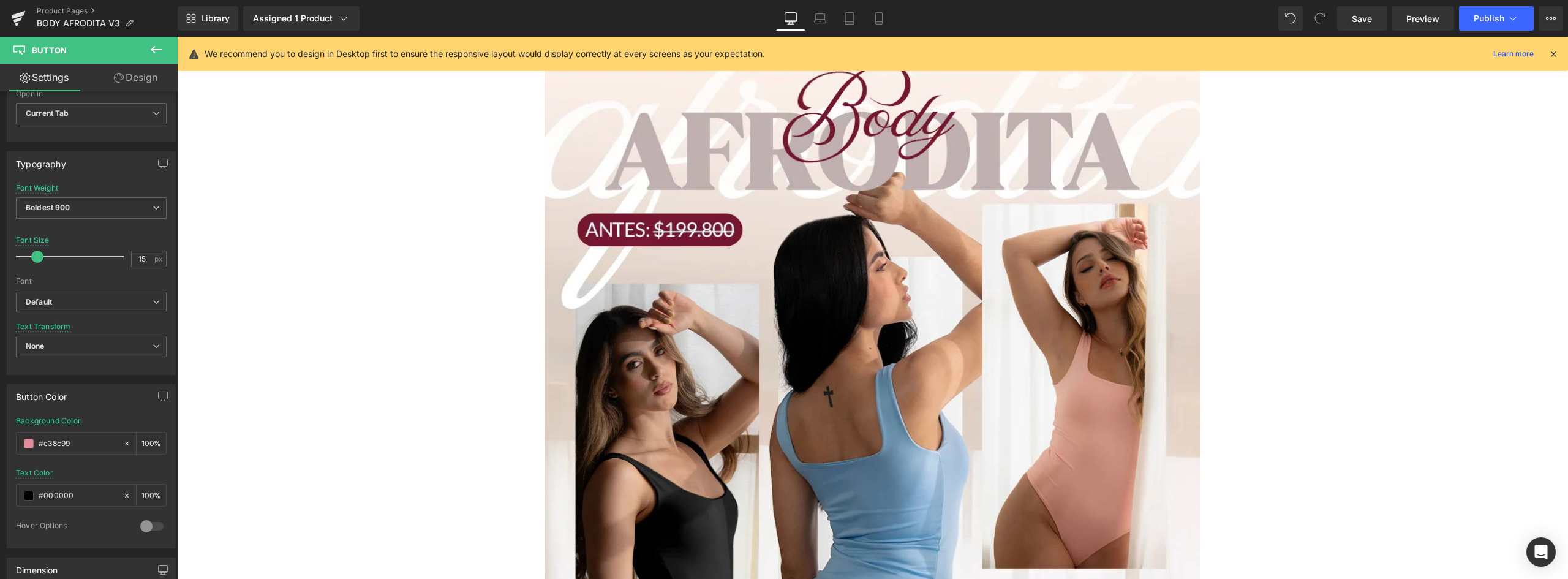
scroll to position [0, 0]
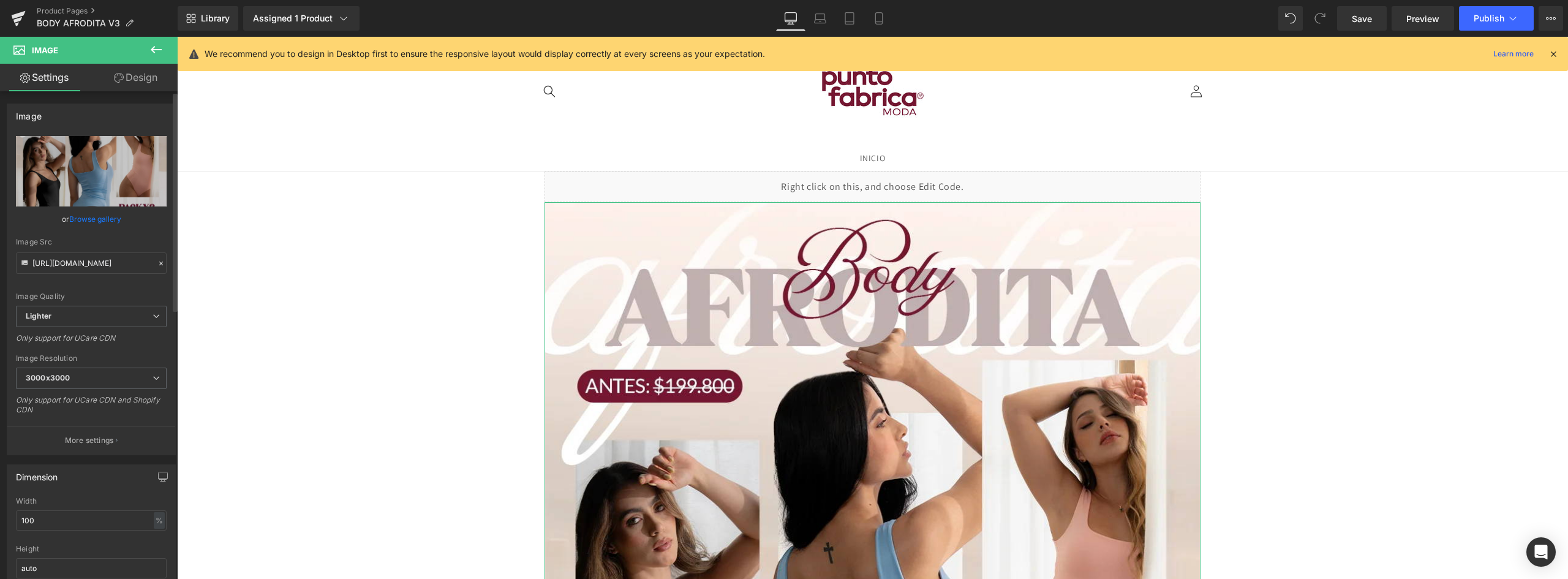
click at [102, 220] on link "Browse gallery" at bounding box center [95, 219] width 52 height 22
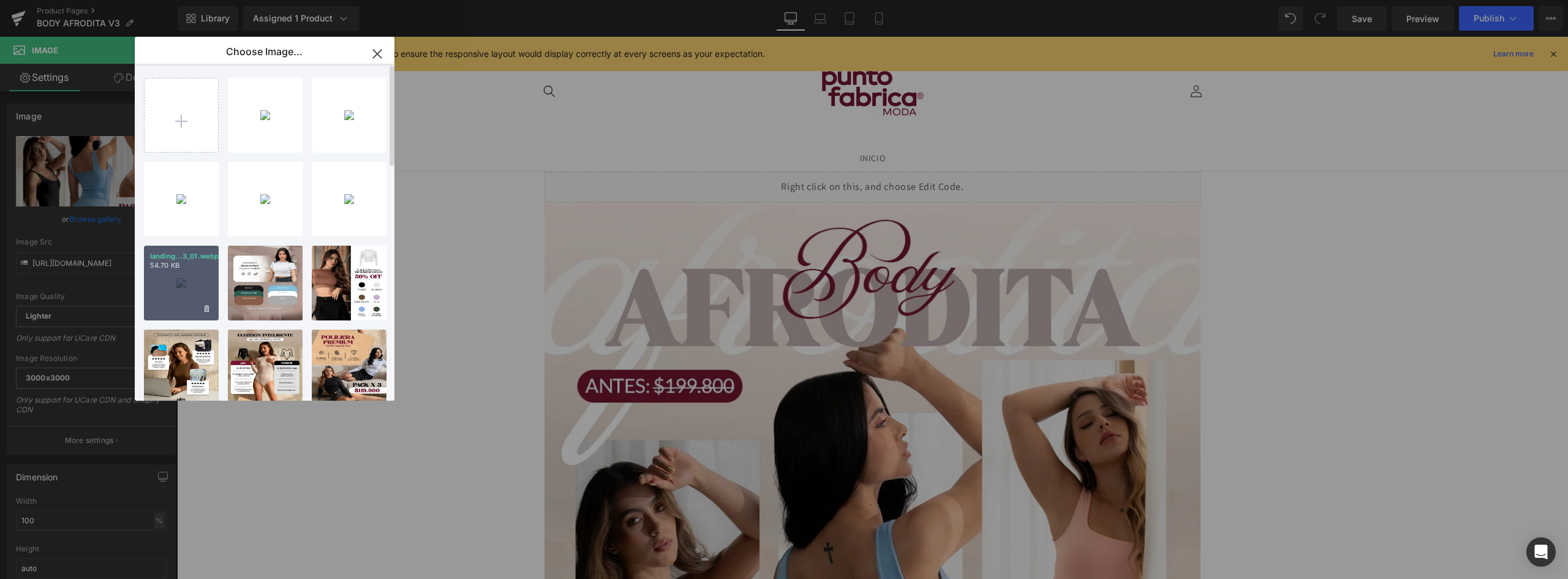
click at [193, 277] on div "landing...3_01.webp 54.70 KB" at bounding box center [181, 283] width 75 height 75
type input "https://ucarecdn.com/d23b0eb9-786d-4436-9529-60699d72ebfd/-/format/auto/-/previ…"
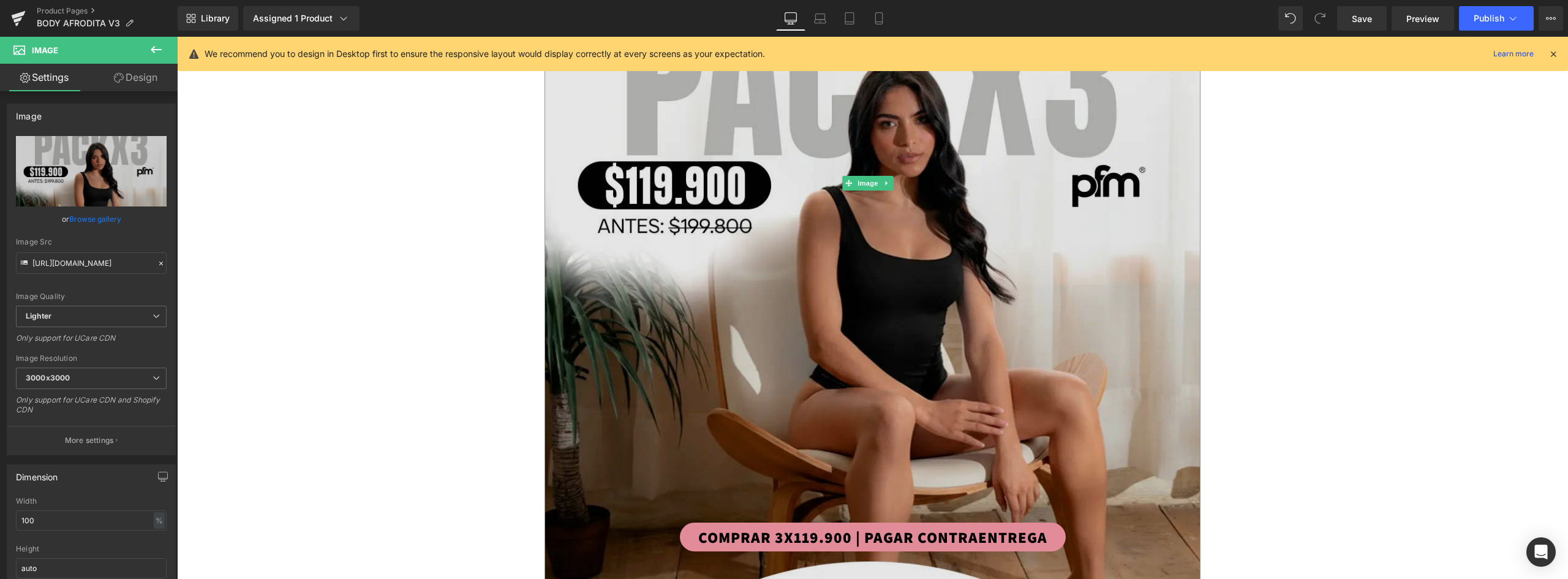
scroll to position [674, 0]
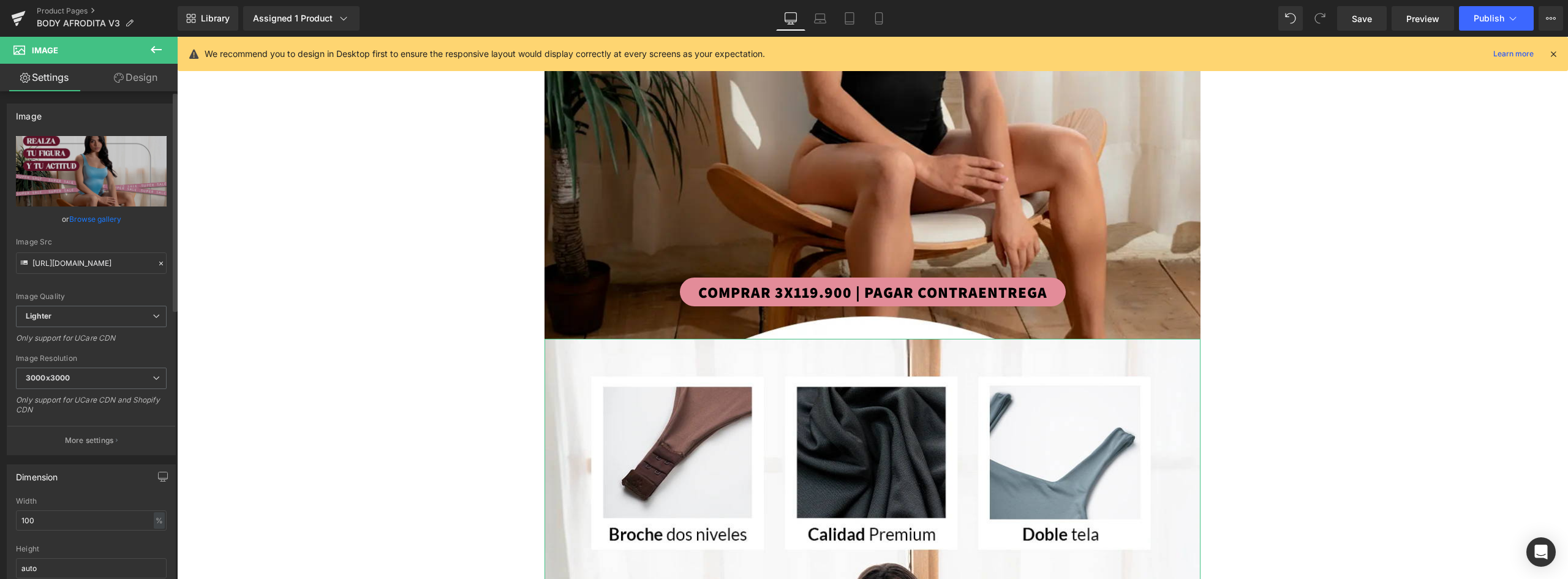
click at [103, 228] on link "Browse gallery" at bounding box center [95, 219] width 52 height 22
click at [102, 0] on div "You are previewing how the will restyle your page. You can not edit Elements in…" at bounding box center [784, 0] width 1568 height 0
click at [102, 221] on link "Browse gallery" at bounding box center [95, 219] width 52 height 22
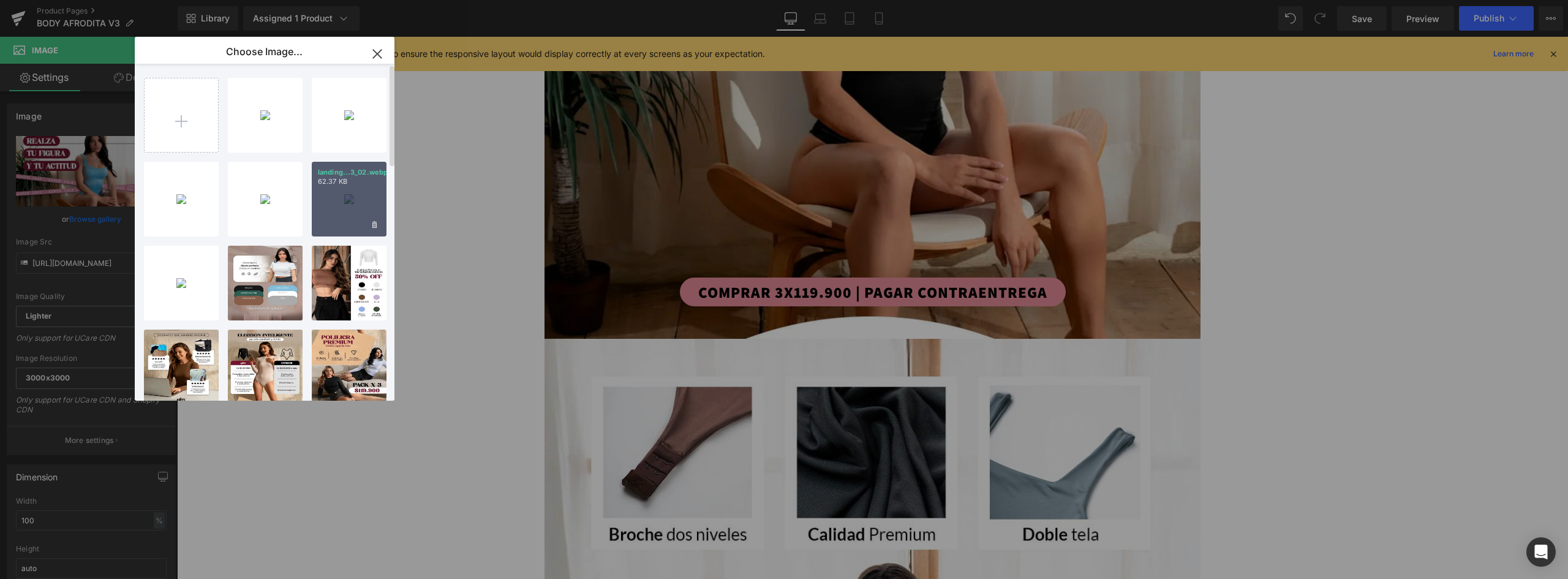
click at [346, 197] on div "landing...3_02.webp 62.37 KB" at bounding box center [349, 199] width 75 height 75
type input "https://ucarecdn.com/6e981a09-0c04-486a-bbf9-3e3f58f5badd/-/format/auto/-/previ…"
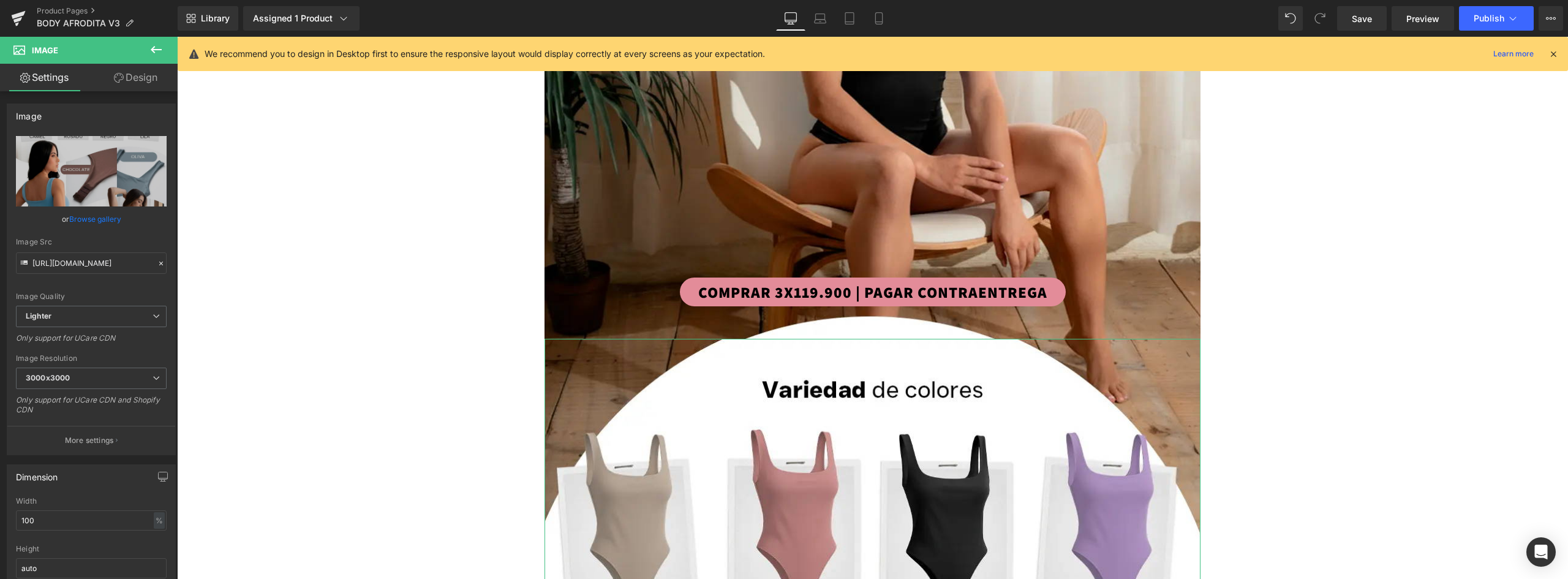
click at [132, 83] on link "Design" at bounding box center [136, 78] width 89 height 27
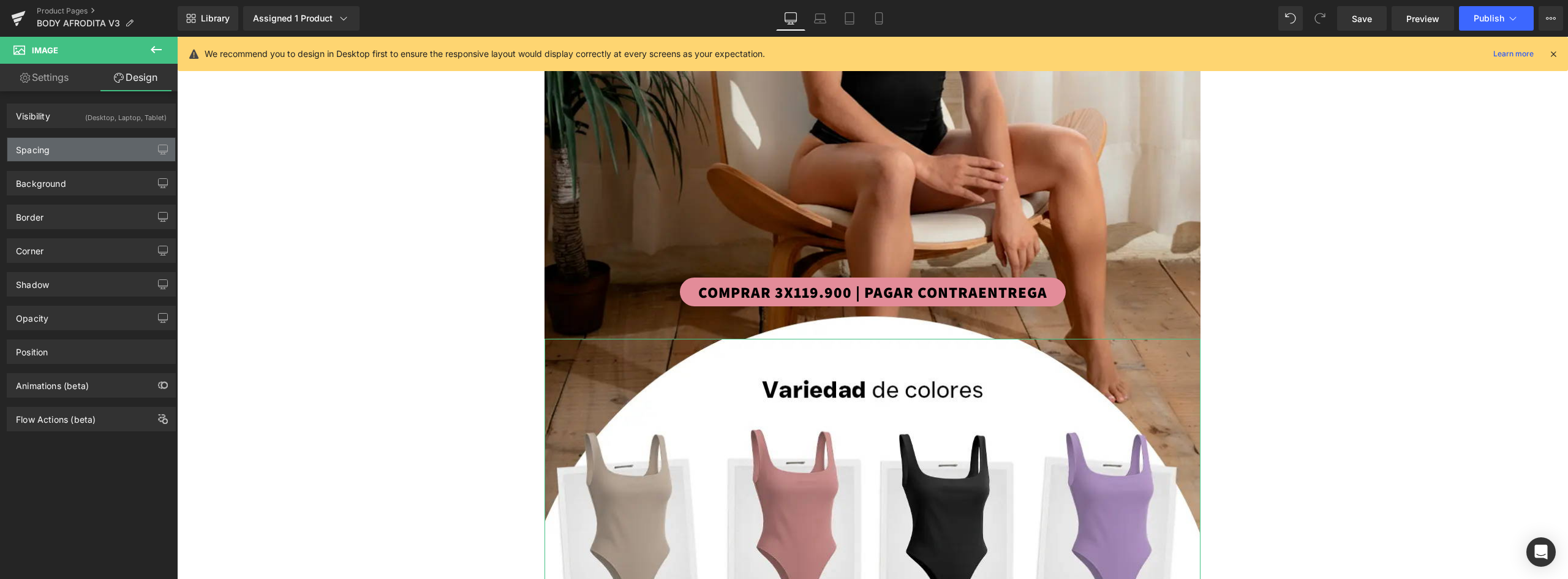
click at [65, 154] on div "Spacing" at bounding box center [91, 149] width 168 height 23
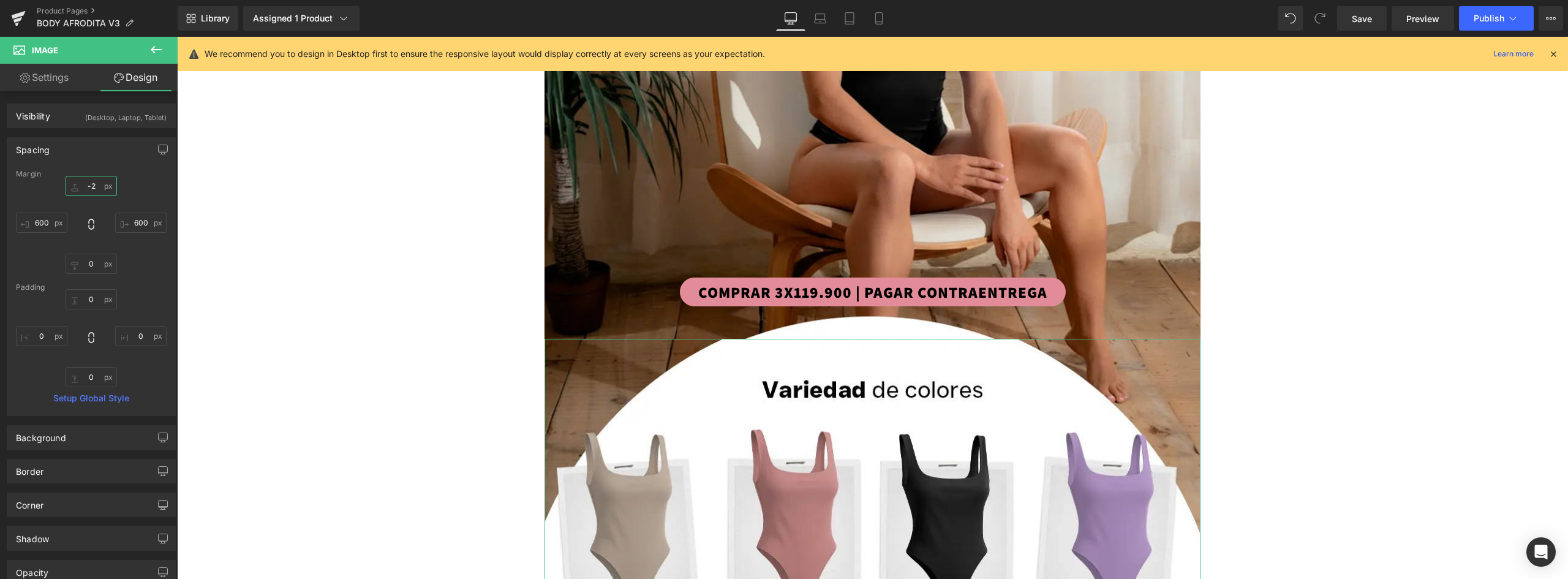
click at [94, 192] on input "-2" at bounding box center [91, 186] width 52 height 20
type input "-"
click at [1150, 278] on div "COMPRAR 3X119.900 | PAGAR CONTRAENTREGA" at bounding box center [872, 292] width 1390 height 29
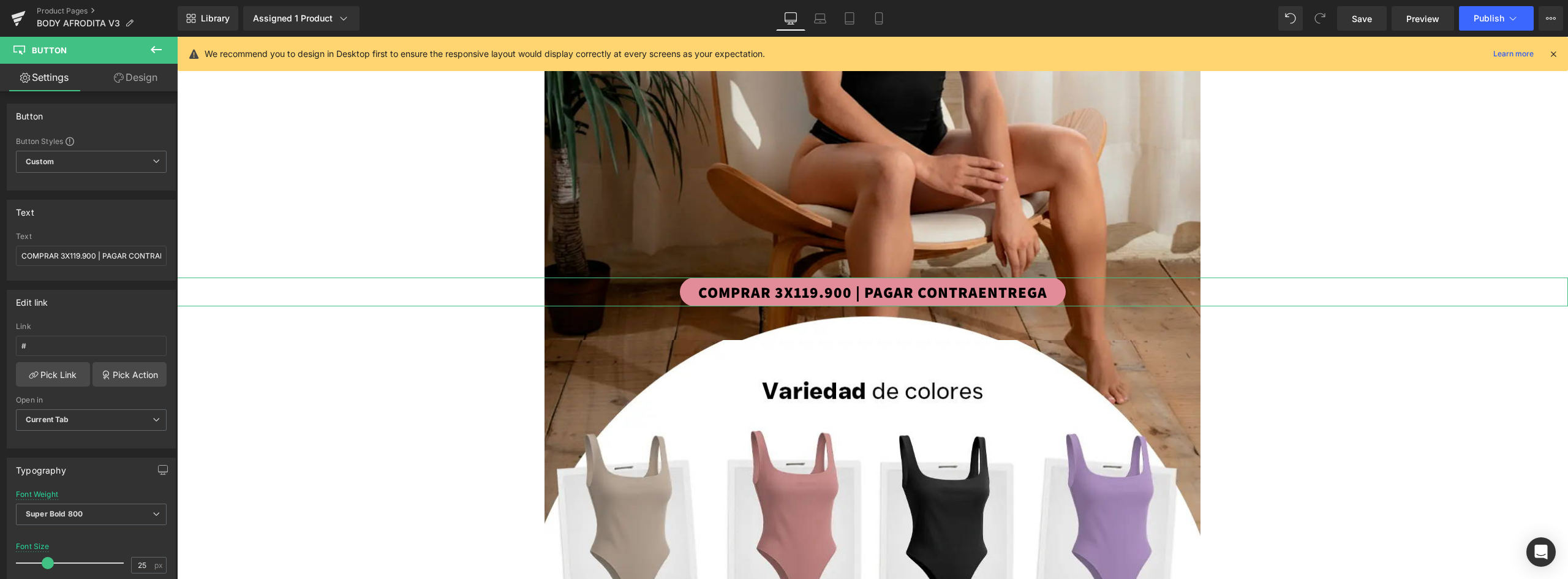
click at [141, 78] on link "Design" at bounding box center [136, 78] width 89 height 27
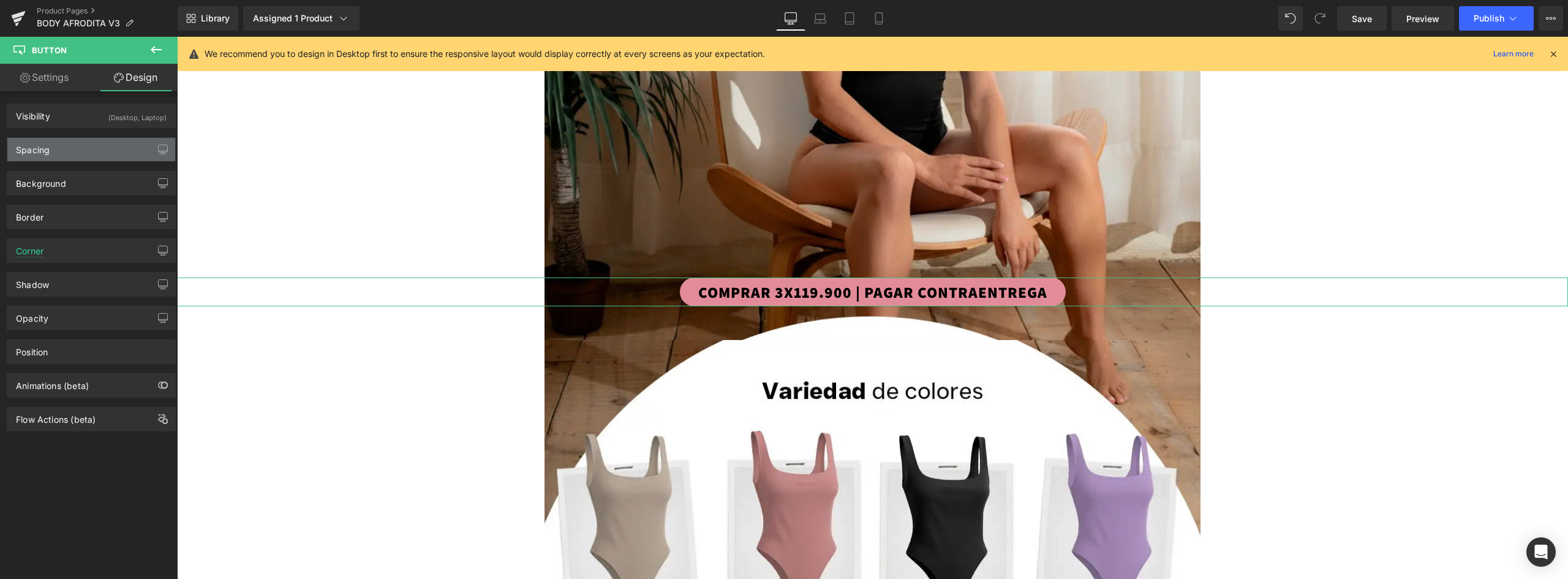
click at [62, 160] on div "Spacing" at bounding box center [91, 149] width 168 height 23
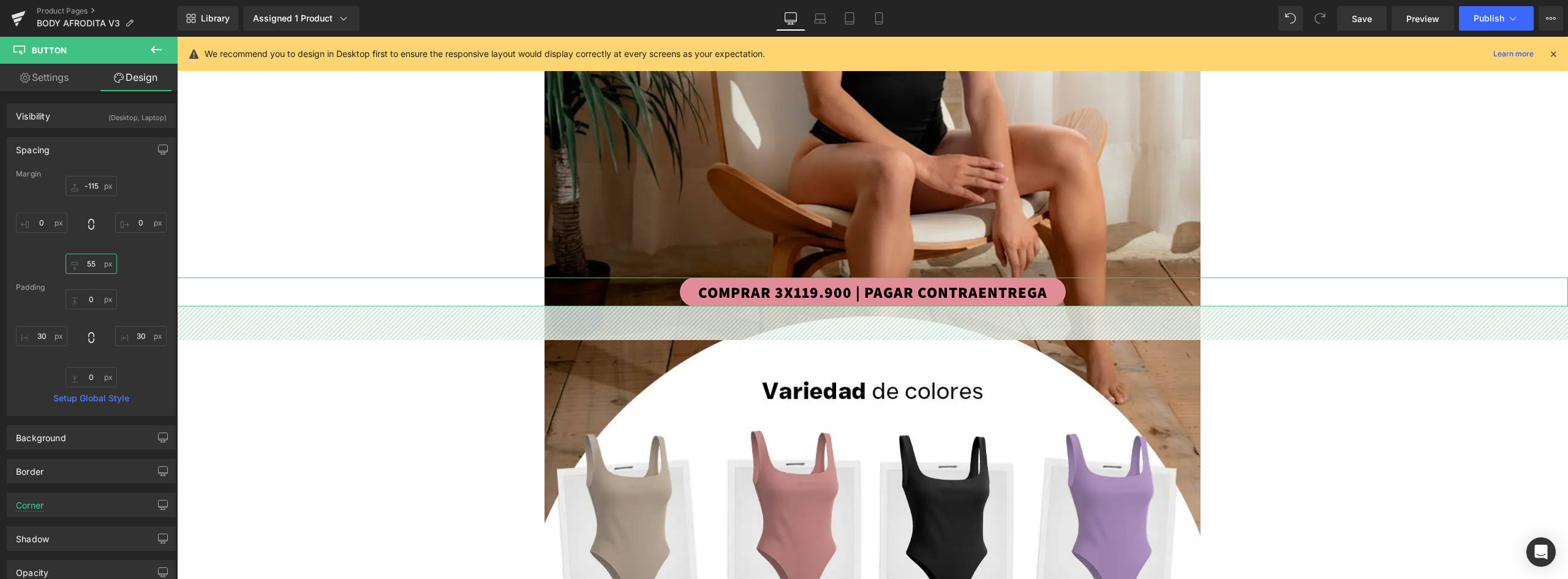
click at [90, 266] on input "55" at bounding box center [91, 263] width 52 height 20
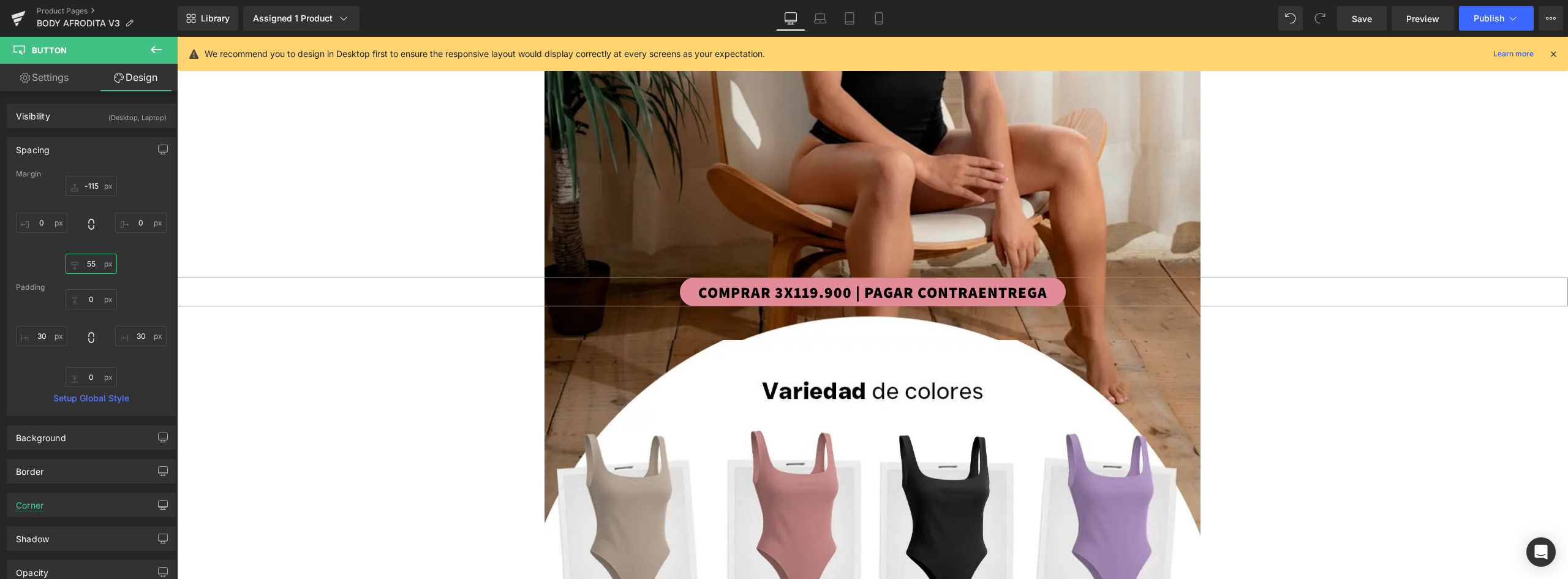
type input "5"
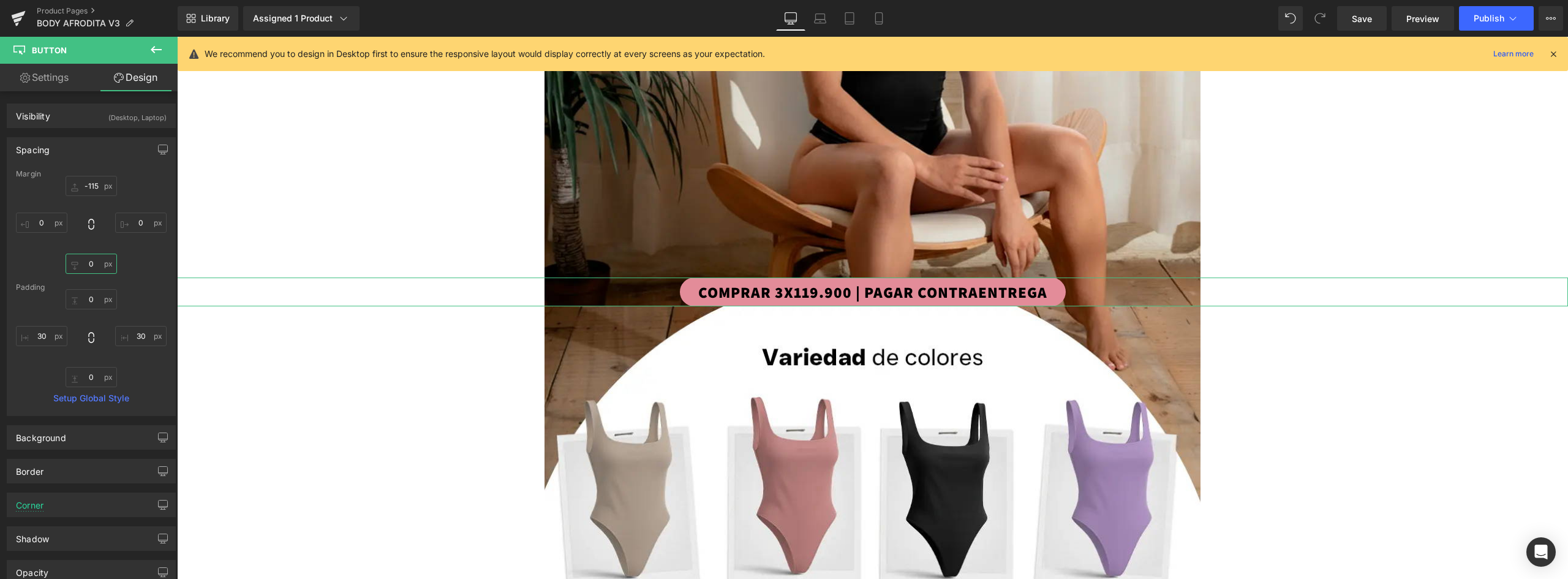
drag, startPoint x: 98, startPoint y: 266, endPoint x: 80, endPoint y: 262, distance: 18.4
click at [80, 262] on input "text" at bounding box center [91, 263] width 52 height 20
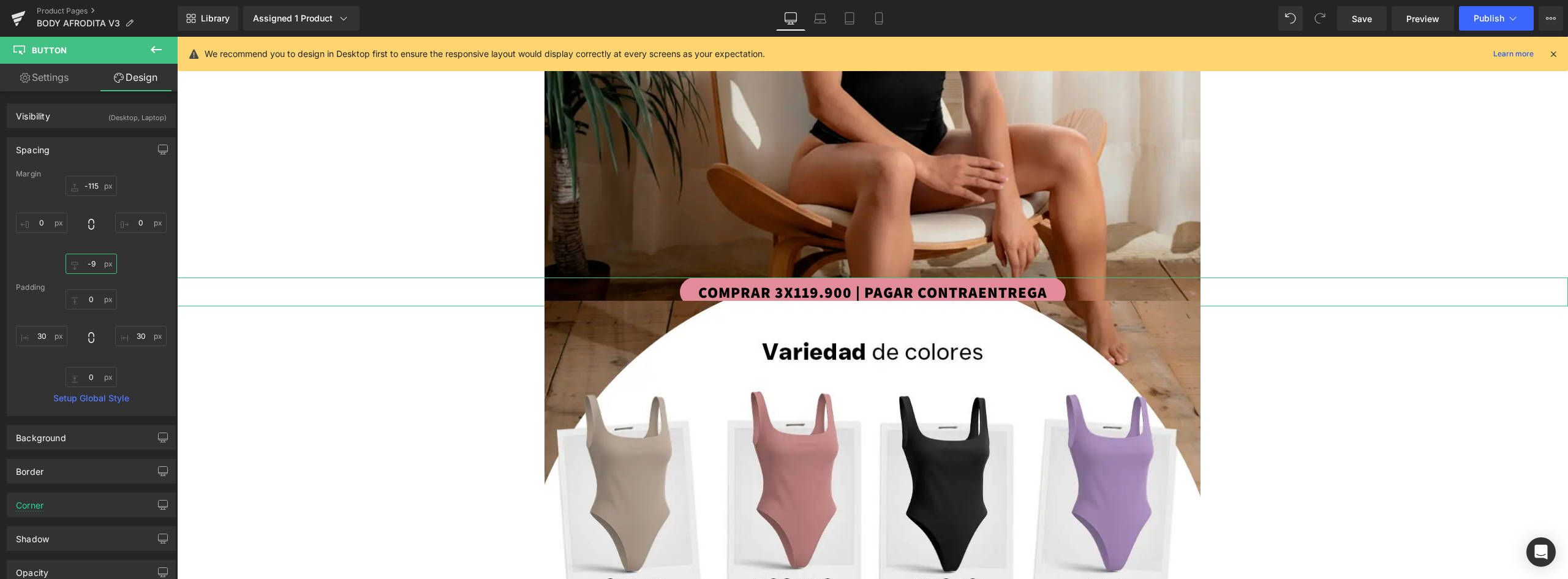
drag, startPoint x: 95, startPoint y: 258, endPoint x: 77, endPoint y: 259, distance: 18.0
click at [77, 259] on input "-9" at bounding box center [91, 263] width 52 height 20
type input "5"
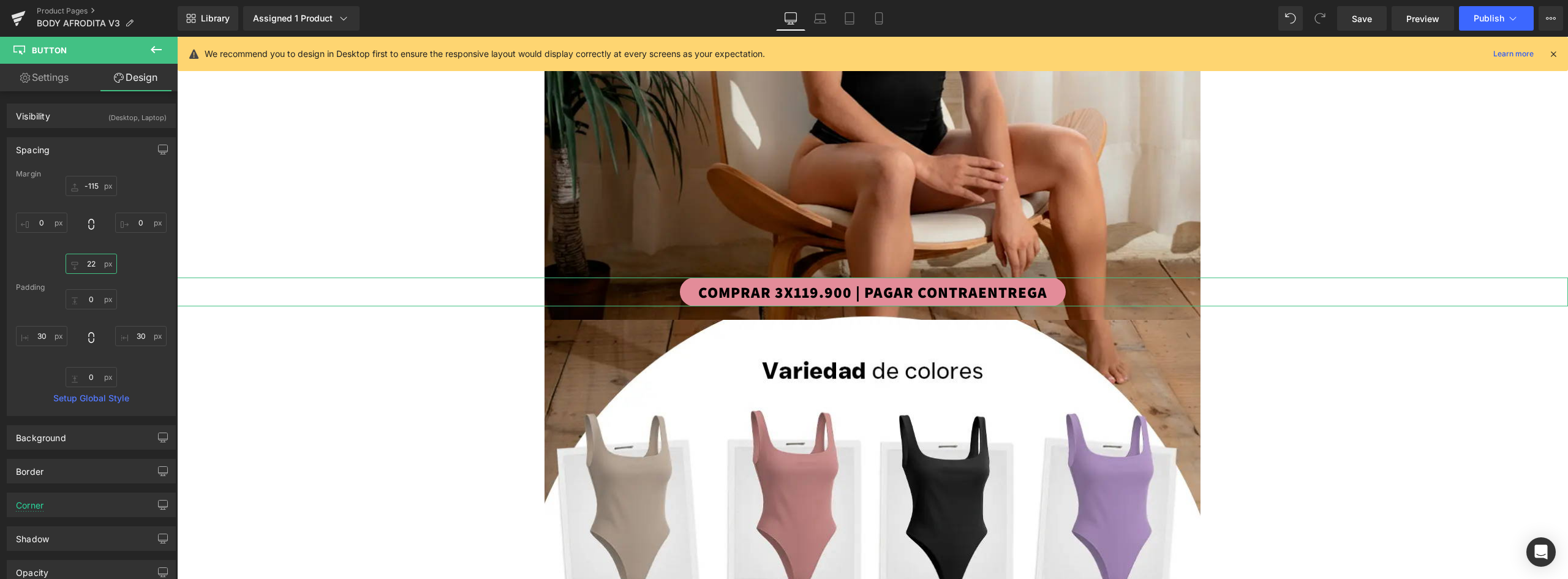
type input "2"
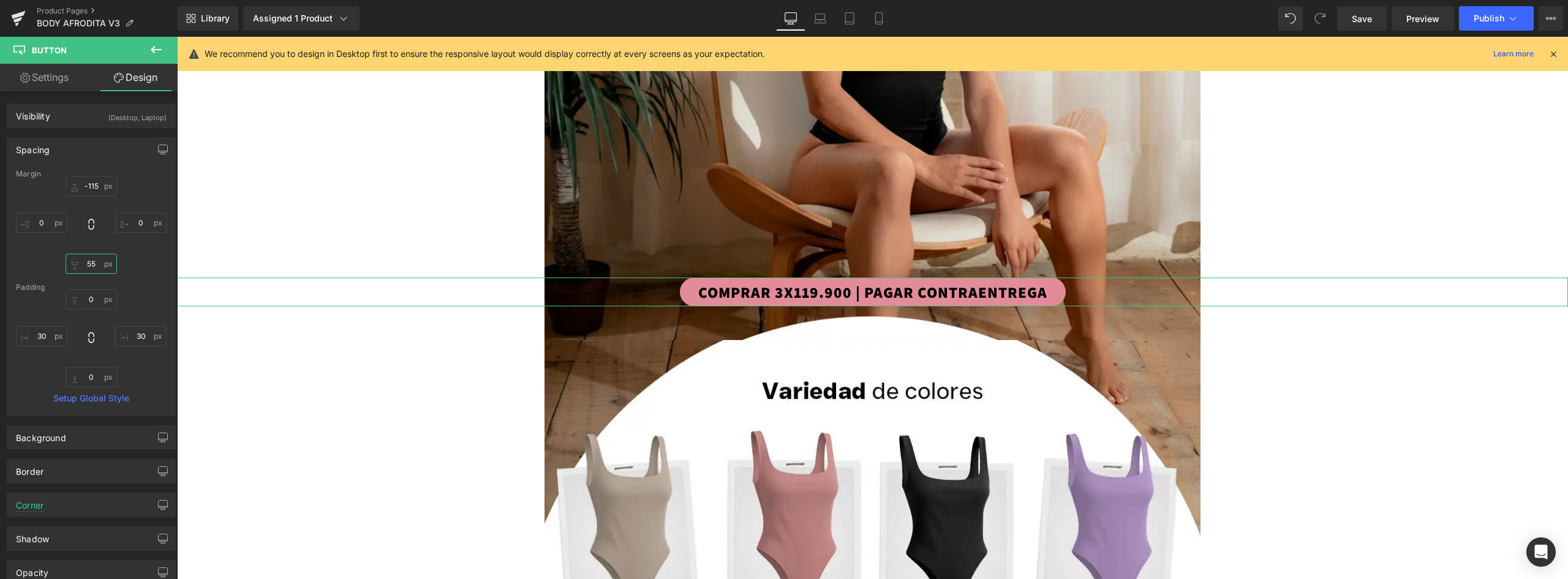
type input "5"
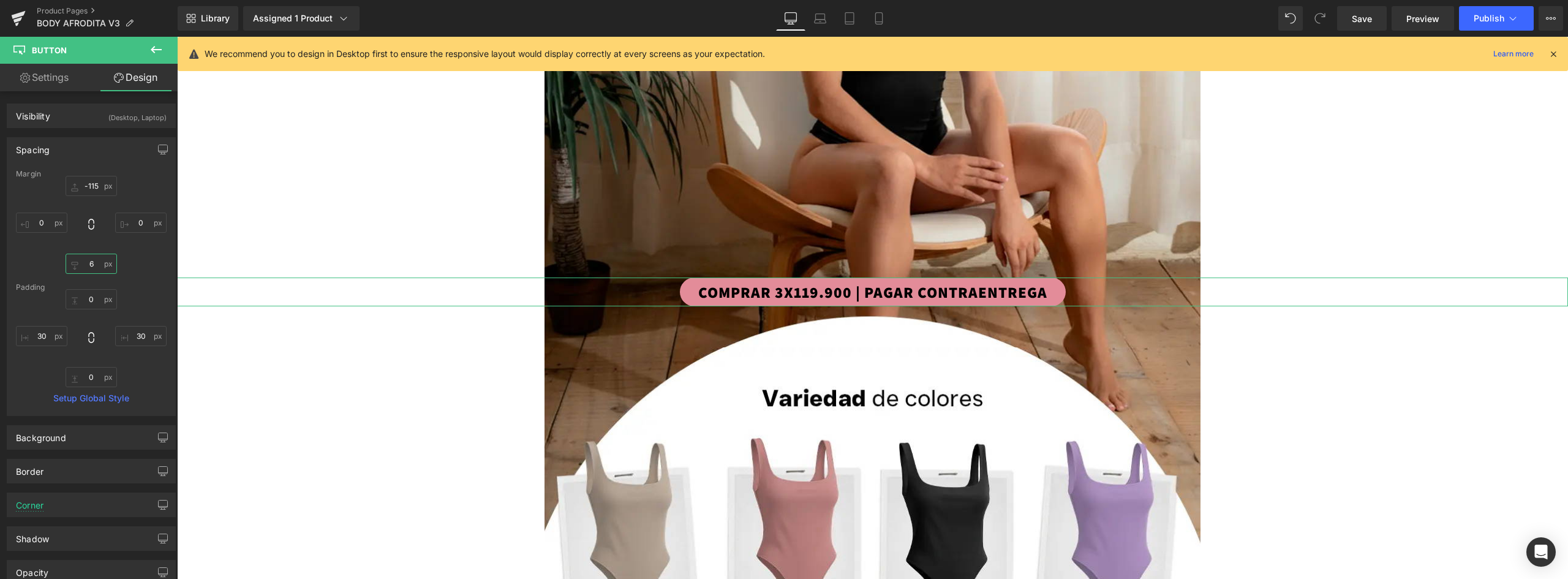
type input "68"
drag, startPoint x: 1044, startPoint y: 279, endPoint x: 927, endPoint y: 269, distance: 117.4
click at [1044, 279] on link "COMPRAR 3X119.900 | PAGAR CONTRAENTREGA" at bounding box center [872, 292] width 386 height 29
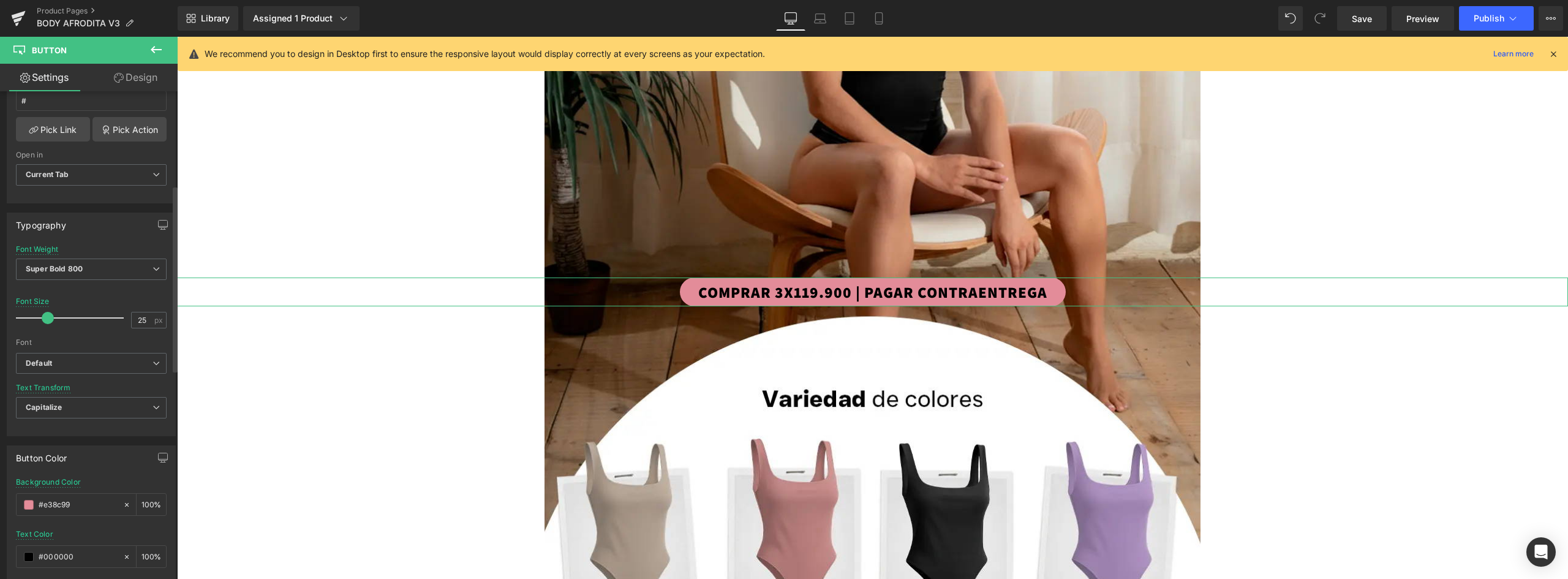
scroll to position [490, 0]
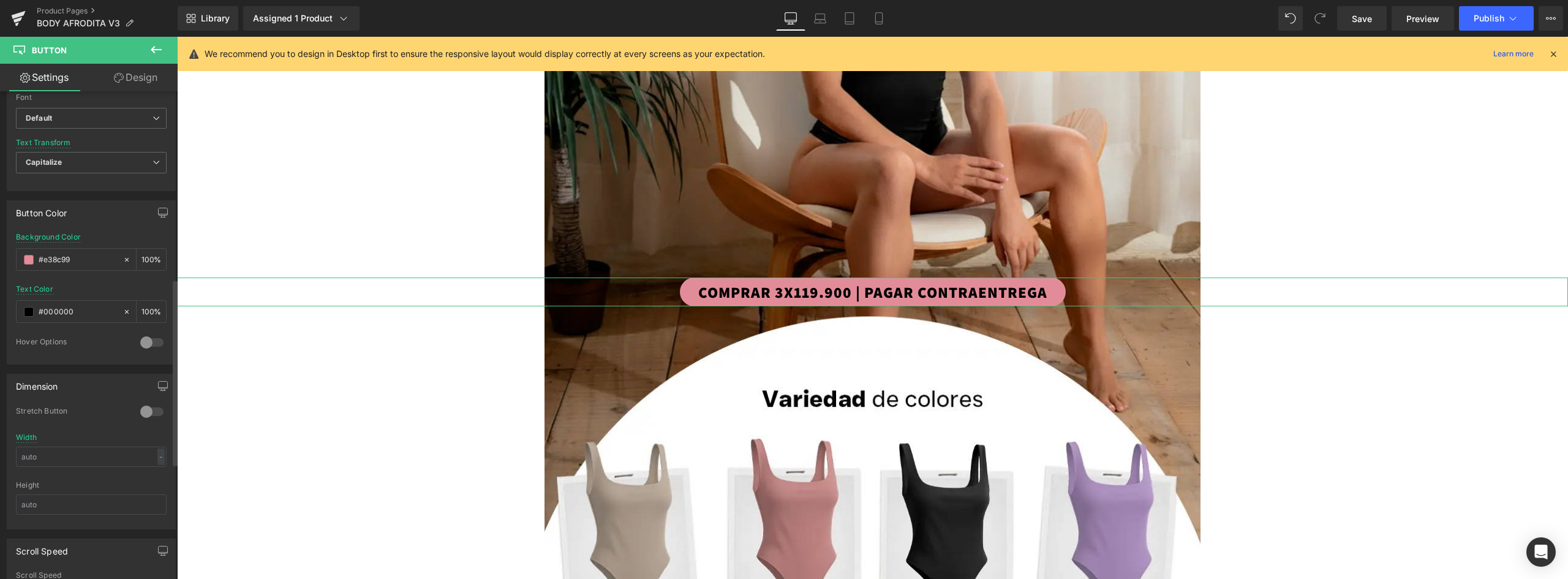
drag, startPoint x: 88, startPoint y: 255, endPoint x: 4, endPoint y: 254, distance: 84.0
click at [4, 254] on div "Button Color #e38c99 Background Color #e38c99 100 % rgba(0, 0, 0, 1) Text Color…" at bounding box center [91, 278] width 183 height 174
paste input "762730"
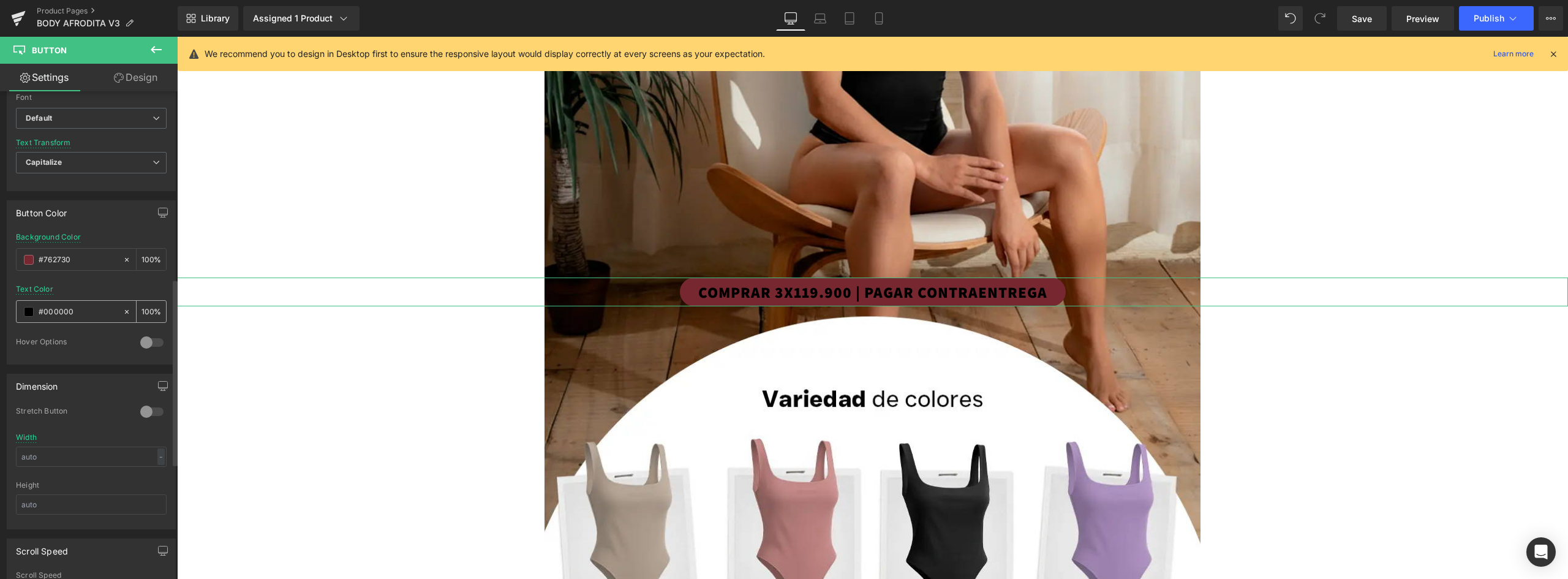
type input "#762730"
click at [38, 313] on div "#000000" at bounding box center [69, 312] width 106 height 22
click at [31, 312] on span at bounding box center [29, 312] width 10 height 10
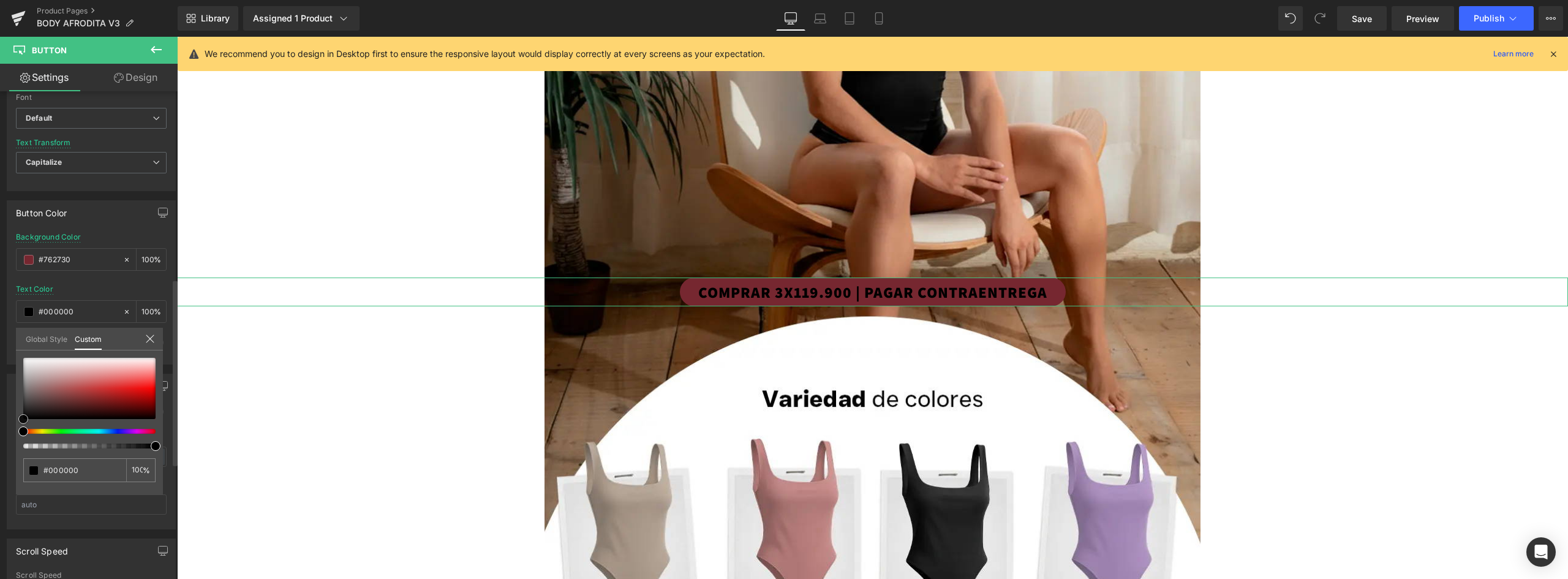
type input "#531c1c"
type input "#9d4848"
type input "#d5cccc"
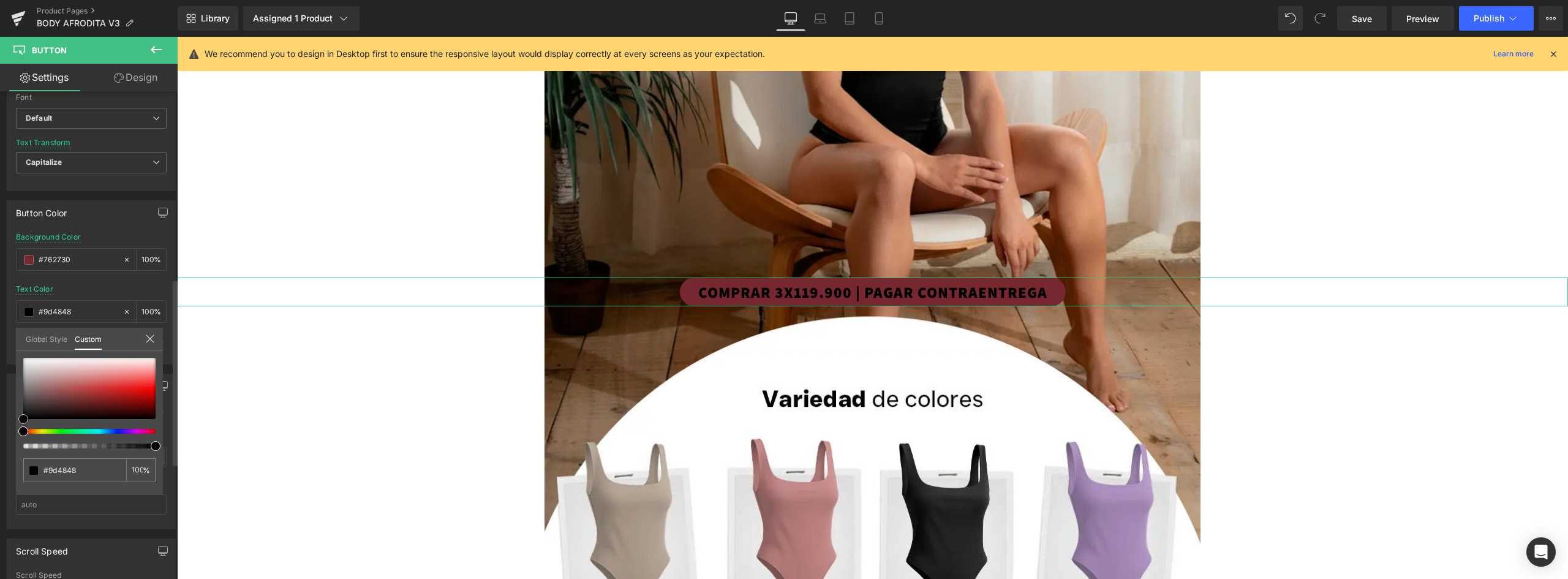
type input "#d5cccc"
type input "#ffffff"
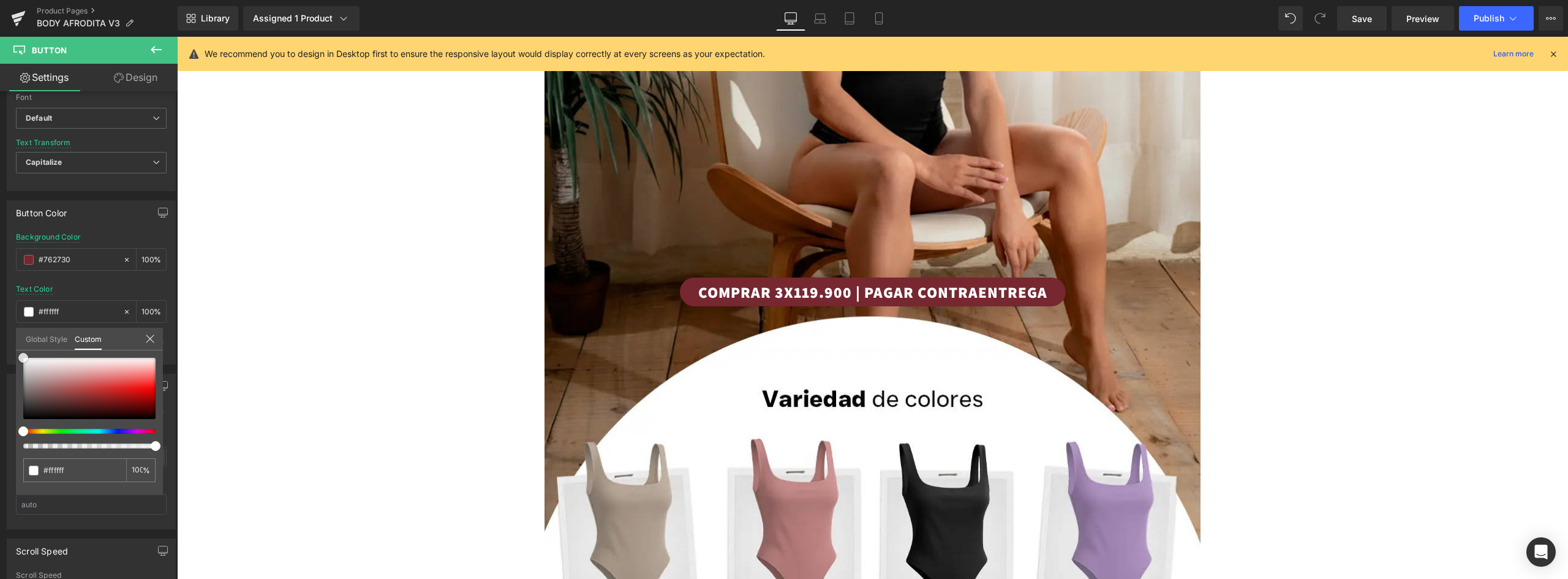
drag, startPoint x: 7, startPoint y: 355, endPoint x: -14, endPoint y: 342, distance: 24.7
click at [0, 342] on html "You are previewing how the will restyle your page. You can not edit Elements in…" at bounding box center [784, 289] width 1568 height 579
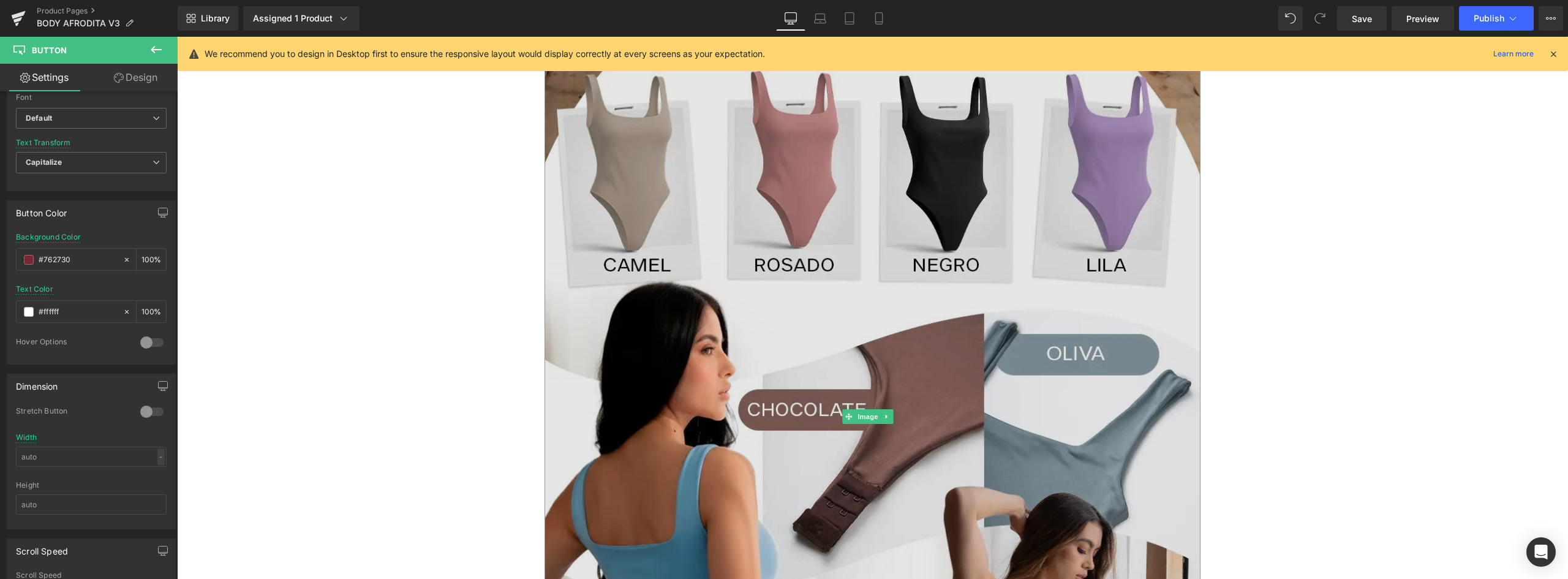
scroll to position [1164, 0]
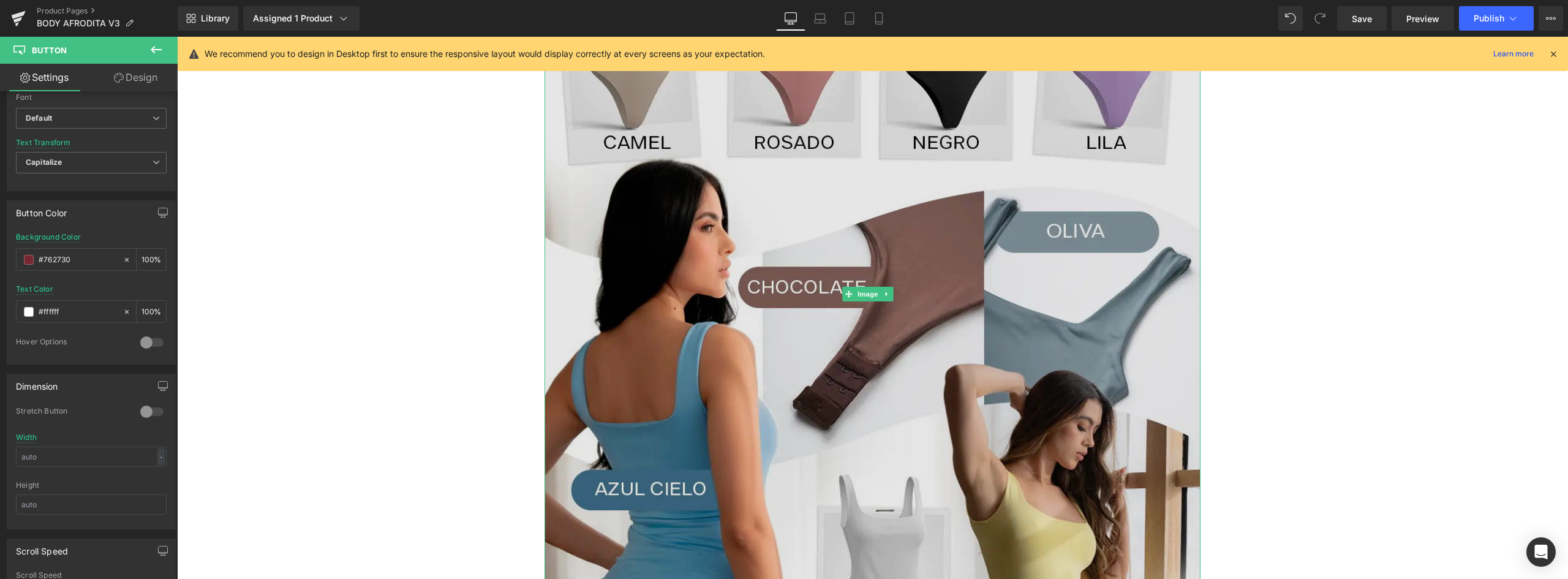
click at [798, 306] on img at bounding box center [872, 294] width 656 height 873
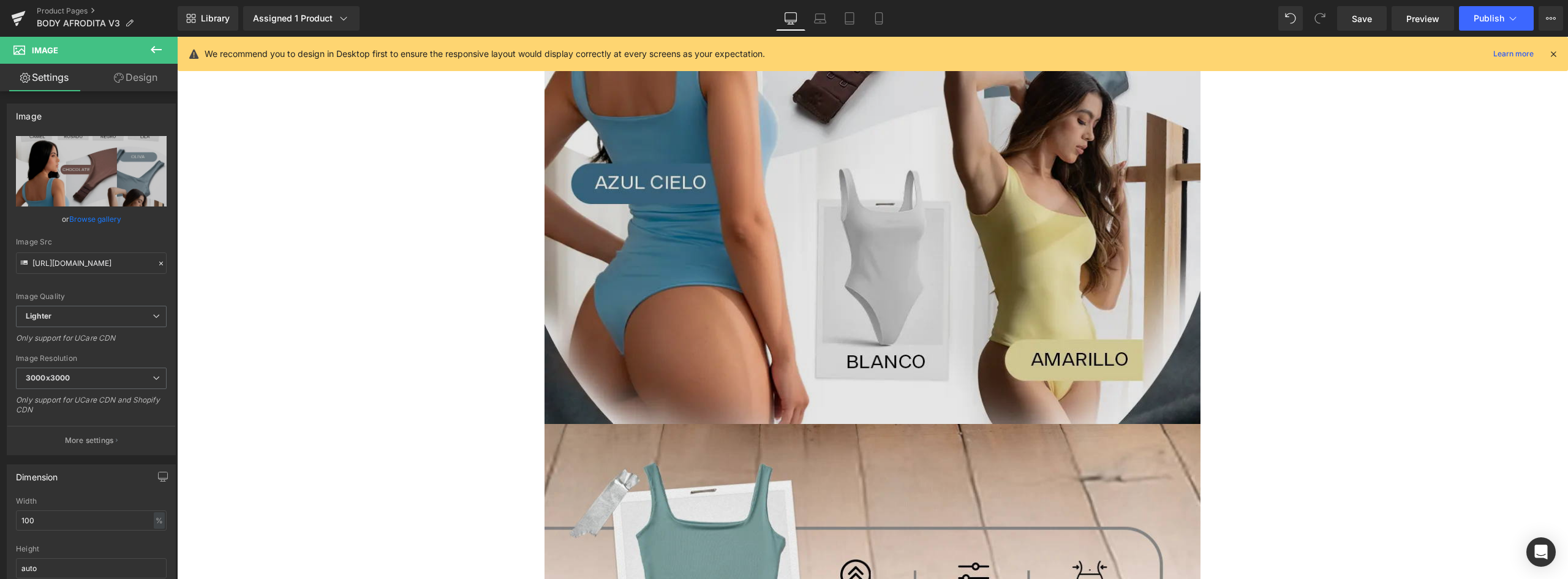
scroll to position [1655, 0]
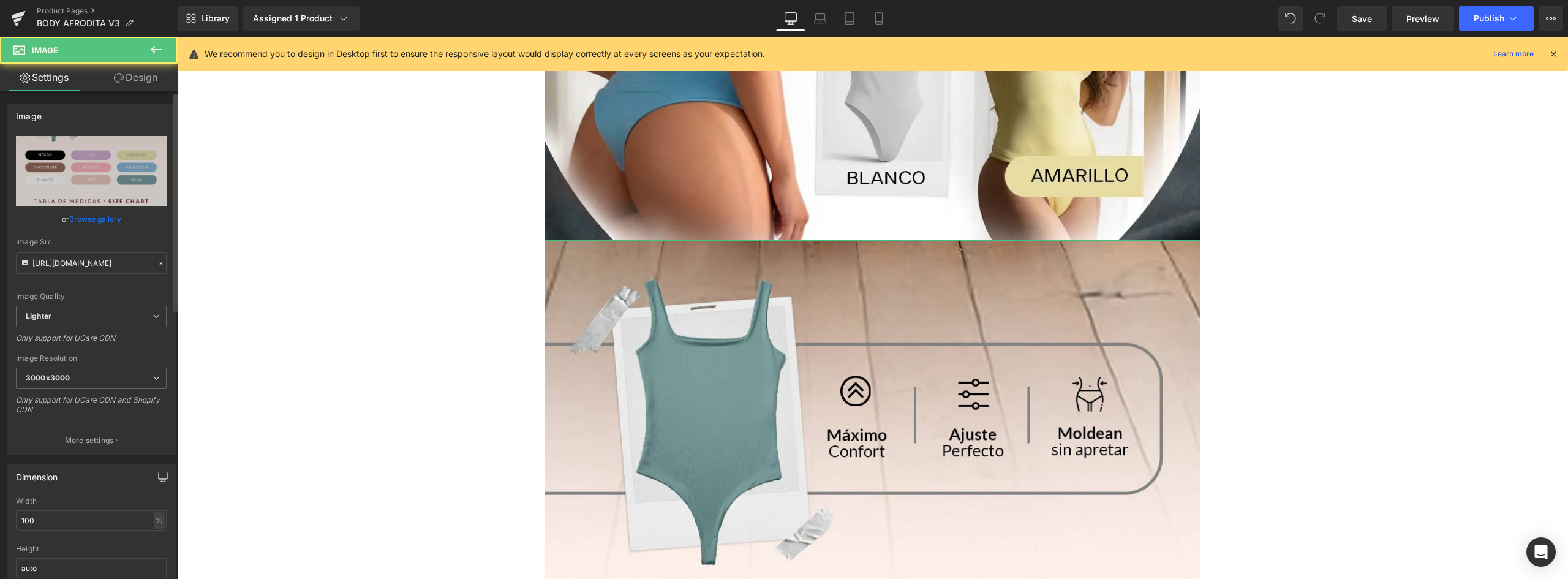
click at [94, 215] on link "Browse gallery" at bounding box center [95, 219] width 52 height 22
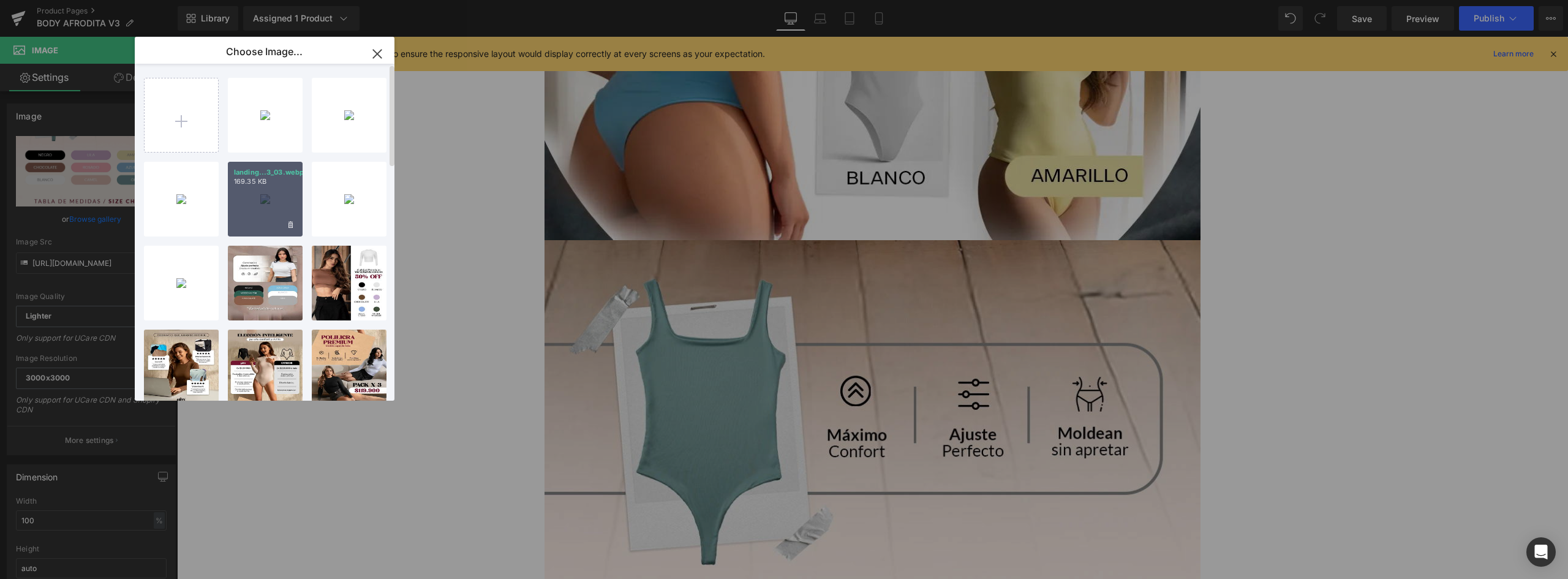
click at [263, 199] on div "landing...3_03.webp 169.35 KB" at bounding box center [265, 199] width 75 height 75
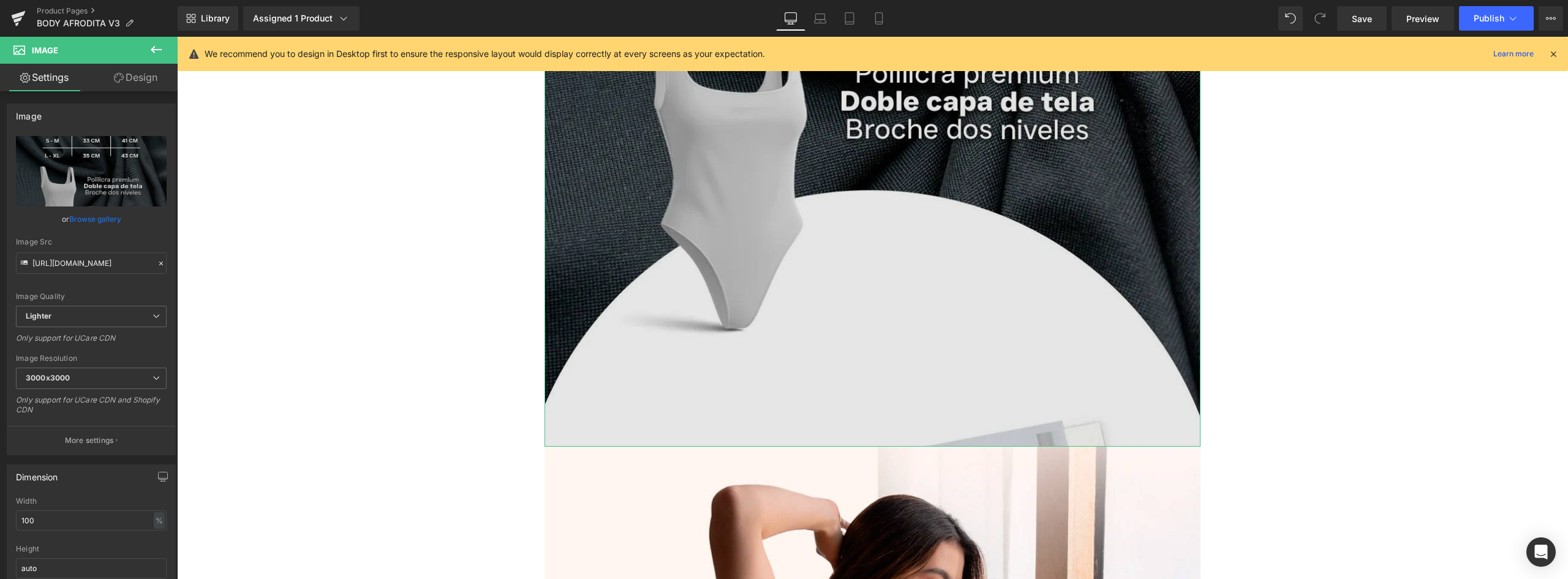
scroll to position [2512, 0]
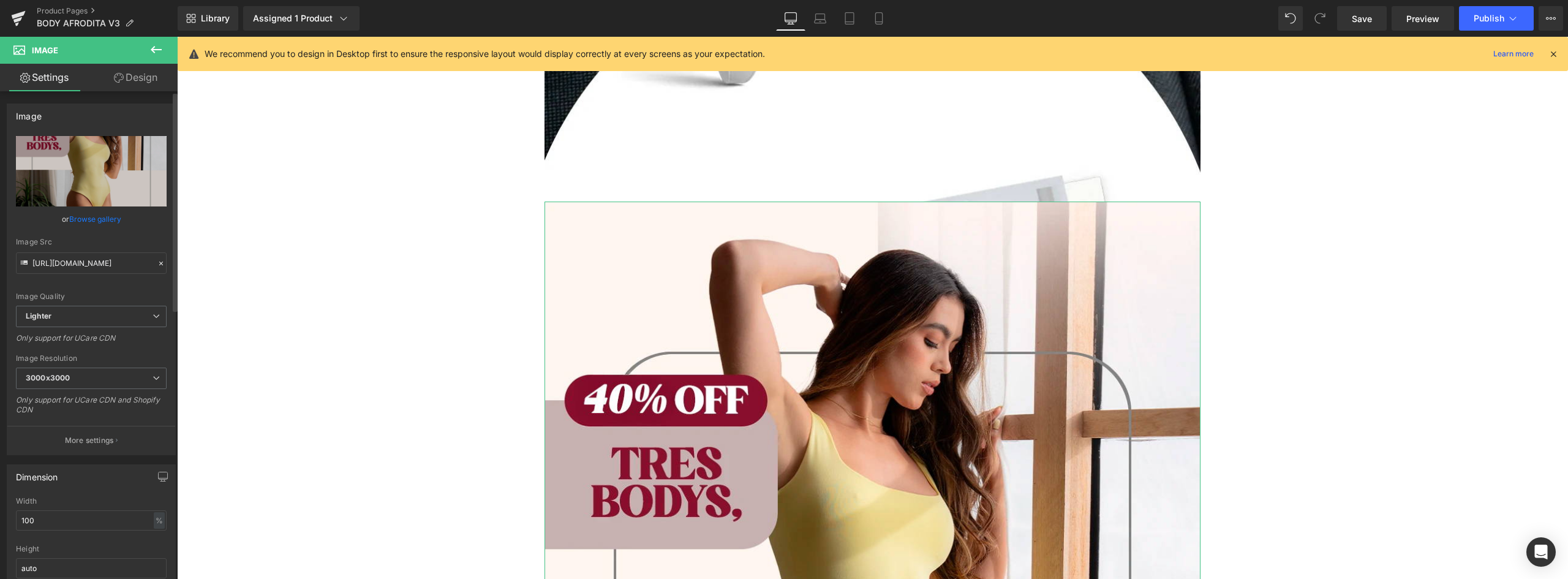
click at [98, 217] on link "Browse gallery" at bounding box center [95, 219] width 52 height 22
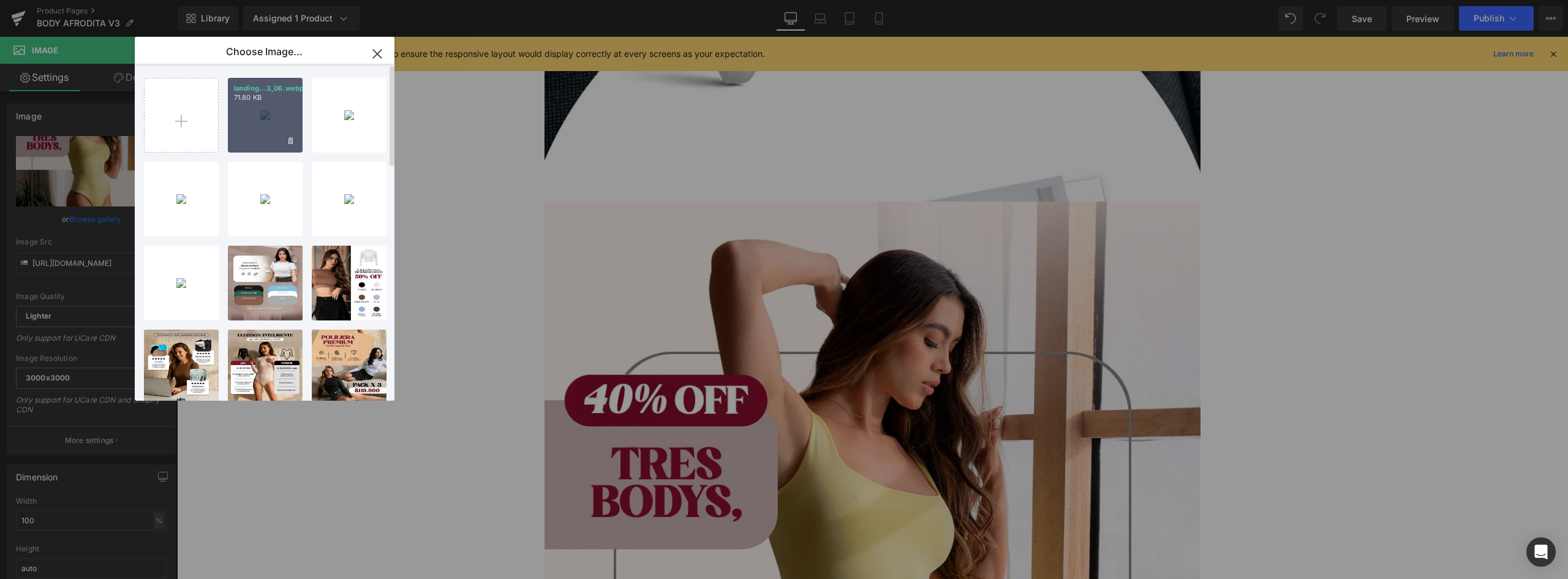
click at [270, 115] on div "landing...3_06.webp 71.80 KB" at bounding box center [265, 115] width 75 height 75
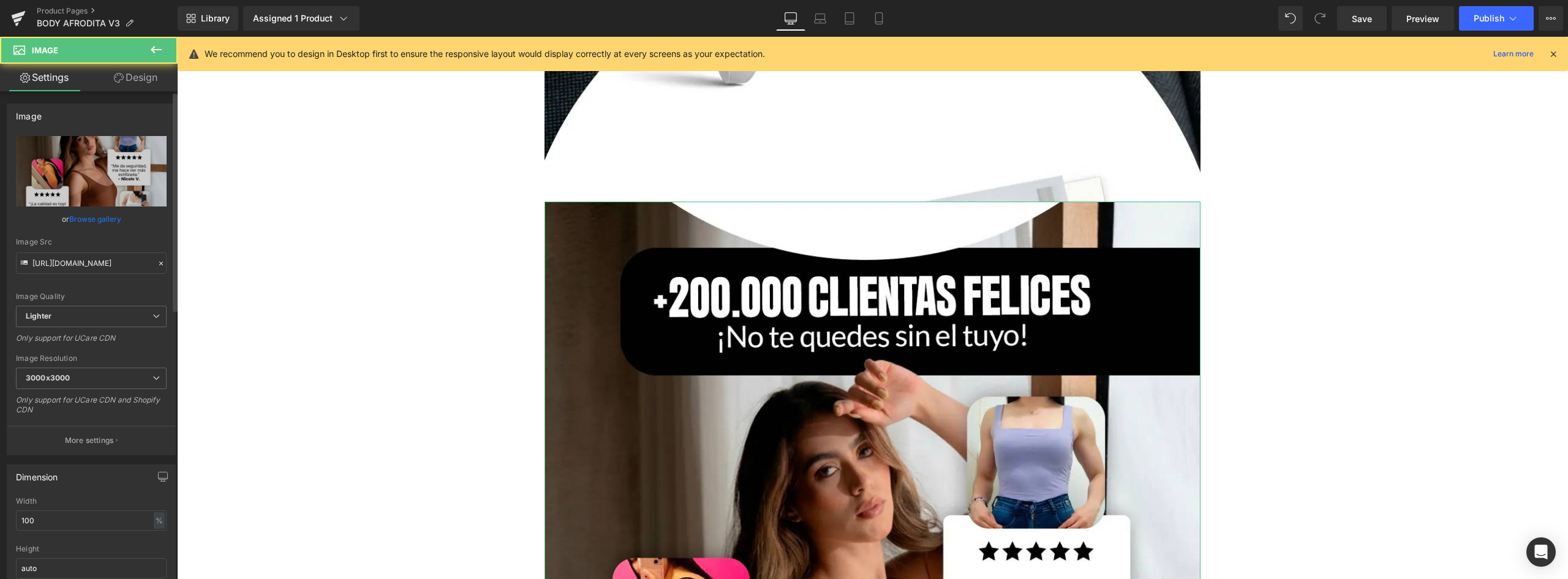
click at [89, 213] on link "Browse gallery" at bounding box center [95, 219] width 52 height 22
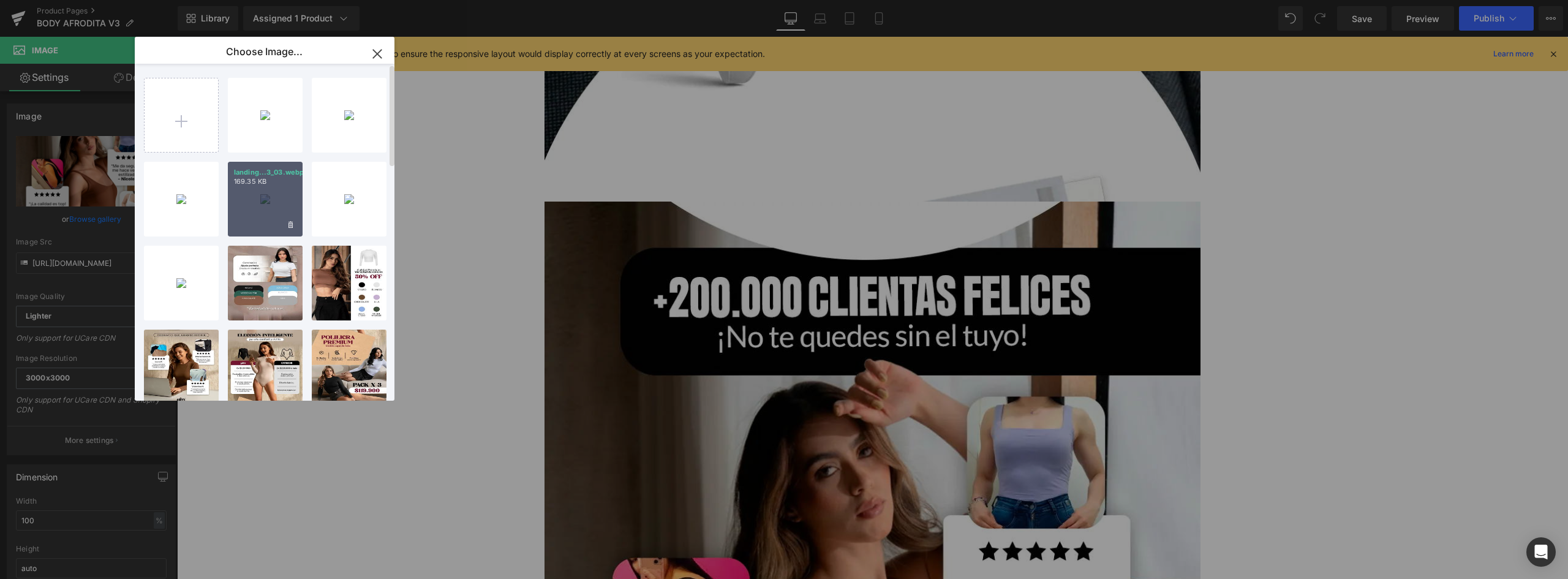
click at [262, 197] on div "landing...3_03.webp 169.35 KB" at bounding box center [265, 199] width 75 height 75
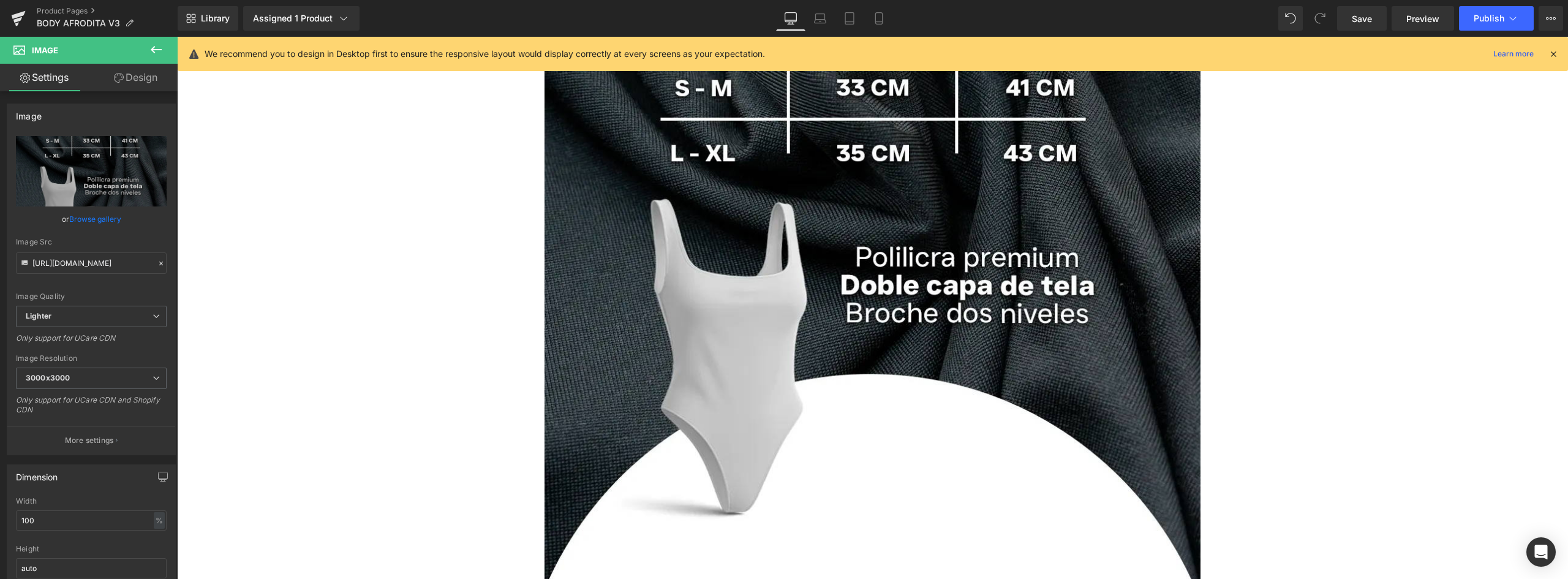
scroll to position [2329, 0]
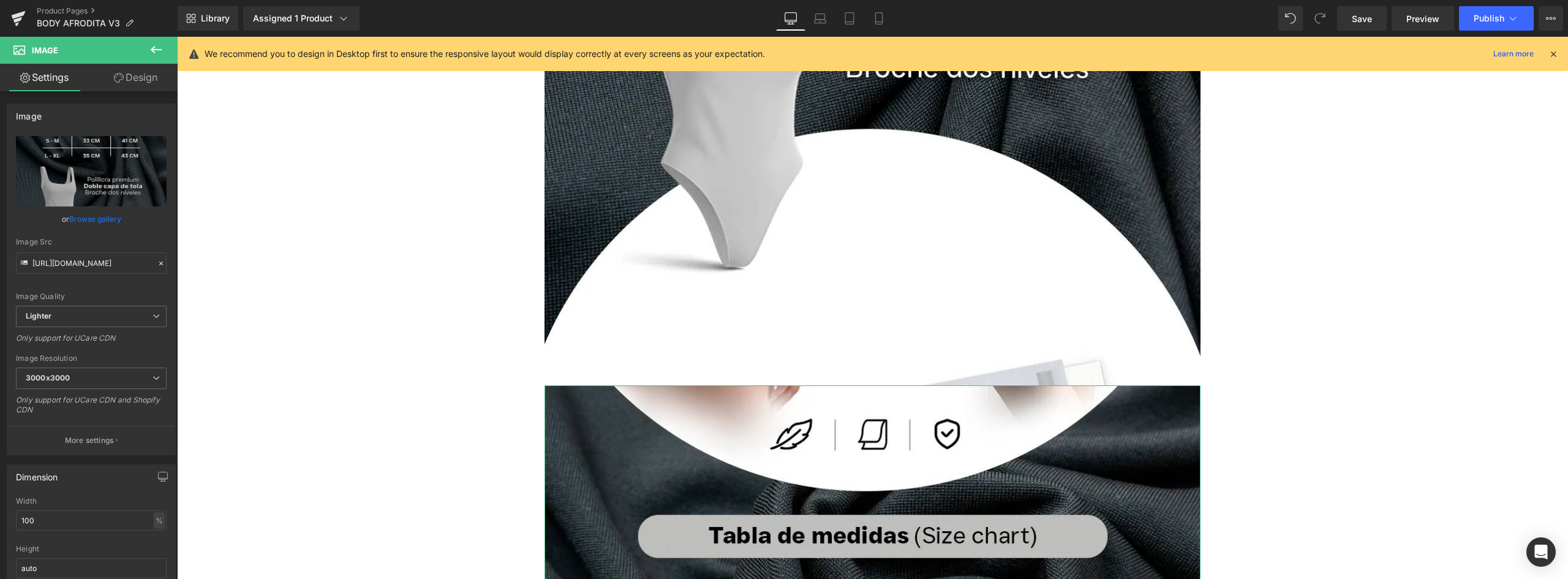
click at [141, 79] on link "Design" at bounding box center [136, 78] width 89 height 27
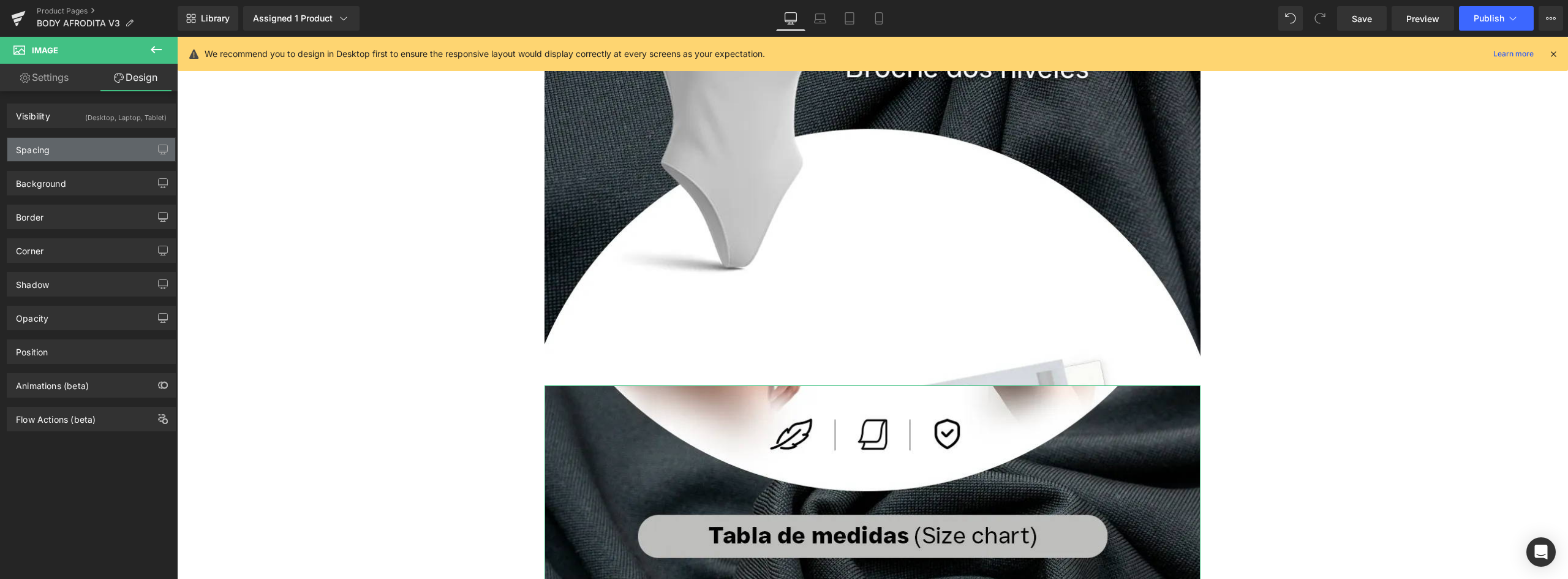
click at [62, 149] on div "Spacing" at bounding box center [91, 149] width 168 height 23
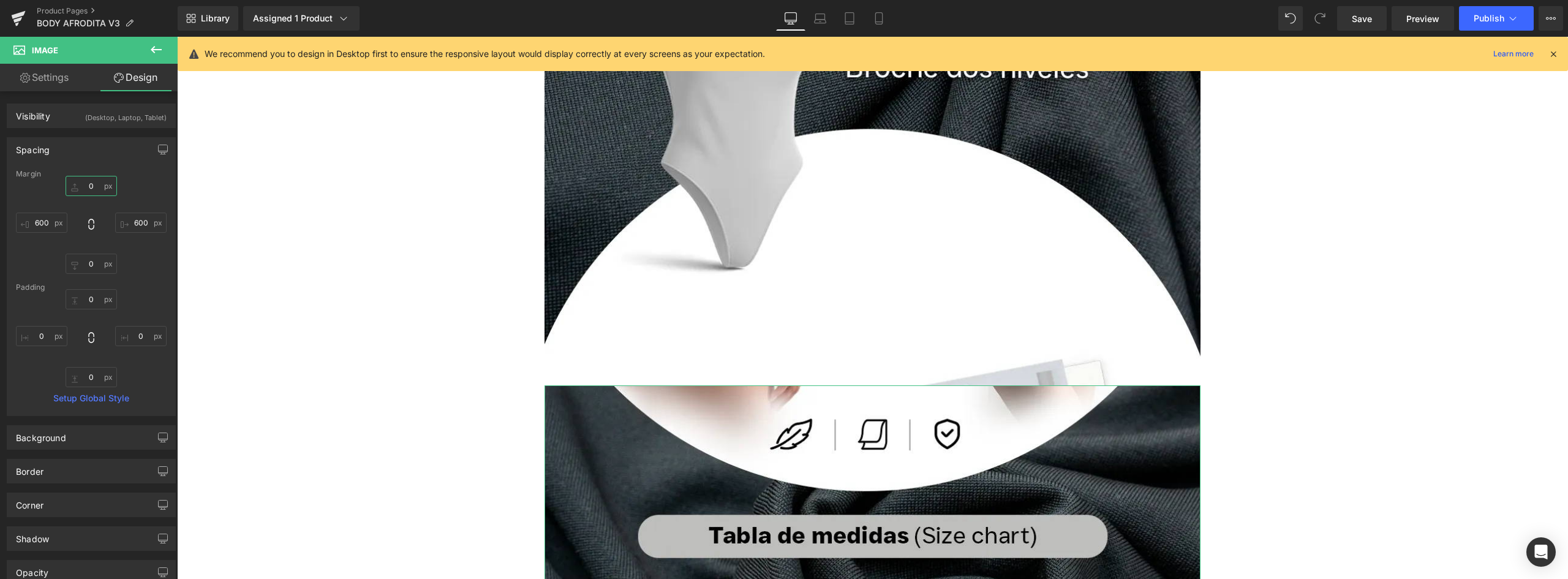
click at [91, 190] on input "0" at bounding box center [91, 186] width 52 height 20
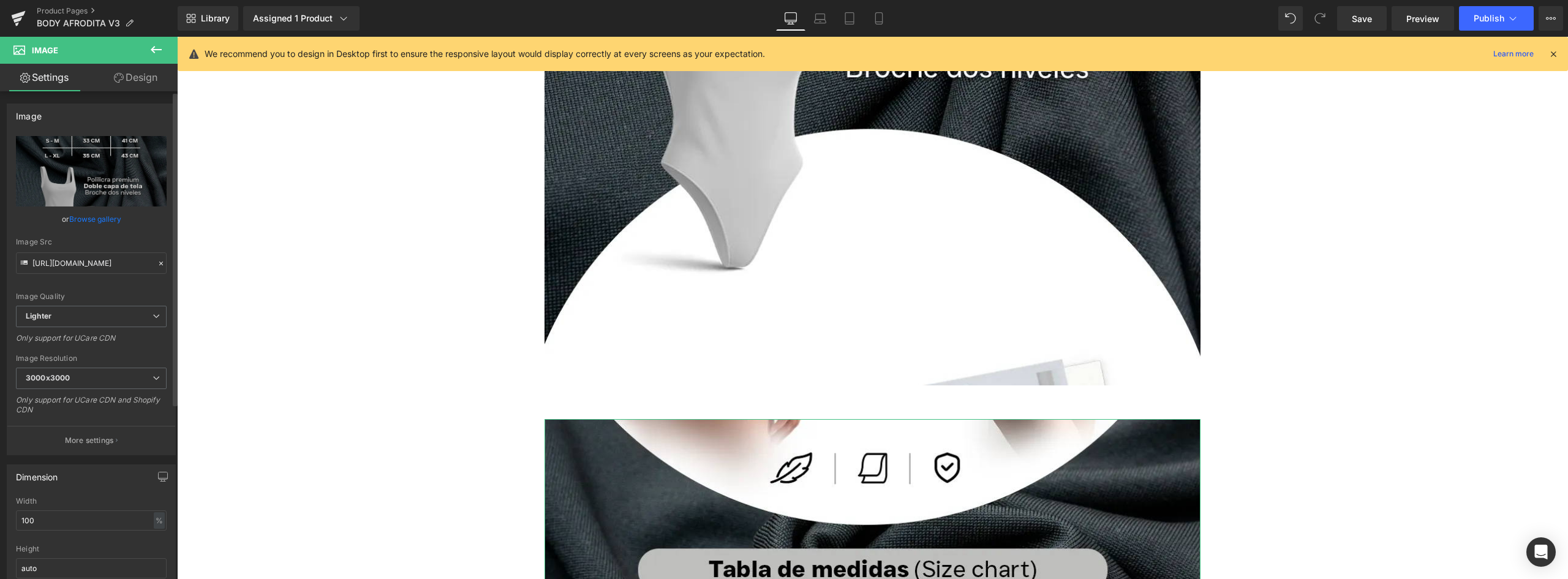
click at [97, 219] on link "Browse gallery" at bounding box center [95, 219] width 52 height 22
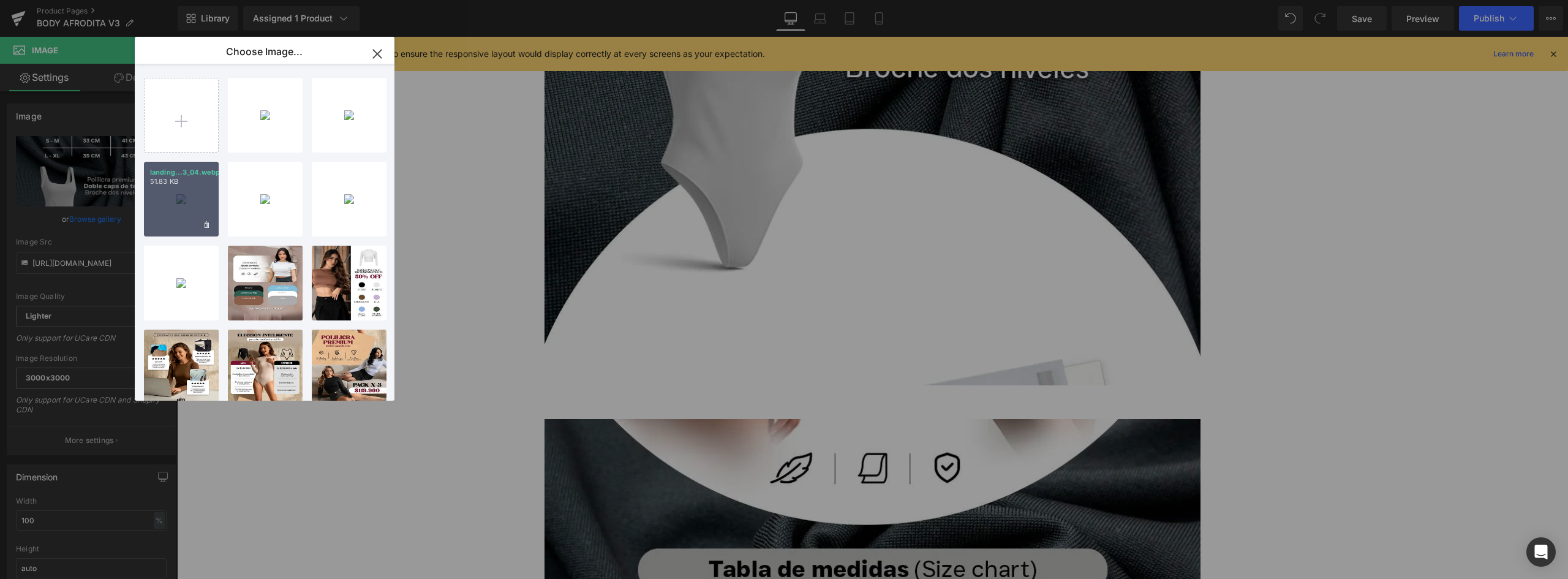
click at [190, 207] on div "landing...3_04.webp 51.83 KB" at bounding box center [181, 199] width 75 height 75
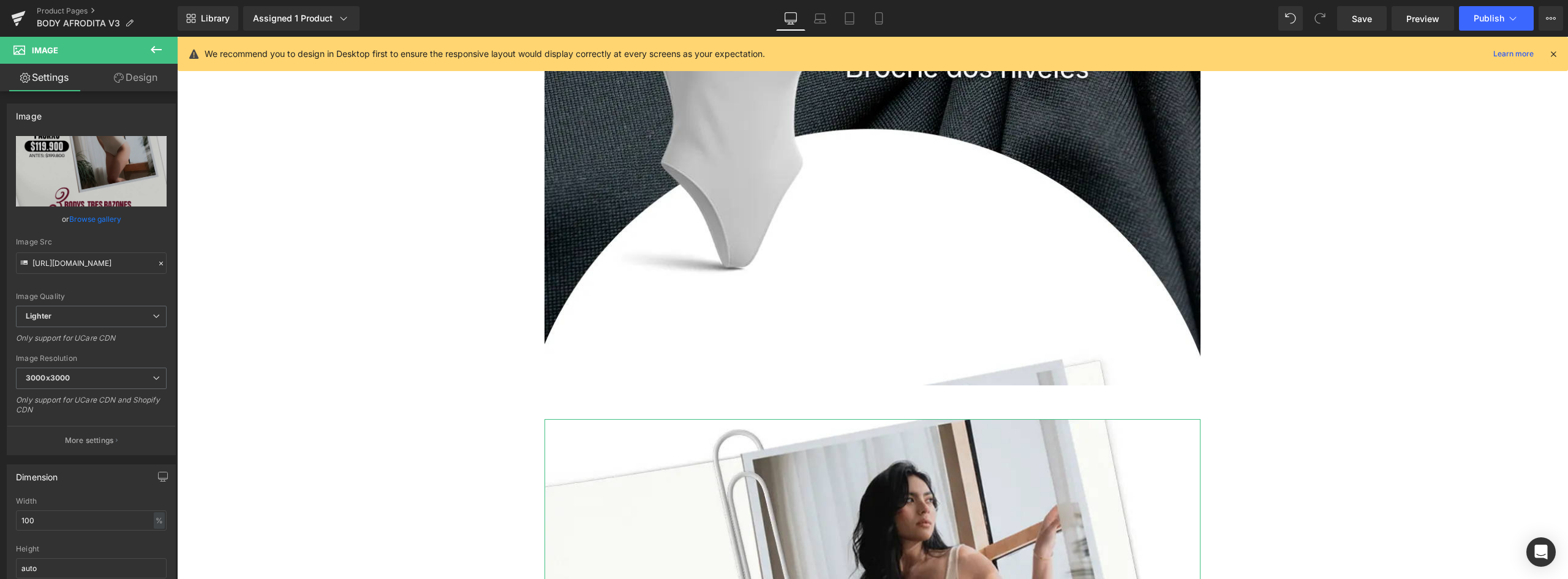
click at [140, 75] on link "Design" at bounding box center [136, 78] width 89 height 27
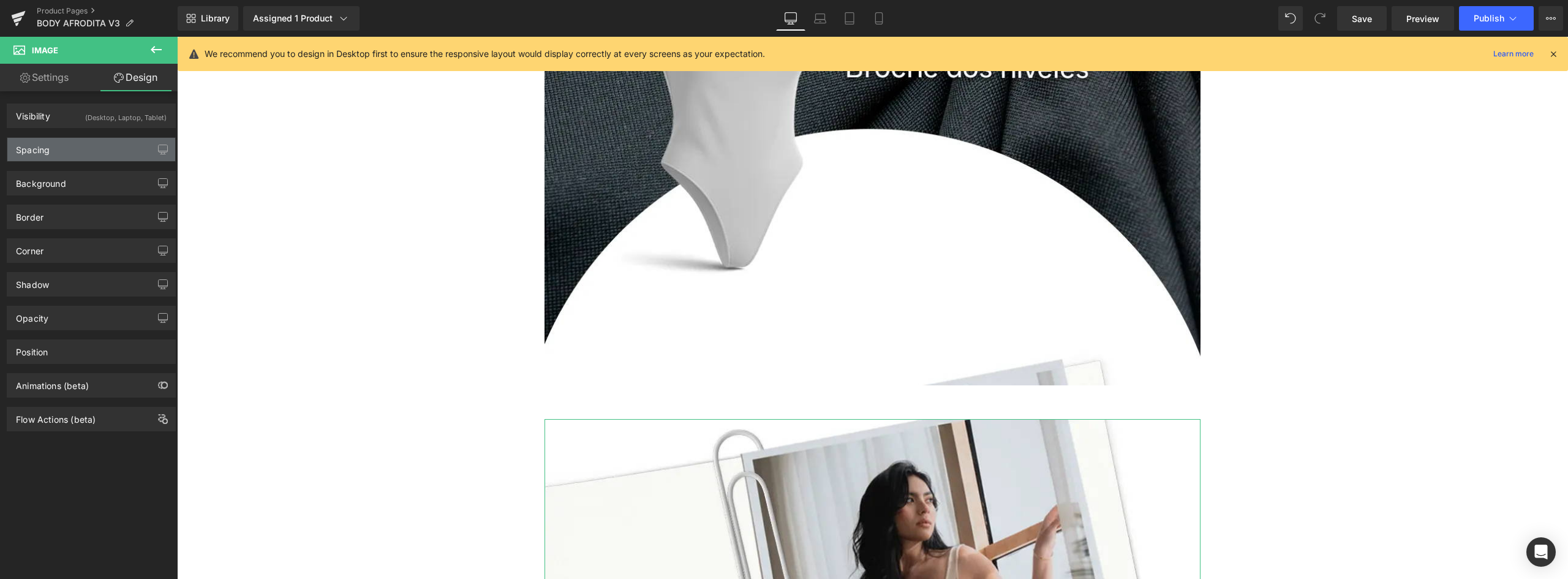
click at [80, 157] on div "Spacing" at bounding box center [91, 149] width 168 height 23
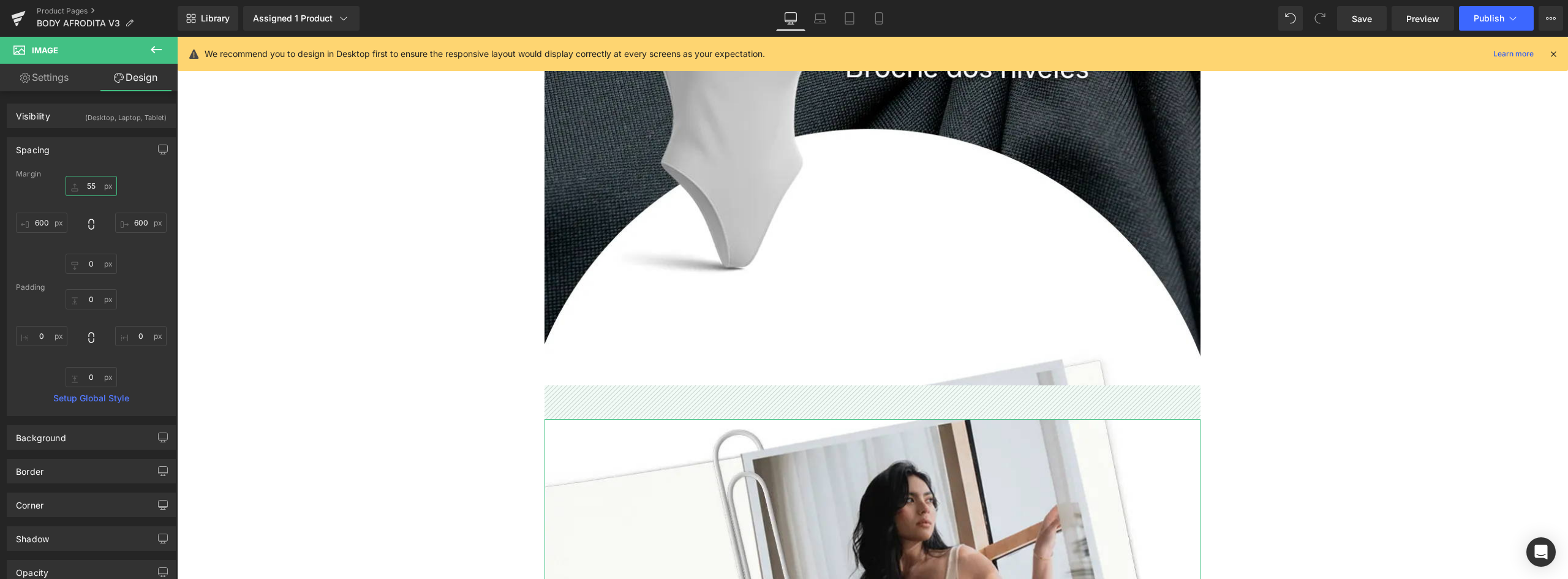
click at [93, 189] on input "55" at bounding box center [91, 186] width 52 height 20
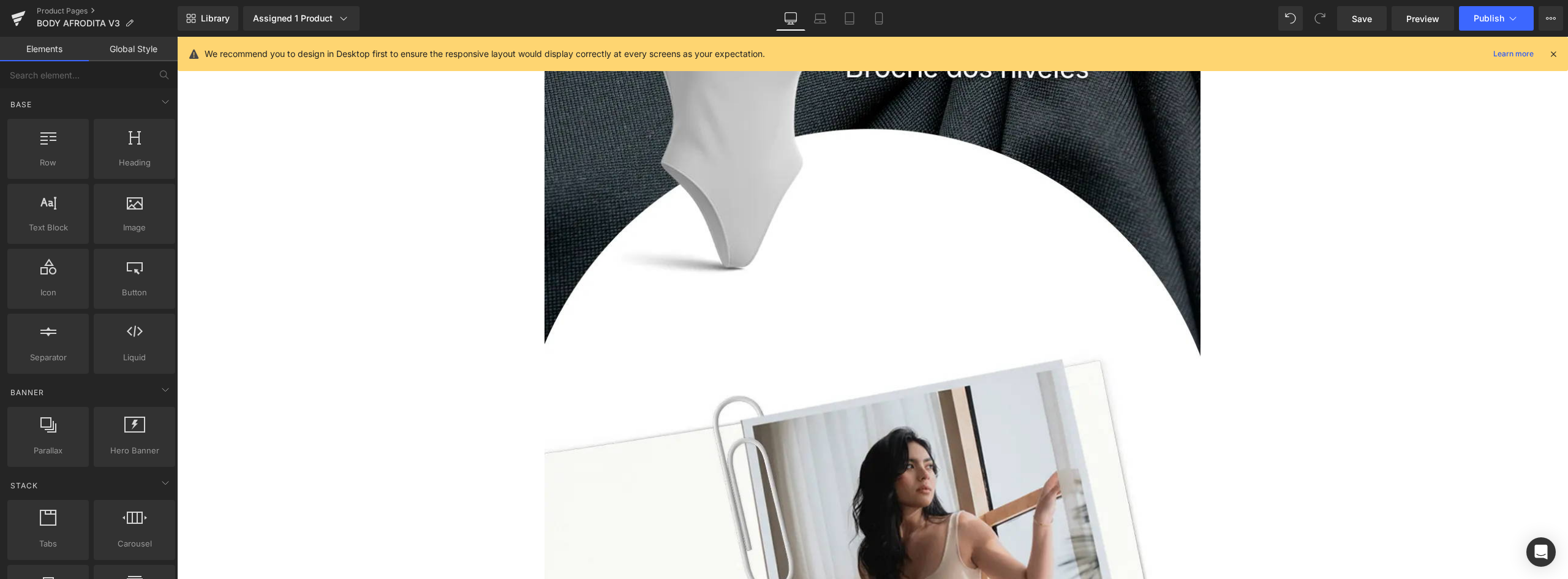
click at [1262, 314] on div "Liquid Image COMPRAR 3X99.900 | PAGAR CONTRAENTREGA Button COMPRAR 3X119.900 | …" at bounding box center [872, 0] width 1390 height 4314
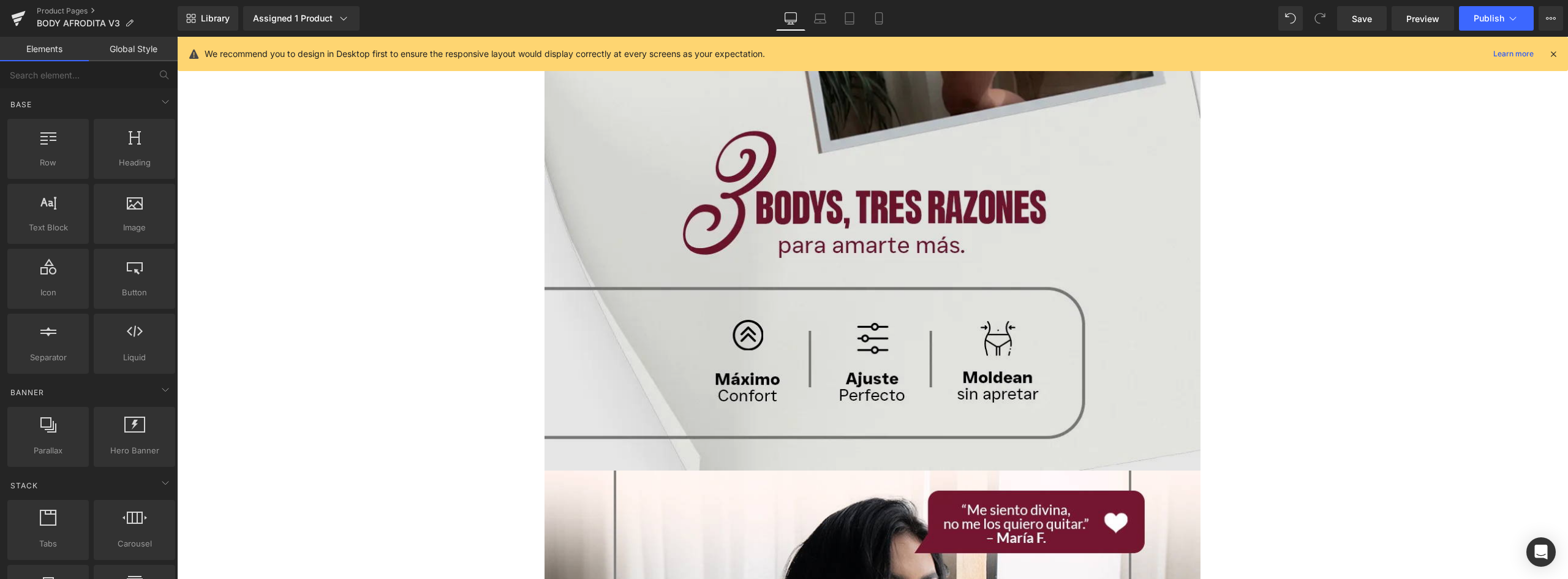
scroll to position [3371, 0]
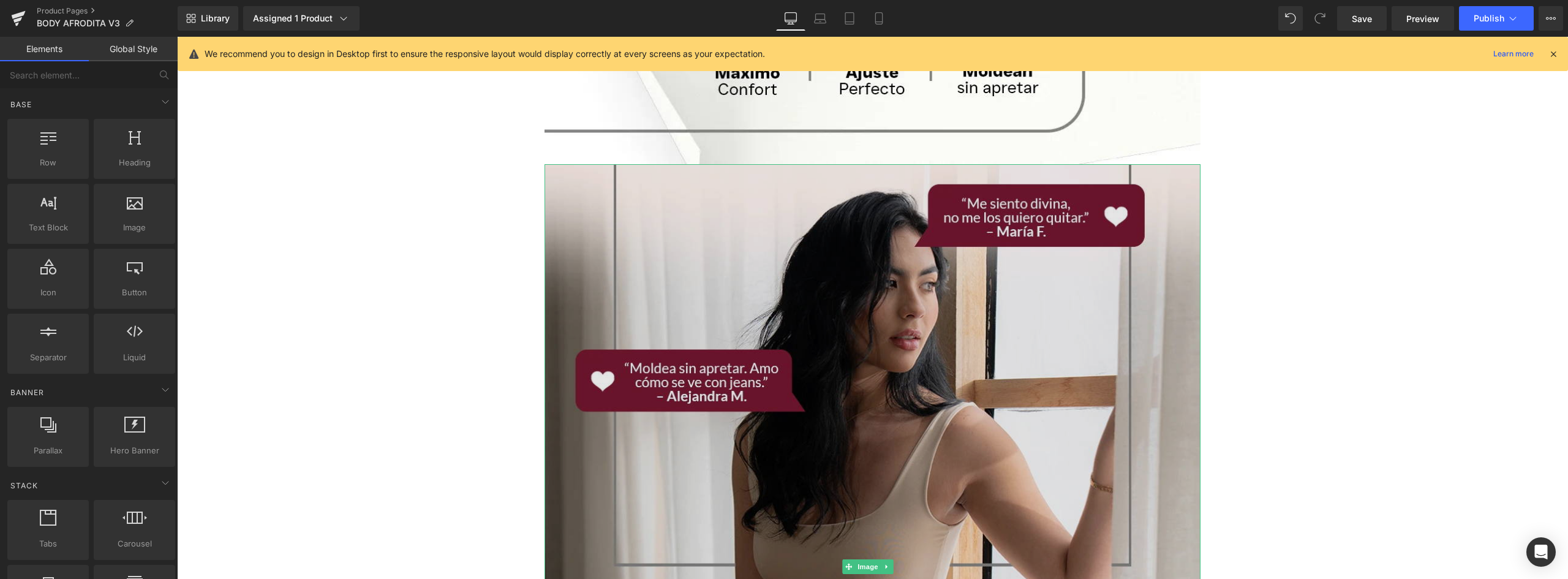
click at [832, 222] on img at bounding box center [872, 566] width 656 height 805
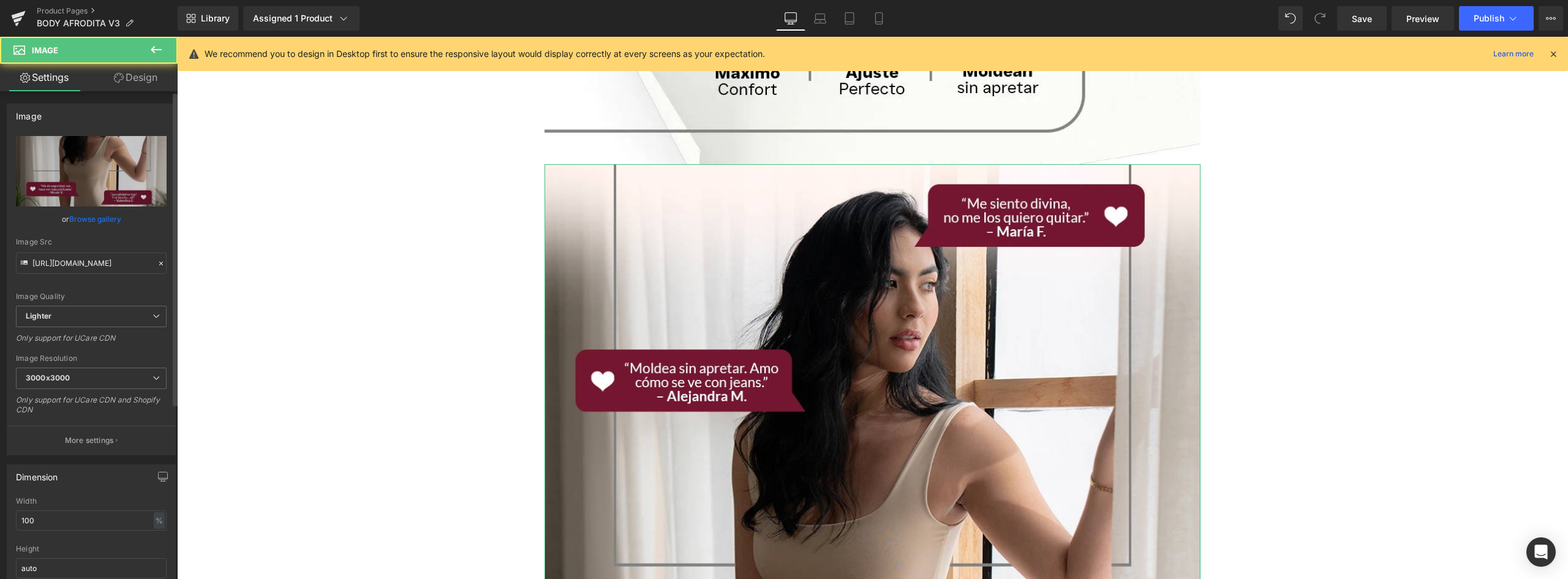
click at [93, 219] on link "Browse gallery" at bounding box center [95, 219] width 52 height 22
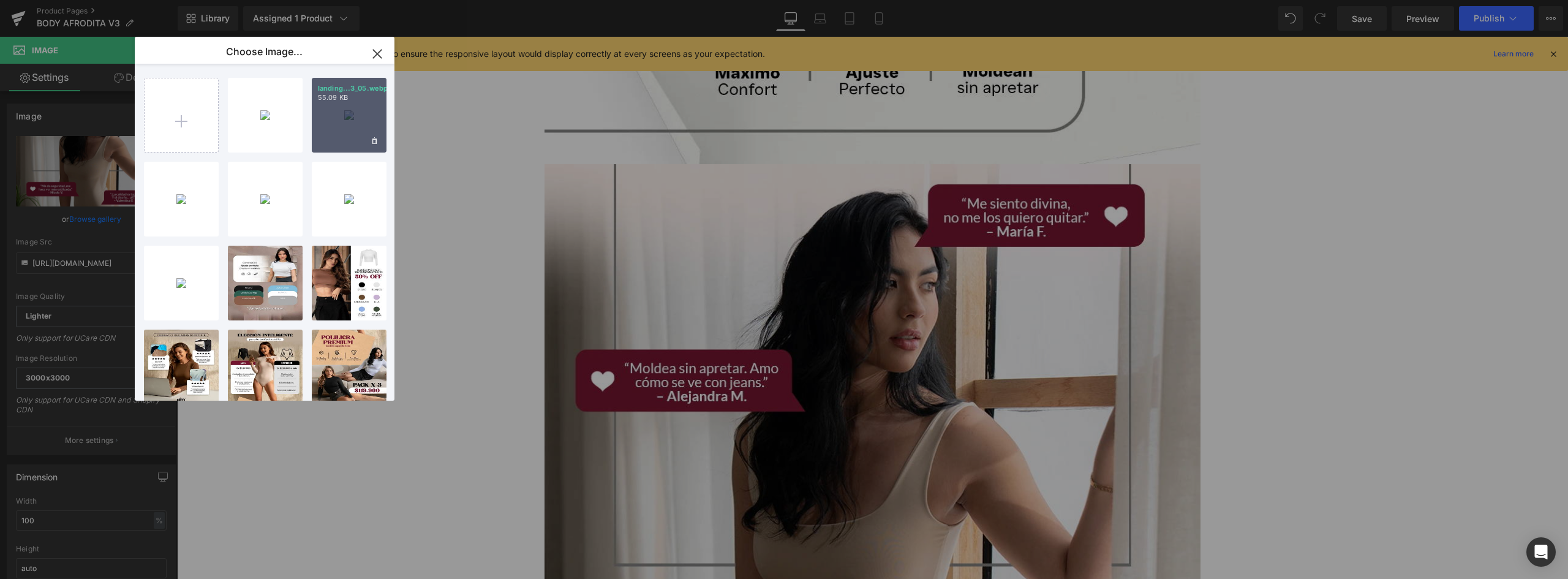
drag, startPoint x: 350, startPoint y: 130, endPoint x: 177, endPoint y: 96, distance: 176.3
click at [350, 130] on div "landing...3_05.webp 55.09 KB" at bounding box center [349, 115] width 75 height 75
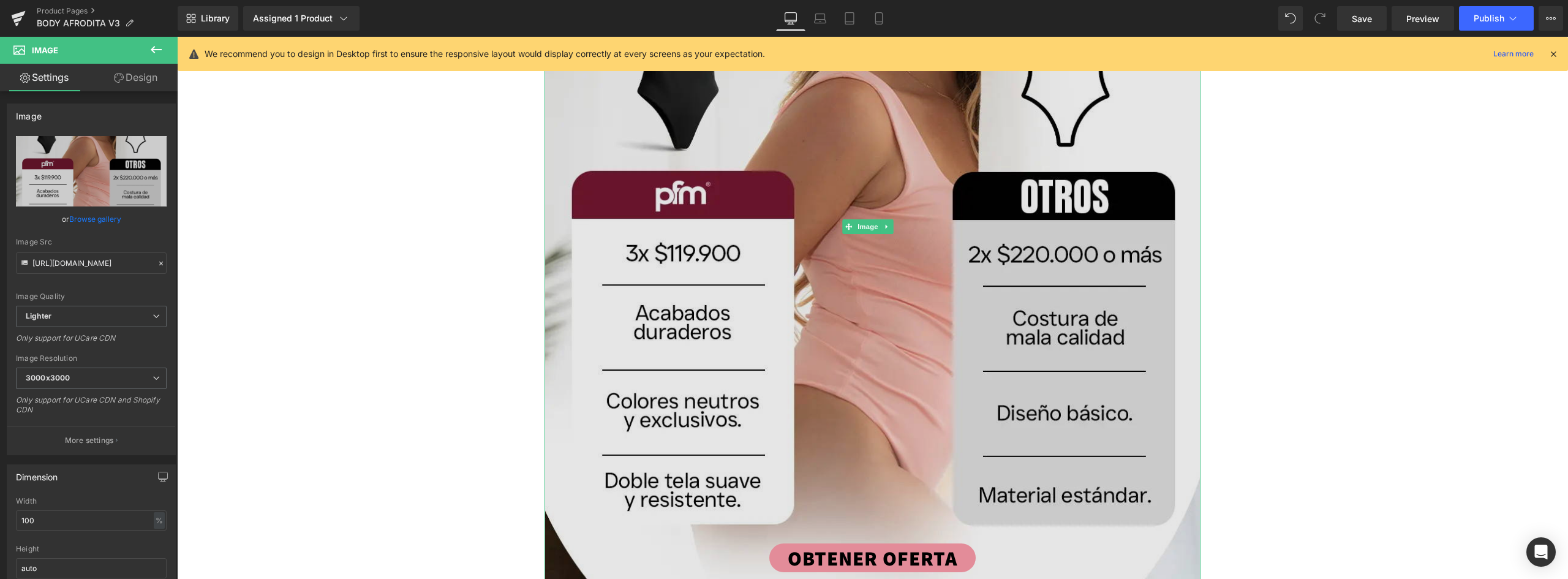
scroll to position [4045, 0]
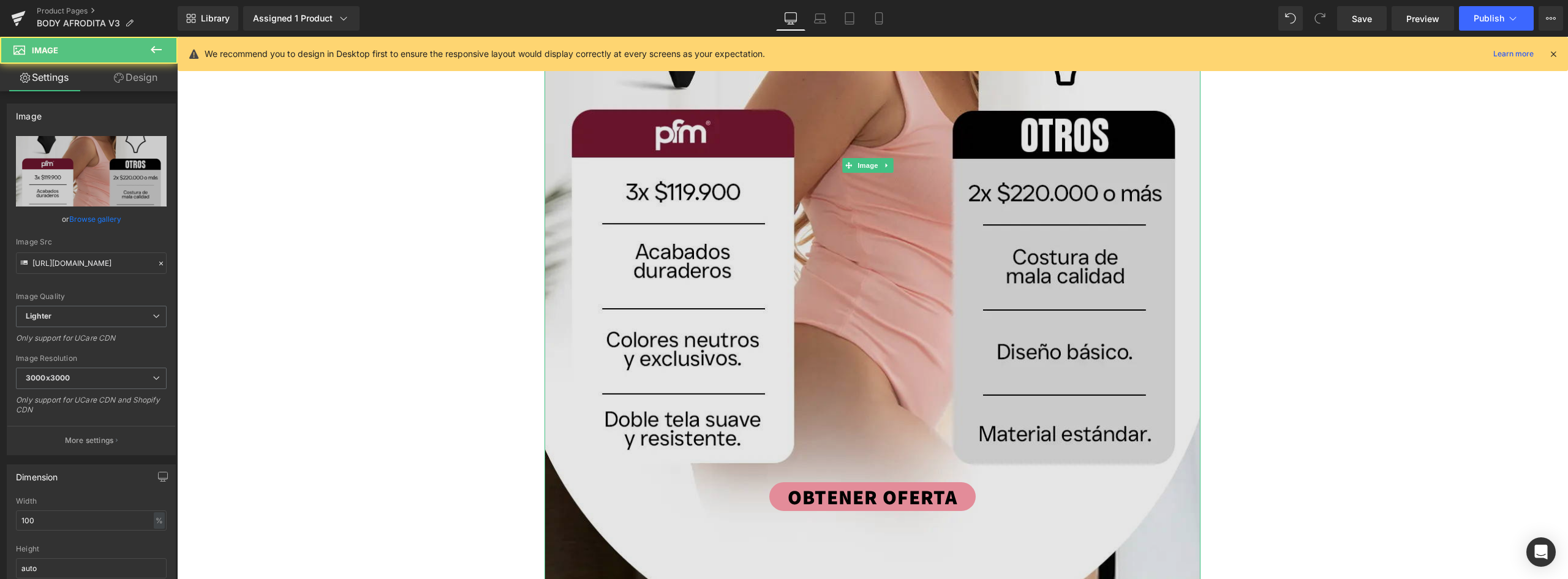
scroll to position [3615, 0]
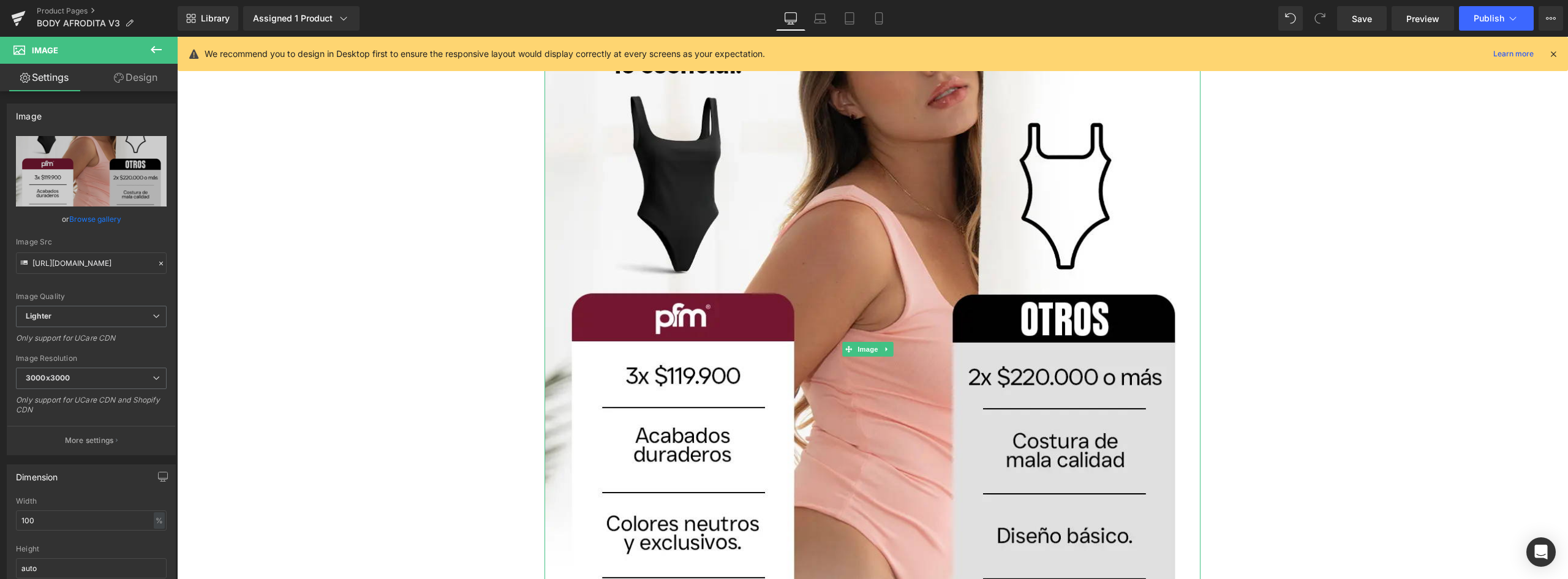
click at [893, 342] on link at bounding box center [887, 349] width 13 height 15
click at [883, 346] on icon at bounding box center [880, 349] width 6 height 6
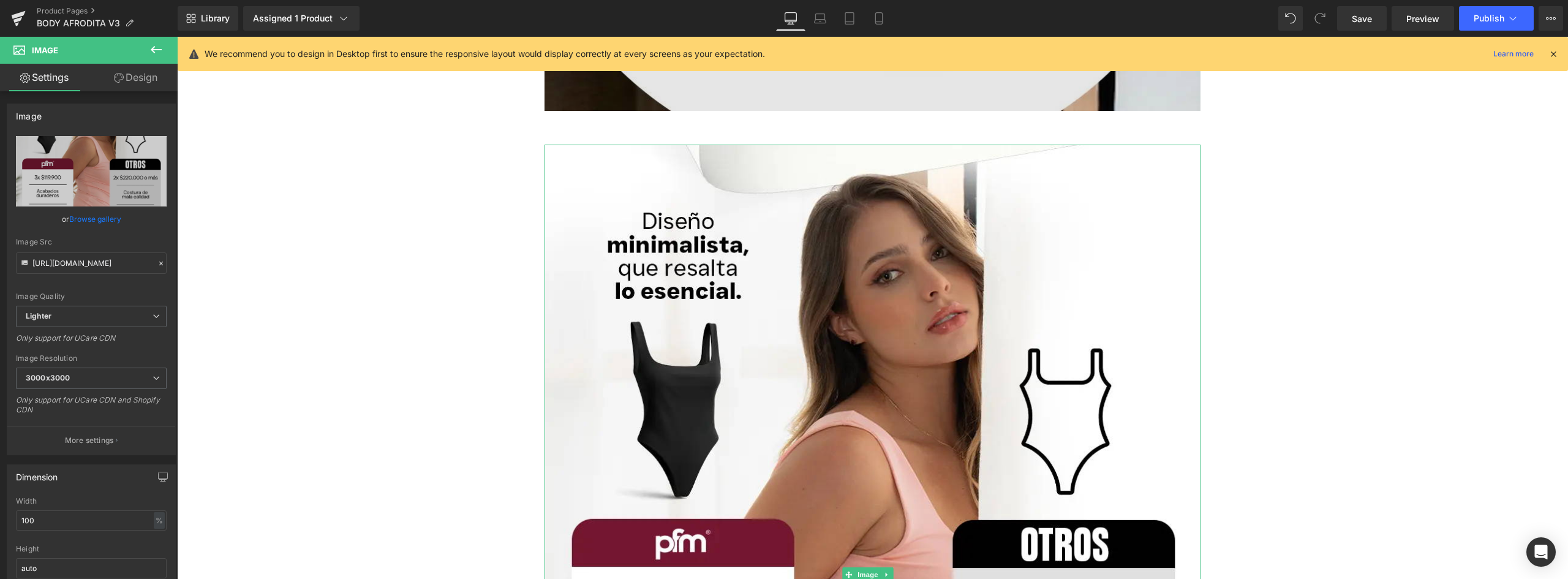
scroll to position [4039, 0]
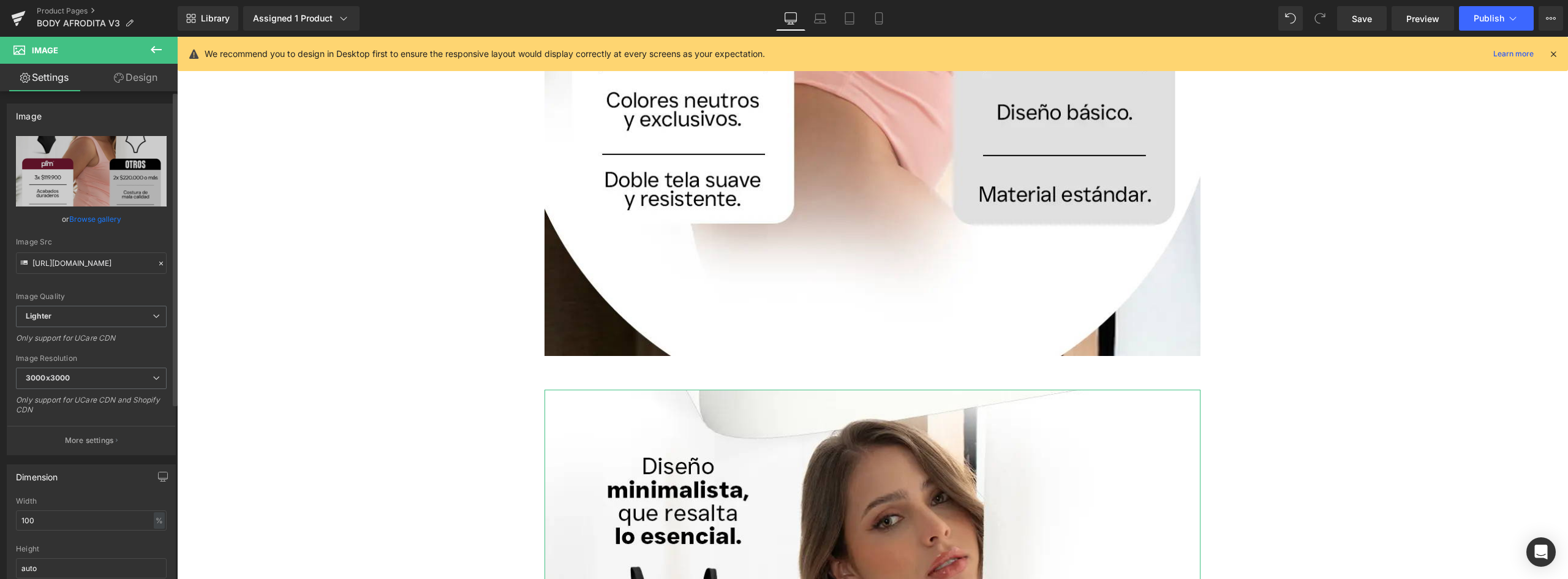
click at [94, 225] on link "Browse gallery" at bounding box center [95, 219] width 52 height 22
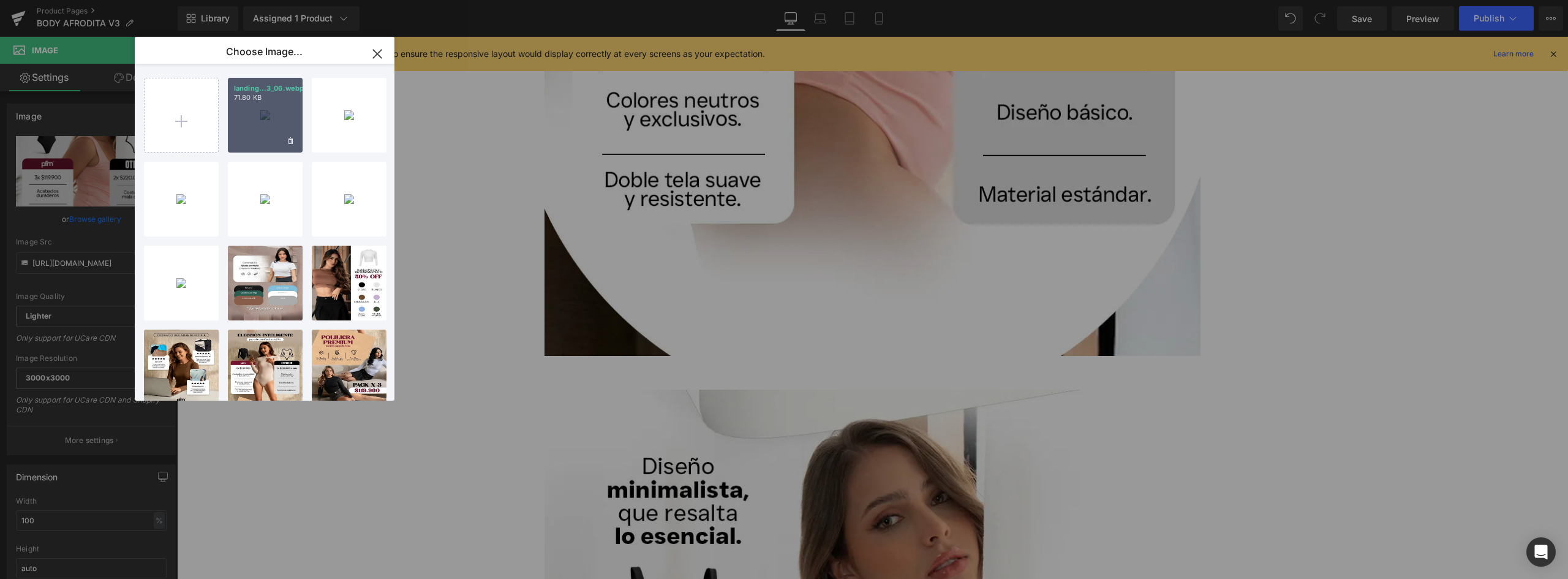
drag, startPoint x: 282, startPoint y: 124, endPoint x: 115, endPoint y: 103, distance: 168.3
click at [282, 124] on div "landing...3_06.webp 71.80 KB" at bounding box center [265, 115] width 75 height 75
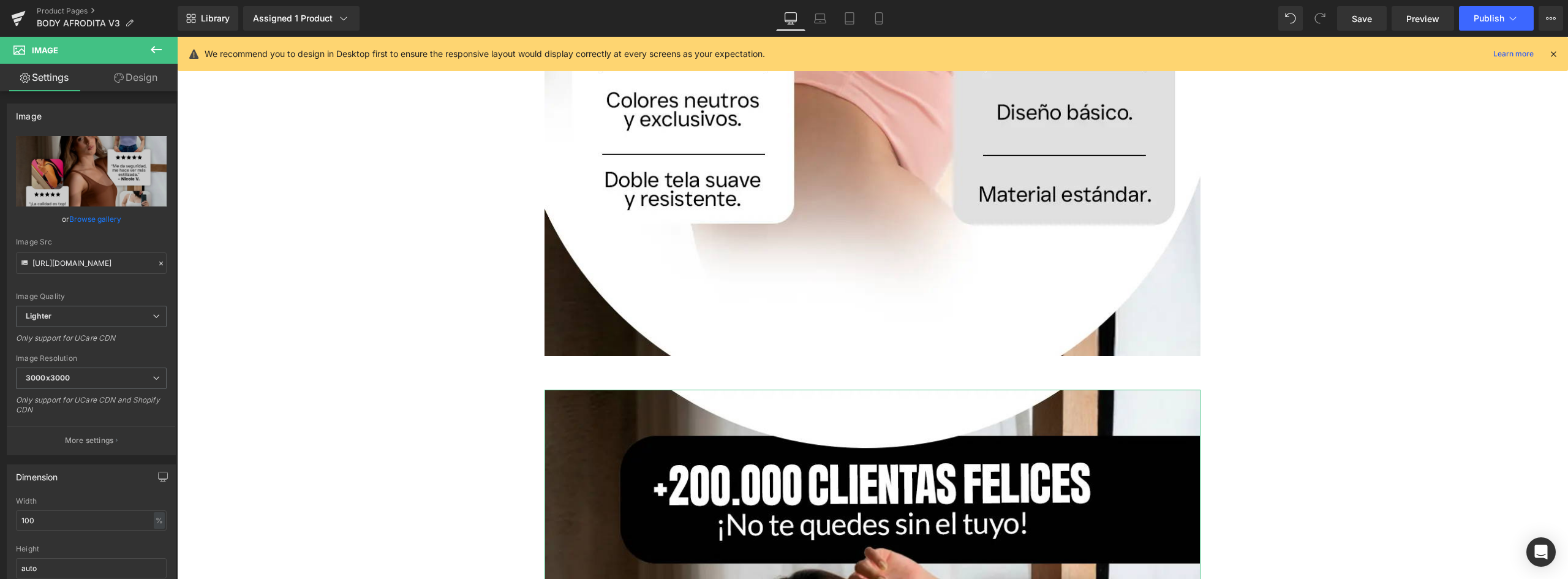
click at [134, 78] on link "Design" at bounding box center [136, 78] width 89 height 27
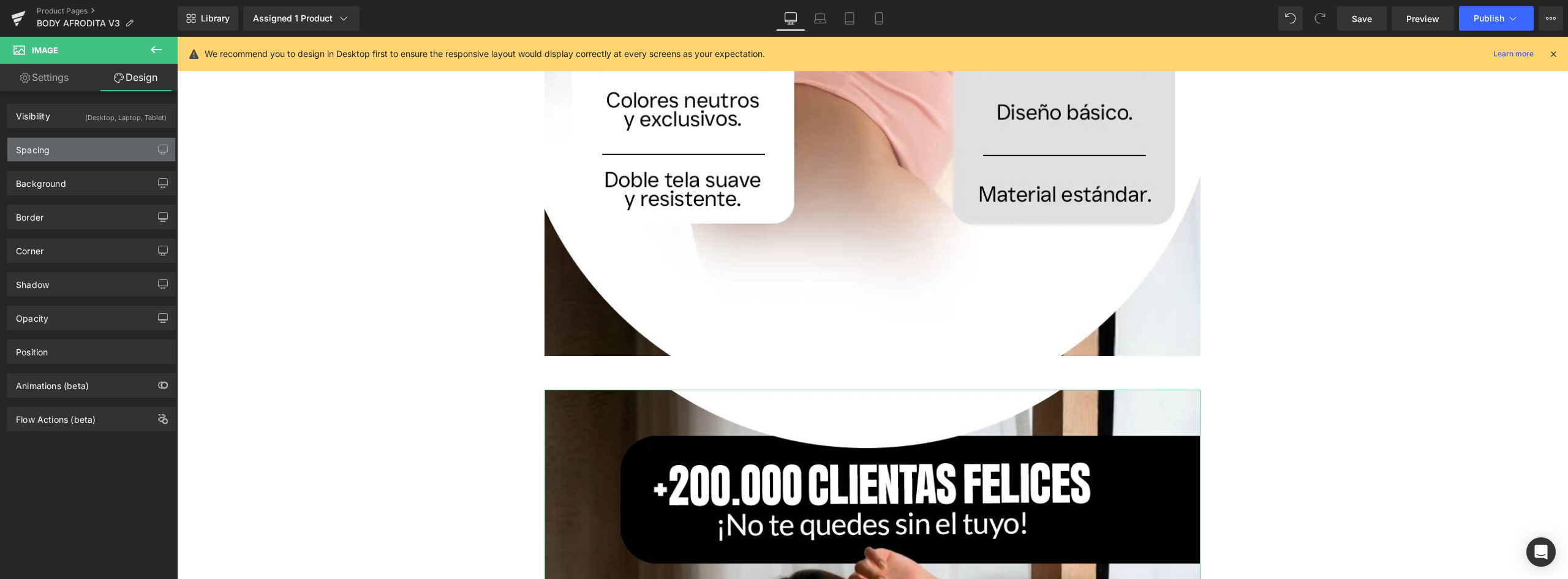
click at [53, 146] on div "Spacing" at bounding box center [91, 149] width 168 height 23
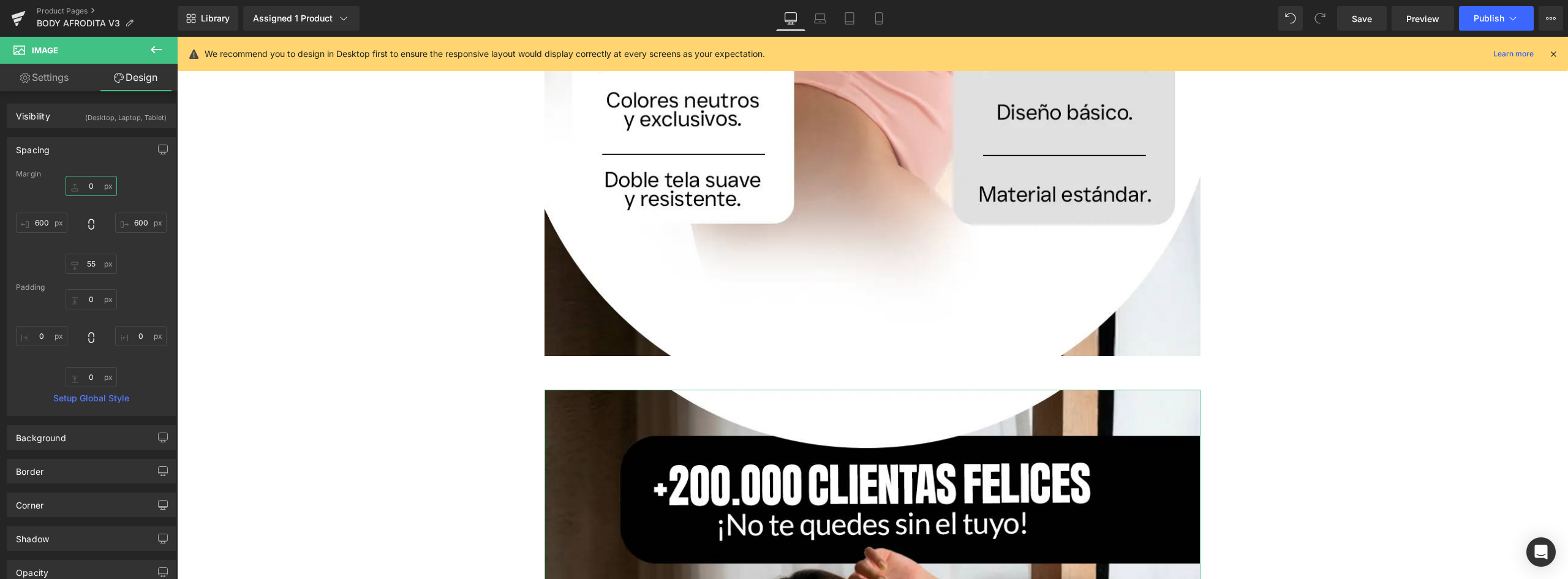
click at [91, 191] on input "0" at bounding box center [91, 186] width 52 height 20
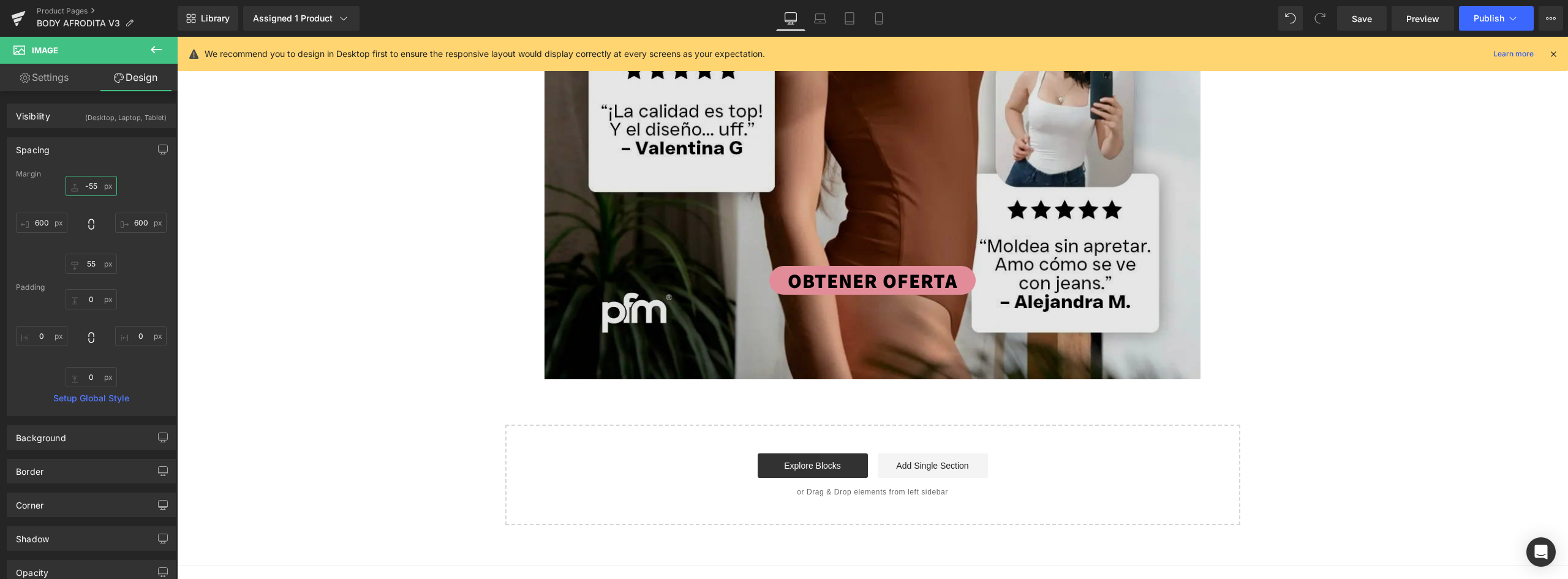
scroll to position [4774, 0]
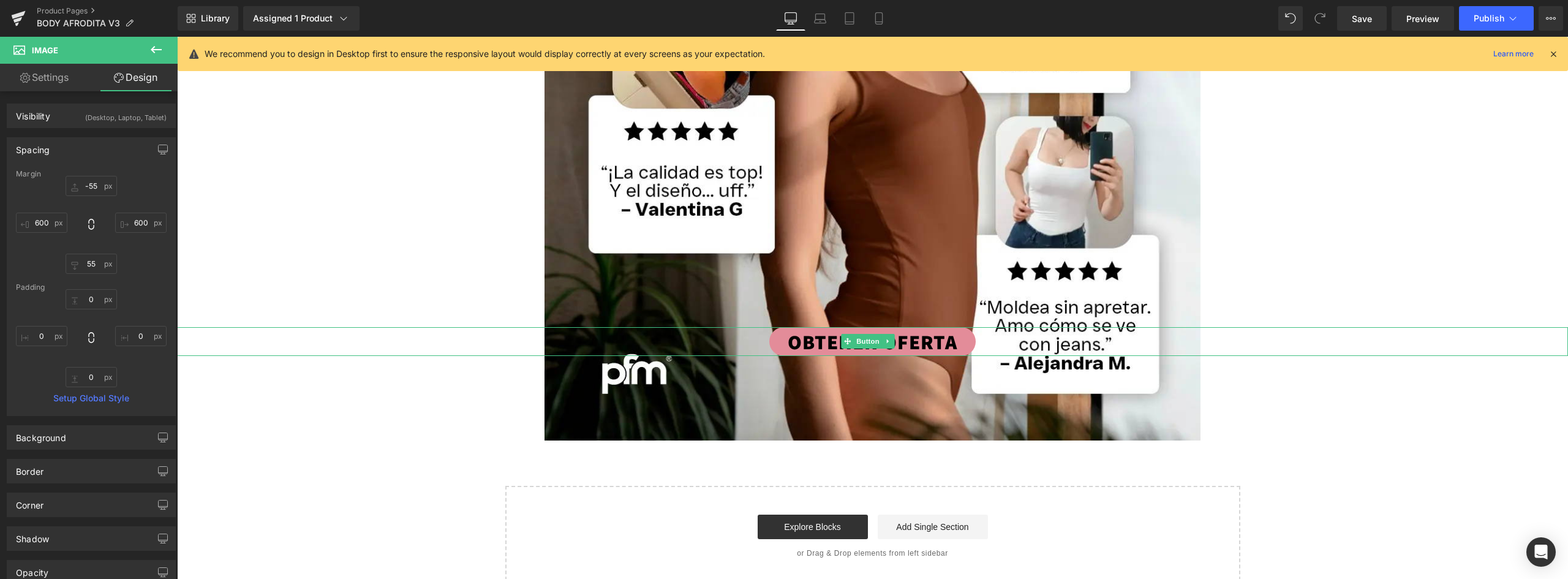
click at [962, 327] on link "OBTENER OFERTA" at bounding box center [872, 342] width 207 height 29
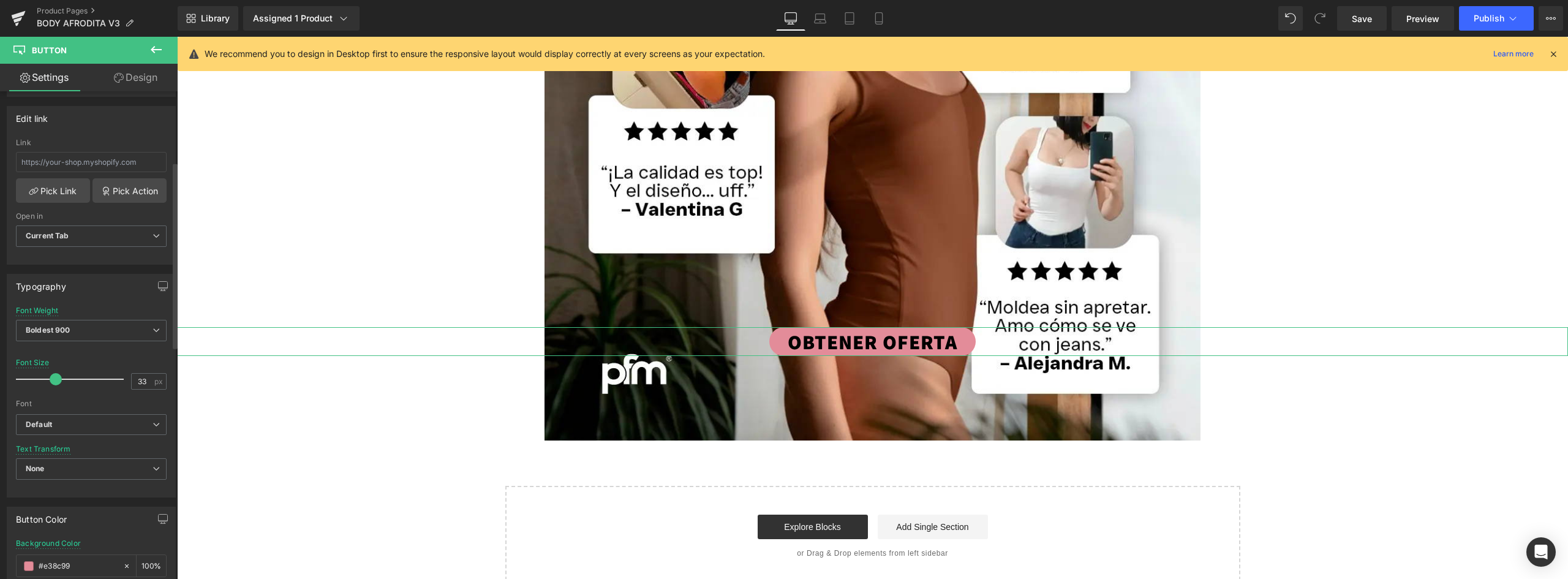
scroll to position [429, 0]
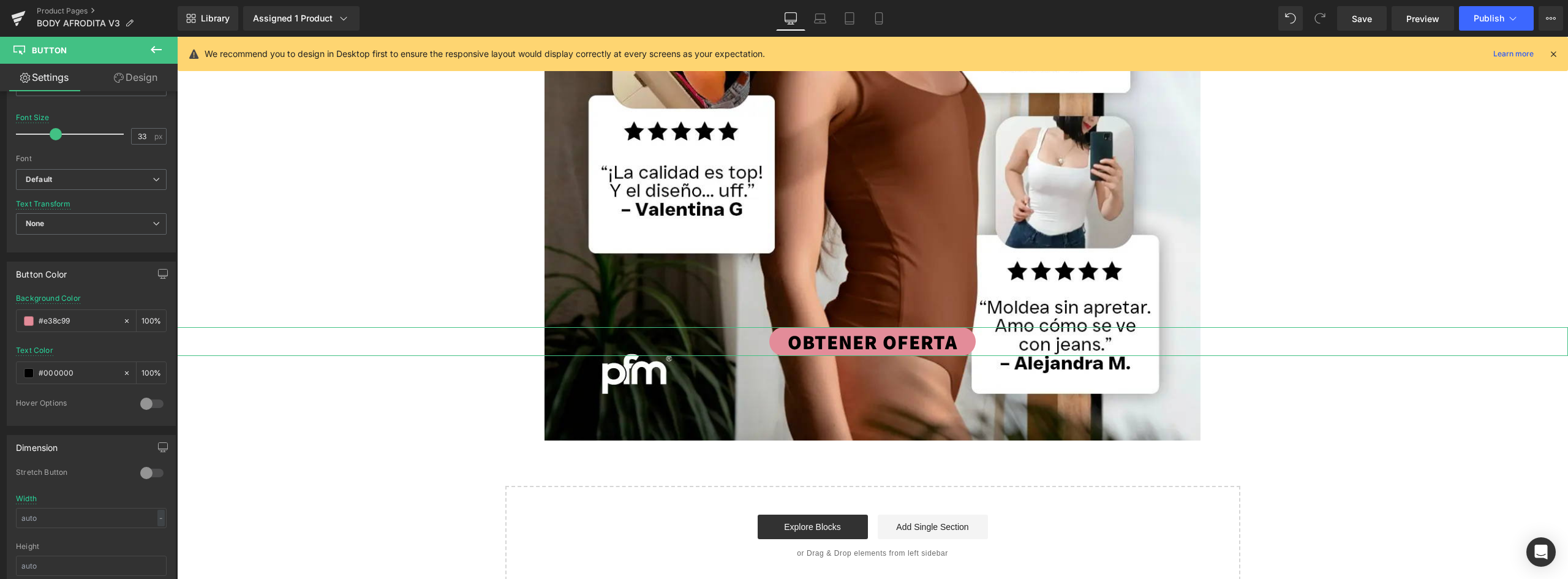
drag, startPoint x: 77, startPoint y: 324, endPoint x: -82, endPoint y: 313, distance: 159.4
click at [0, 313] on html "You are previewing how the will restyle your page. You can not edit Elements in…" at bounding box center [784, 289] width 1568 height 579
drag, startPoint x: 90, startPoint y: 370, endPoint x: -77, endPoint y: 370, distance: 167.0
click at [0, 370] on html "You are previewing how the will restyle your page. You can not edit Elements in…" at bounding box center [784, 289] width 1568 height 579
click at [27, 371] on span at bounding box center [29, 373] width 10 height 10
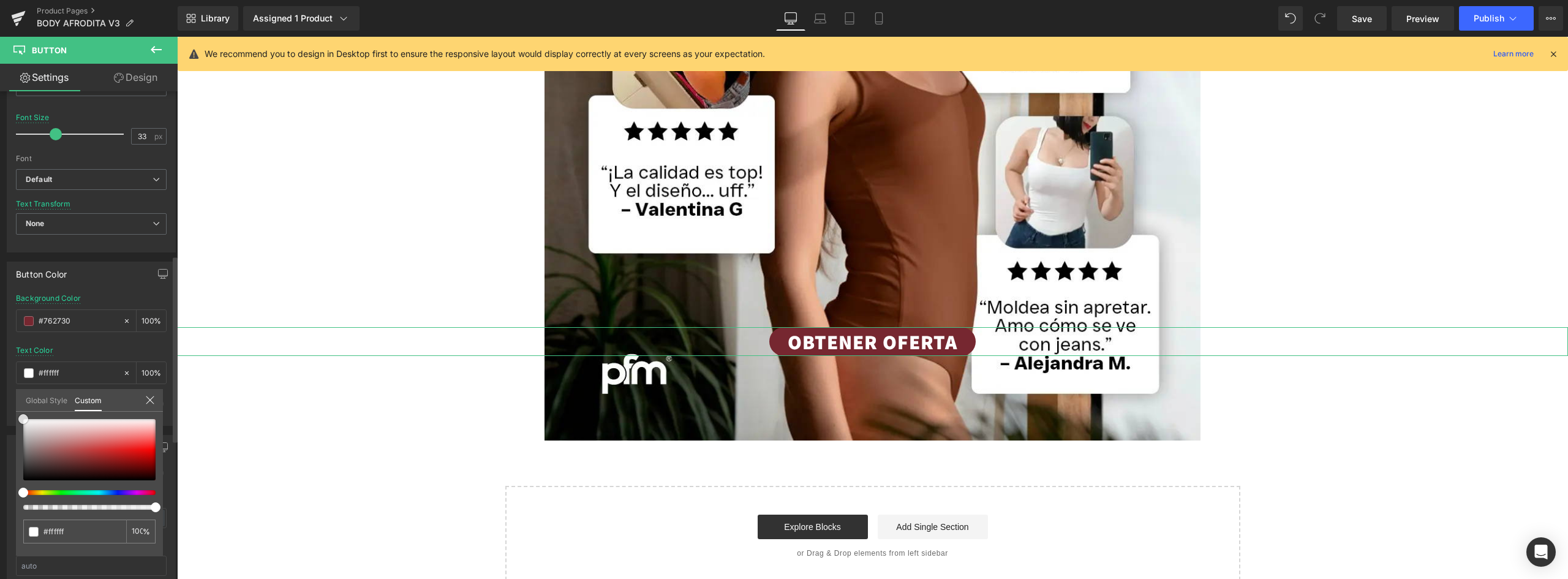
drag, startPoint x: 48, startPoint y: 424, endPoint x: 7, endPoint y: 408, distance: 44.0
click at [7, 408] on div "Button Color rgb(118, 39, 48) Background Color #762730 100 % rgba(255, 255, 255…" at bounding box center [91, 339] width 183 height 174
click at [154, 397] on icon at bounding box center [150, 400] width 10 height 10
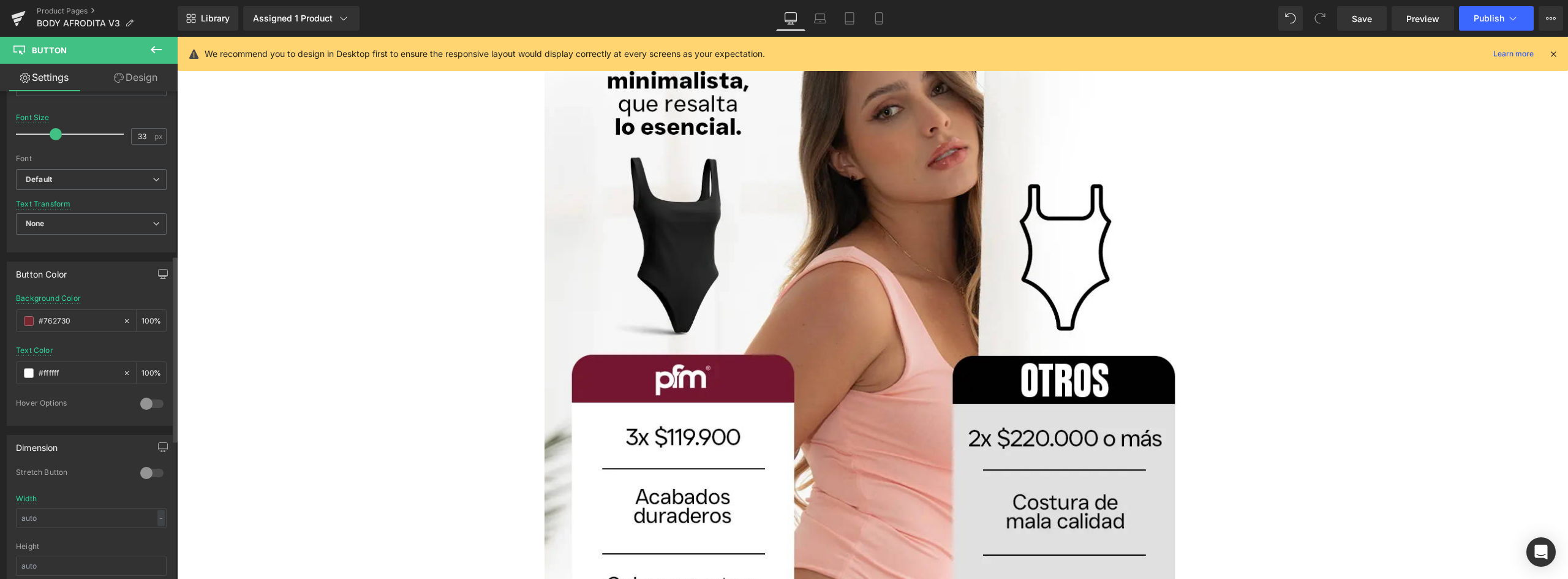
scroll to position [3861, 0]
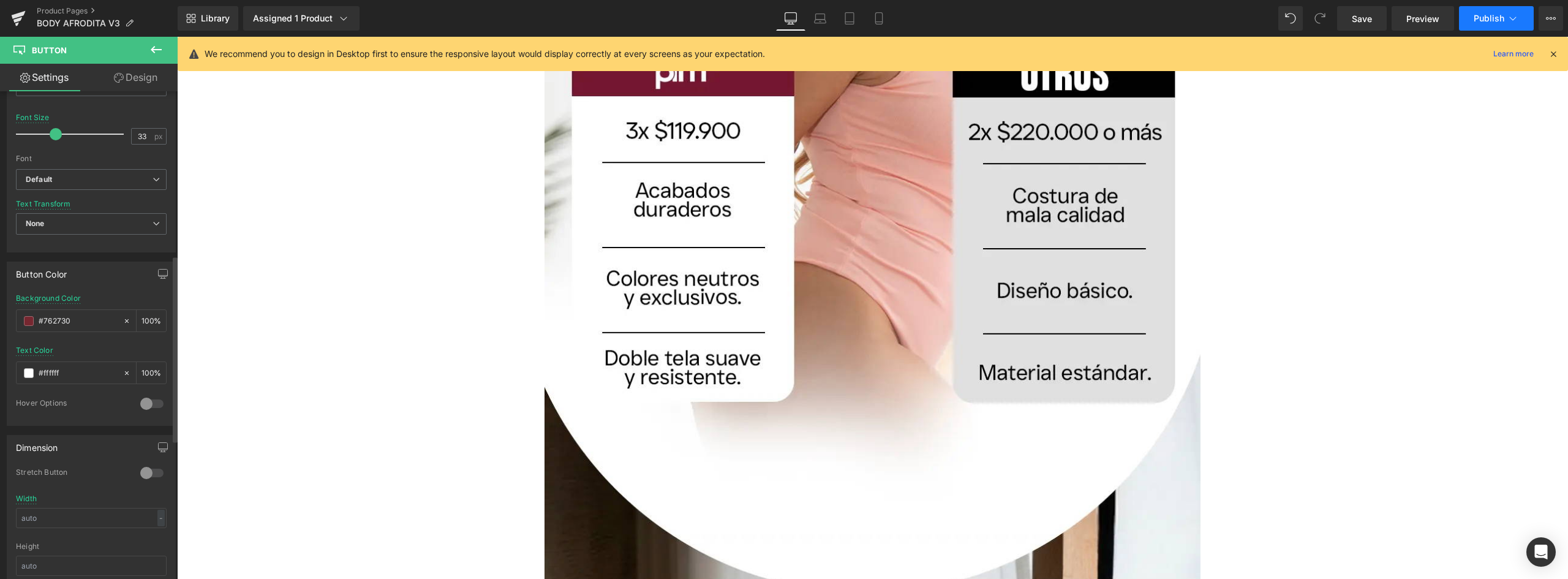
click at [1495, 16] on span "Publish" at bounding box center [1489, 19] width 31 height 10
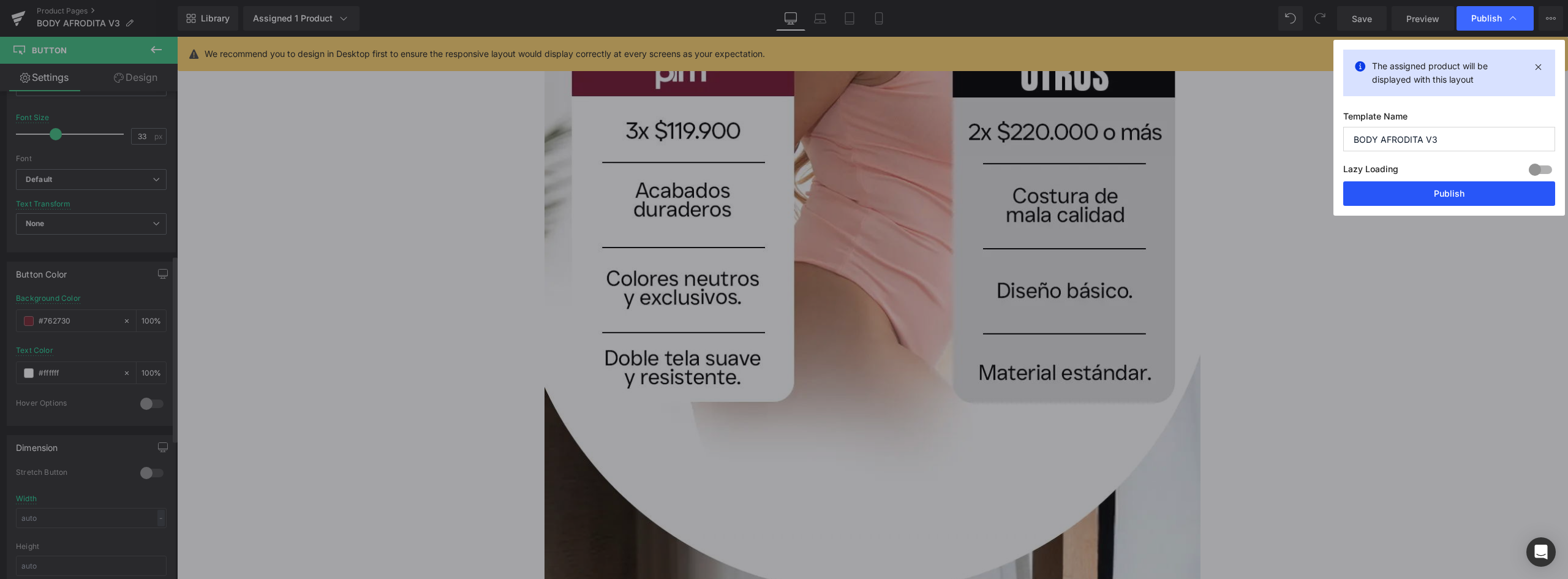
click at [1458, 194] on button "Publish" at bounding box center [1449, 194] width 212 height 24
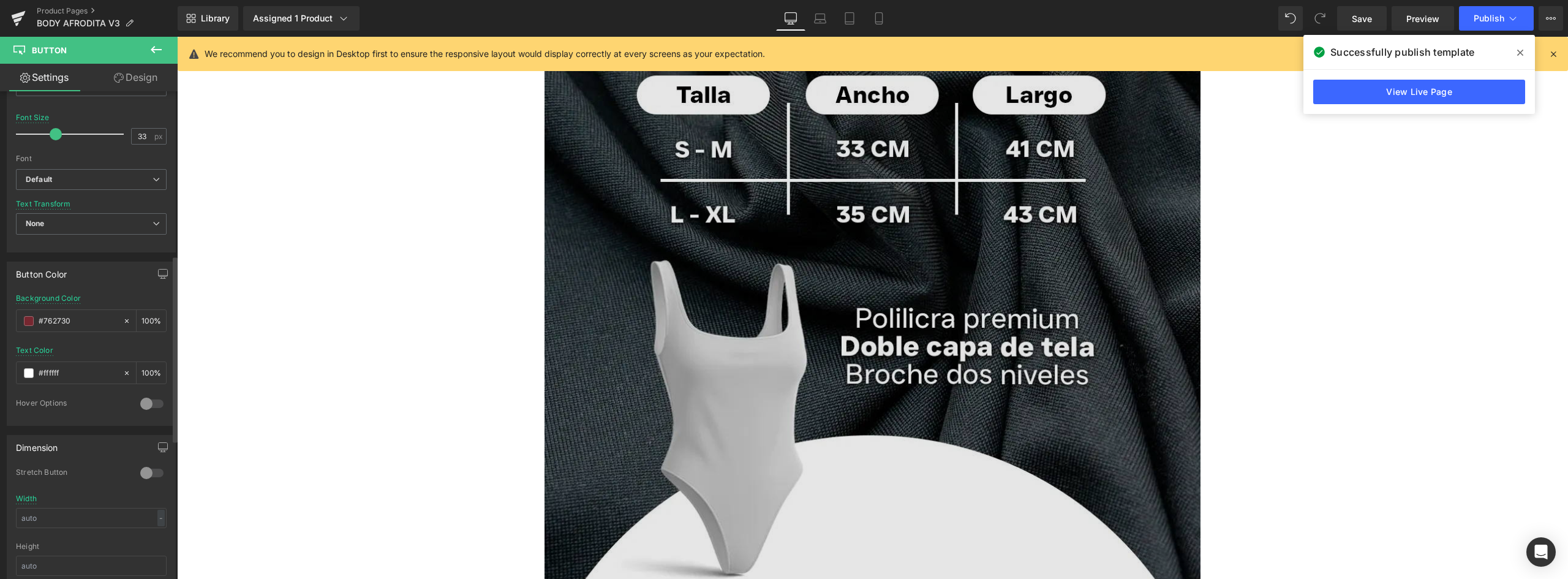
scroll to position [1716, 0]
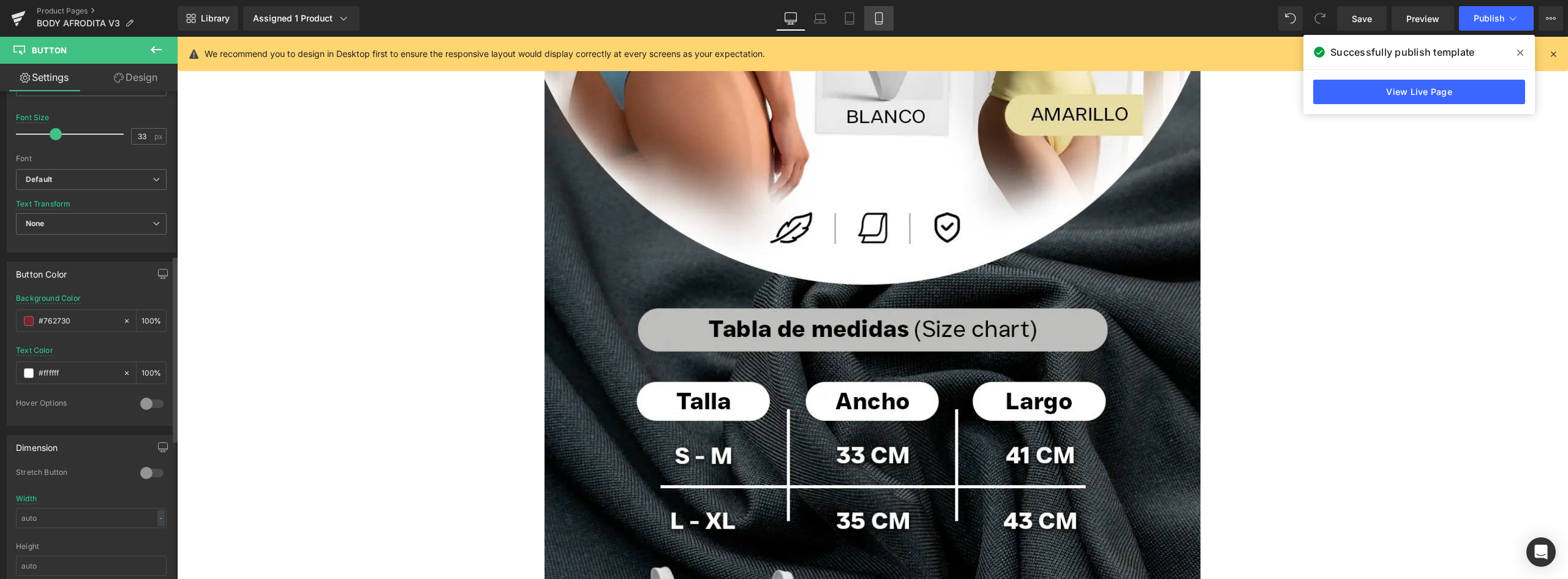
click at [888, 19] on link "Mobile" at bounding box center [879, 19] width 29 height 24
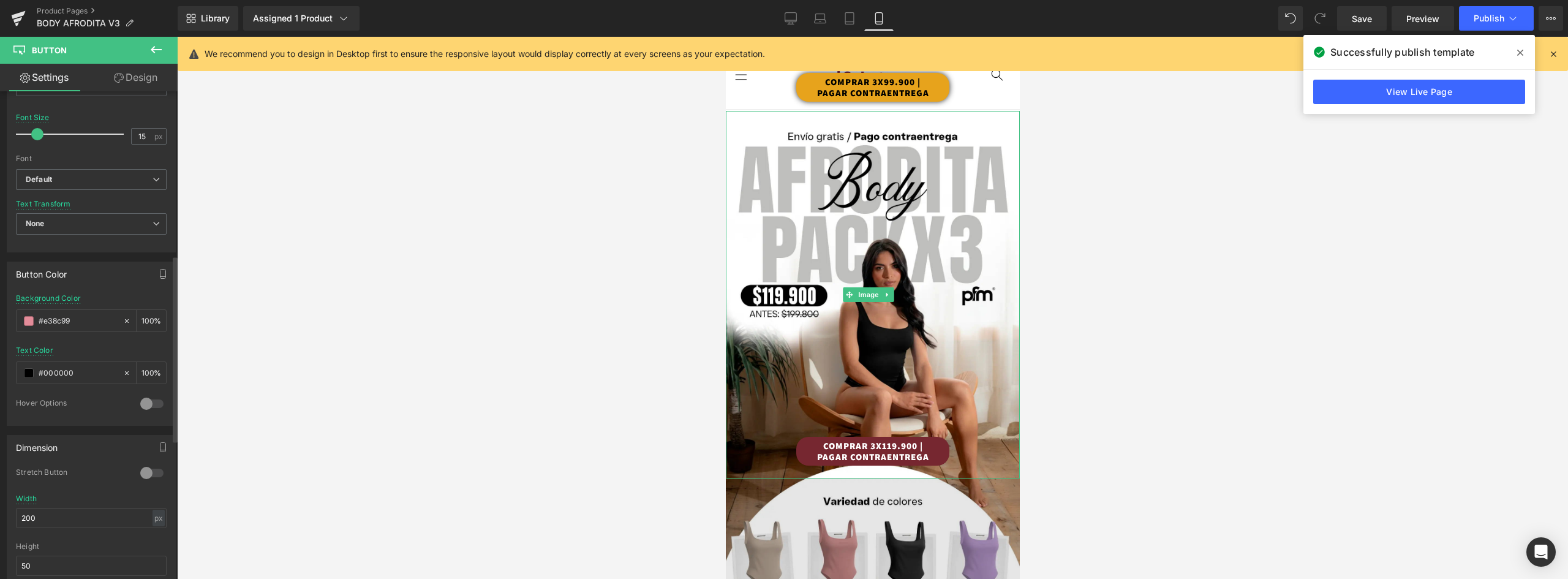
scroll to position [184, 0]
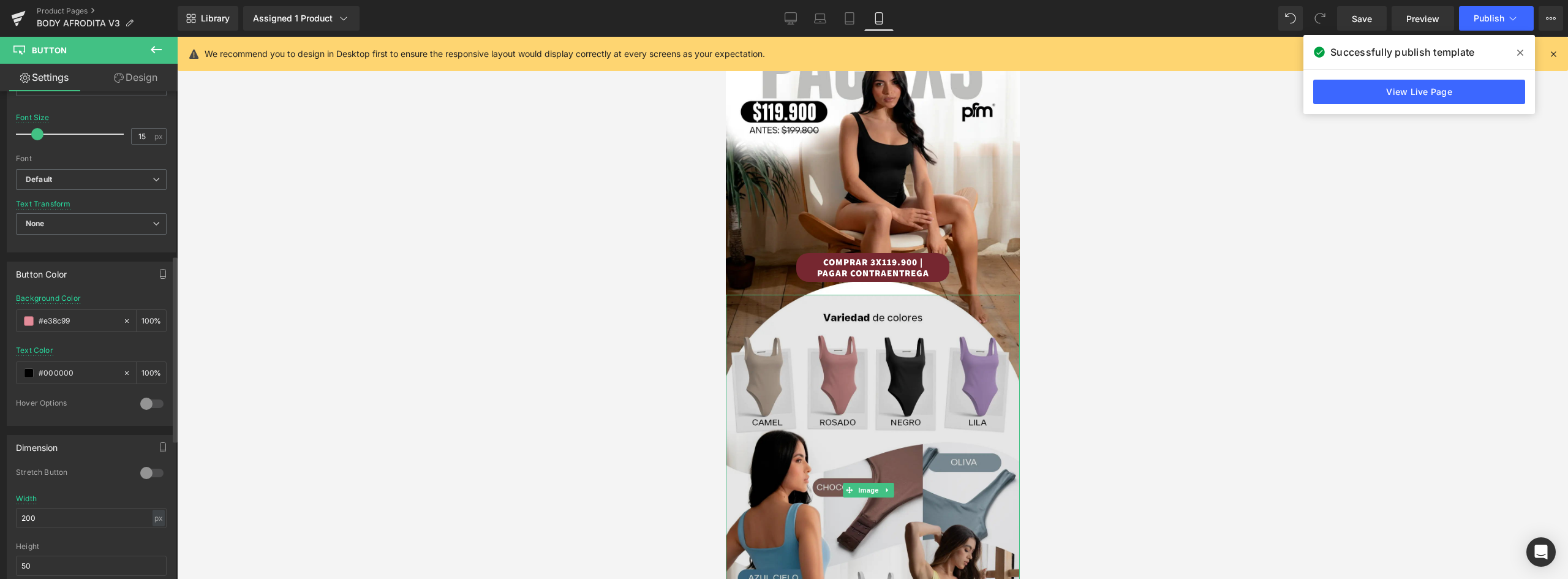
click at [943, 325] on img at bounding box center [872, 490] width 294 height 391
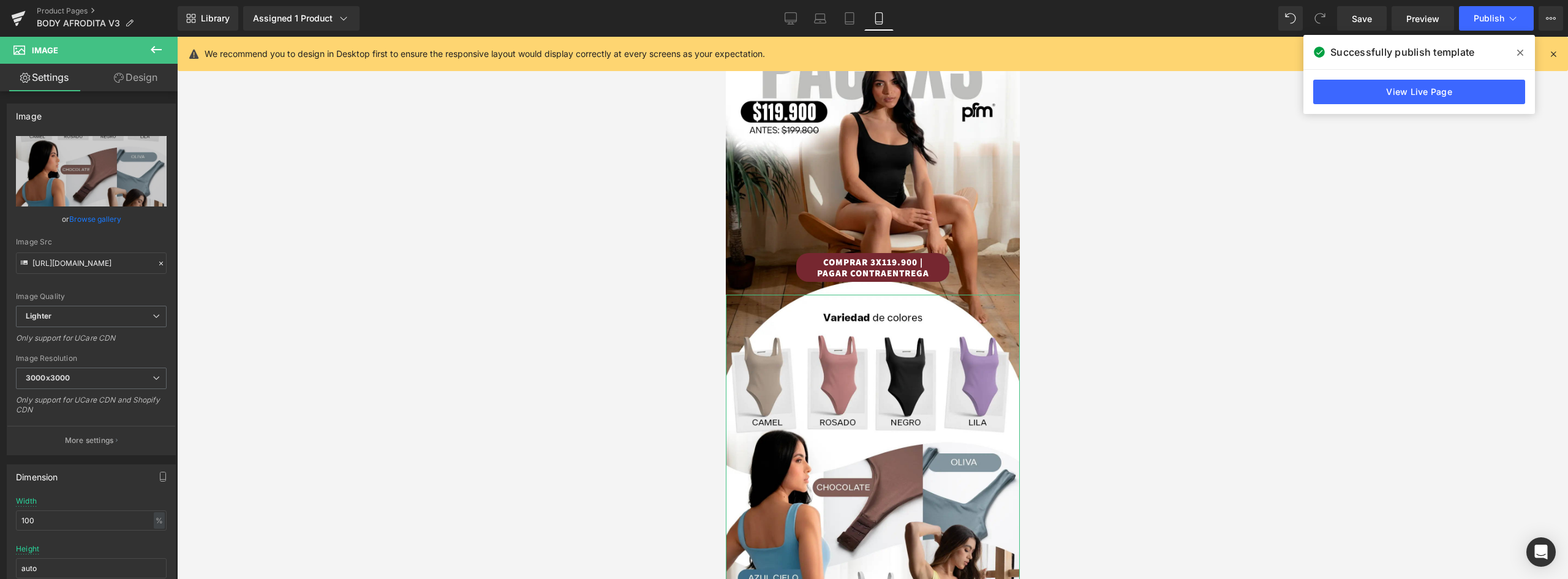
click at [139, 78] on link "Design" at bounding box center [136, 78] width 89 height 27
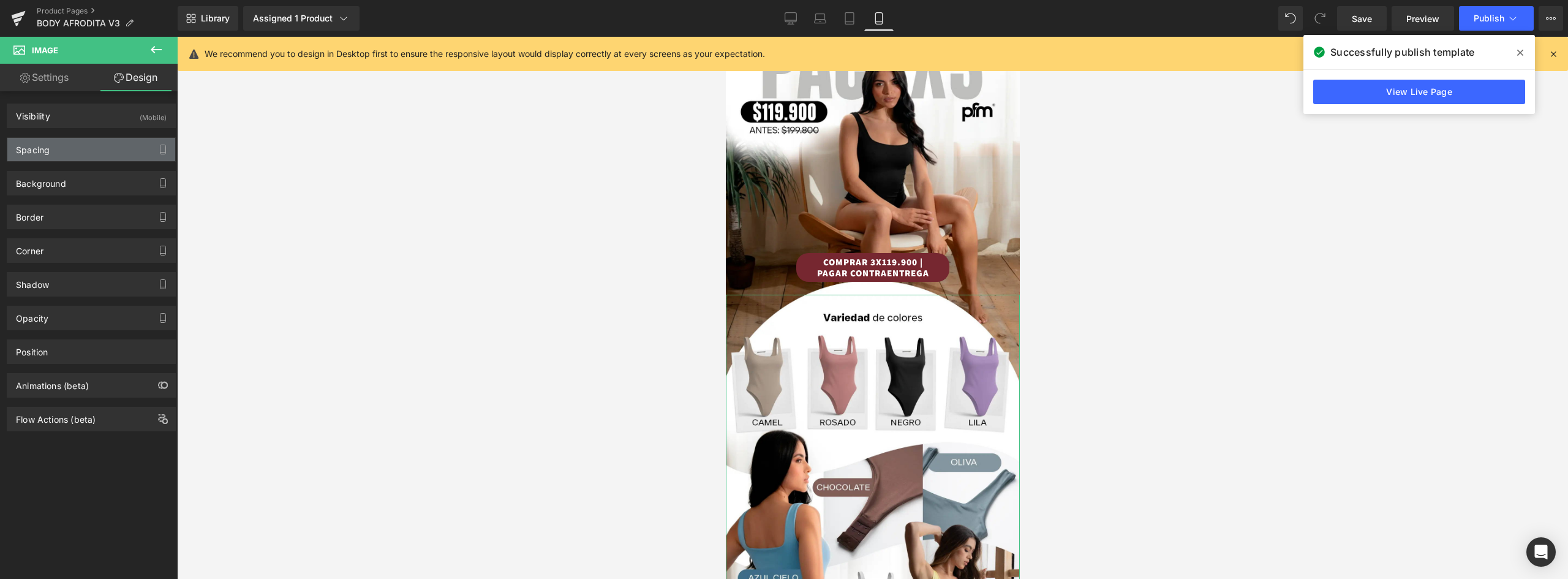
click at [95, 144] on div "Spacing" at bounding box center [91, 149] width 168 height 23
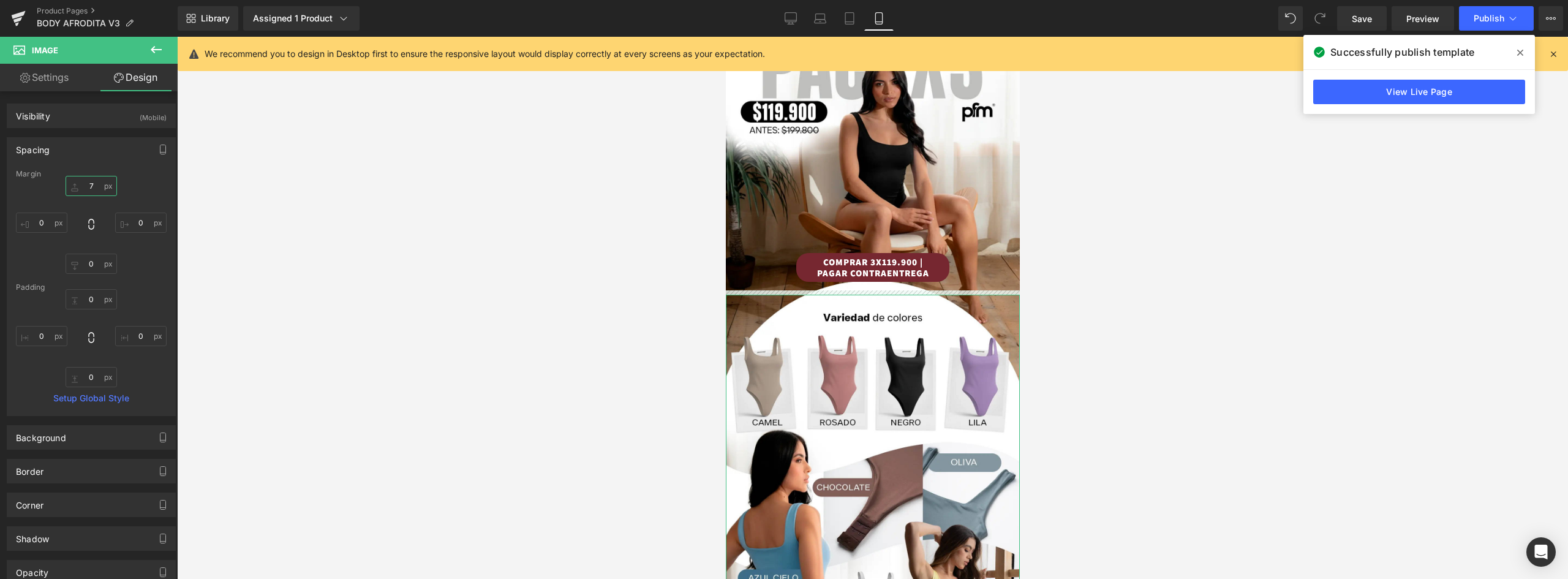
click at [87, 184] on input "7" at bounding box center [91, 186] width 52 height 20
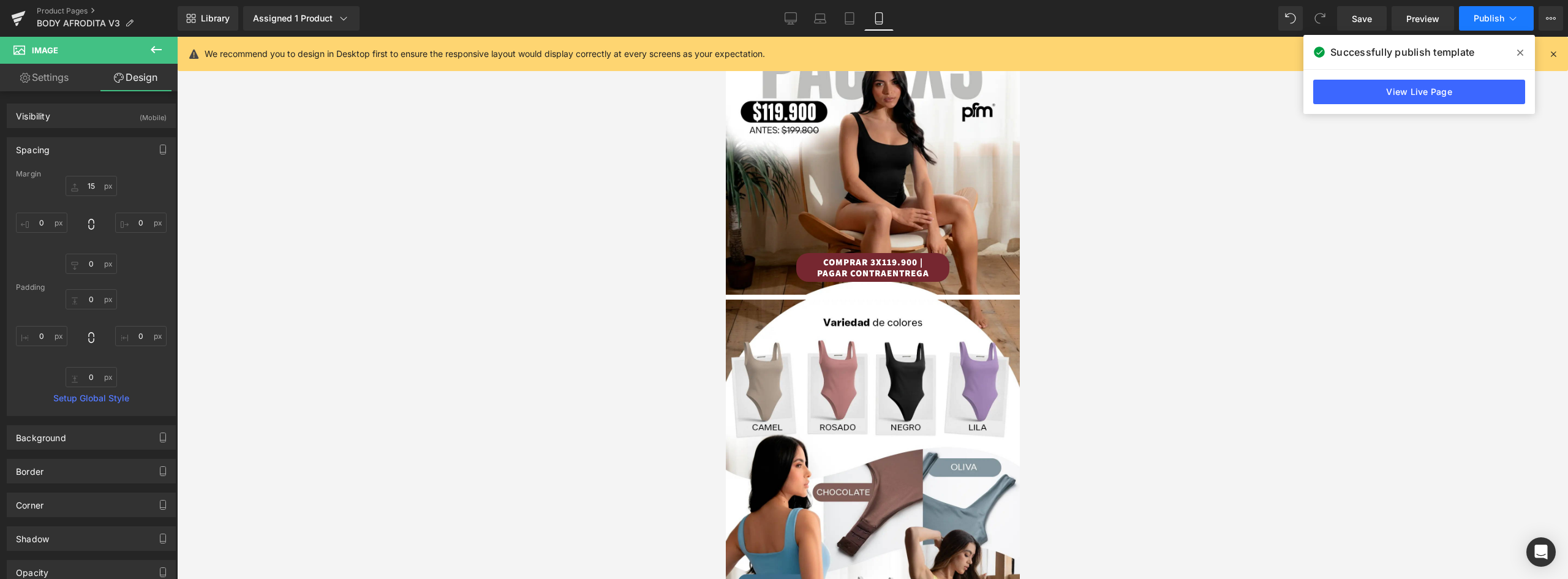
click at [1485, 17] on span "Publish" at bounding box center [1489, 19] width 31 height 10
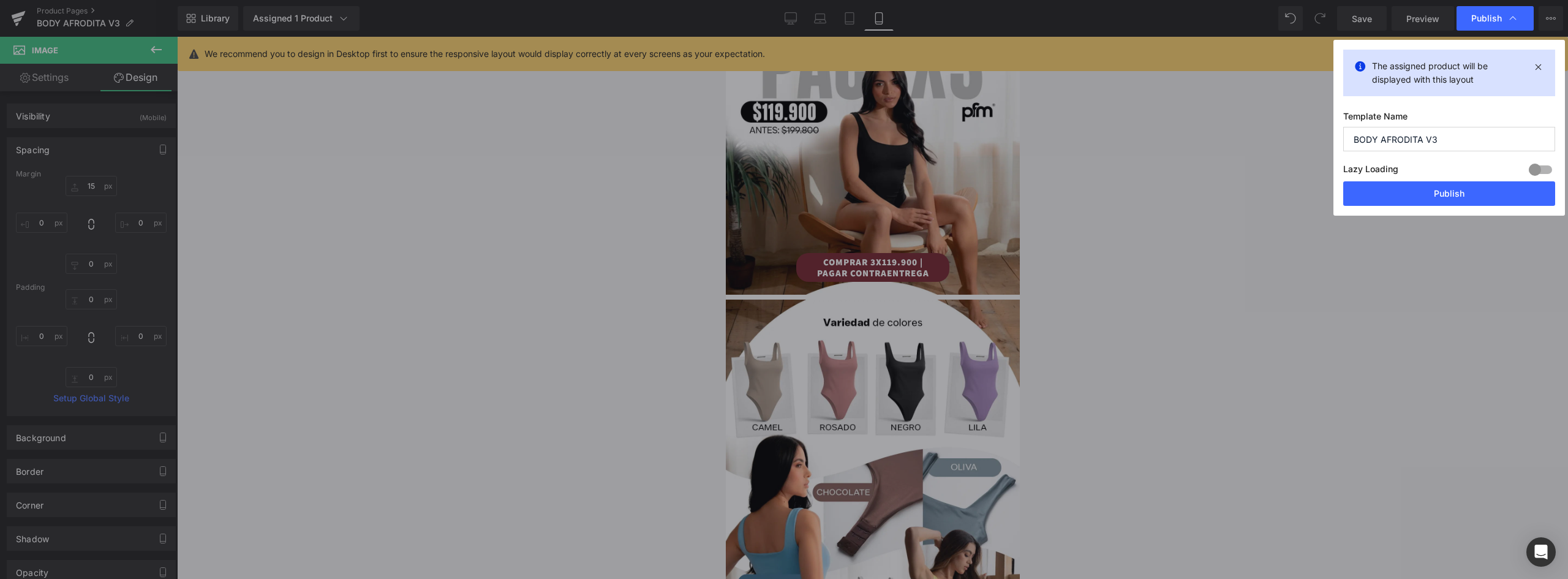
click at [1469, 199] on button "Publish" at bounding box center [1449, 194] width 212 height 24
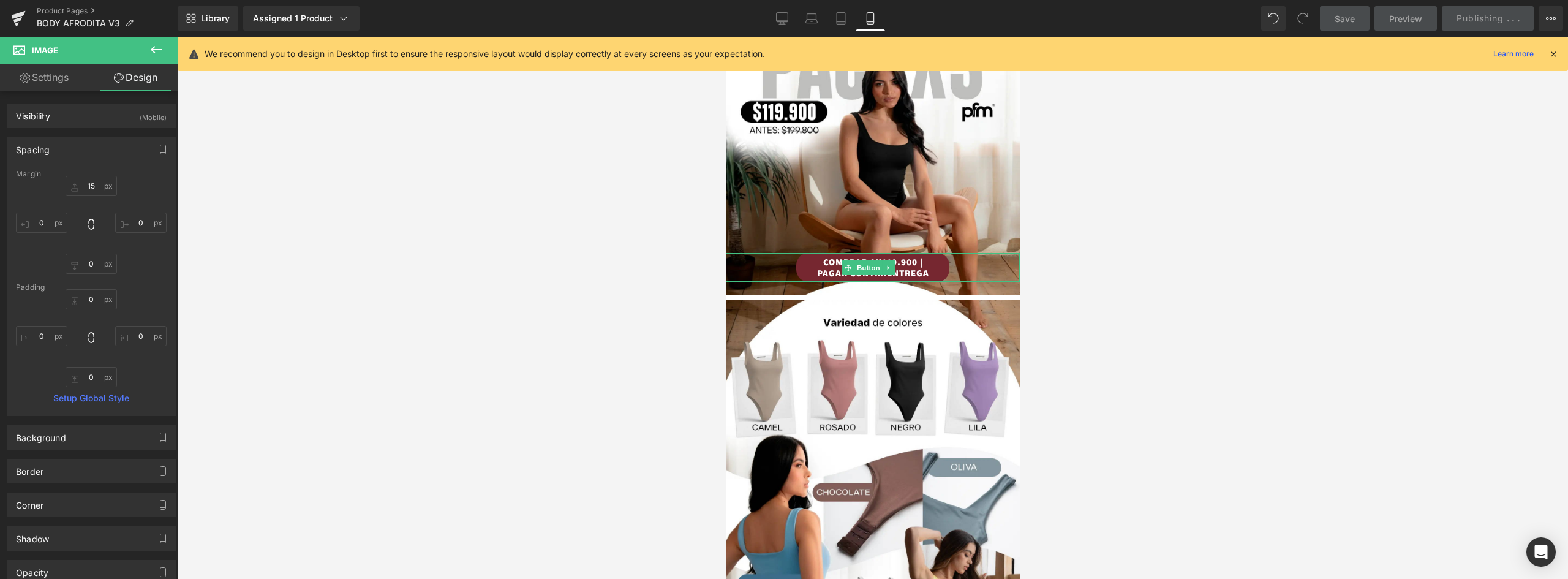
click at [941, 255] on link "COMPRAR 3X119.900 | PAGAR CONTRAENTREGA" at bounding box center [872, 267] width 153 height 29
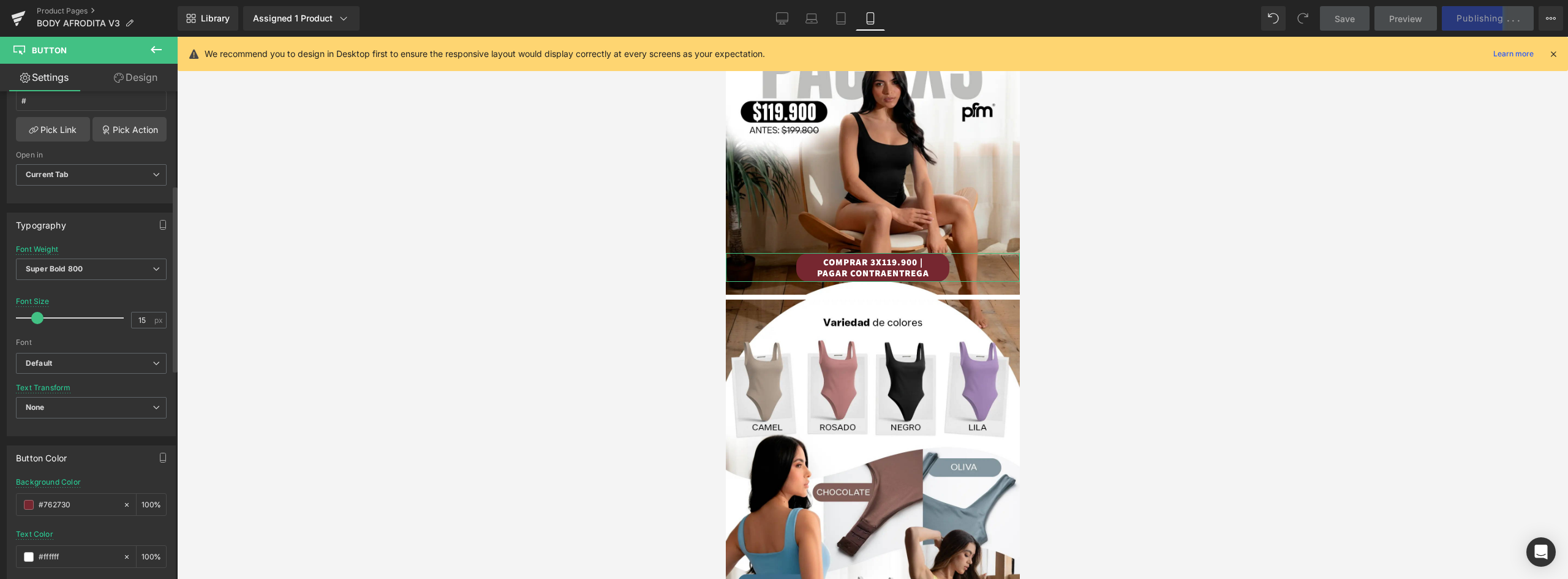
scroll to position [367, 0]
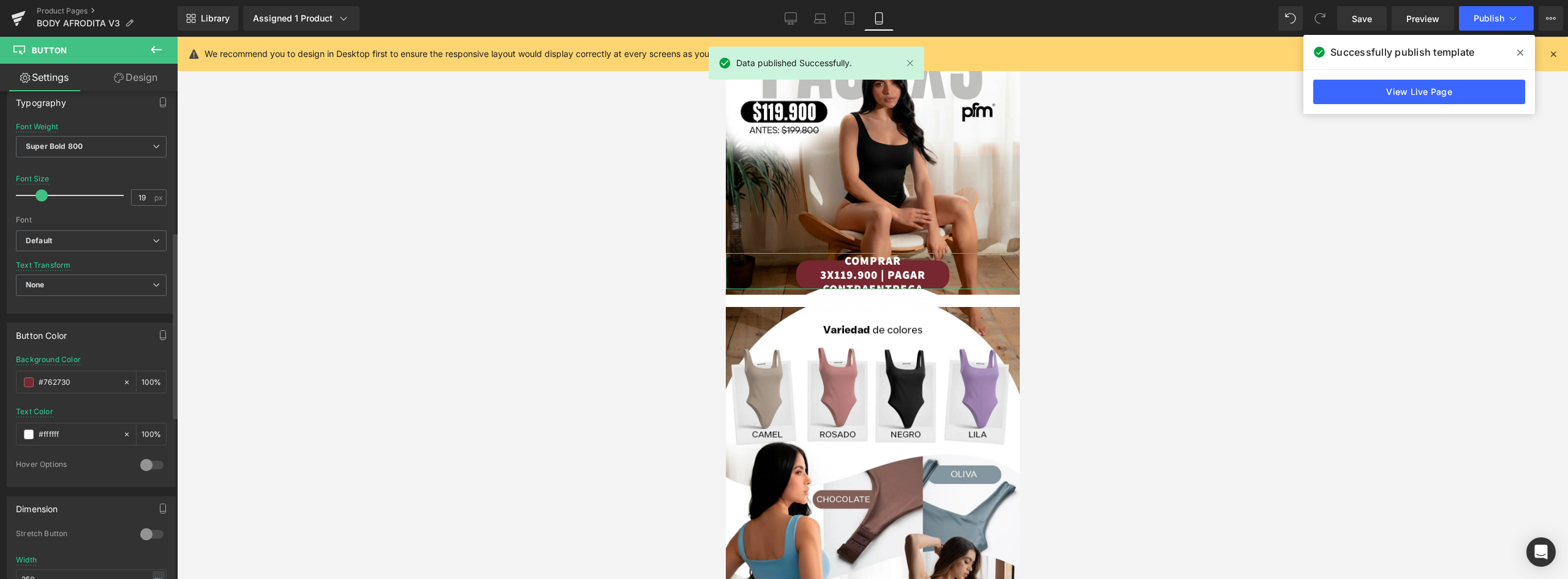
click at [42, 196] on span at bounding box center [41, 195] width 12 height 12
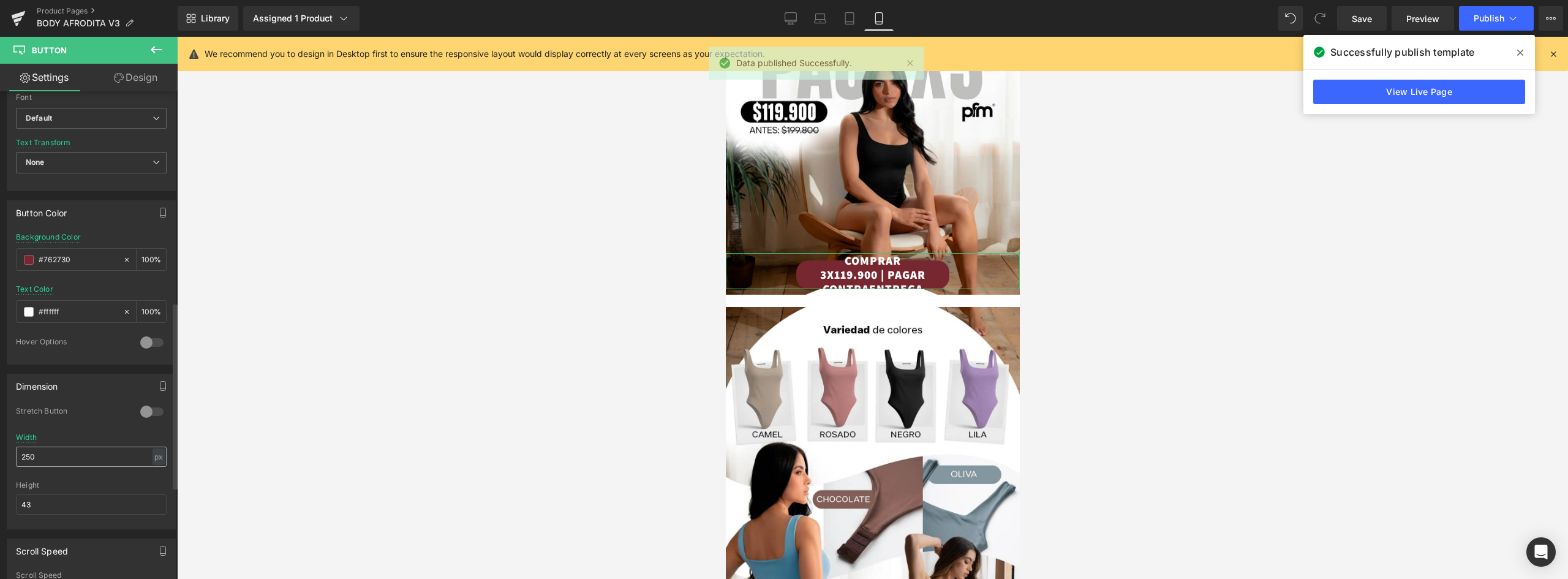
scroll to position [552, 0]
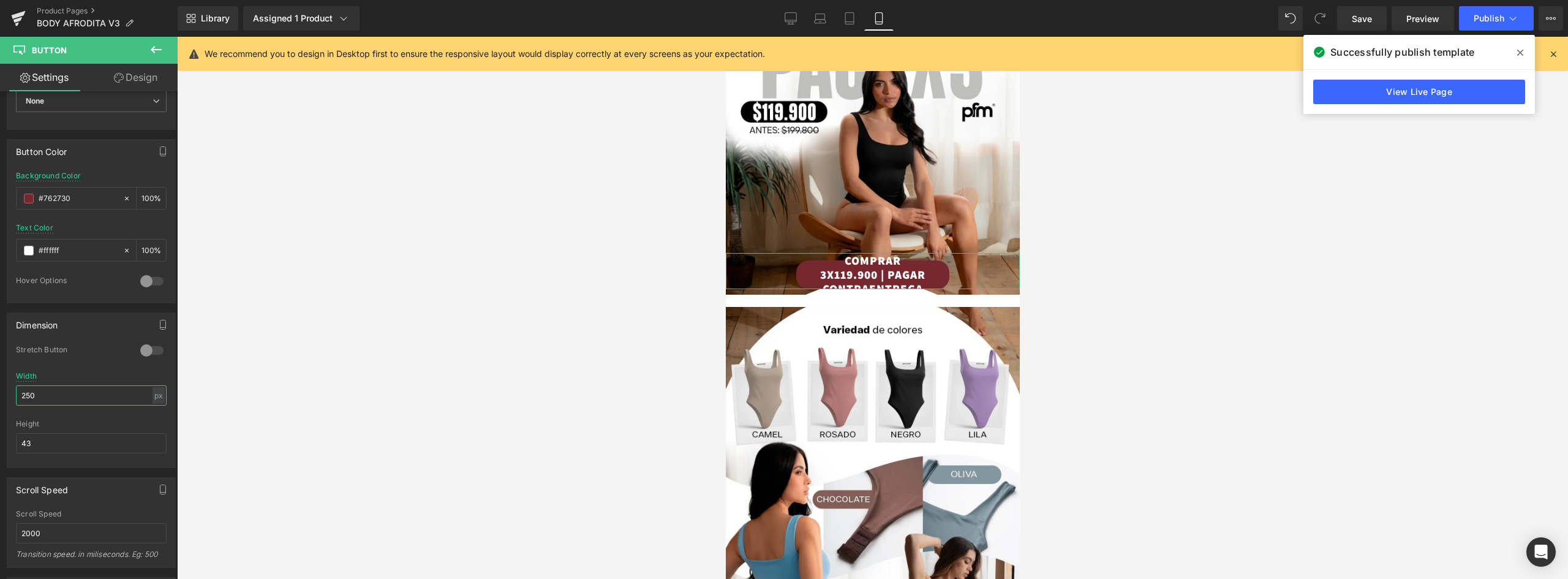
drag, startPoint x: 29, startPoint y: 394, endPoint x: -1, endPoint y: 394, distance: 30.0
click at [0, 394] on html "You are previewing how the will restyle your page. You can not edit Elements in…" at bounding box center [784, 289] width 1568 height 579
drag, startPoint x: 60, startPoint y: 443, endPoint x: 6, endPoint y: 443, distance: 54.0
click at [6, 443] on div "Dimension 0 Stretch Button 280px Width 280 px % px 43px Height 43" at bounding box center [90, 390] width 169 height 156
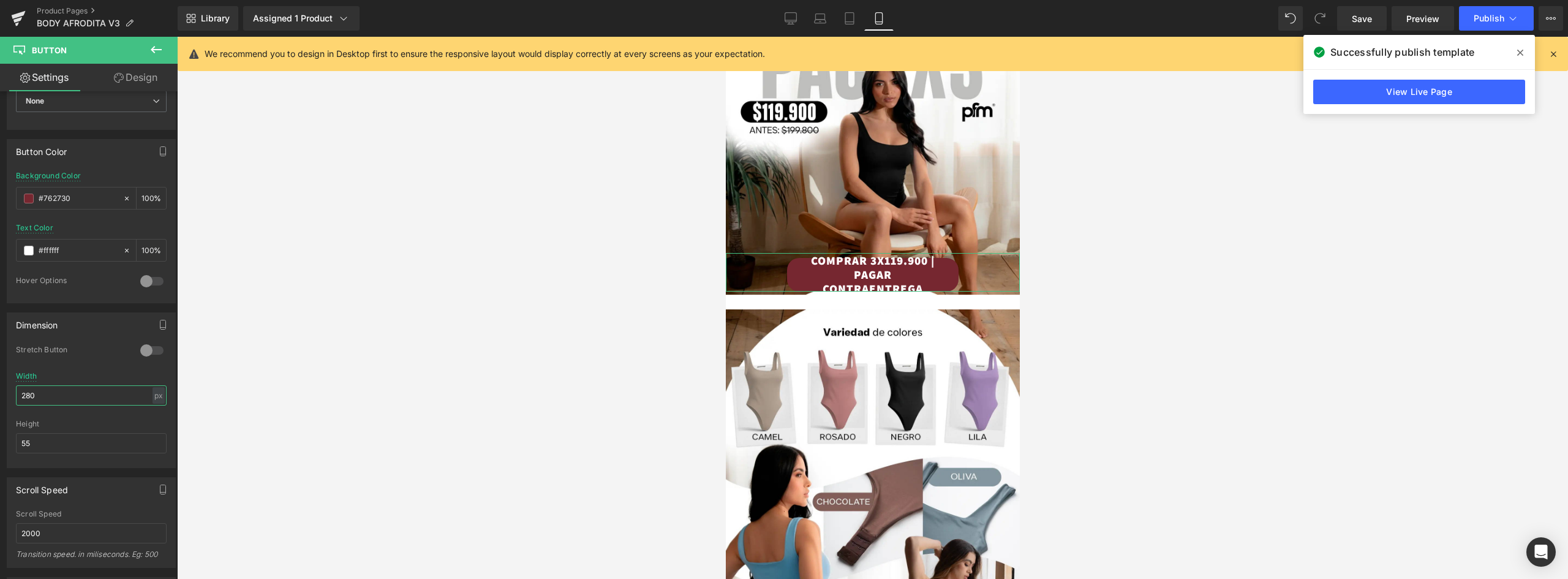
drag, startPoint x: 50, startPoint y: 397, endPoint x: -5, endPoint y: 388, distance: 55.7
click at [0, 388] on html "You are previewing how the will restyle your page. You can not edit Elements in…" at bounding box center [784, 289] width 1568 height 579
click at [1509, 19] on icon at bounding box center [1512, 18] width 12 height 12
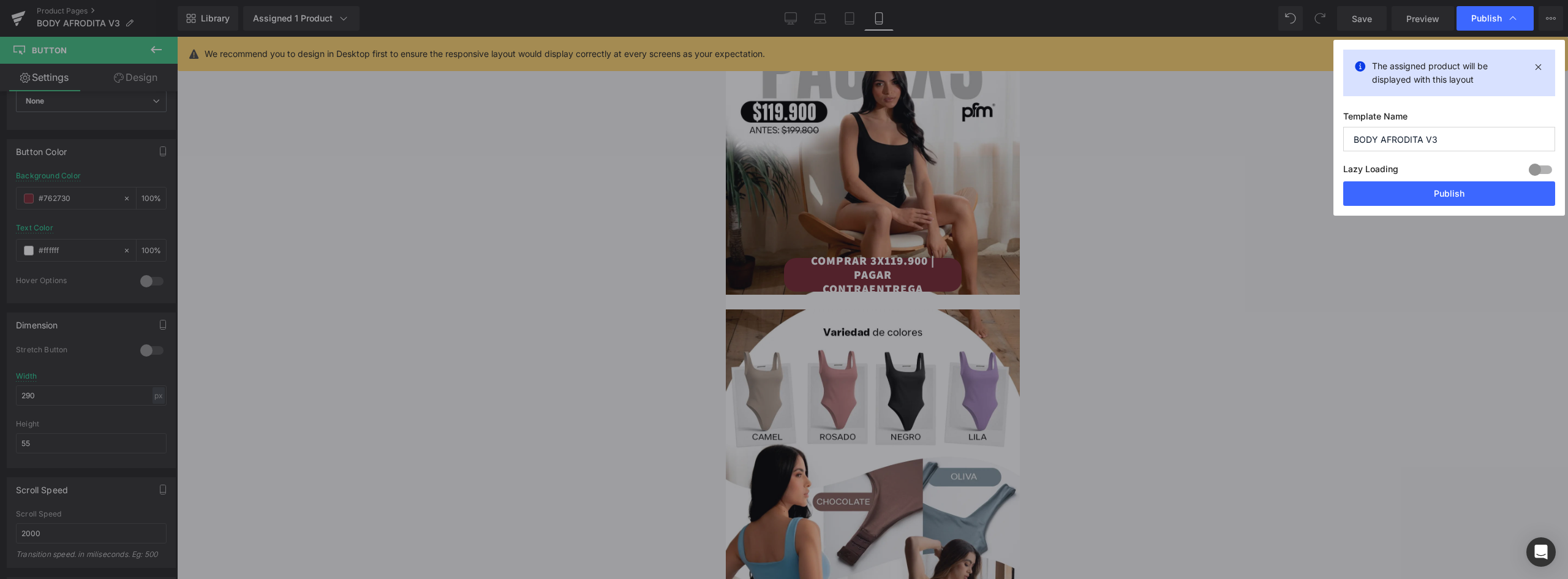
drag, startPoint x: 1495, startPoint y: 187, endPoint x: 1480, endPoint y: 174, distance: 19.8
click at [1495, 187] on button "Publish" at bounding box center [1449, 194] width 212 height 24
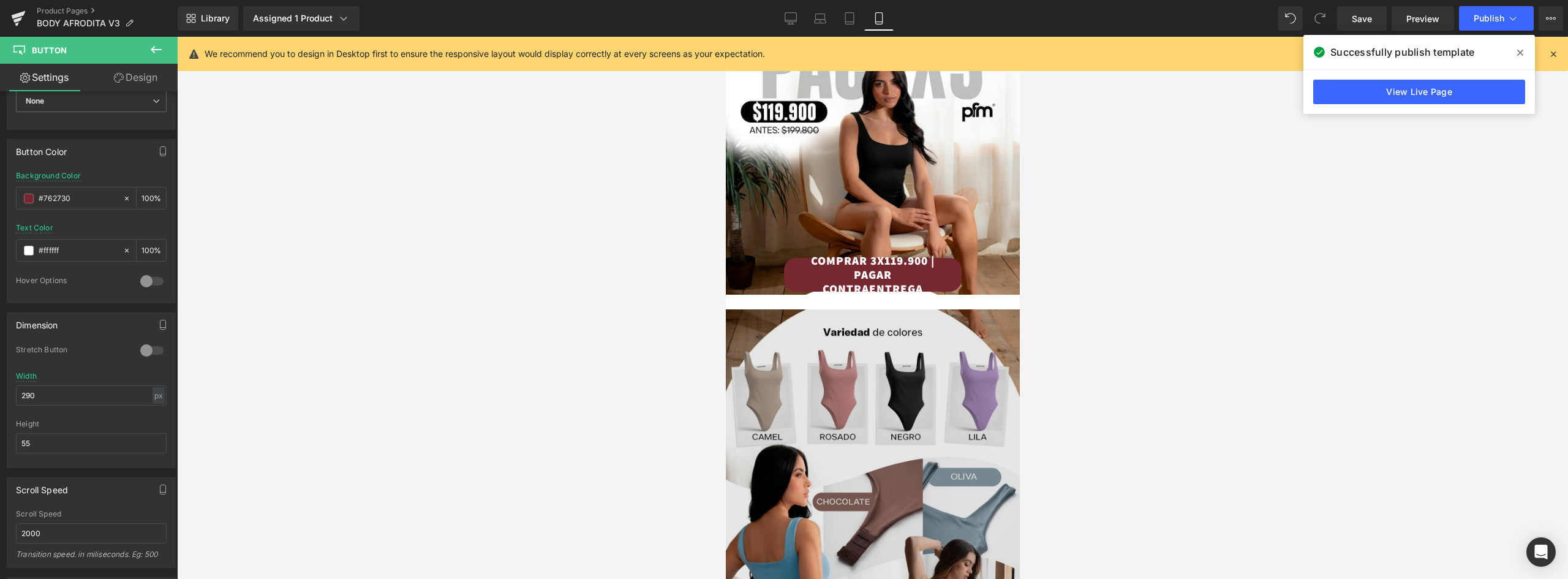
click at [981, 309] on img at bounding box center [872, 505] width 294 height 391
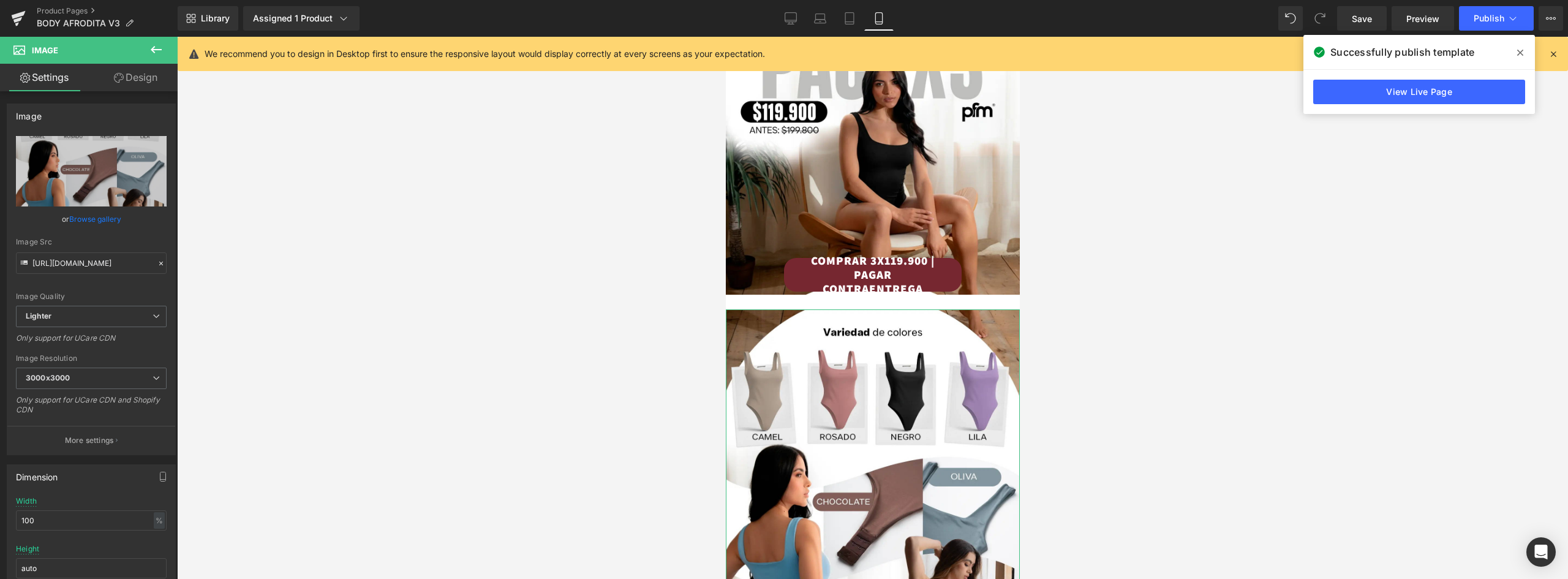
click at [136, 75] on link "Design" at bounding box center [136, 78] width 89 height 27
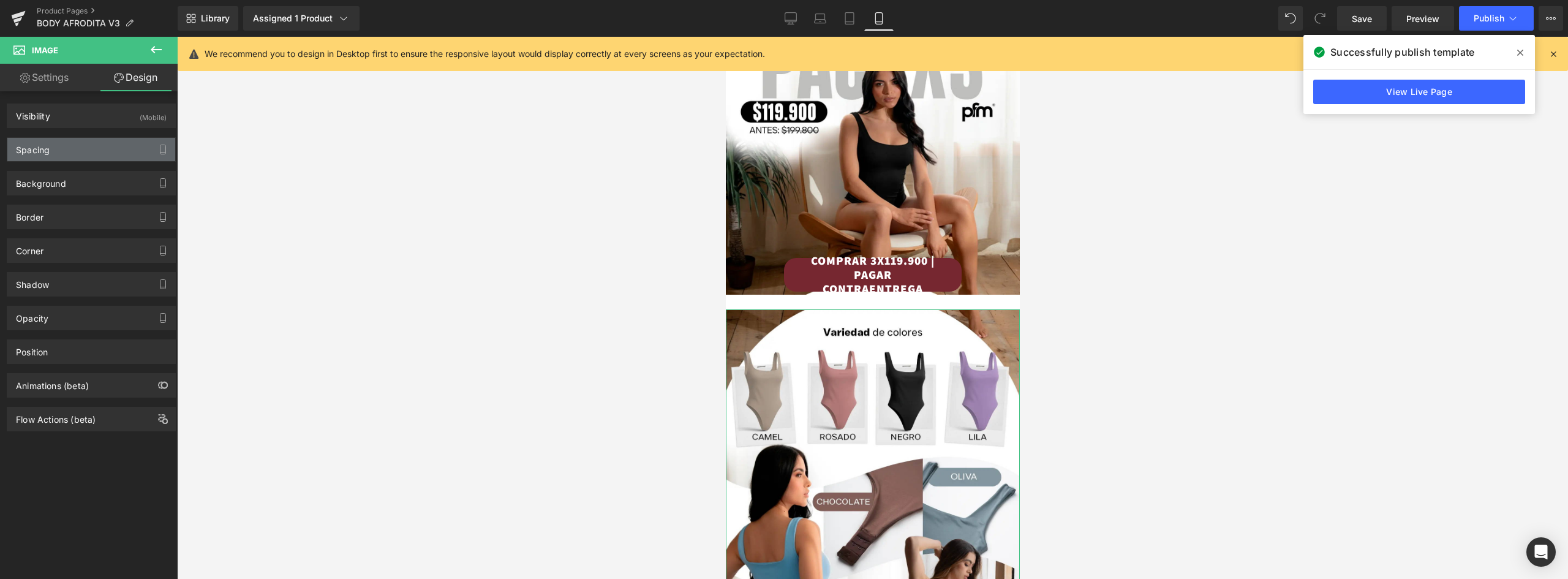
click at [59, 155] on div "Spacing" at bounding box center [91, 149] width 168 height 23
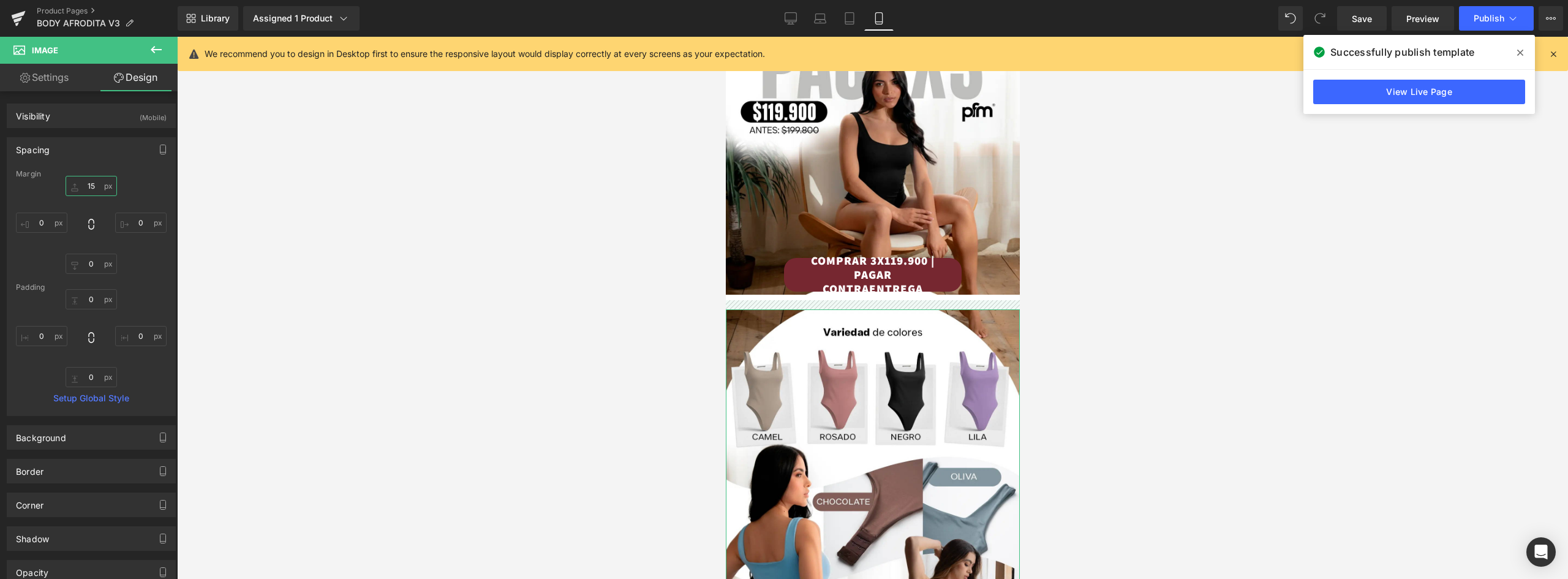
click at [89, 183] on input "15" at bounding box center [91, 186] width 52 height 20
click at [1489, 15] on span "Publish" at bounding box center [1489, 19] width 31 height 10
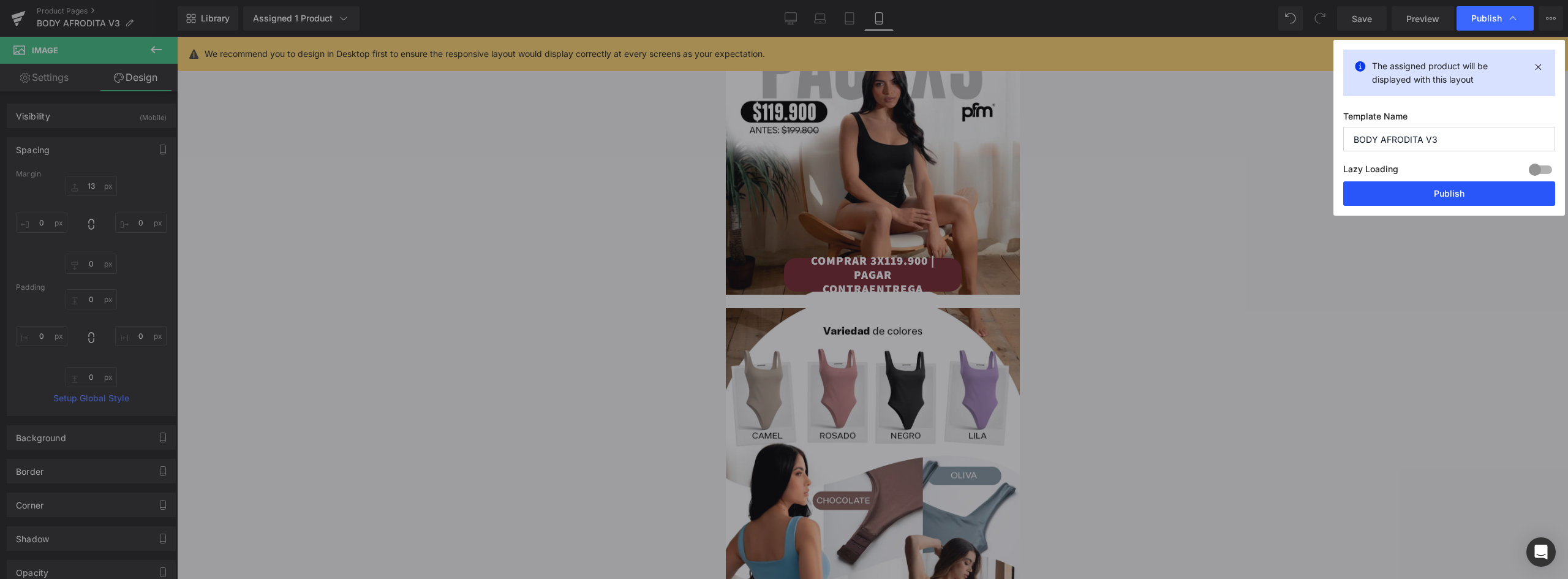
click at [1469, 187] on button "Publish" at bounding box center [1449, 194] width 212 height 24
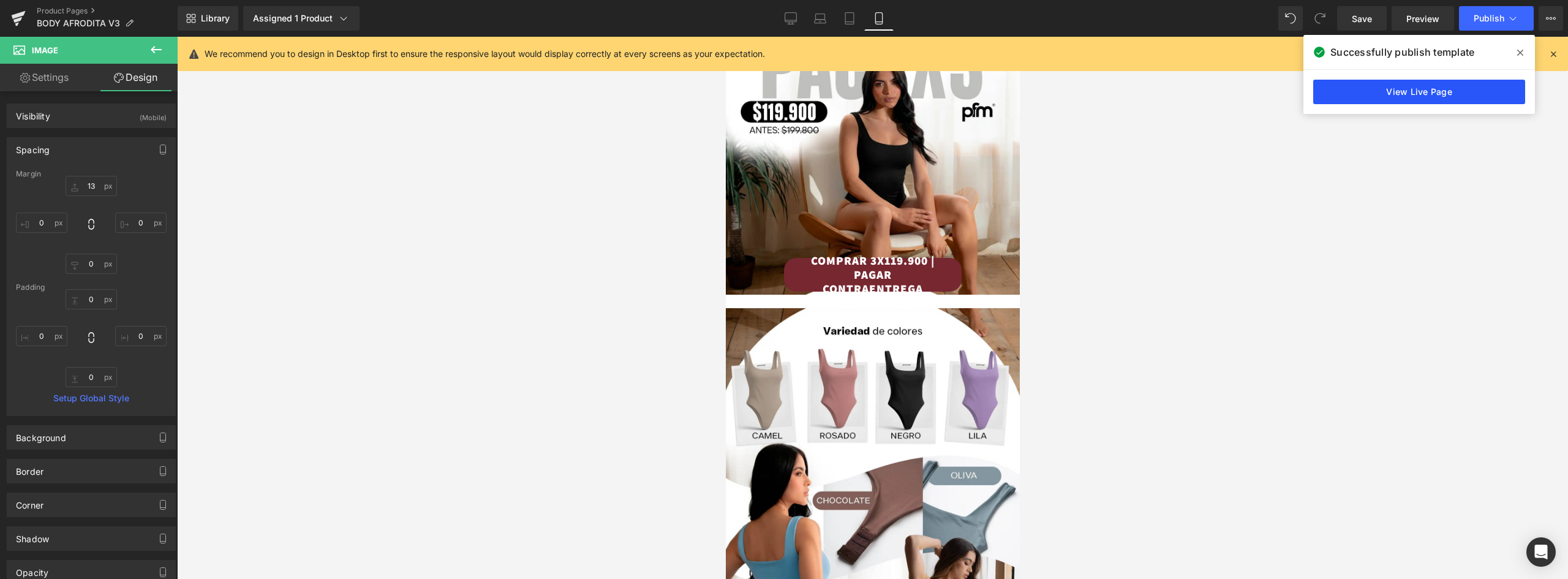
click at [1415, 84] on link "View Live Page" at bounding box center [1419, 92] width 212 height 24
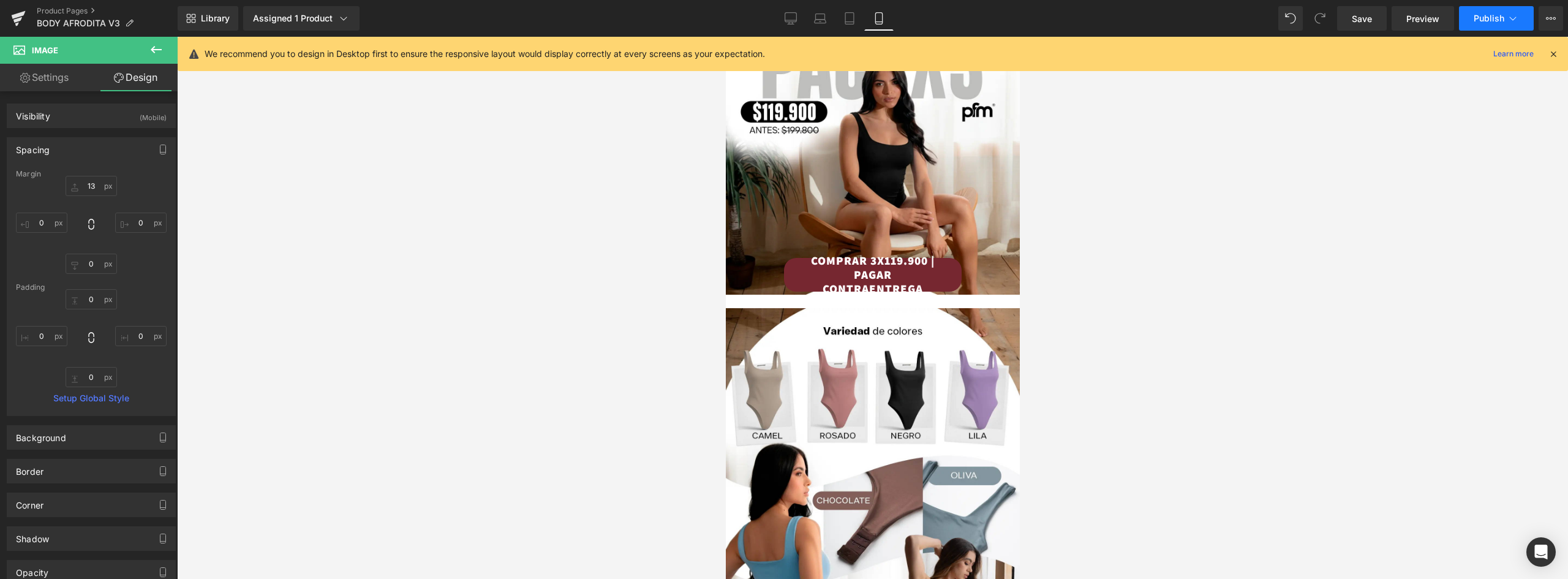
click at [1497, 23] on button "Publish" at bounding box center [1496, 19] width 75 height 24
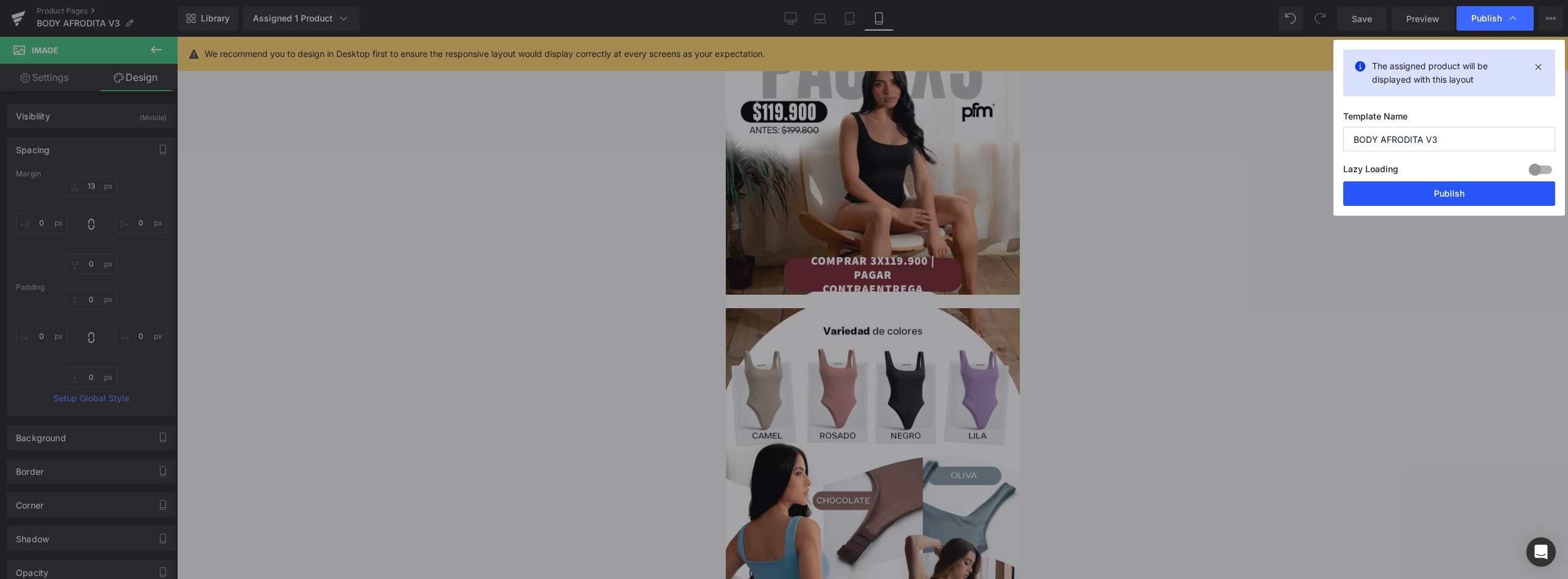
click at [1463, 203] on button "Publish" at bounding box center [1449, 194] width 212 height 24
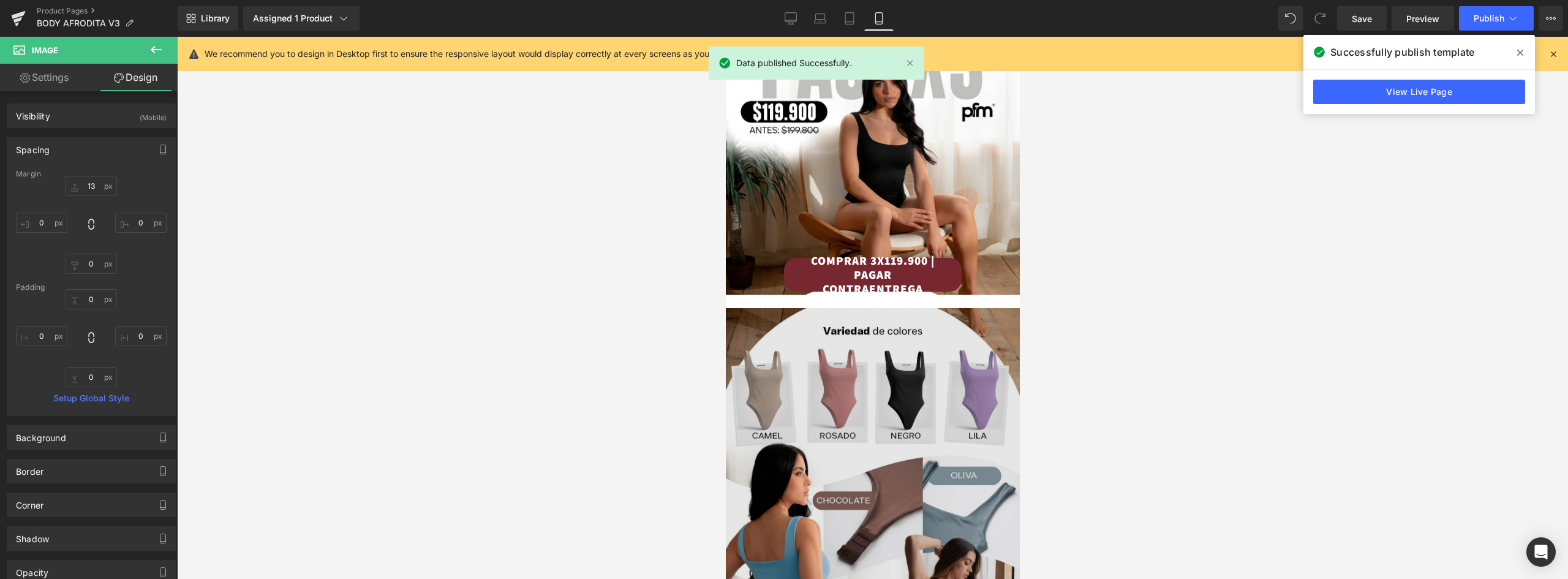
click at [940, 343] on img at bounding box center [872, 504] width 294 height 391
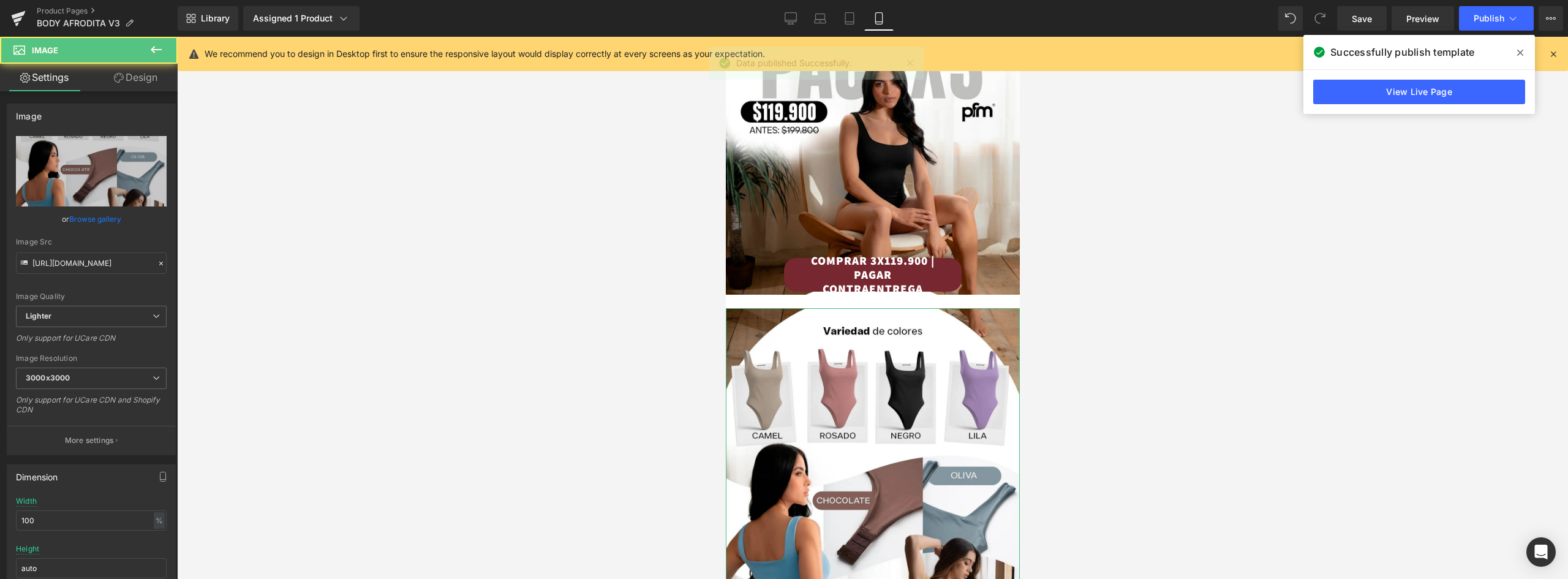
click at [145, 75] on link "Design" at bounding box center [136, 78] width 89 height 27
click at [0, 0] on div "Spacing" at bounding box center [0, 0] width 0 height 0
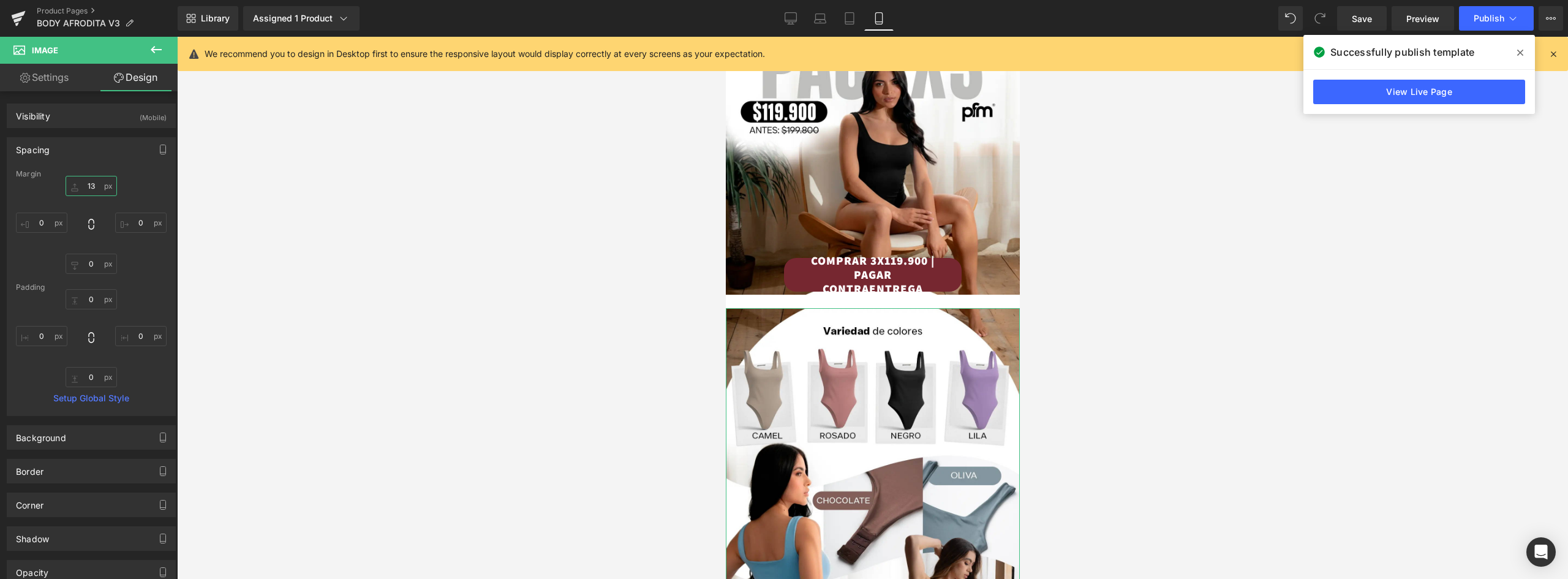
click at [84, 185] on input "13" at bounding box center [91, 186] width 52 height 20
click at [1488, 14] on span "Publish" at bounding box center [1489, 19] width 31 height 10
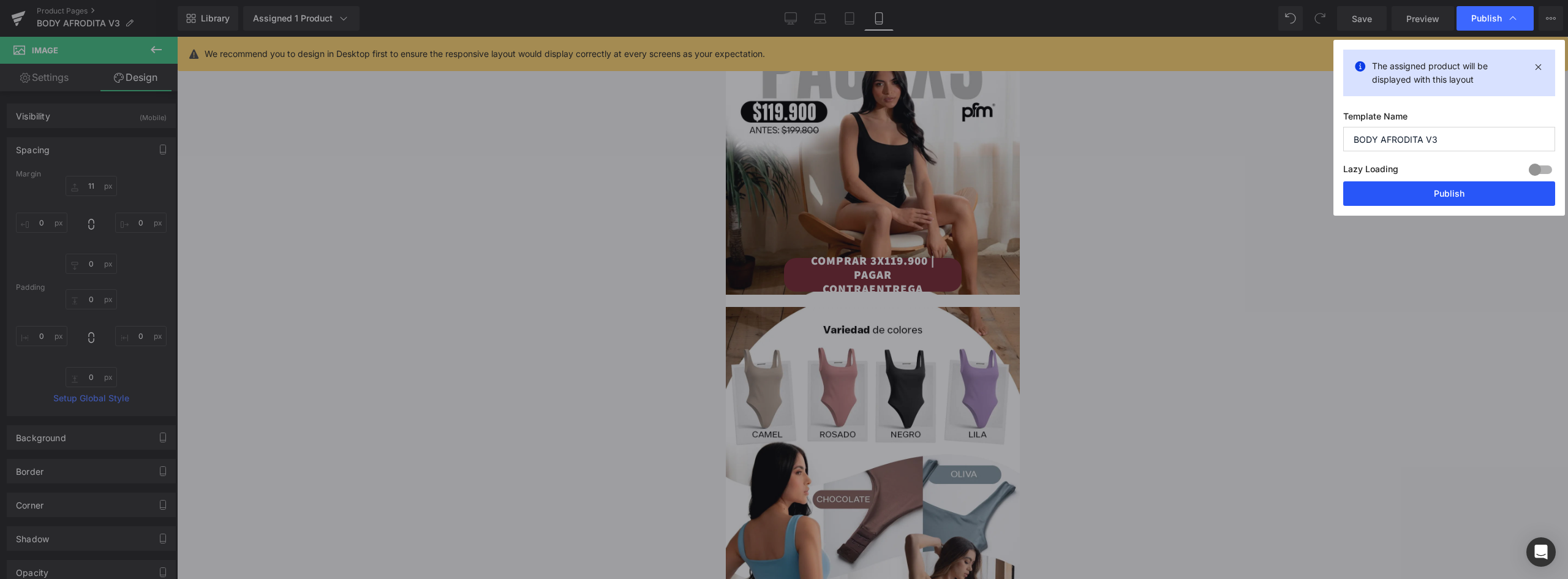
click at [1469, 197] on button "Publish" at bounding box center [1449, 194] width 212 height 24
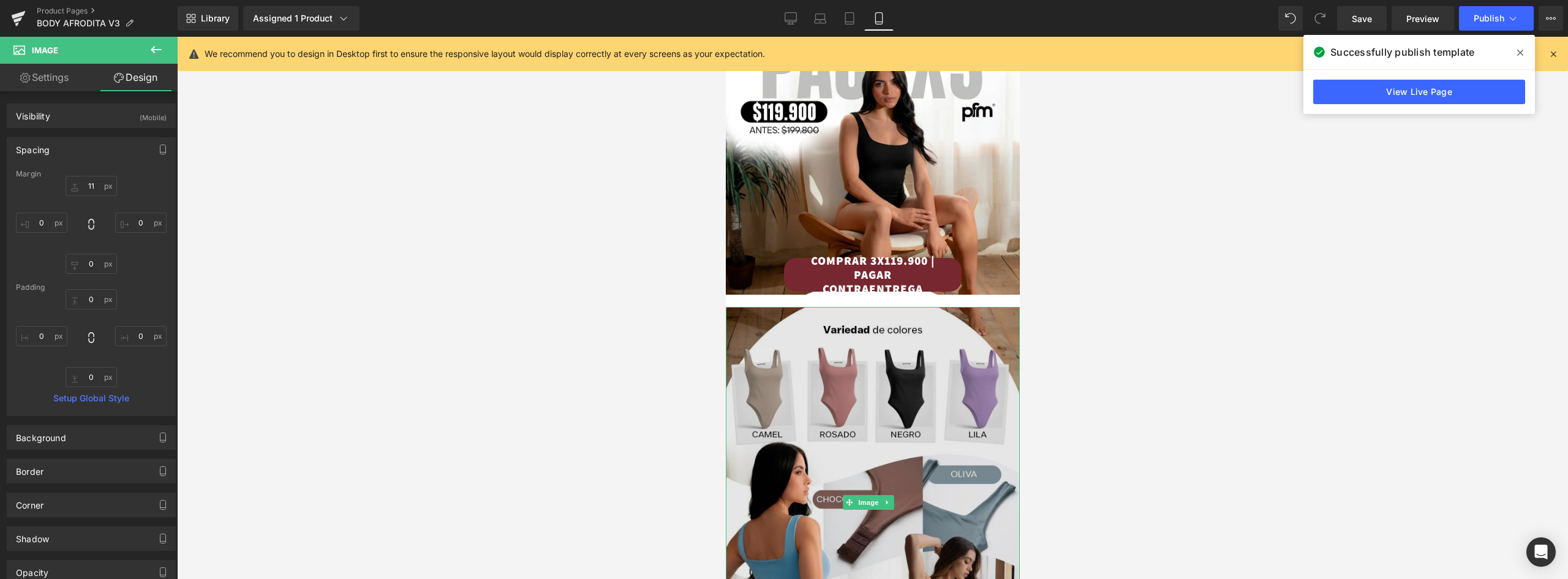
click at [917, 320] on img at bounding box center [872, 502] width 294 height 391
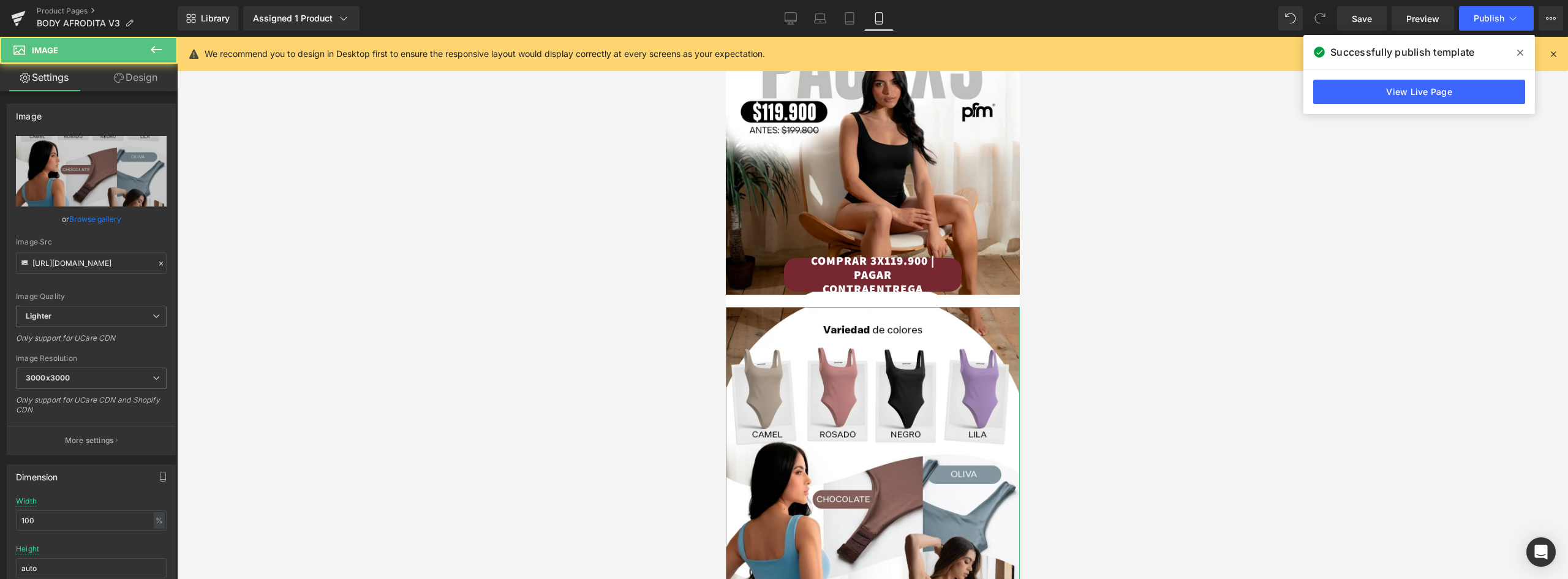
click at [139, 75] on link "Design" at bounding box center [136, 78] width 89 height 27
click at [0, 0] on div "Spacing" at bounding box center [0, 0] width 0 height 0
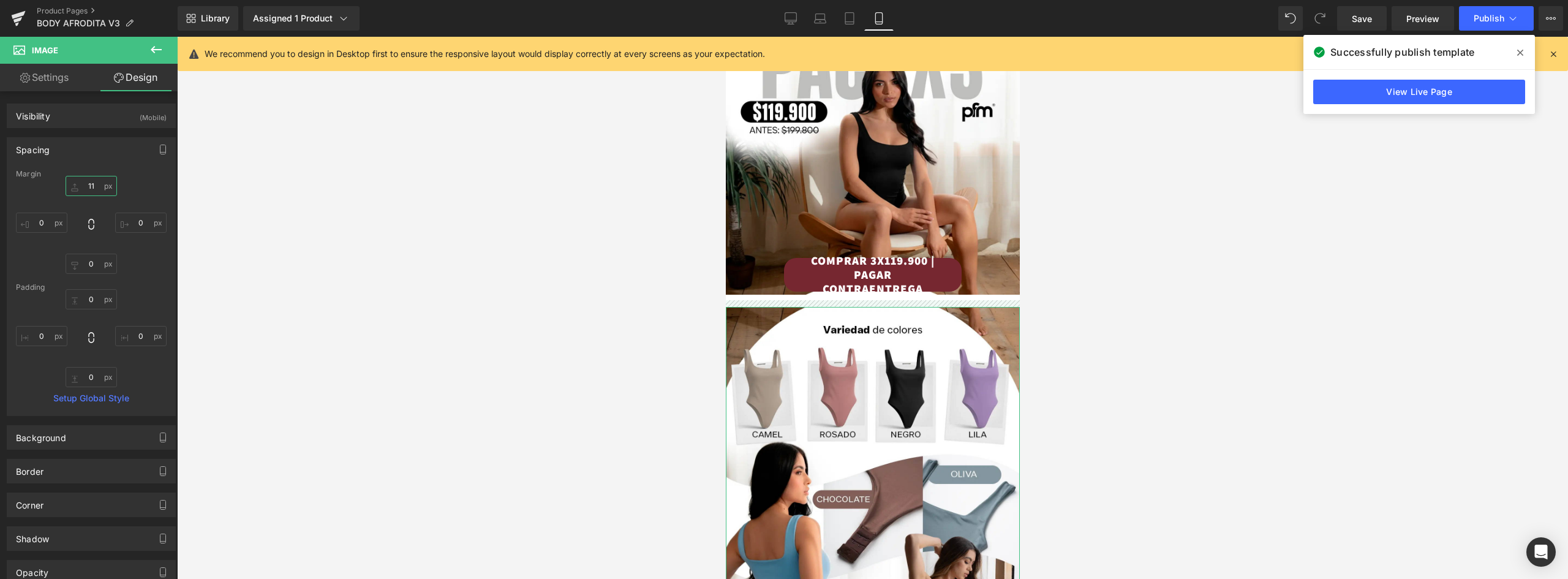
click at [90, 185] on input "11" at bounding box center [91, 186] width 52 height 20
click at [1482, 16] on span "Publish" at bounding box center [1489, 19] width 31 height 10
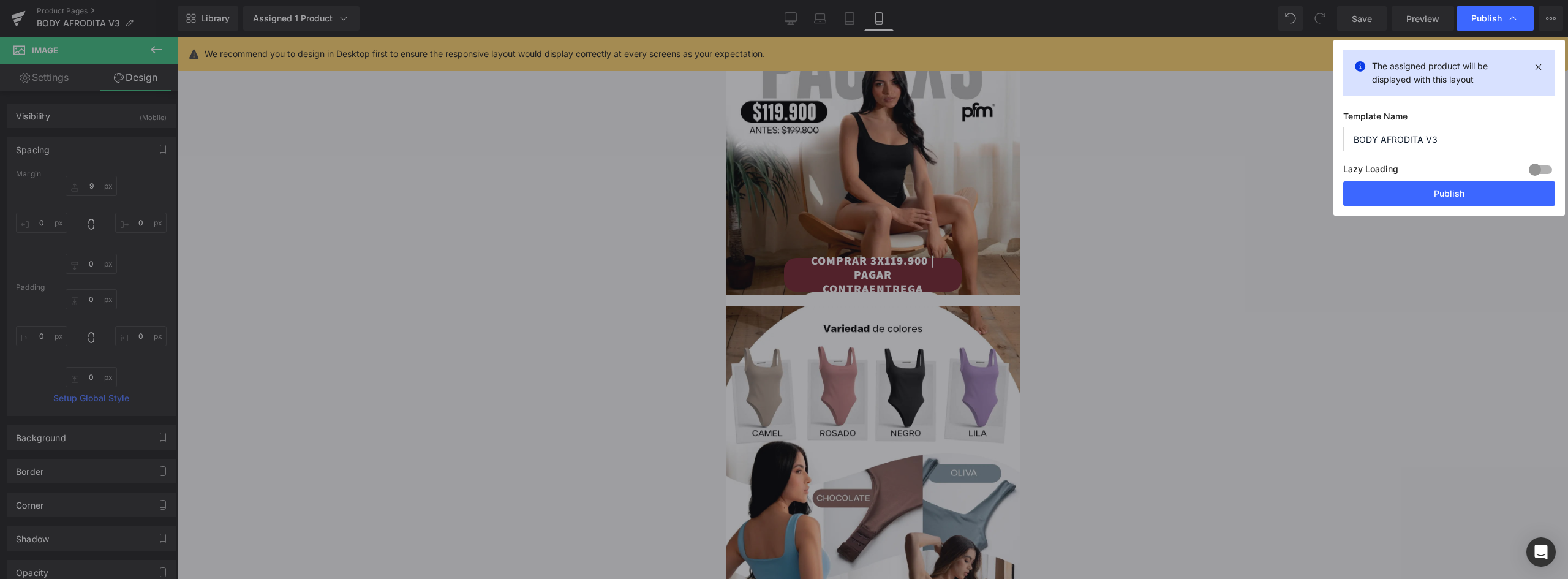
drag, startPoint x: 1472, startPoint y: 196, endPoint x: 1460, endPoint y: 192, distance: 12.6
click at [1471, 195] on button "Publish" at bounding box center [1449, 194] width 212 height 24
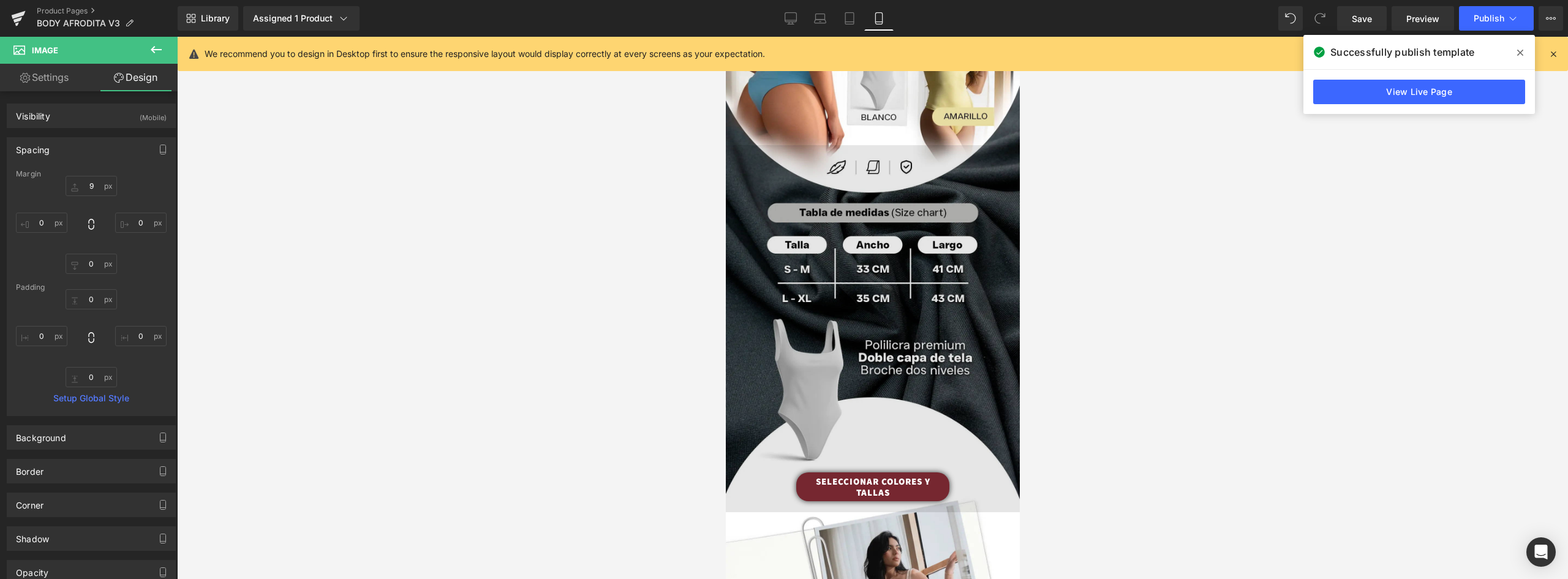
scroll to position [919, 0]
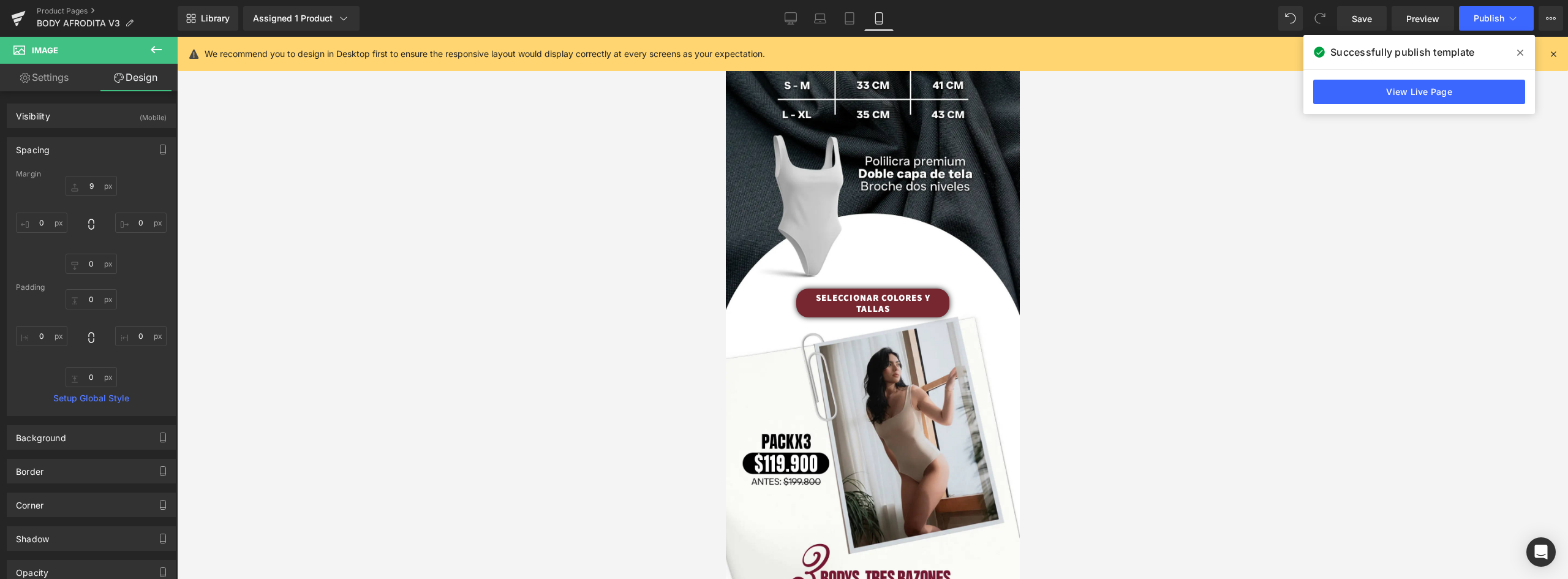
drag, startPoint x: 1309, startPoint y: 305, endPoint x: 895, endPoint y: 261, distance: 416.3
click at [895, 288] on link "SELECCIONAR COLORES Y TALLAS" at bounding box center [872, 303] width 153 height 29
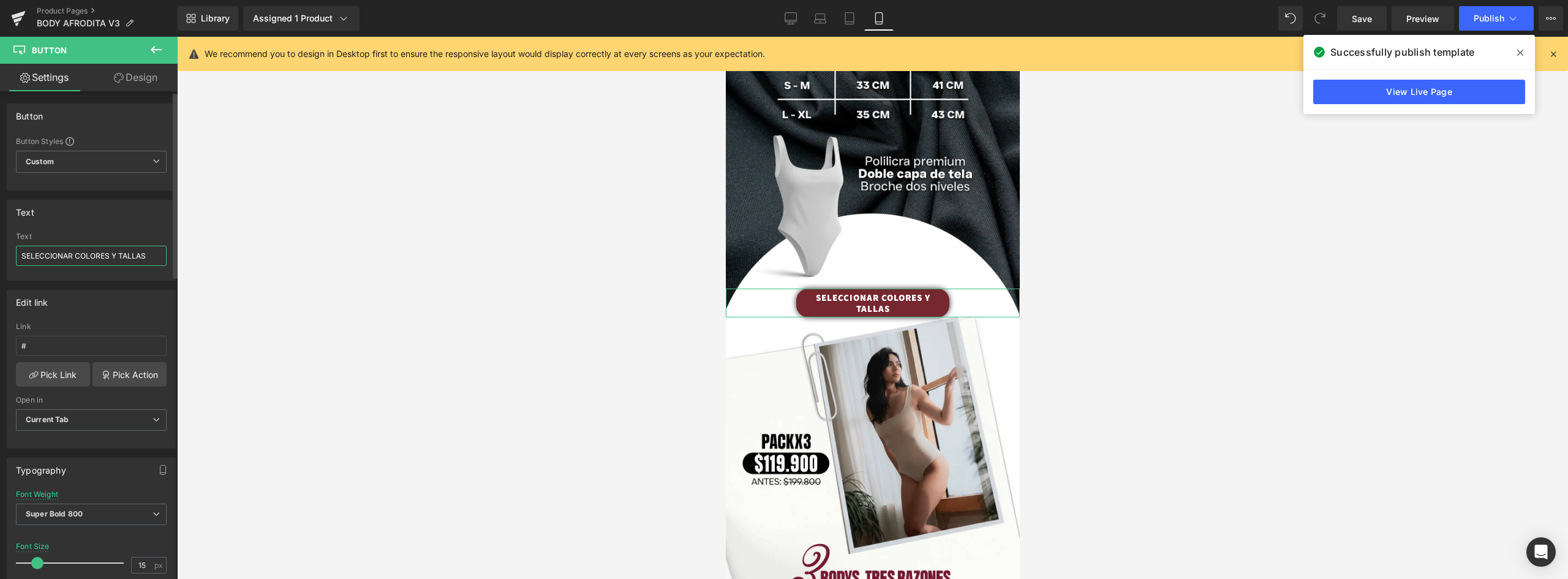
drag, startPoint x: 119, startPoint y: 255, endPoint x: 76, endPoint y: 252, distance: 43.1
click at [76, 252] on input "SELECCIONAR COLORES Y TALLAS" at bounding box center [91, 255] width 151 height 20
click at [110, 258] on input "SELECCIONAR TALLAS" at bounding box center [91, 255] width 151 height 20
click at [105, 254] on input "SELECCIONAR TALLAS COLORES Y" at bounding box center [91, 255] width 151 height 20
click at [108, 254] on input "SELECCIONAR TALLAS y COLORES Y" at bounding box center [91, 255] width 151 height 20
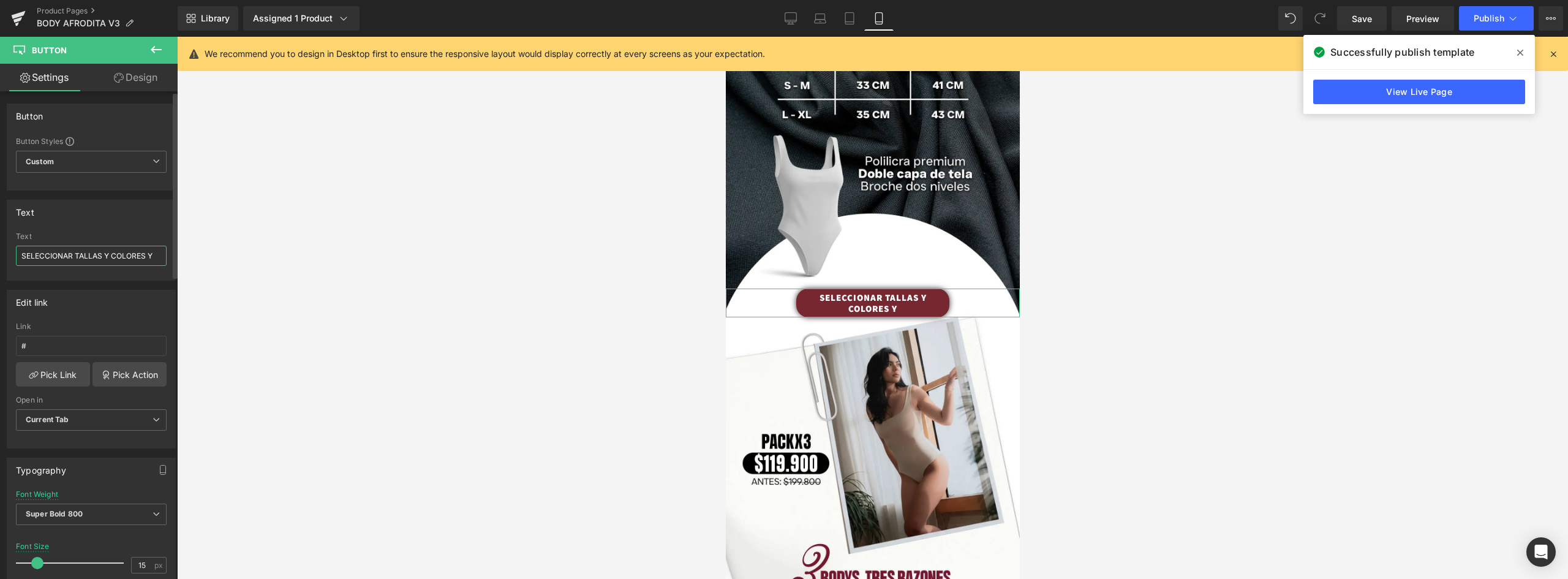
drag, startPoint x: 151, startPoint y: 254, endPoint x: 159, endPoint y: 254, distance: 8.0
click at [159, 254] on input "SELECCIONAR TALLAS Y COLORES Y" at bounding box center [91, 255] width 151 height 20
click at [161, 212] on div "Text" at bounding box center [91, 212] width 168 height 23
click at [1482, 10] on button "Publish" at bounding box center [1496, 19] width 75 height 24
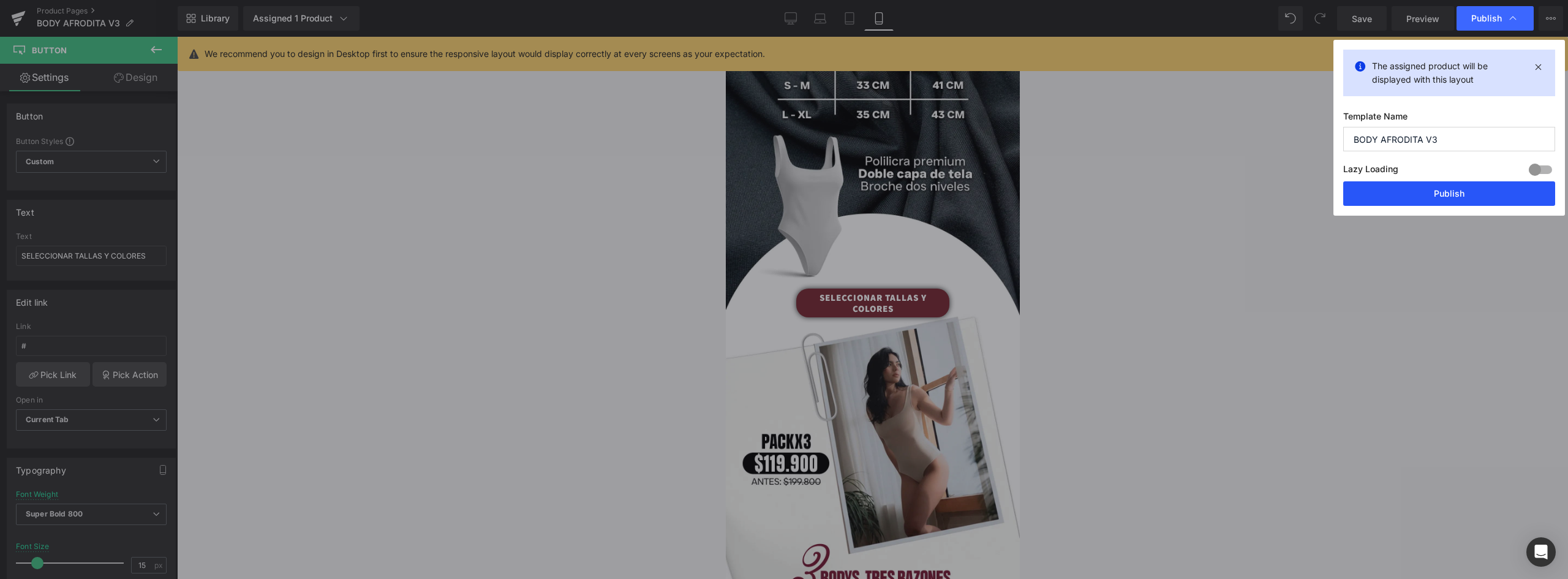
click at [1478, 204] on button "Publish" at bounding box center [1449, 194] width 212 height 24
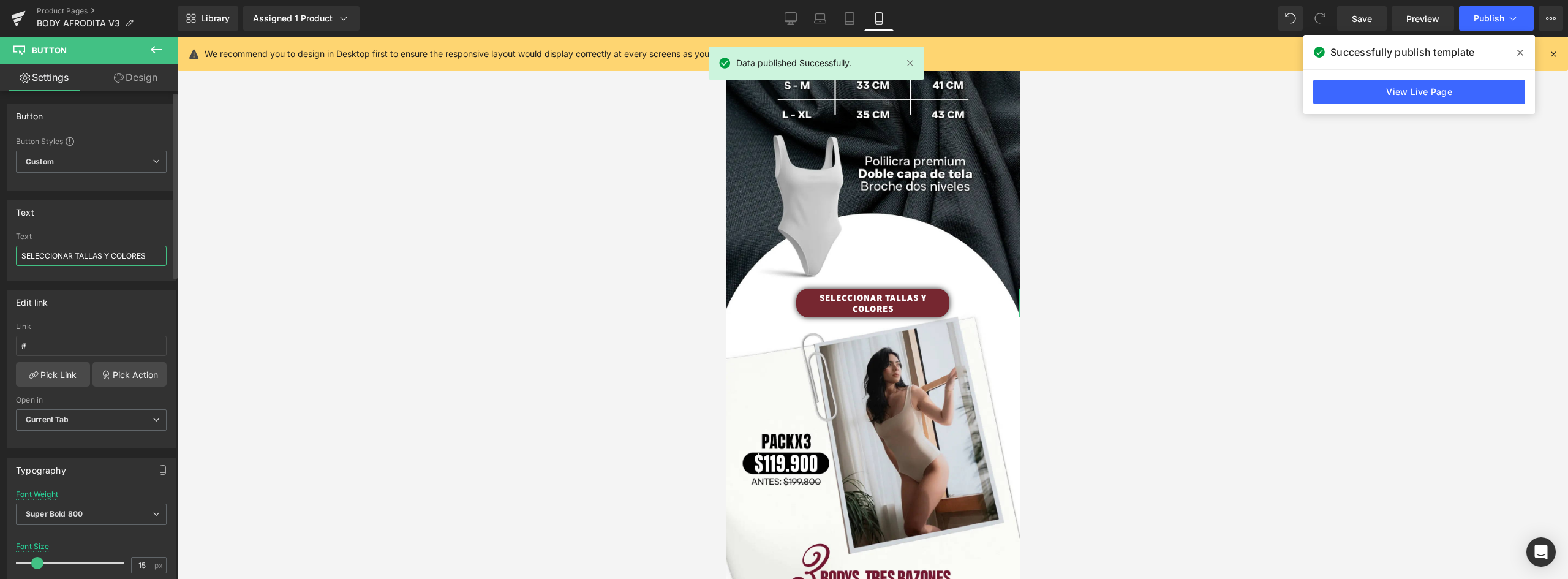
click at [109, 255] on input "SELECCIONAR TALLAS Y COLORES" at bounding box center [91, 255] width 151 height 20
click at [520, 267] on div at bounding box center [872, 308] width 1390 height 543
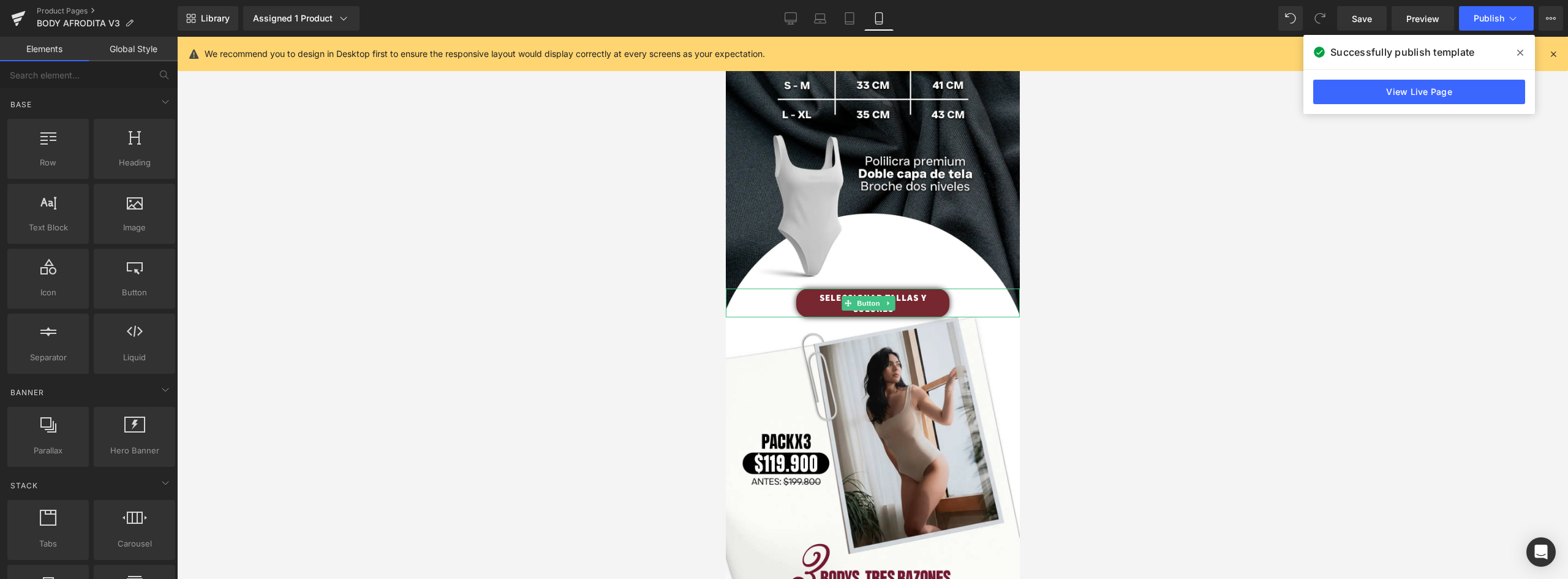
click at [927, 288] on link "SELECCIONAR TALLAS Y COLORES" at bounding box center [872, 303] width 153 height 29
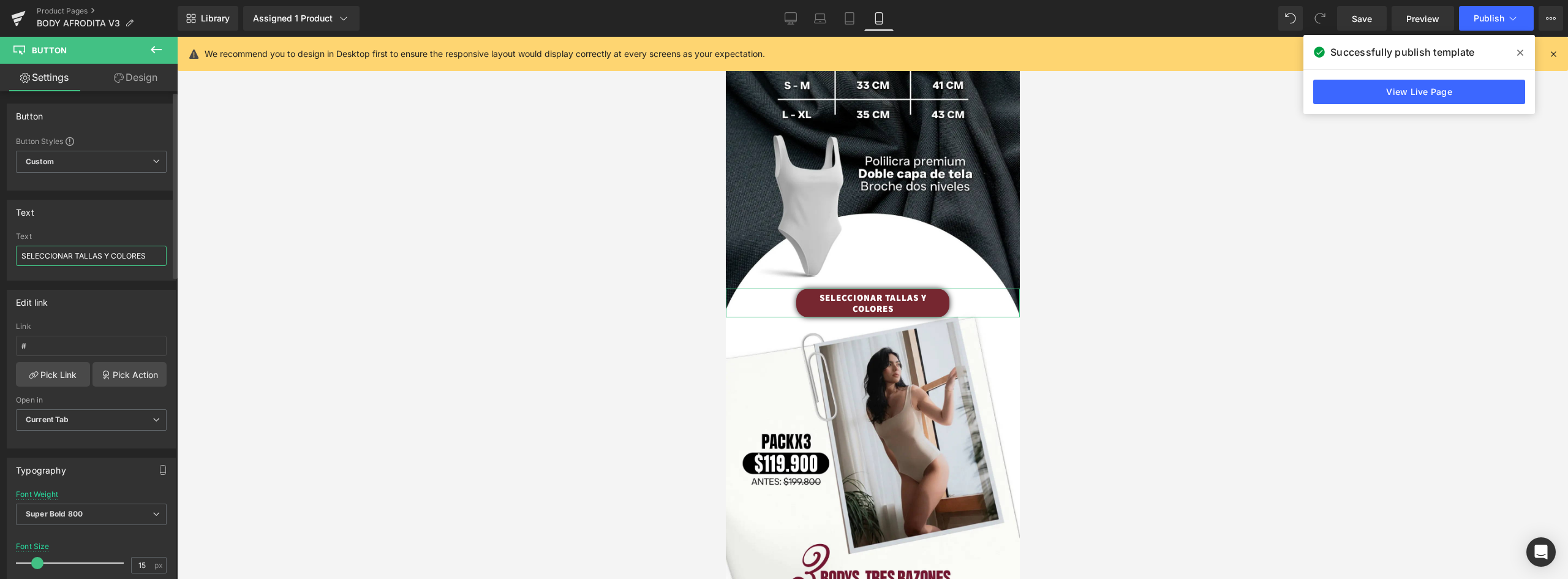
drag, startPoint x: 111, startPoint y: 253, endPoint x: 75, endPoint y: 253, distance: 36.0
click at [75, 253] on input "SELECCIONAR TALLAS Y COLORES" at bounding box center [91, 255] width 151 height 20
click at [113, 253] on input "SELECCIONAR COLORES" at bounding box center [91, 255] width 151 height 20
paste input "TALLAS Y"
click at [113, 256] on input "SELECCIONAR COLORES TALLAS Y" at bounding box center [91, 255] width 151 height 20
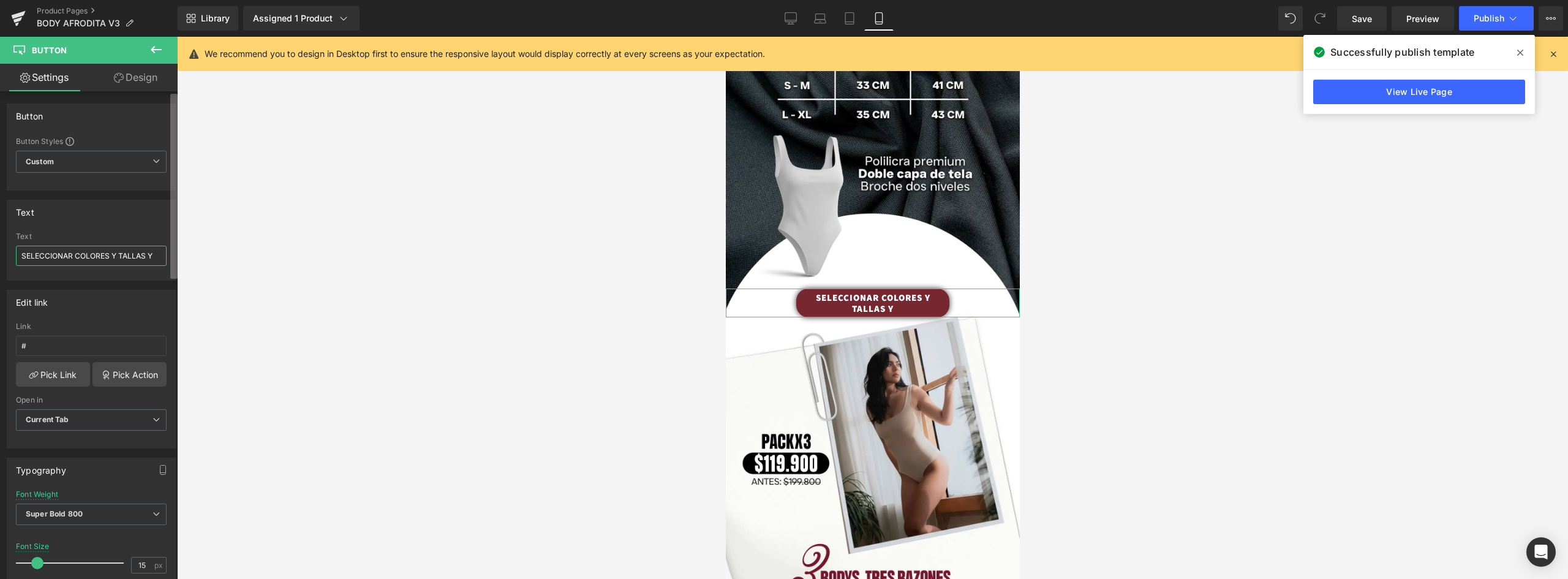
drag, startPoint x: 156, startPoint y: 254, endPoint x: 173, endPoint y: 257, distance: 17.3
click at [173, 257] on div "Button Button Styles Custom Custom Setup Global Style Custom Setup Global Style…" at bounding box center [89, 338] width 178 height 493
click at [441, 304] on div at bounding box center [872, 308] width 1390 height 543
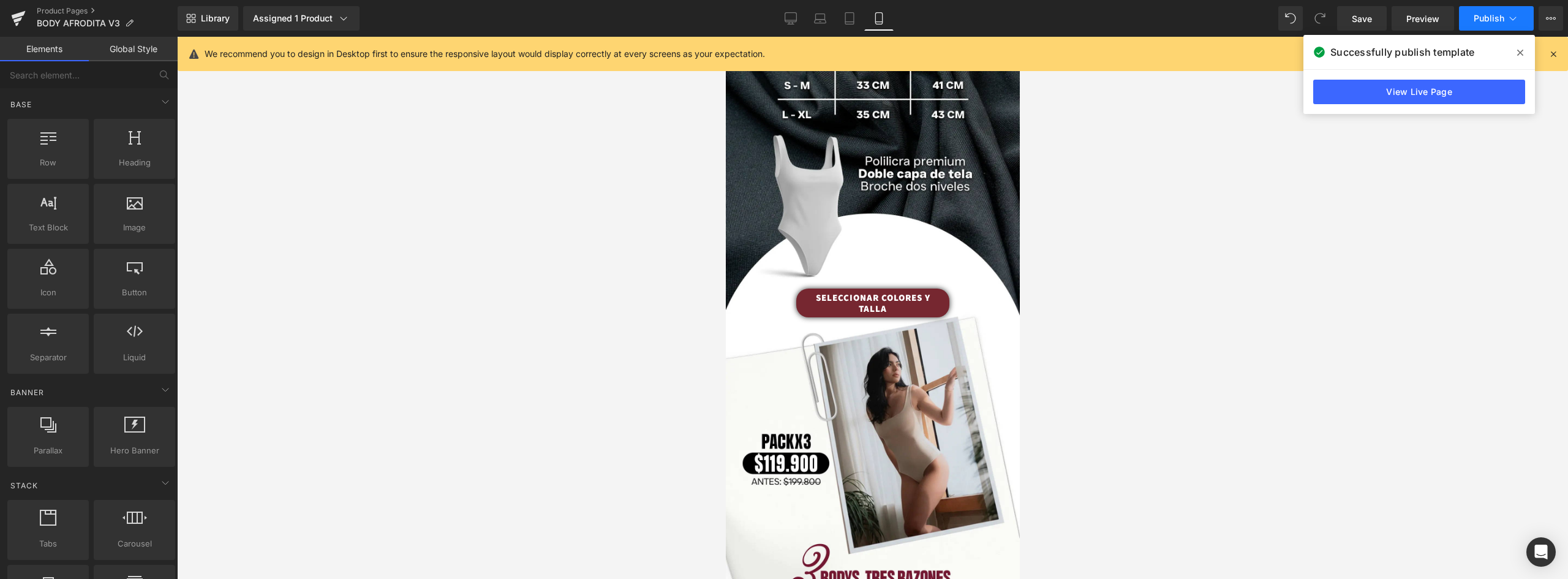
click at [1499, 10] on button "Publish" at bounding box center [1496, 19] width 75 height 24
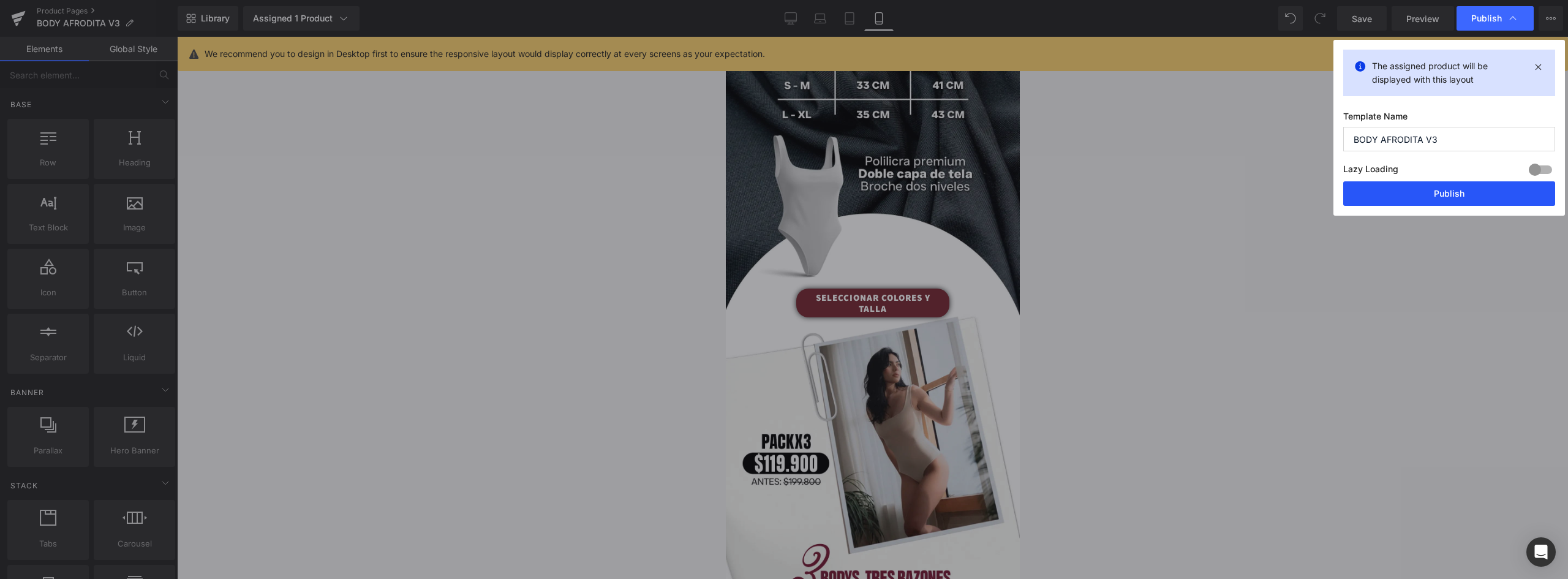
click at [1468, 184] on button "Publish" at bounding box center [1449, 194] width 212 height 24
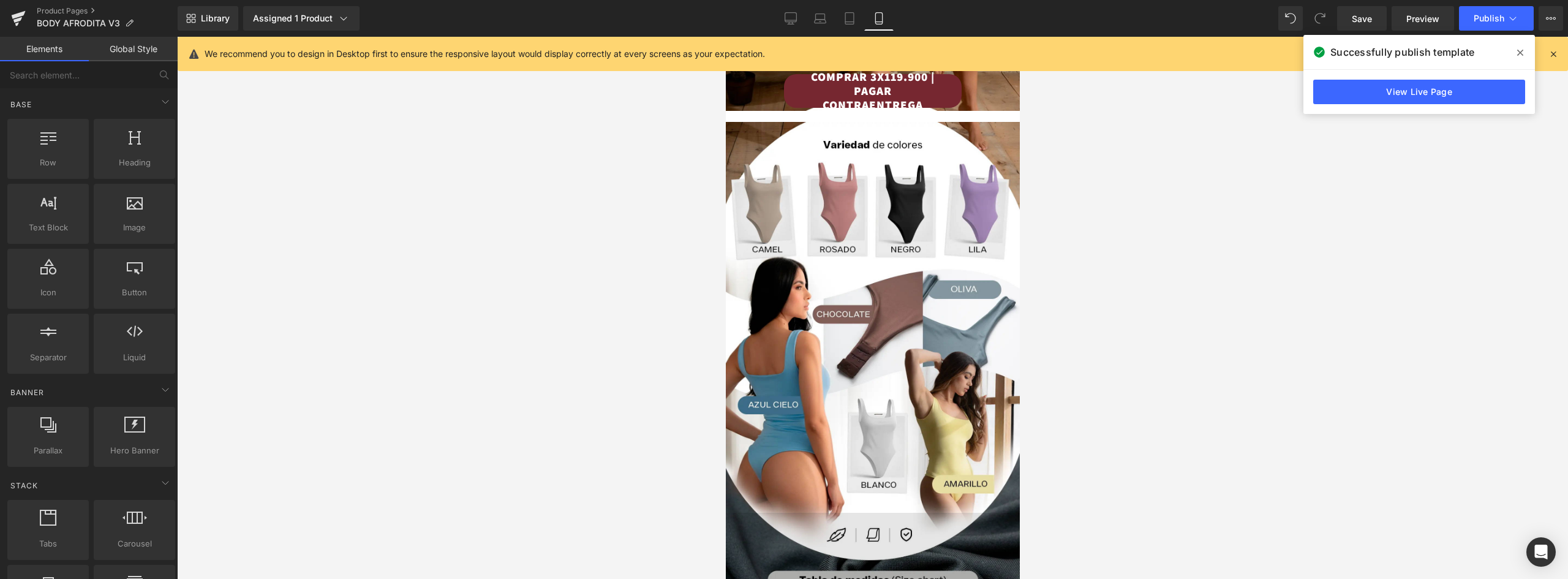
scroll to position [61, 0]
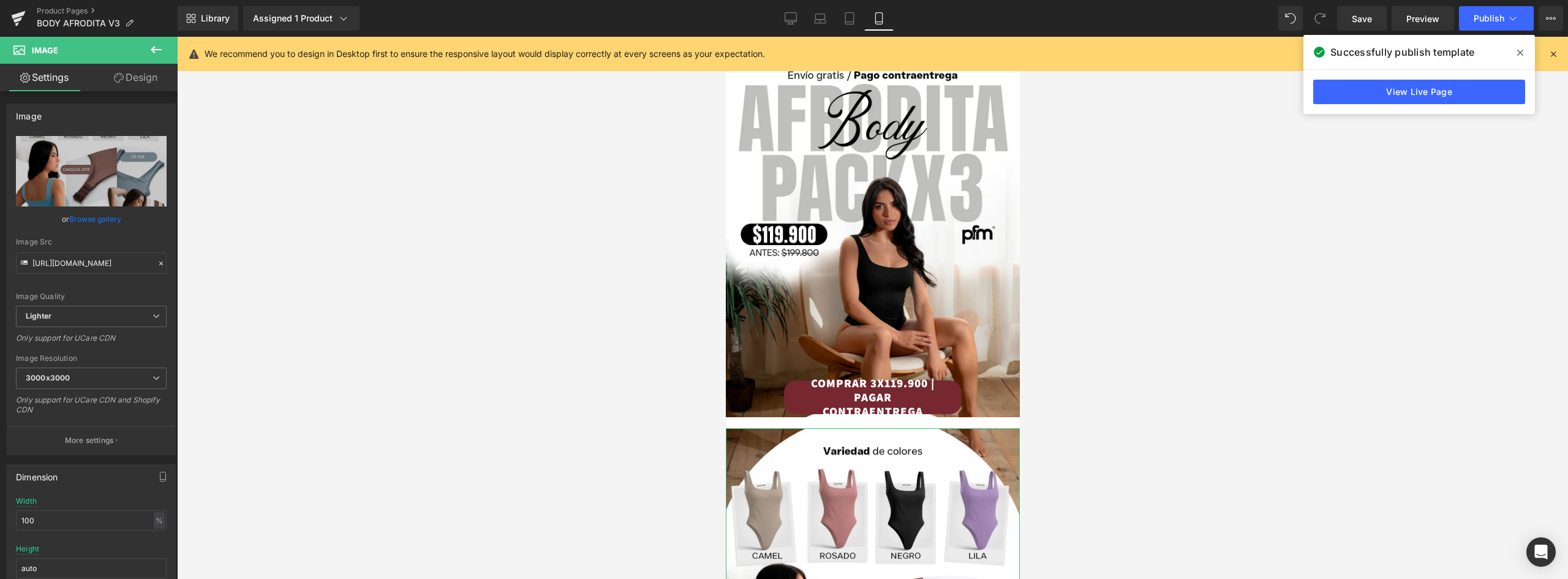
click at [144, 82] on link "Design" at bounding box center [136, 78] width 89 height 27
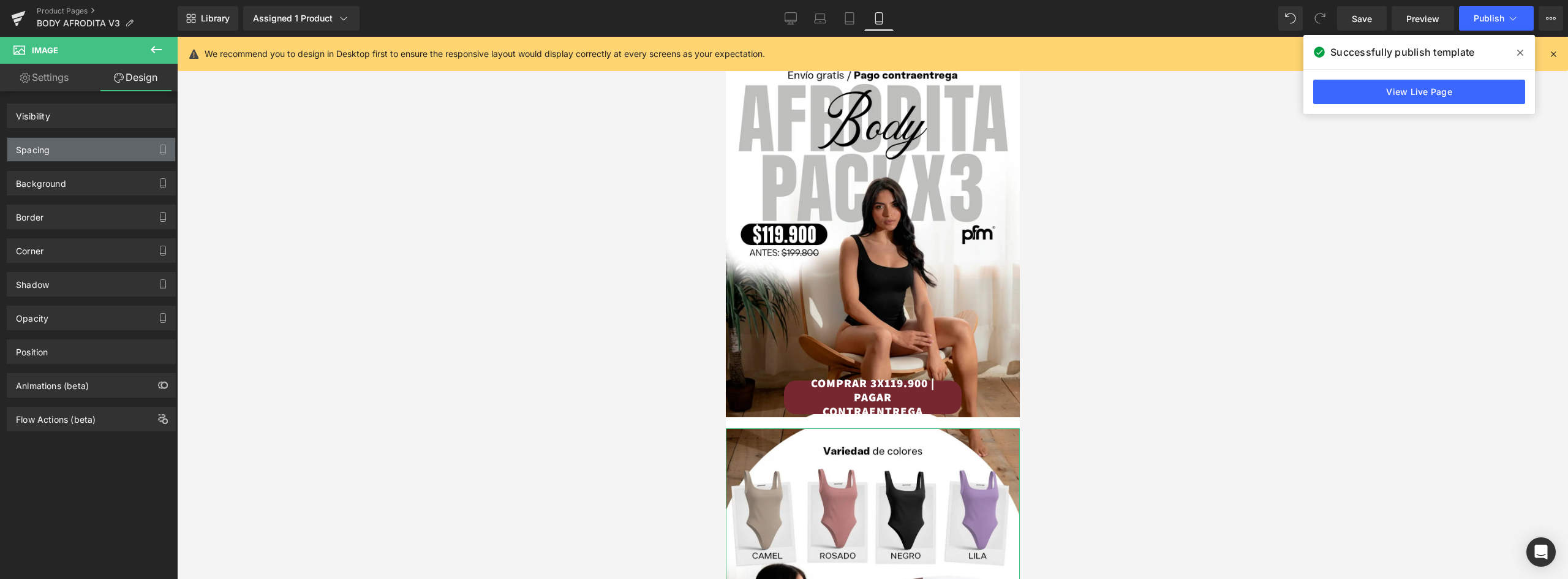
click at [60, 149] on div "Spacing" at bounding box center [91, 149] width 168 height 23
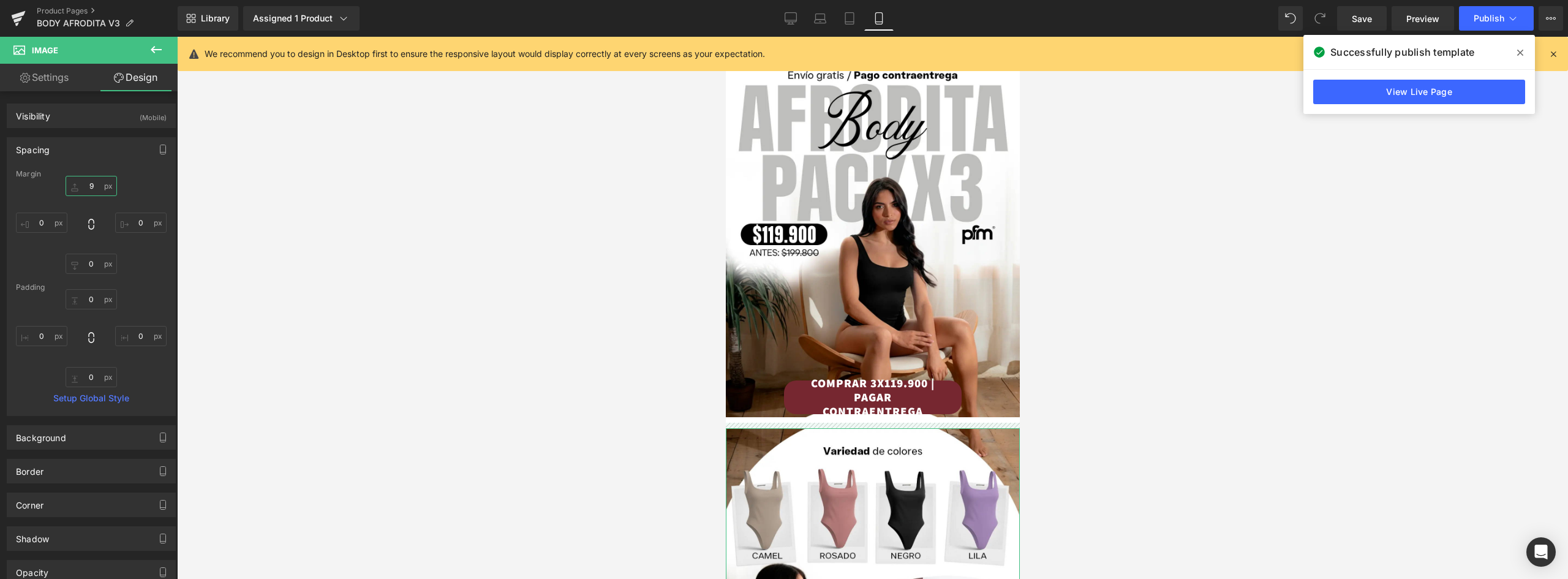
click at [89, 187] on input "9" at bounding box center [91, 186] width 52 height 20
click at [1502, 14] on span "Publish" at bounding box center [1489, 19] width 31 height 10
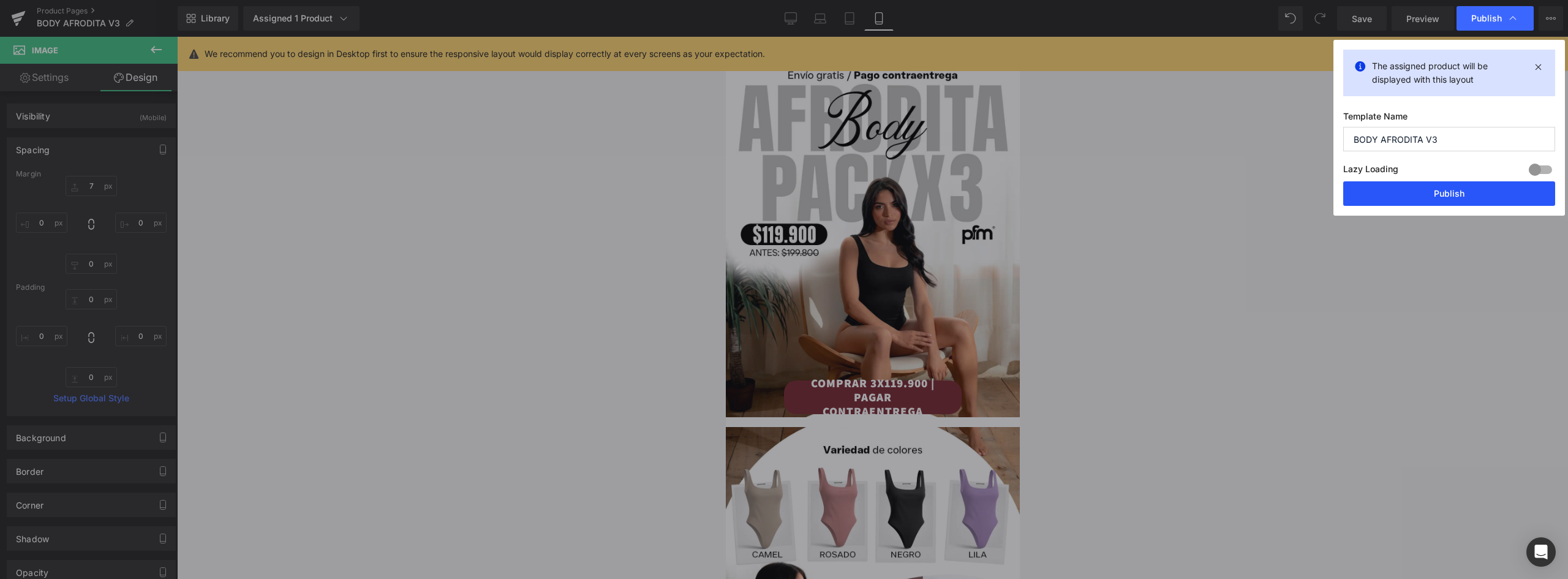
click at [1482, 181] on div "Lazy Loading Build Upgrade plan to unlock" at bounding box center [1449, 171] width 212 height 20
click at [1483, 187] on button "Publish" at bounding box center [1449, 194] width 212 height 24
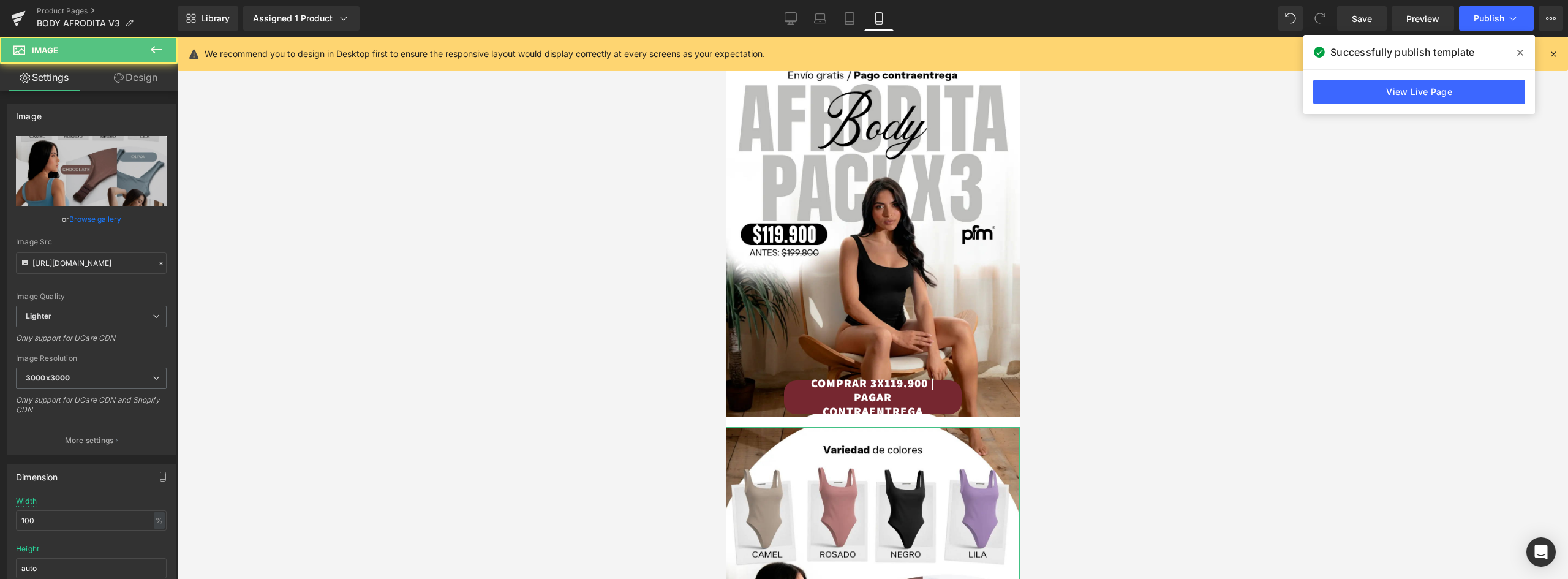
click at [148, 79] on link "Design" at bounding box center [136, 78] width 89 height 27
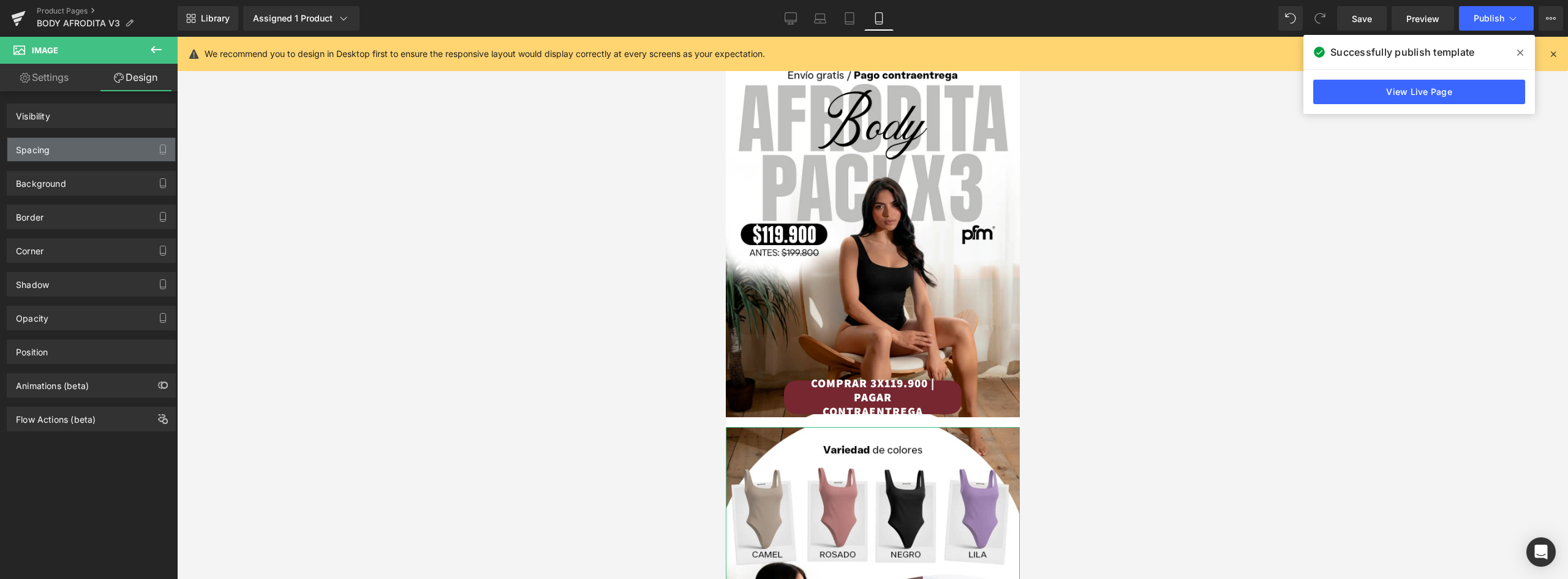
click at [61, 156] on div "Spacing" at bounding box center [91, 149] width 168 height 23
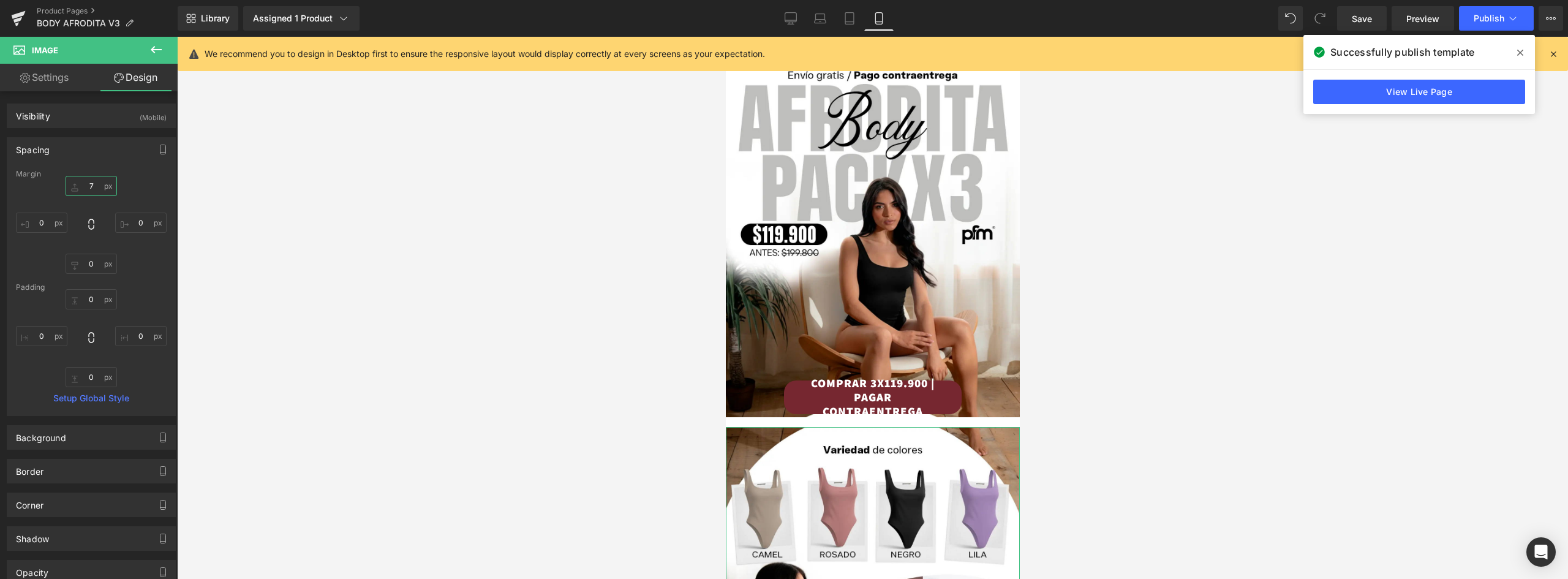
click at [90, 188] on input "7" at bounding box center [91, 186] width 52 height 20
click at [444, 279] on div at bounding box center [872, 308] width 1390 height 543
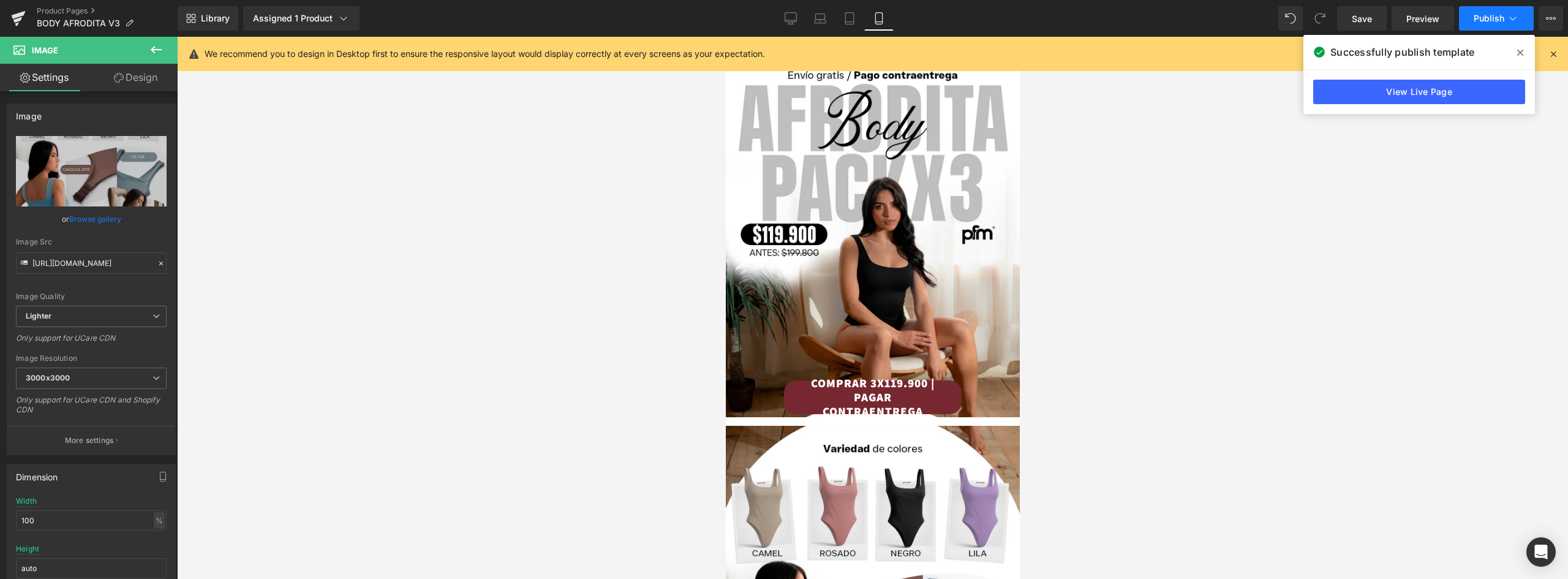
click at [1483, 16] on span "Publish" at bounding box center [1489, 19] width 31 height 10
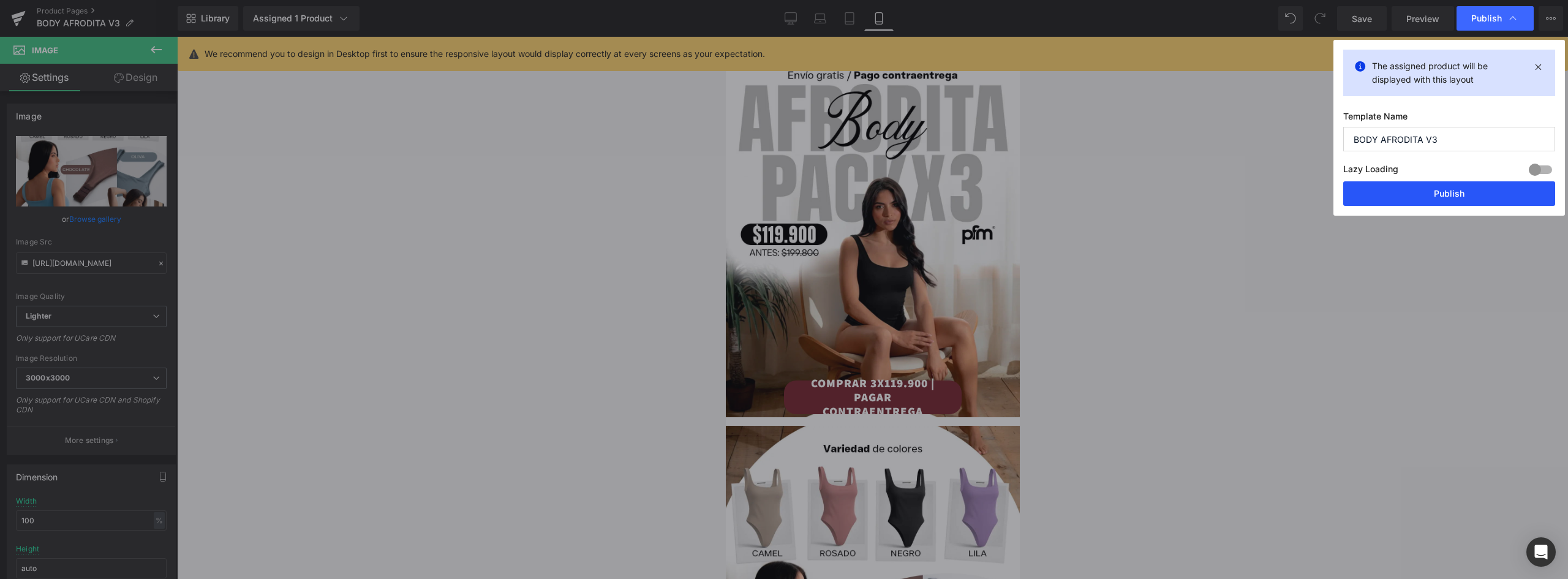
click at [1491, 184] on button "Publish" at bounding box center [1449, 194] width 212 height 24
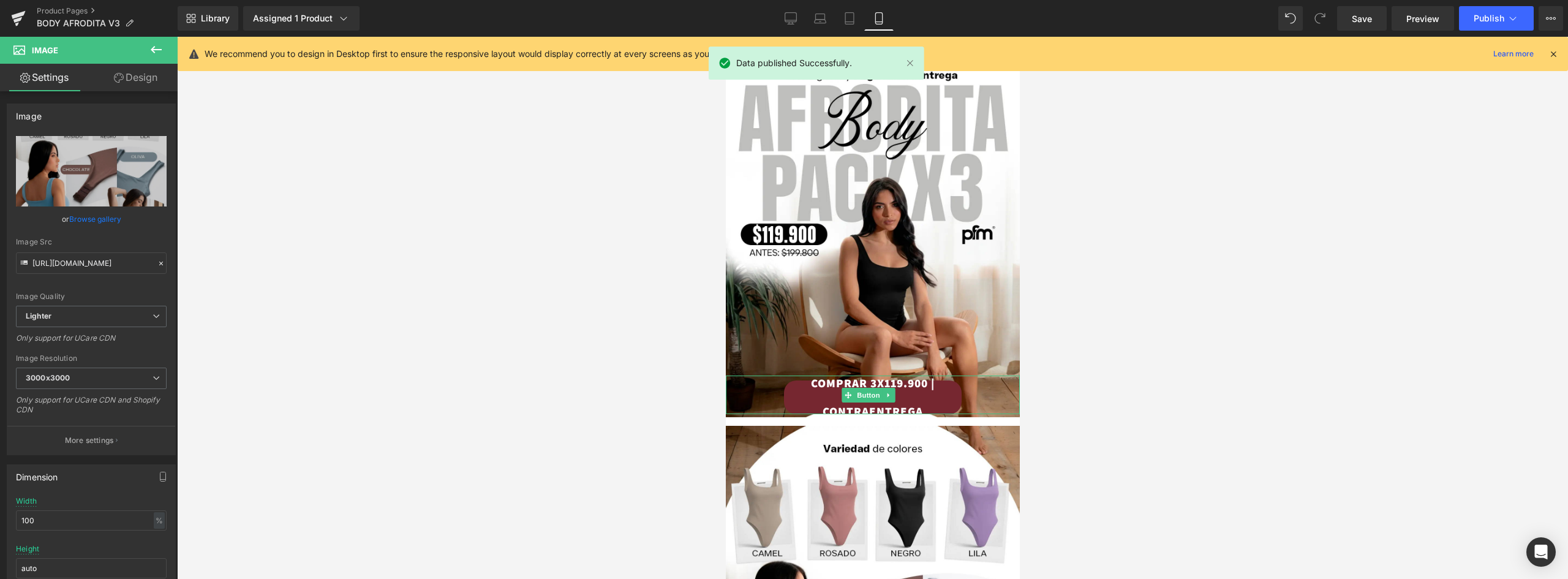
click at [944, 380] on link "COMPRAR 3X119.900 | PAGAR CONTRAENTREGA" at bounding box center [872, 397] width 178 height 34
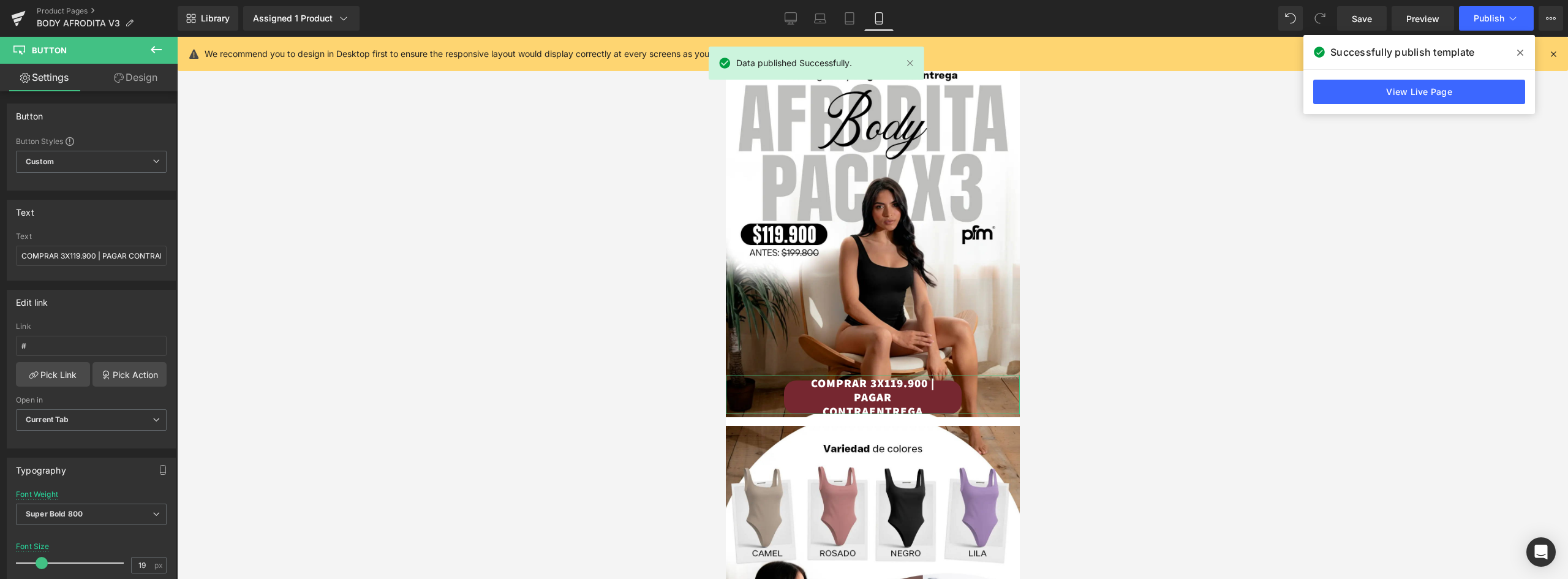
click at [150, 75] on link "Design" at bounding box center [136, 78] width 89 height 27
click at [0, 0] on div "Spacing" at bounding box center [0, 0] width 0 height 0
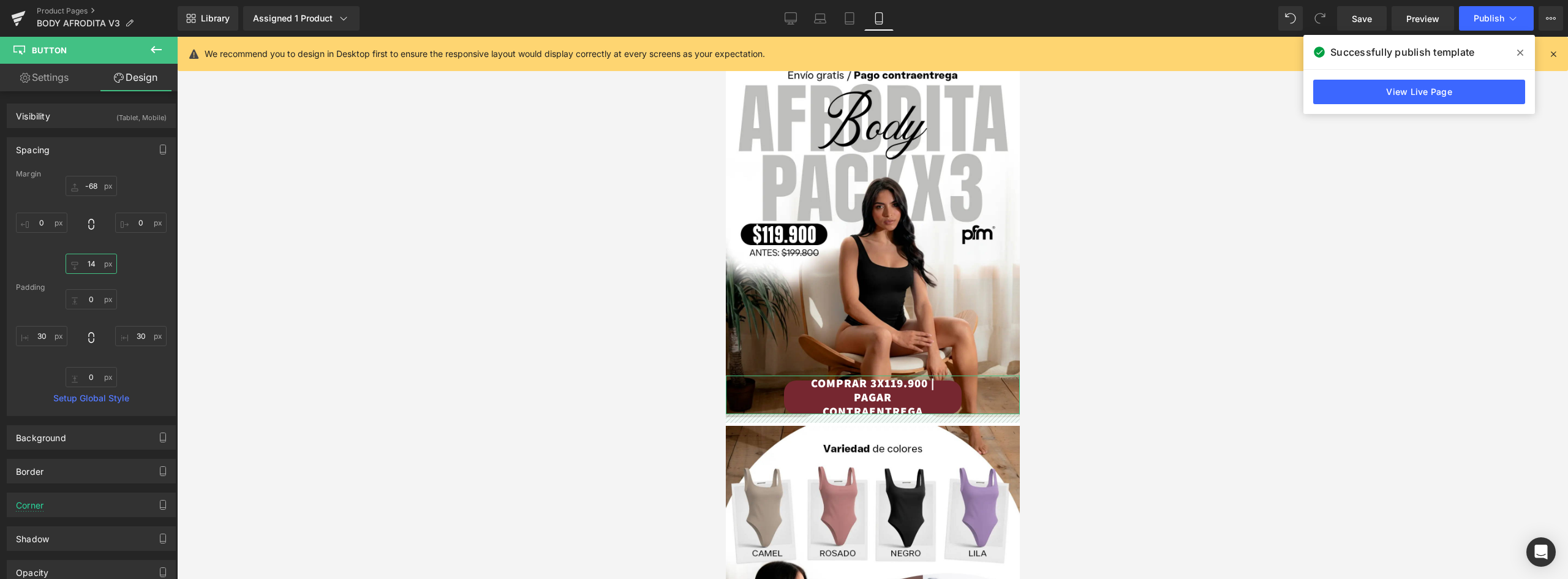
click at [88, 262] on input "14" at bounding box center [91, 263] width 52 height 20
click at [1480, 19] on span "Publish" at bounding box center [1489, 19] width 31 height 10
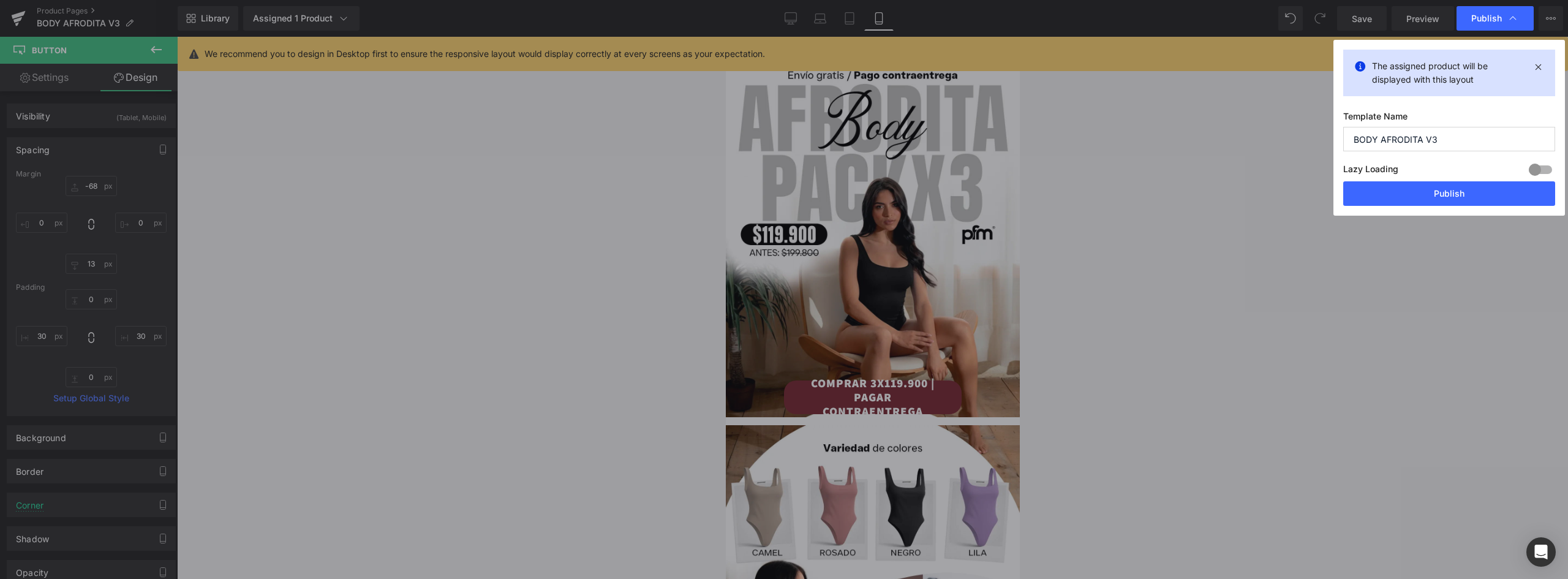
click at [1470, 199] on button "Publish" at bounding box center [1449, 194] width 212 height 24
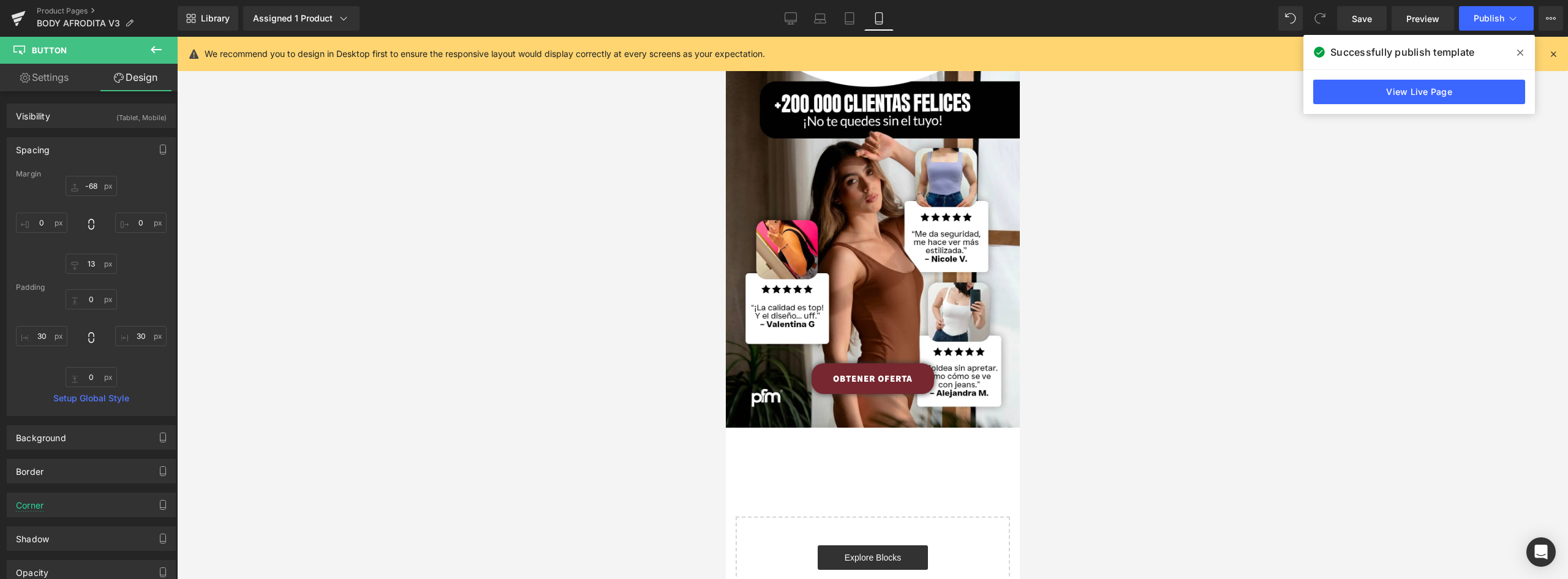
scroll to position [1941, 0]
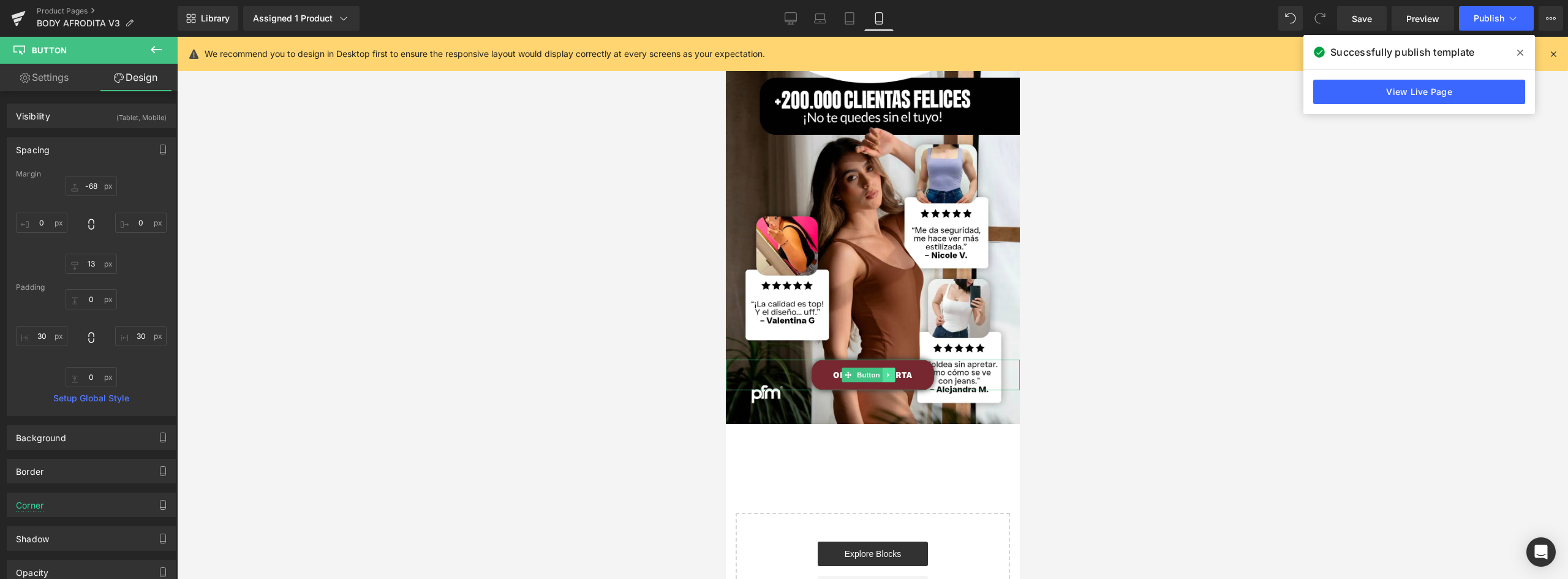
click at [885, 367] on link at bounding box center [888, 375] width 13 height 15
click at [921, 359] on link "OBTENER OFERTA" at bounding box center [872, 375] width 123 height 31
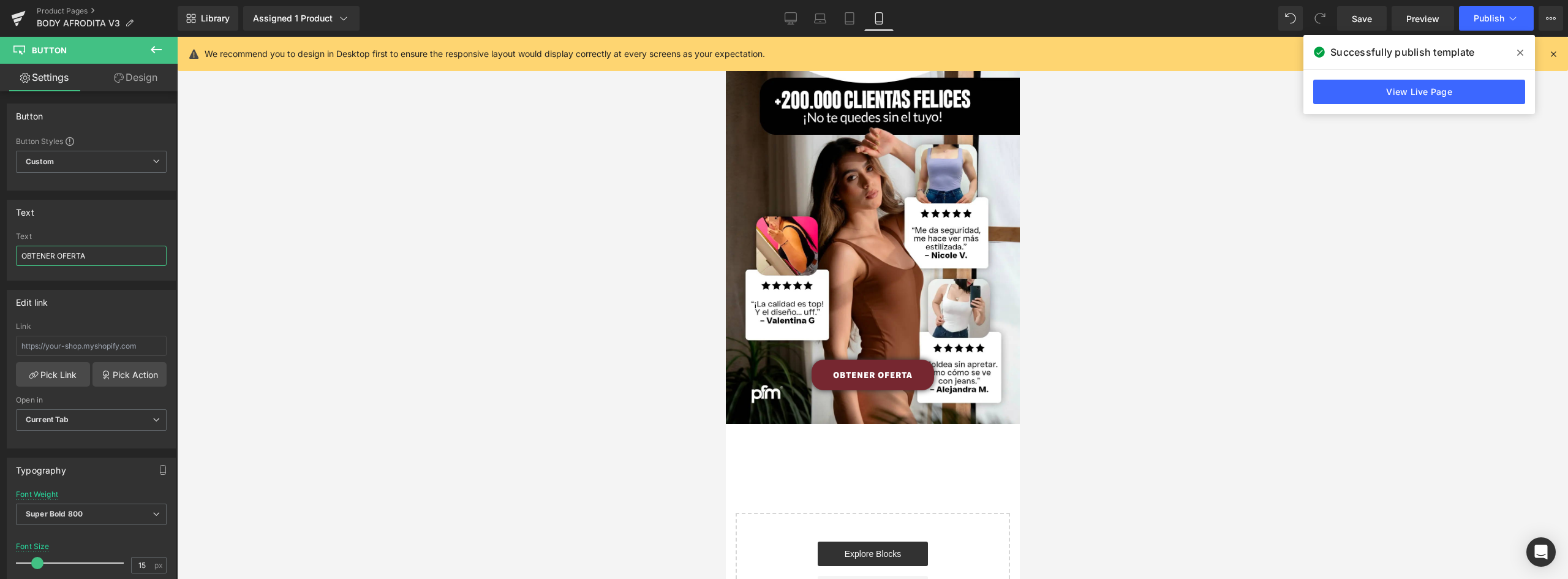
drag, startPoint x: 98, startPoint y: 255, endPoint x: -24, endPoint y: 235, distance: 123.6
click at [0, 235] on html "You are previewing how the will restyle your page. You can not edit Elements in…" at bounding box center [784, 289] width 1568 height 579
click at [44, 560] on span at bounding box center [40, 563] width 12 height 12
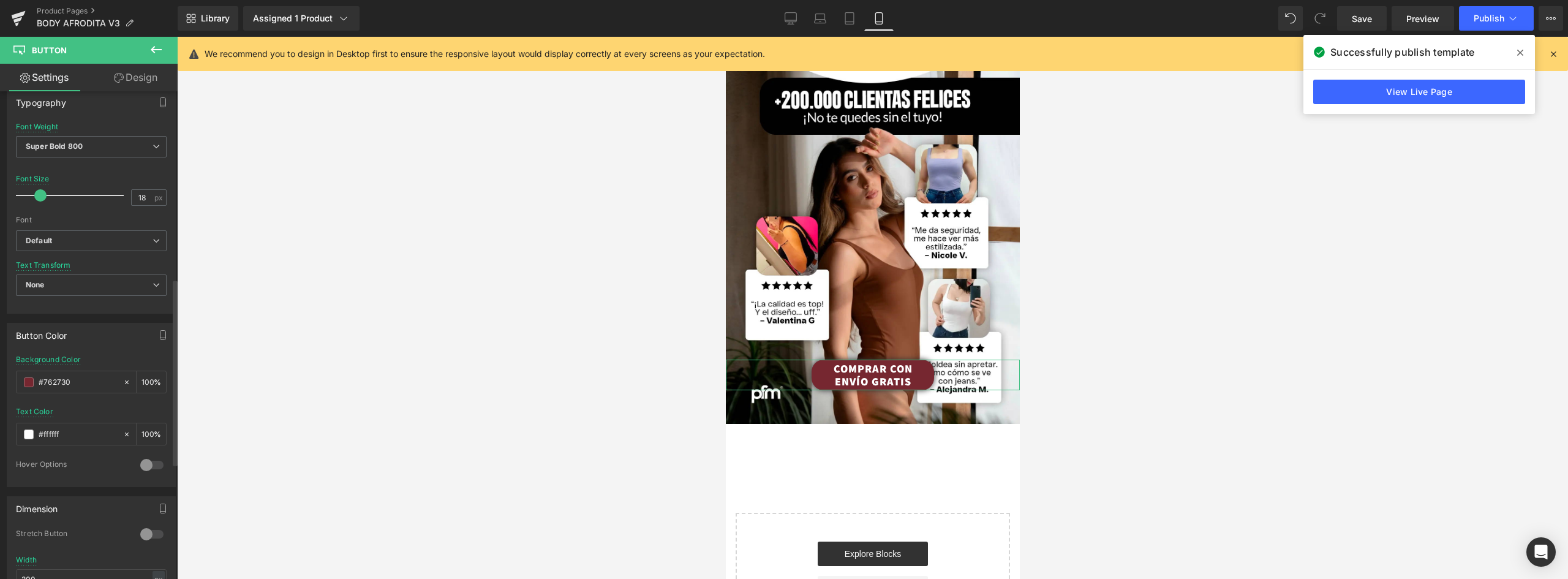
scroll to position [552, 0]
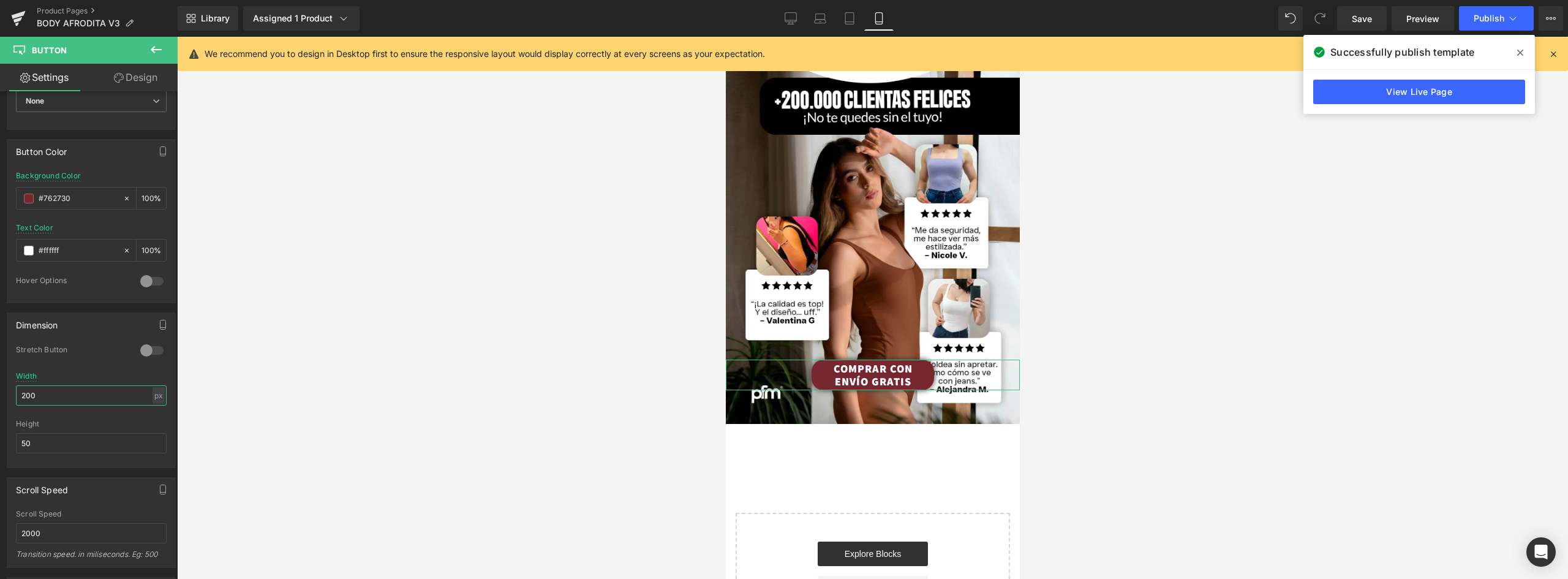
drag, startPoint x: 53, startPoint y: 397, endPoint x: -3, endPoint y: 391, distance: 56.3
click at [0, 391] on html "You are previewing how the will restyle your page. You can not edit Elements in…" at bounding box center [784, 289] width 1568 height 579
drag, startPoint x: 39, startPoint y: 443, endPoint x: -9, endPoint y: 443, distance: 48.0
click at [0, 443] on html "You are previewing how the will restyle your page. You can not edit Elements in…" at bounding box center [784, 289] width 1568 height 579
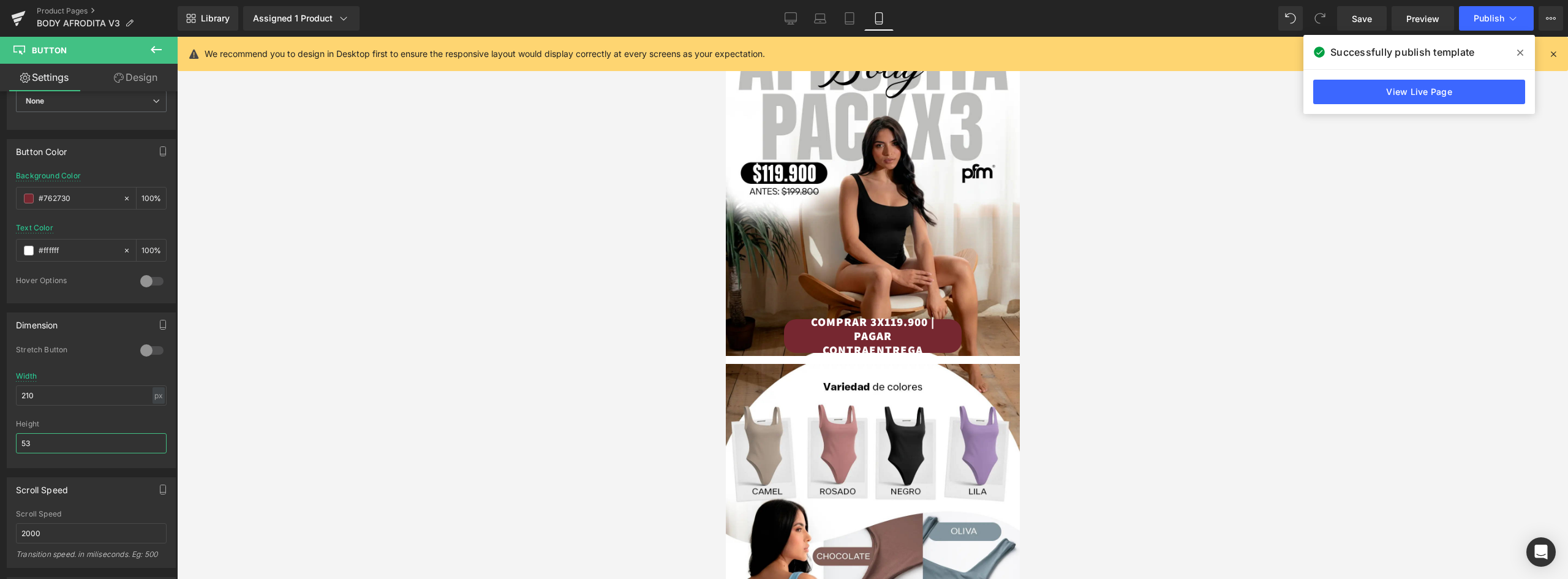
scroll to position [108, 0]
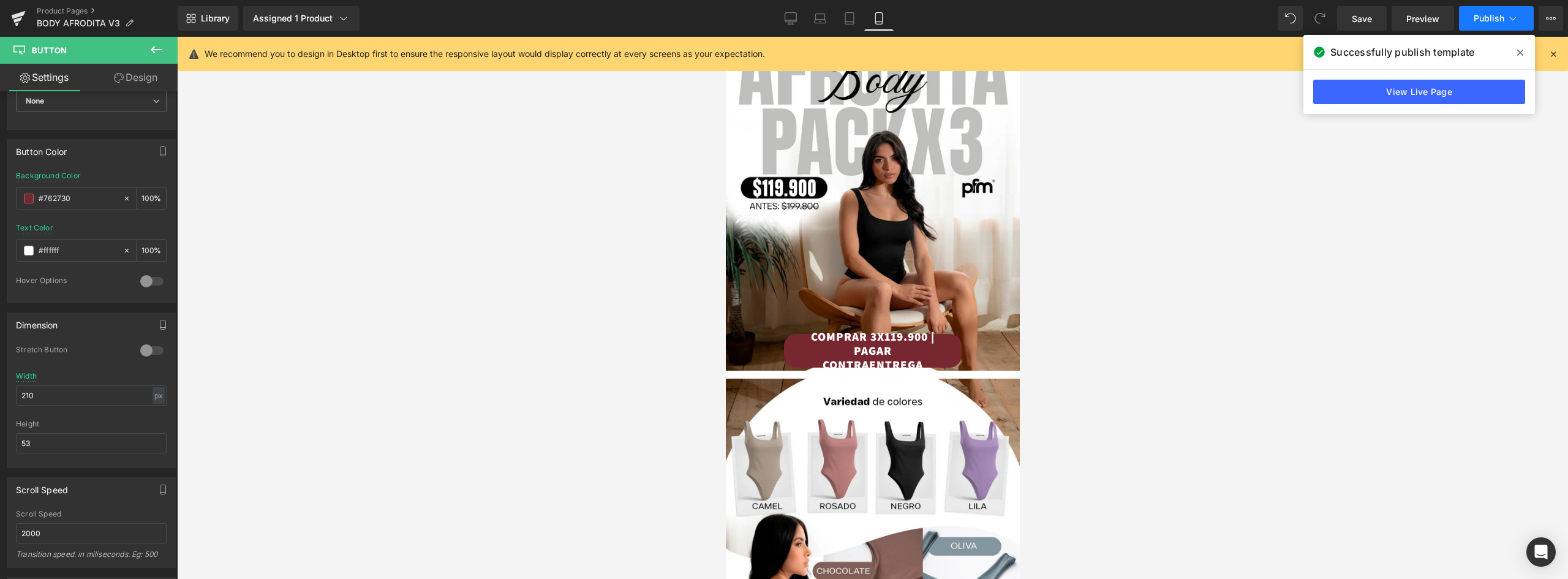
click at [1482, 17] on span "Publish" at bounding box center [1489, 19] width 31 height 10
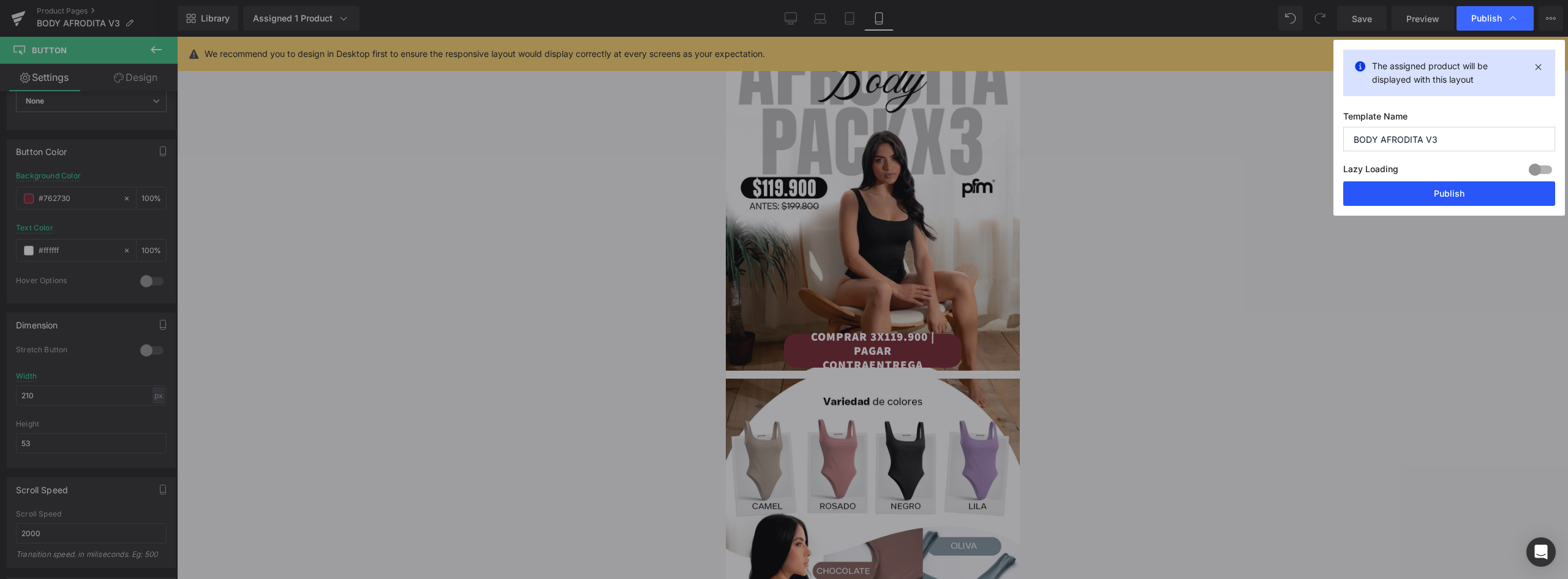
click at [1457, 200] on button "Publish" at bounding box center [1449, 194] width 212 height 24
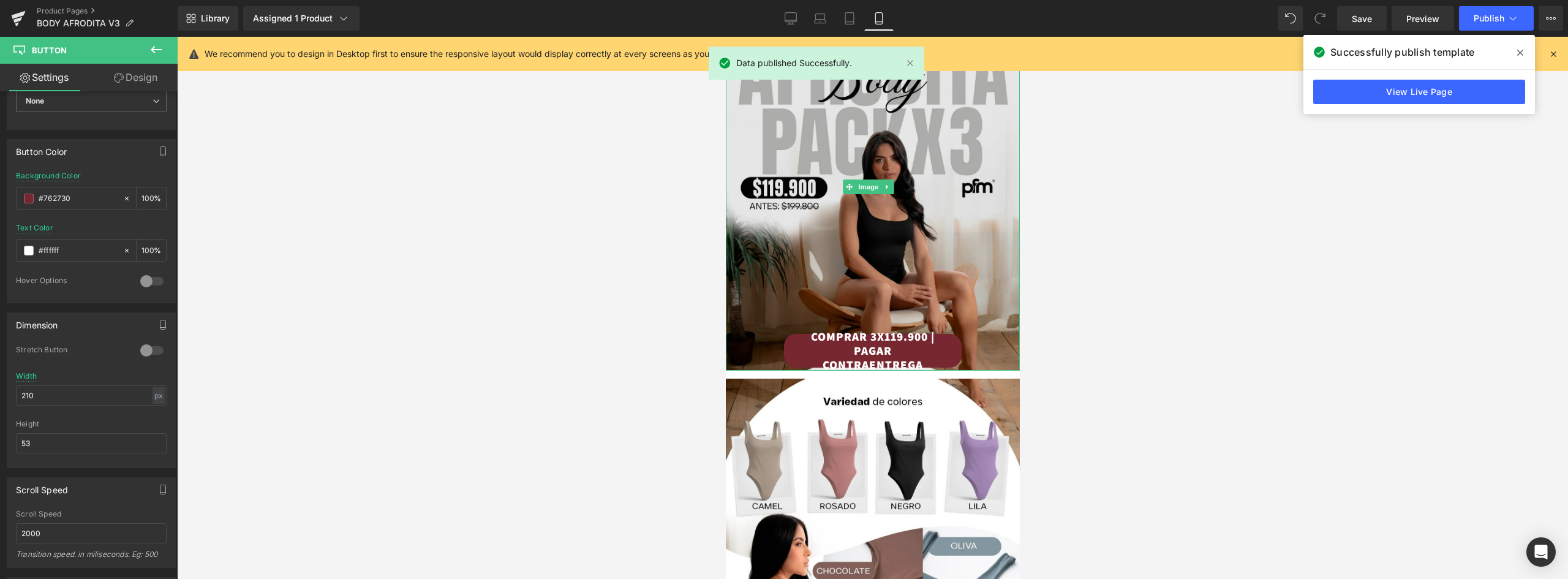
scroll to position [0, 0]
